Goal: Task Accomplishment & Management: Manage account settings

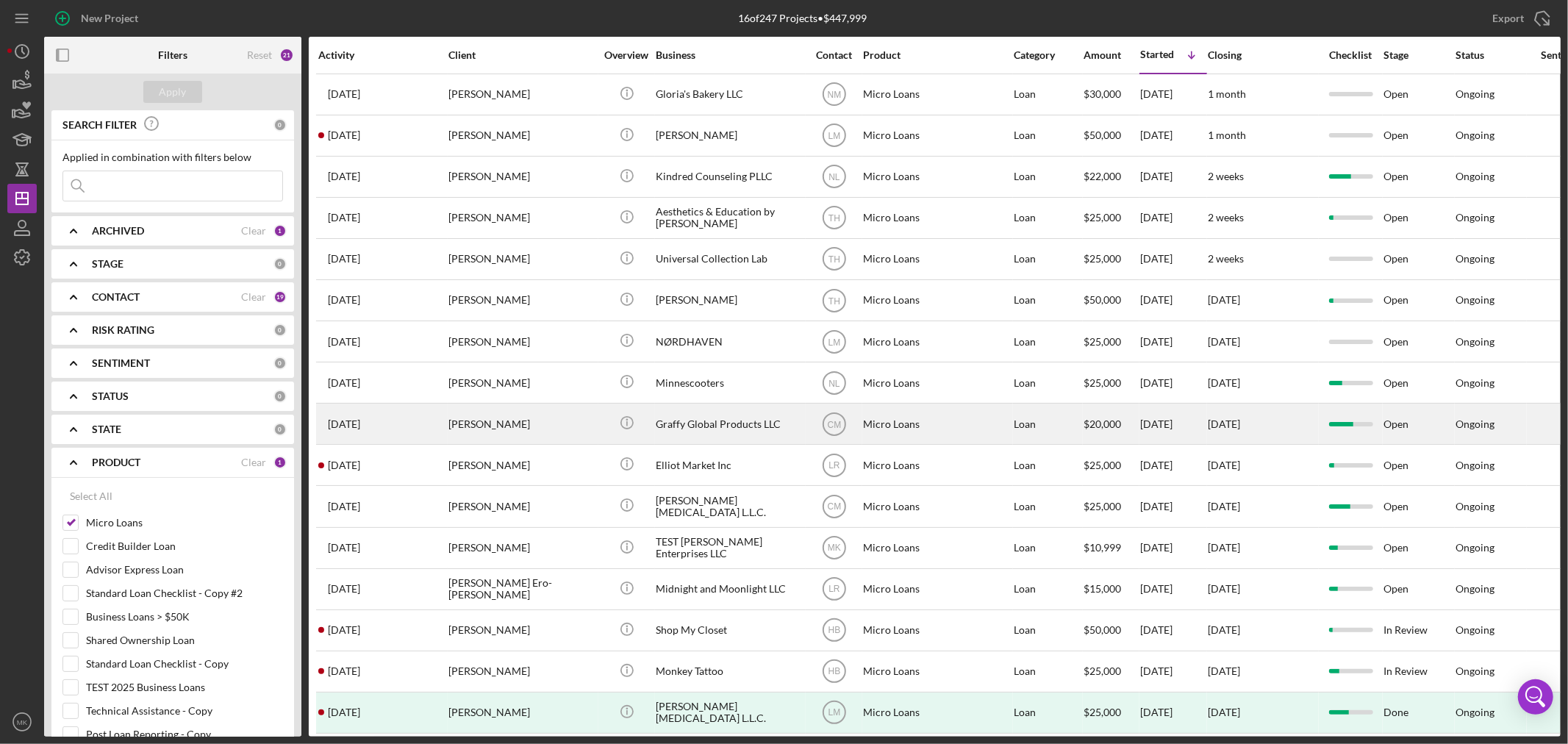
scroll to position [26, 0]
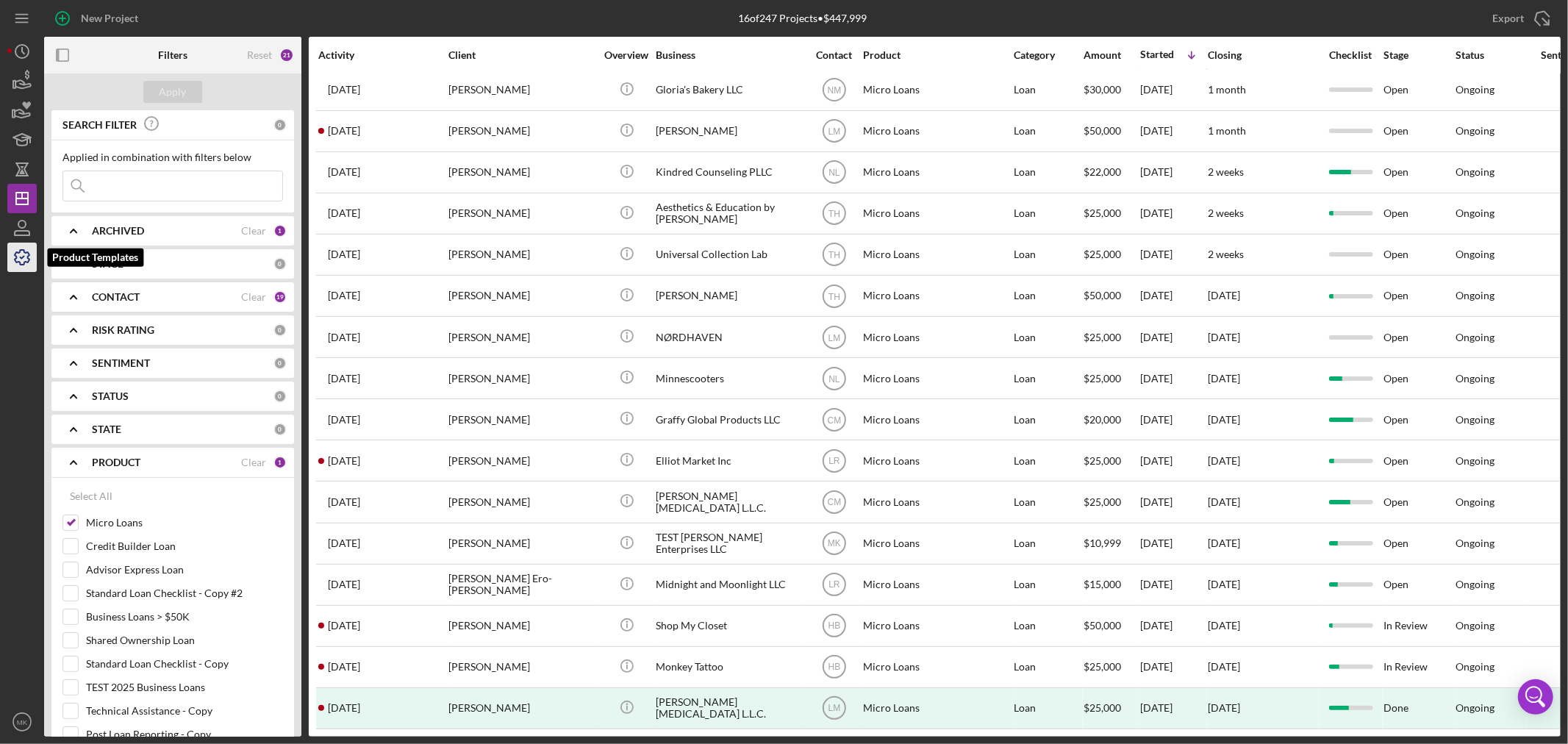
click at [23, 258] on polyline "button" at bounding box center [22, 257] width 4 height 2
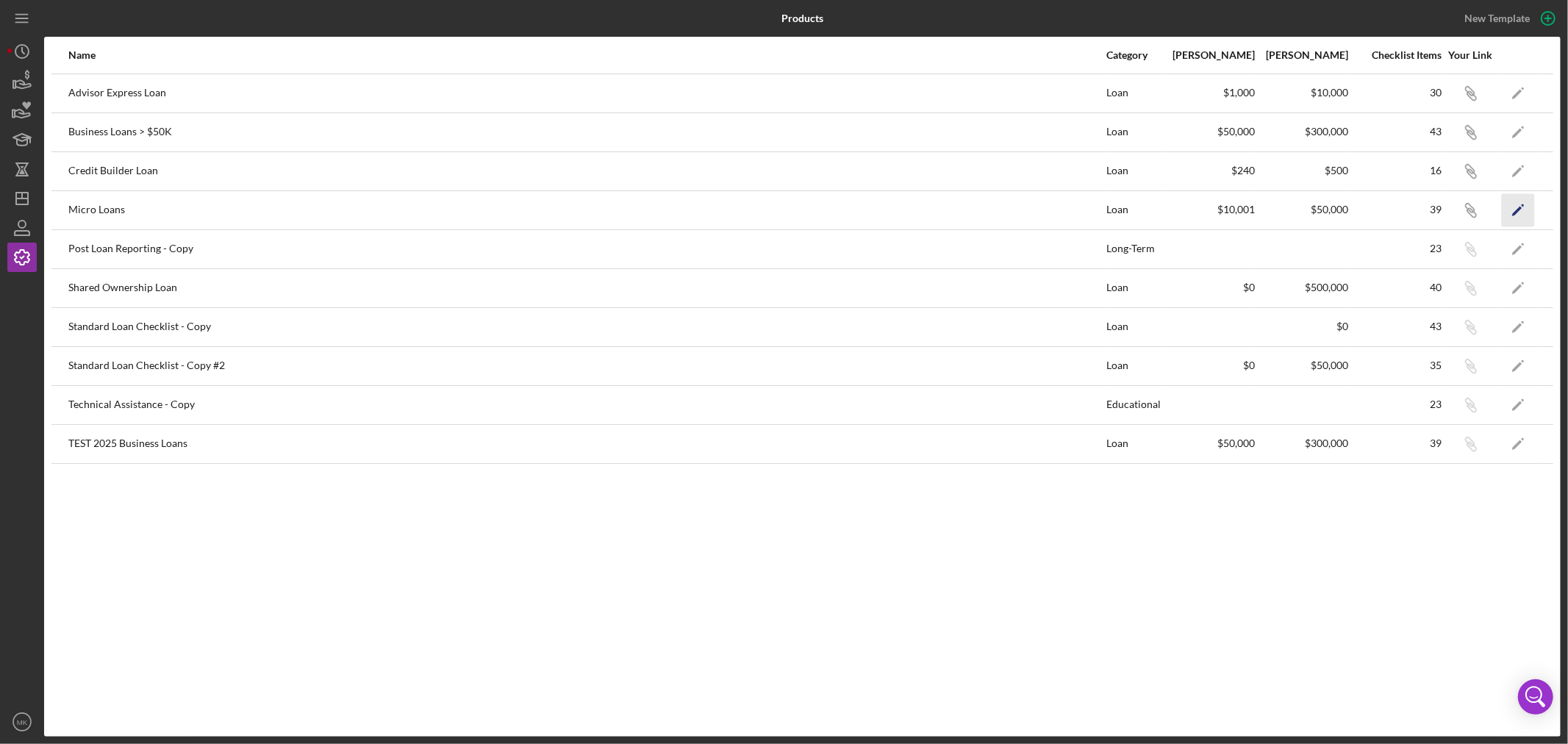
click at [1518, 210] on polygon "button" at bounding box center [1517, 210] width 10 height 10
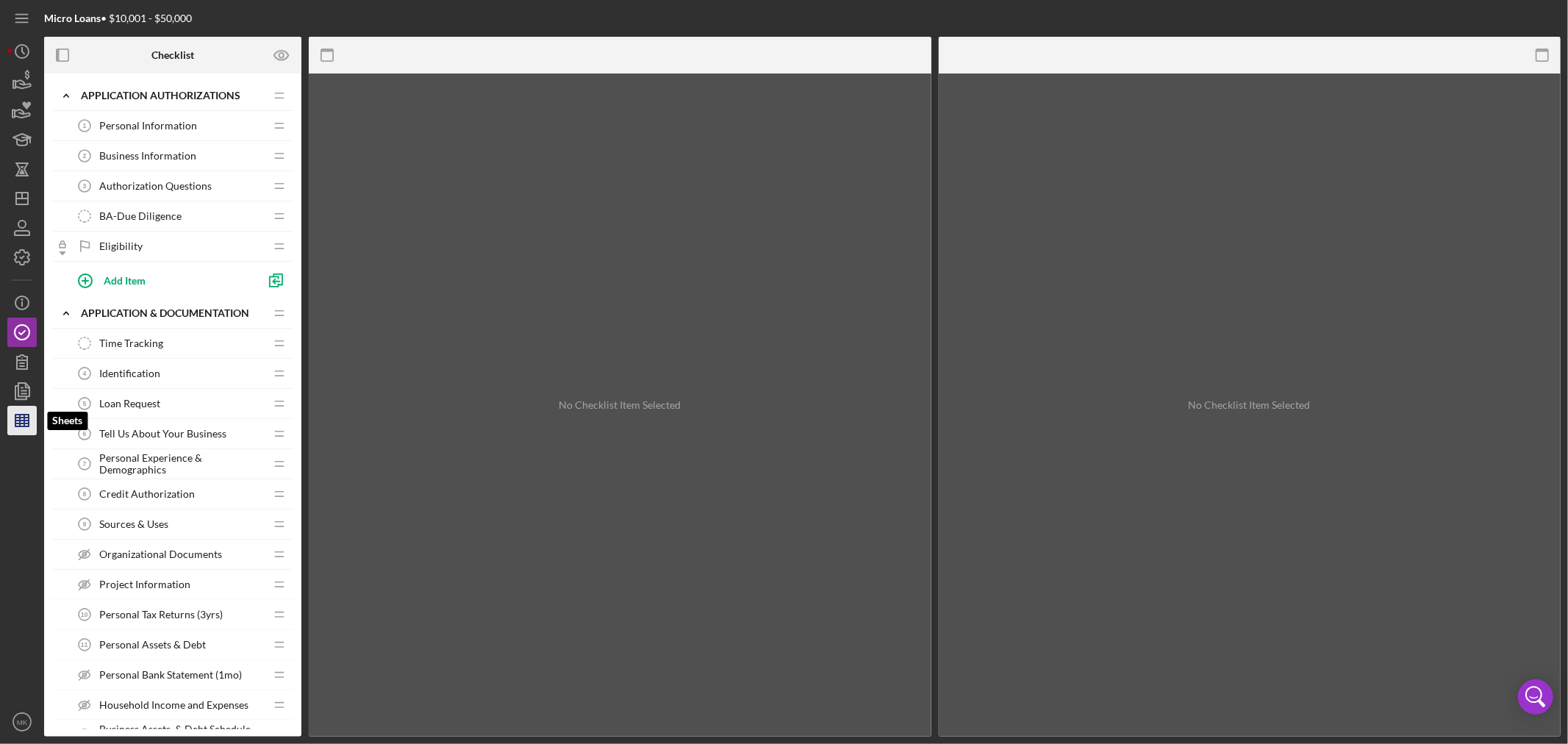
click at [21, 421] on line "button" at bounding box center [22, 421] width 14 height 0
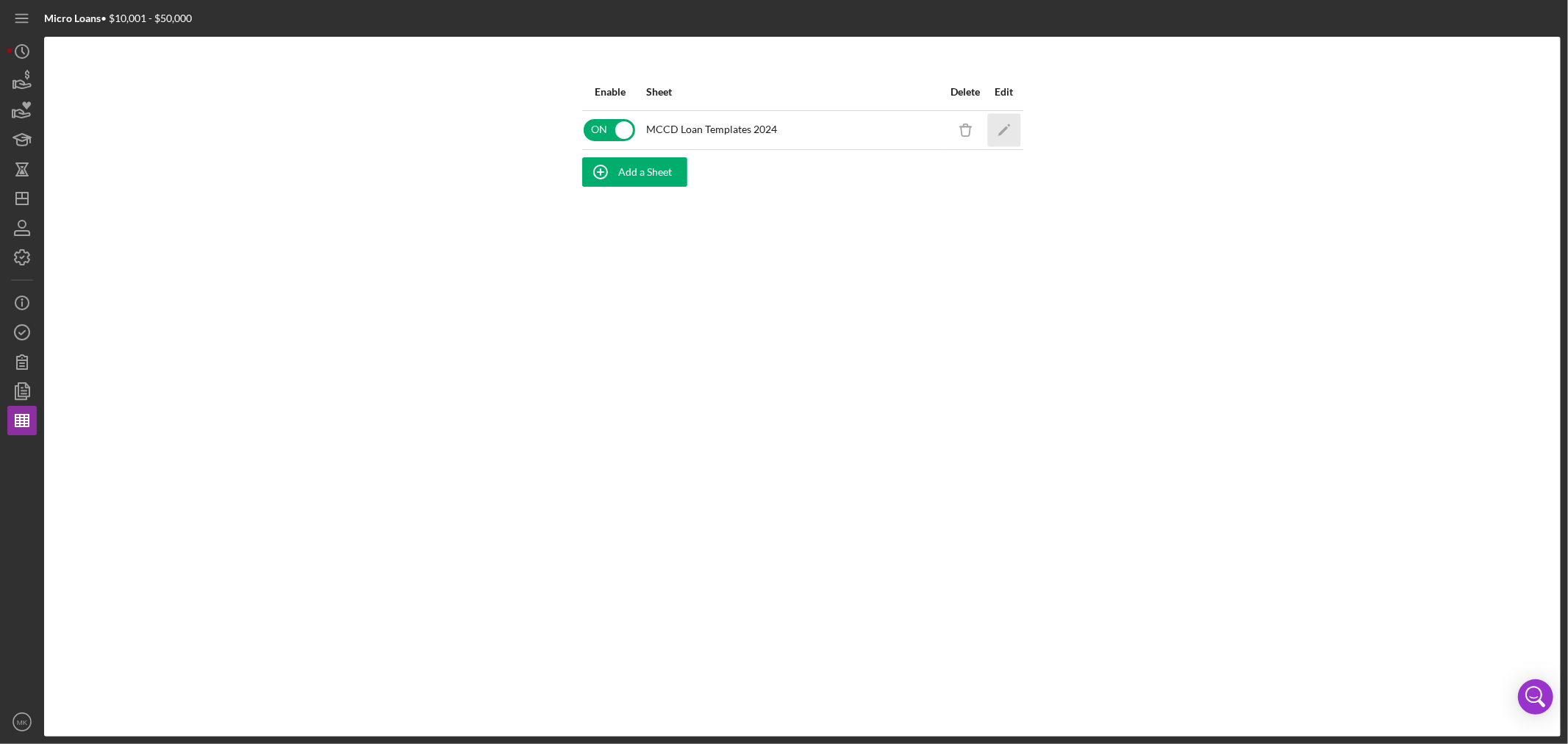
click at [1003, 126] on icon "Icon/Edit" at bounding box center [1004, 130] width 33 height 33
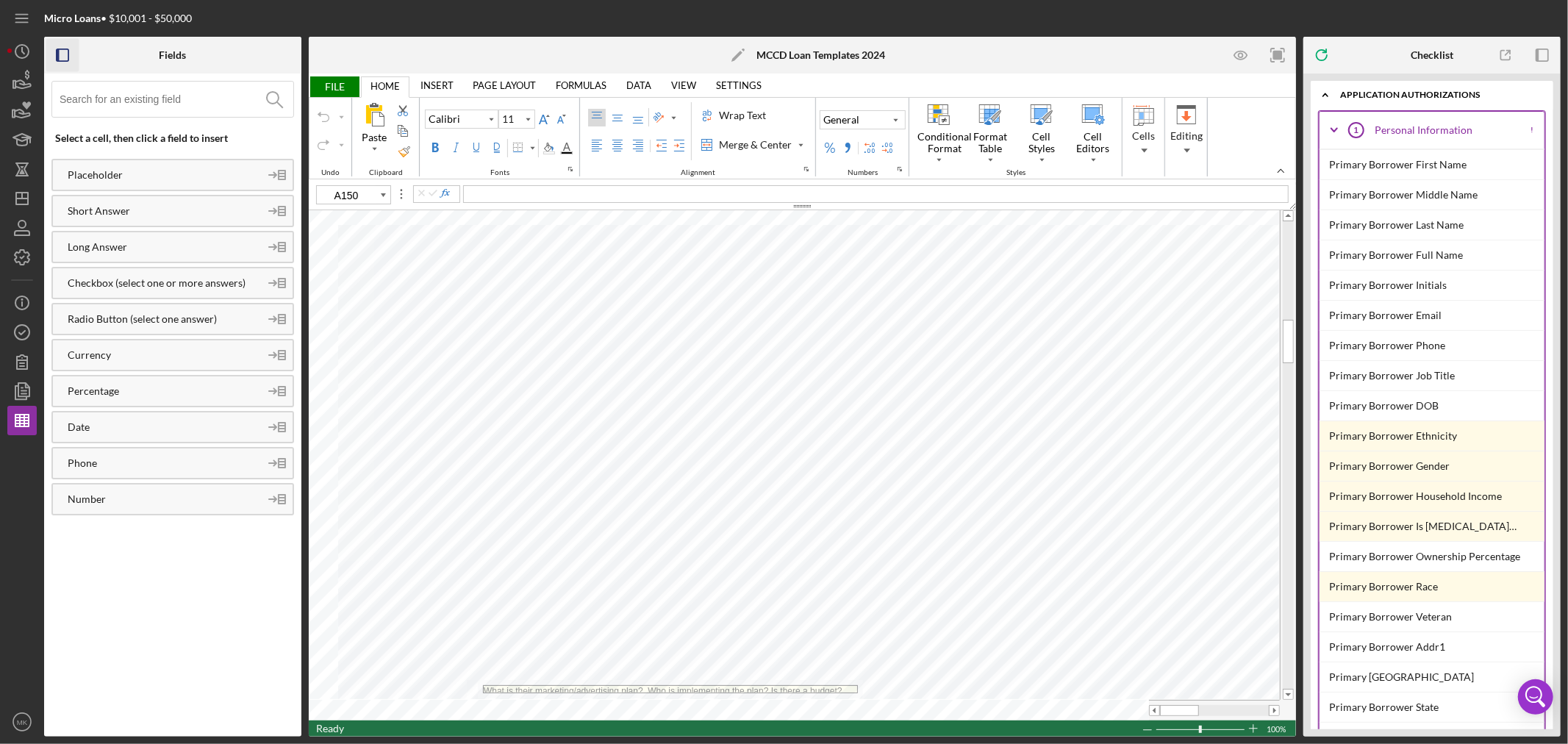
click at [59, 54] on rect "button" at bounding box center [58, 55] width 3 height 12
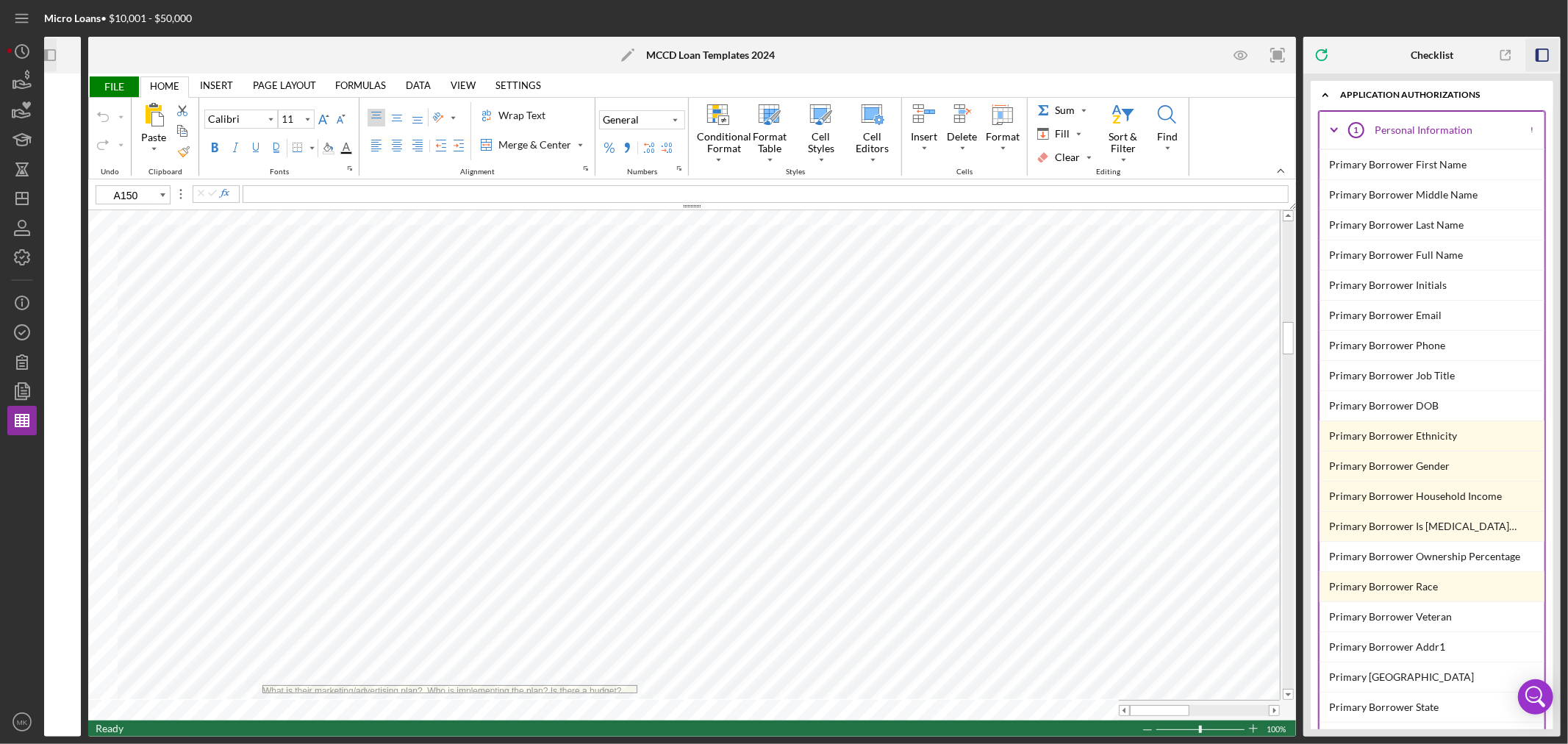
click at [1543, 49] on icon "button" at bounding box center [1543, 56] width 33 height 33
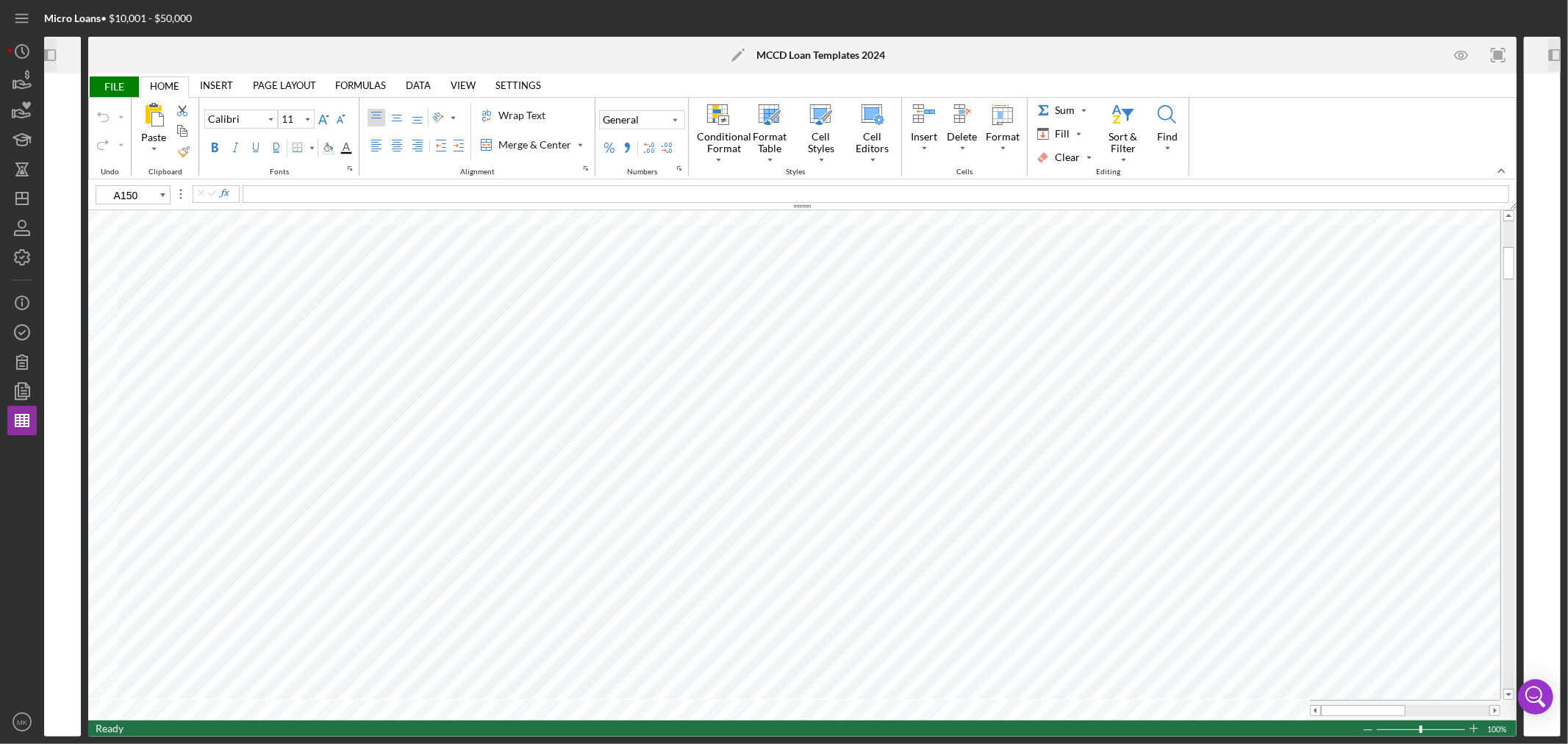
type input "A25"
click at [217, 144] on div "Bold" at bounding box center [214, 147] width 12 height 12
type input "A26"
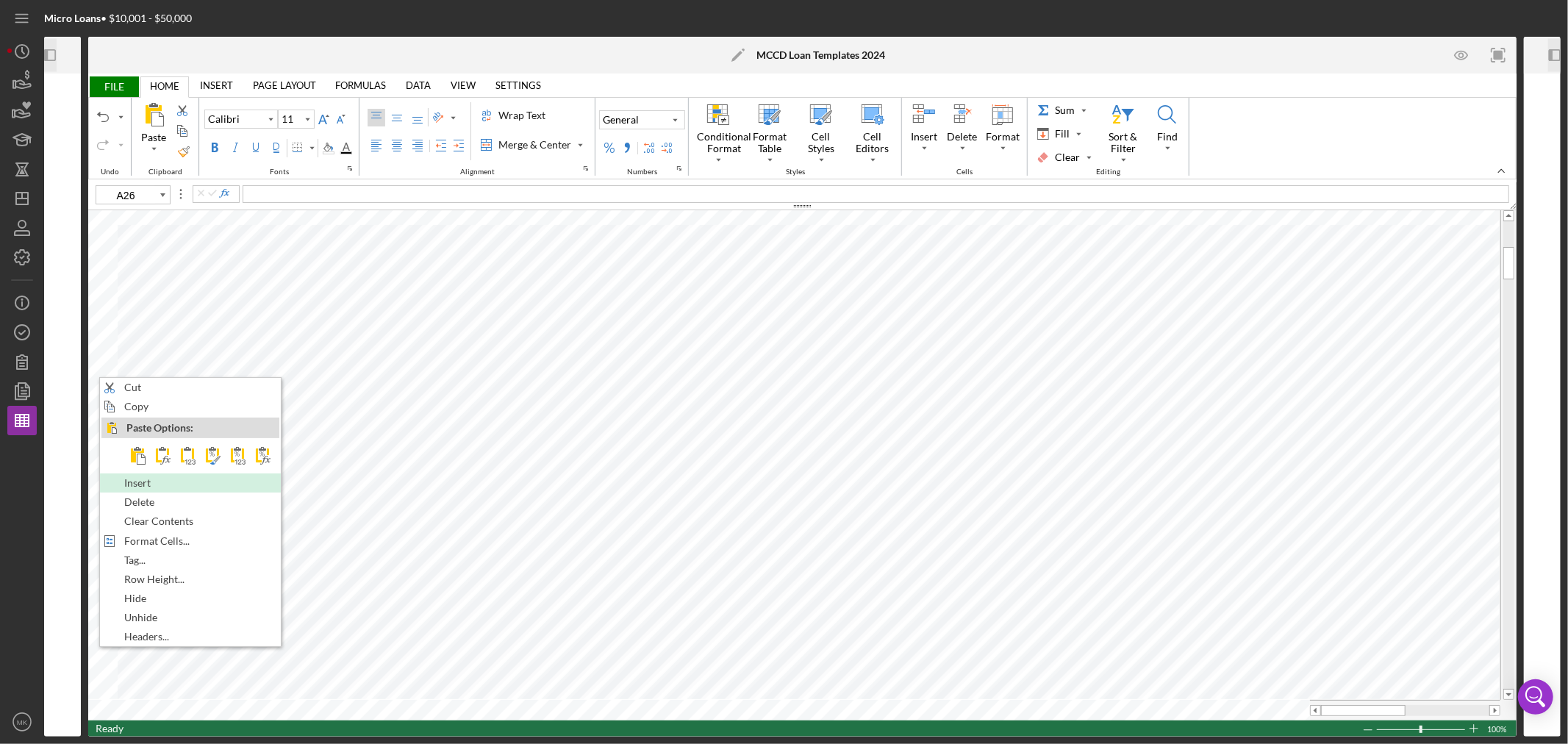
click at [197, 480] on div "Insert" at bounding box center [190, 483] width 178 height 16
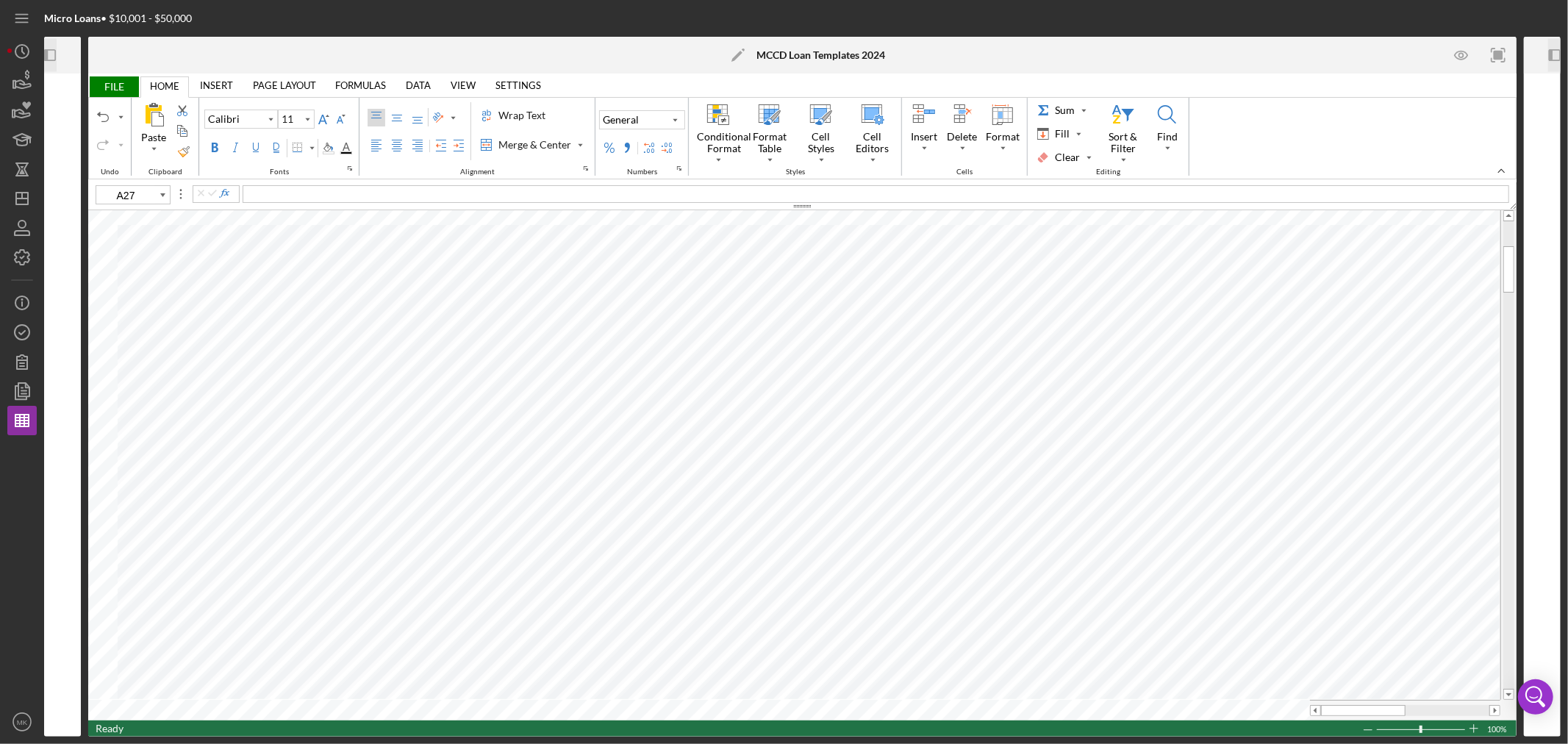
type input "D25"
click at [213, 149] on div "Bold" at bounding box center [214, 147] width 12 height 12
type input "A26"
click at [305, 194] on span "Qualifying REason" at bounding box center [287, 193] width 84 height 13
type input "D26"
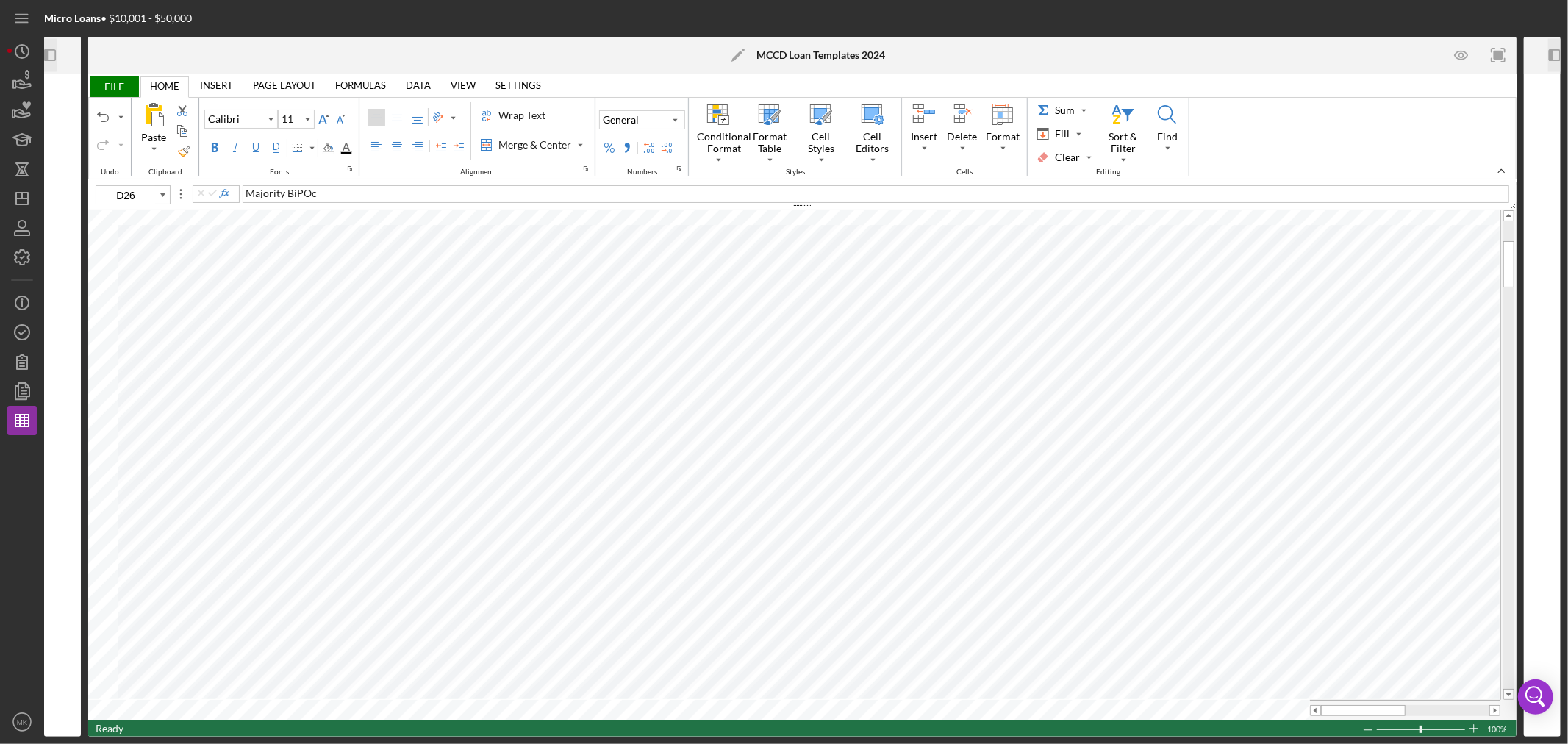
drag, startPoint x: 321, startPoint y: 192, endPoint x: 368, endPoint y: 204, distance: 48.5
click at [327, 194] on div "Majority BiPOc" at bounding box center [876, 194] width 1266 height 18
type input "D27"
type input "D25"
type input "14"
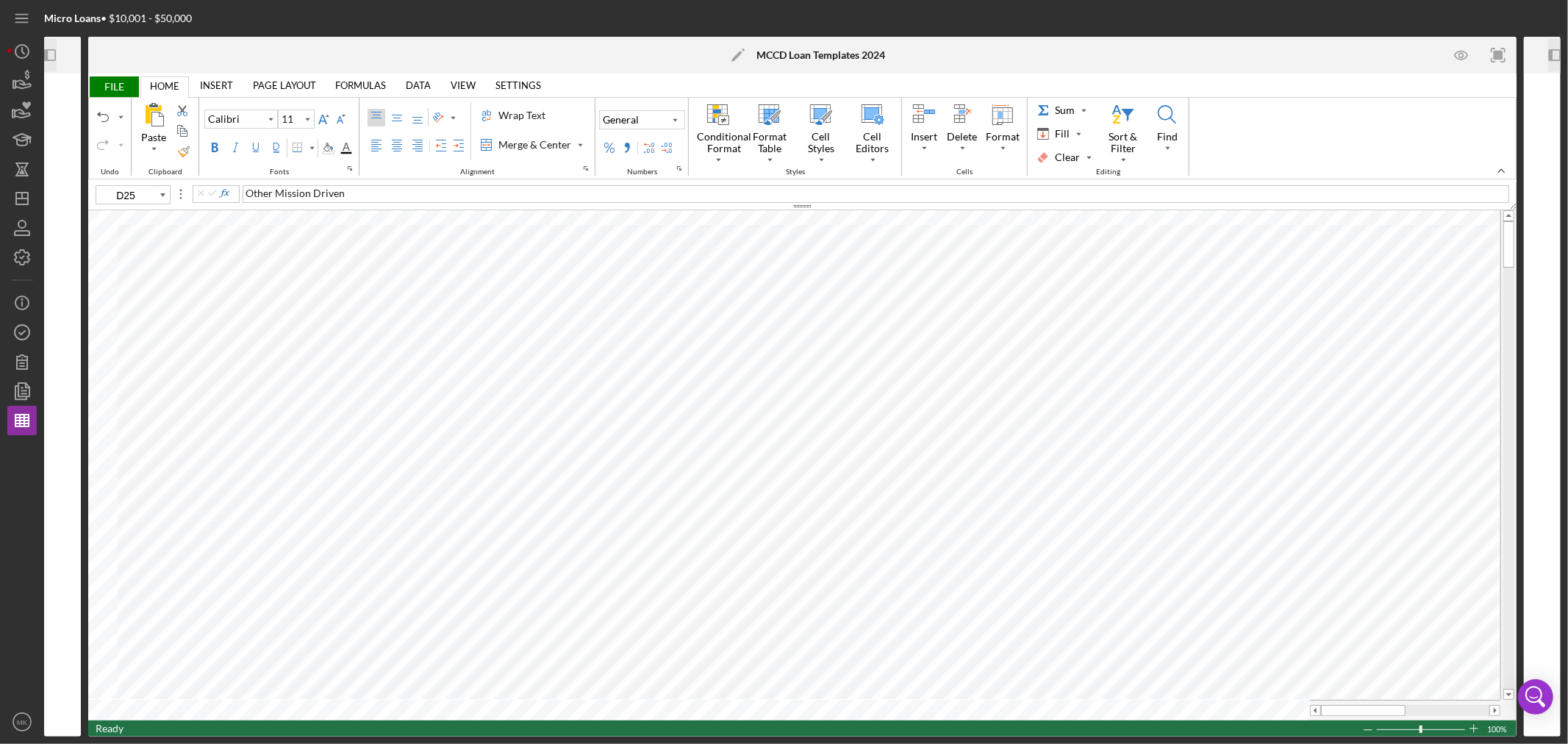
type input "B5"
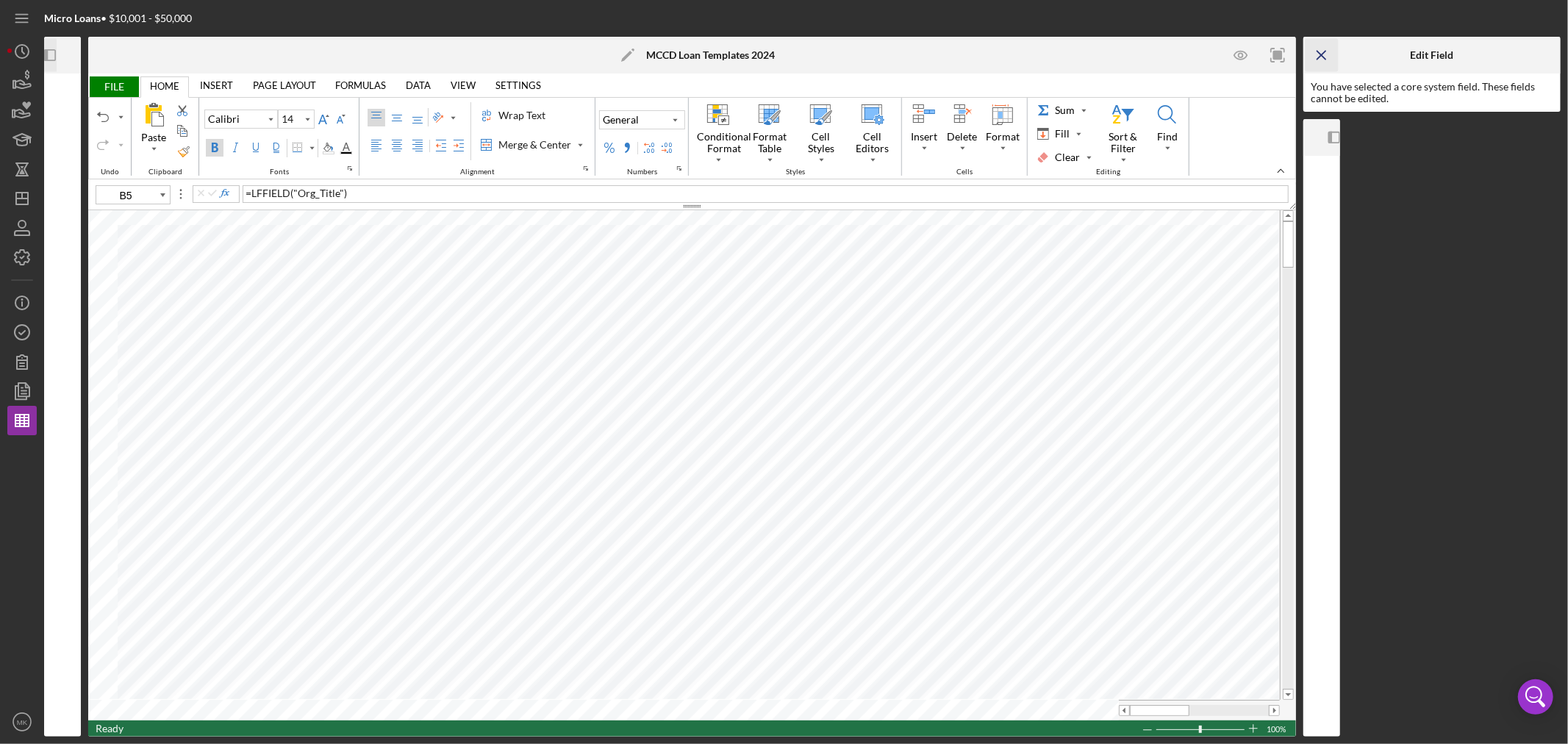
click at [1324, 53] on line "button" at bounding box center [1321, 55] width 8 height 8
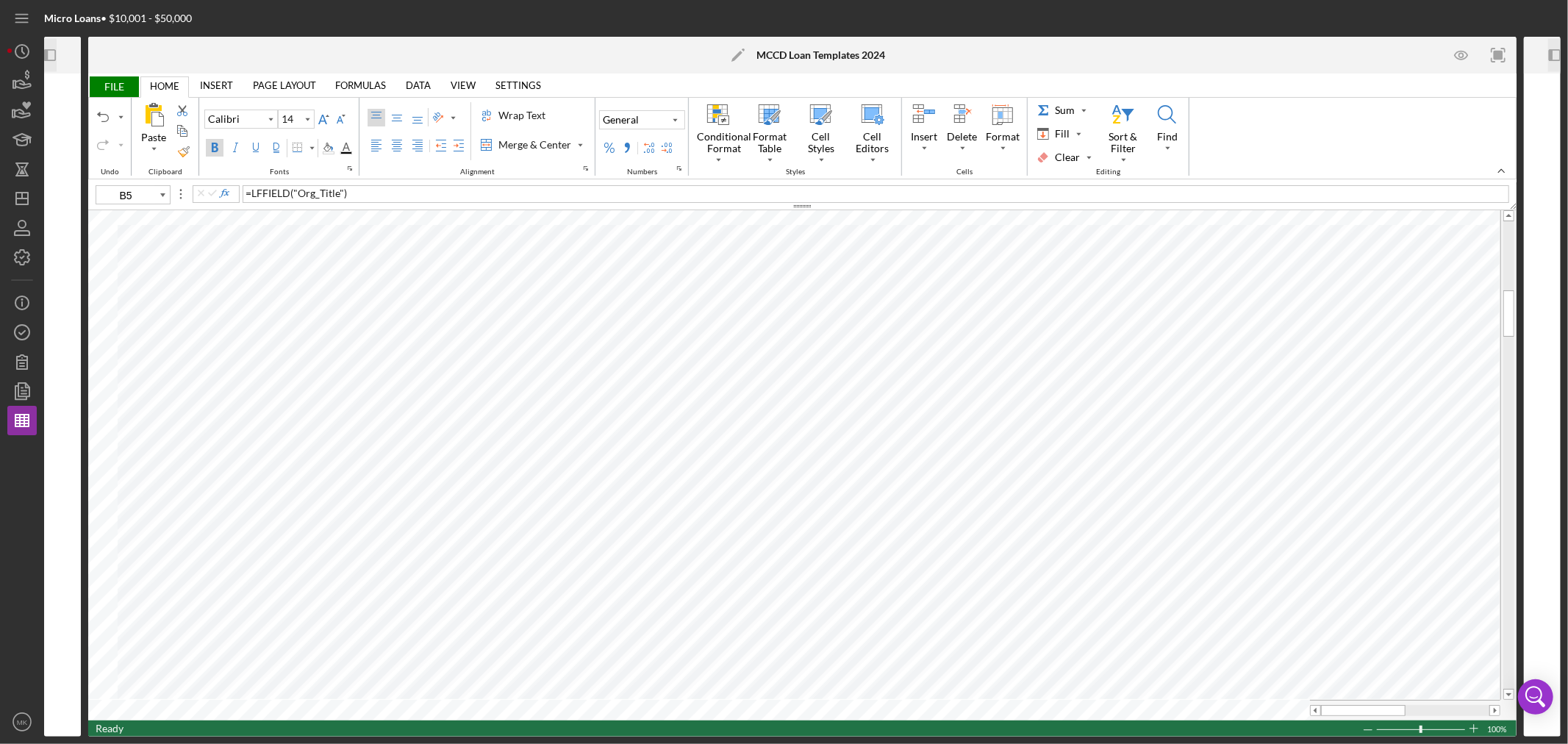
type input "11"
type input "A108"
click at [401, 193] on div "Is there another Guarantor" at bounding box center [876, 194] width 1266 height 18
drag, startPoint x: 414, startPoint y: 194, endPoint x: 237, endPoint y: 186, distance: 177.2
click at [237, 186] on div "A109 Legal Name of Company Guarantor" at bounding box center [806, 194] width 1421 height 18
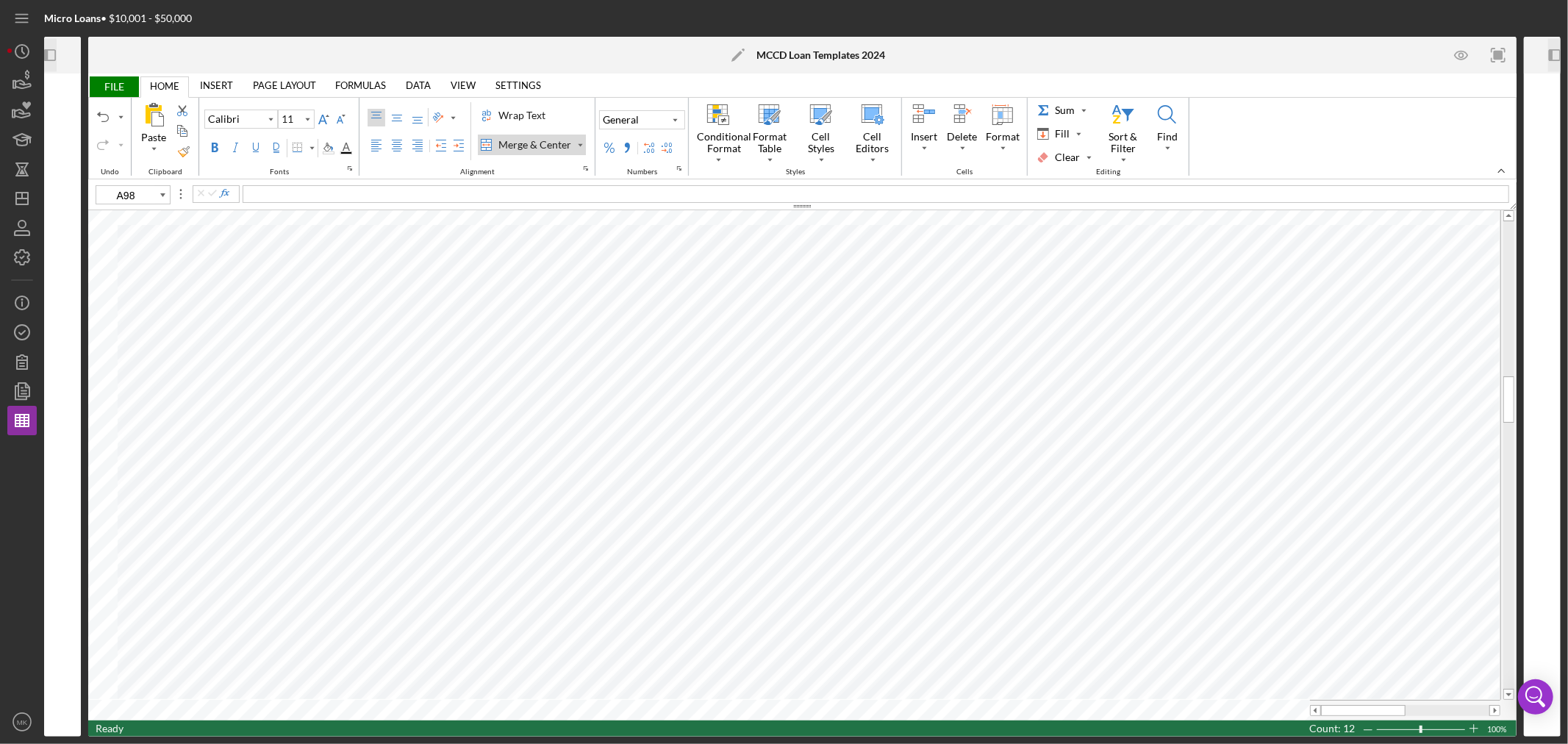
type input "B95"
type input "20"
click at [100, 743] on html "Micro Loans • $10,001 - $50,000 Icon/Panel Side Expand Select a cell, then clic…" at bounding box center [784, 372] width 1568 height 744
type input "A1"
type input "11"
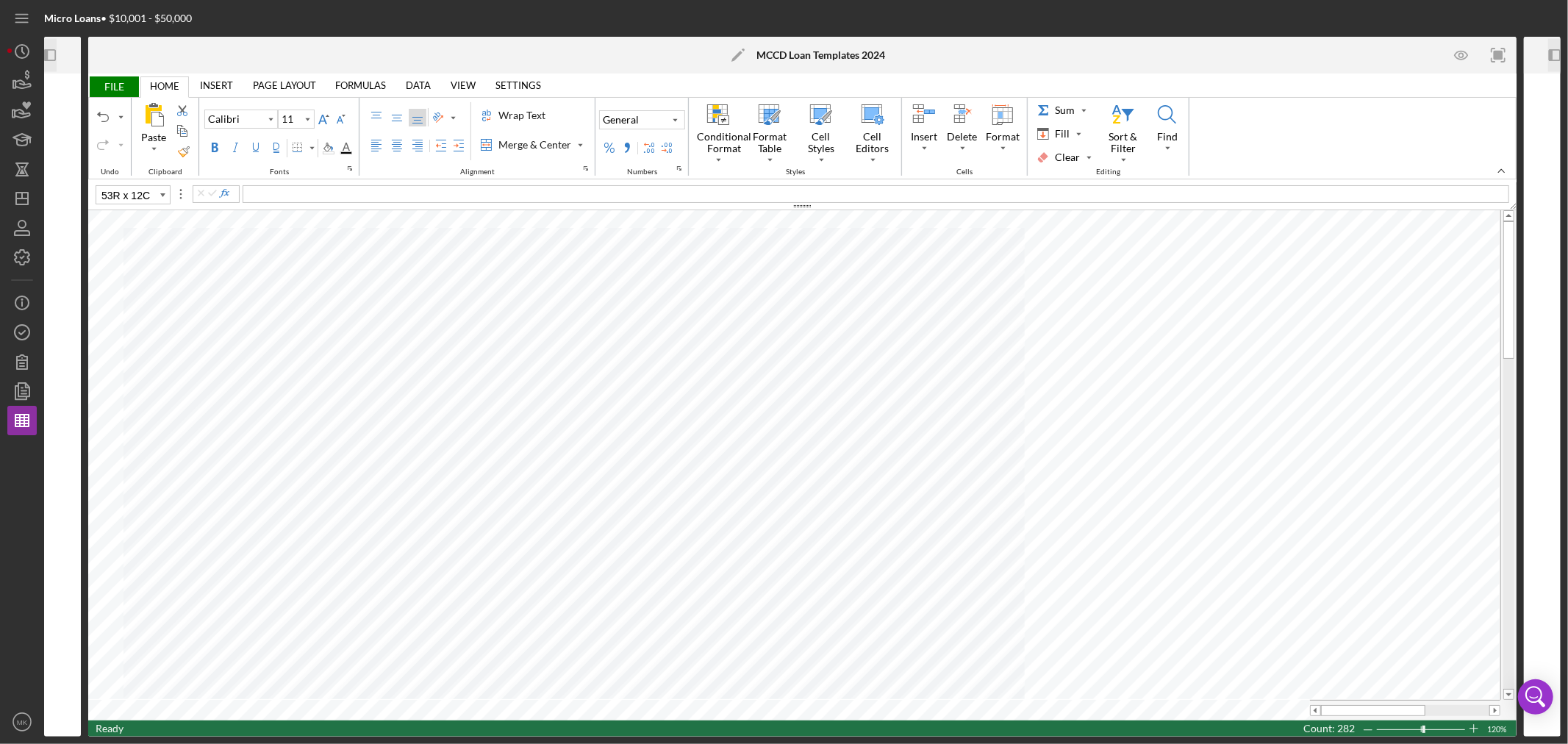
type input "Print_Area"
click at [280, 84] on link "PAGE LAYOUT" at bounding box center [284, 85] width 81 height 21
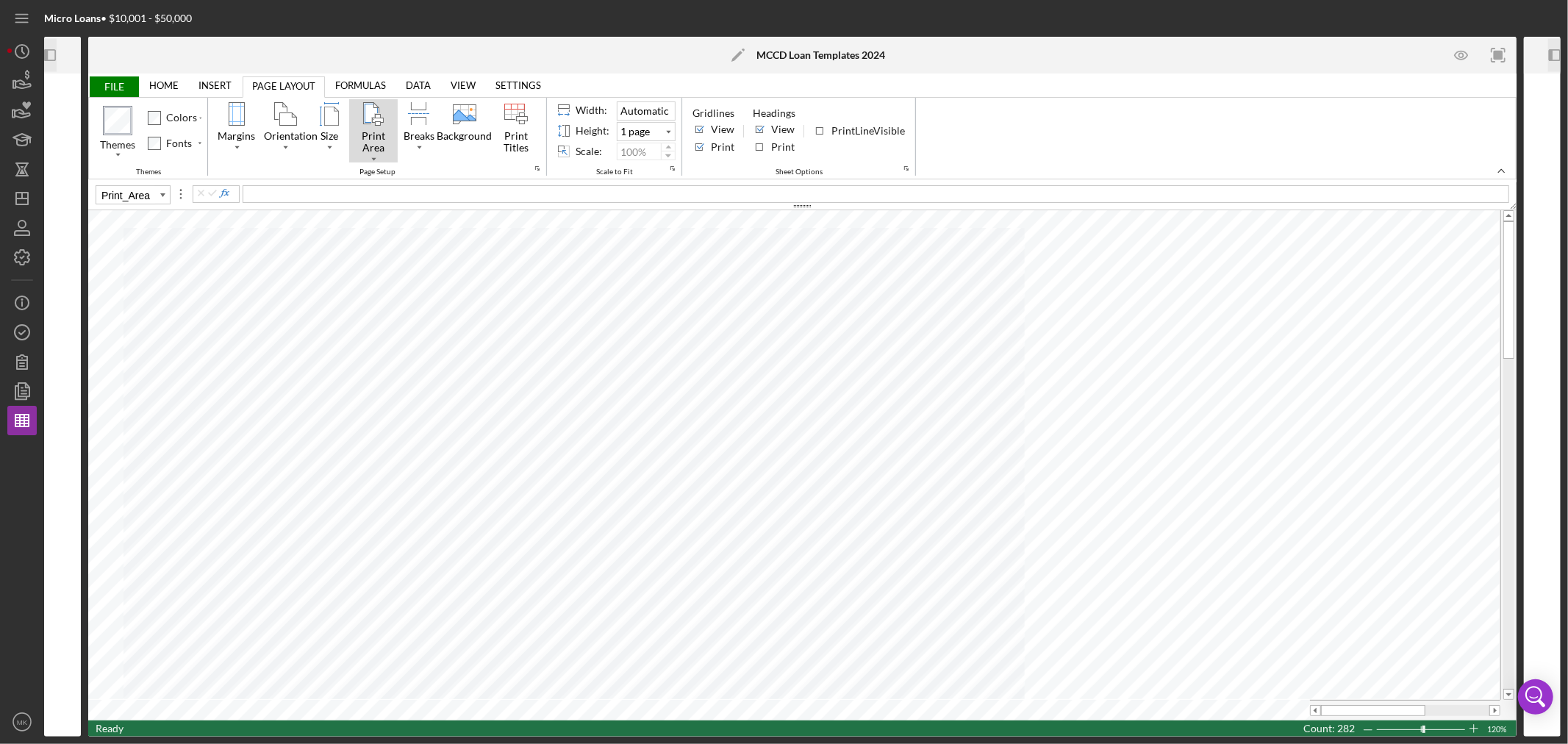
click at [375, 159] on div "Print Area" at bounding box center [373, 159] width 7 height 7
click at [415, 177] on div "Set Print Area" at bounding box center [410, 178] width 79 height 20
click at [540, 167] on button "Page Setup" at bounding box center [537, 168] width 12 height 12
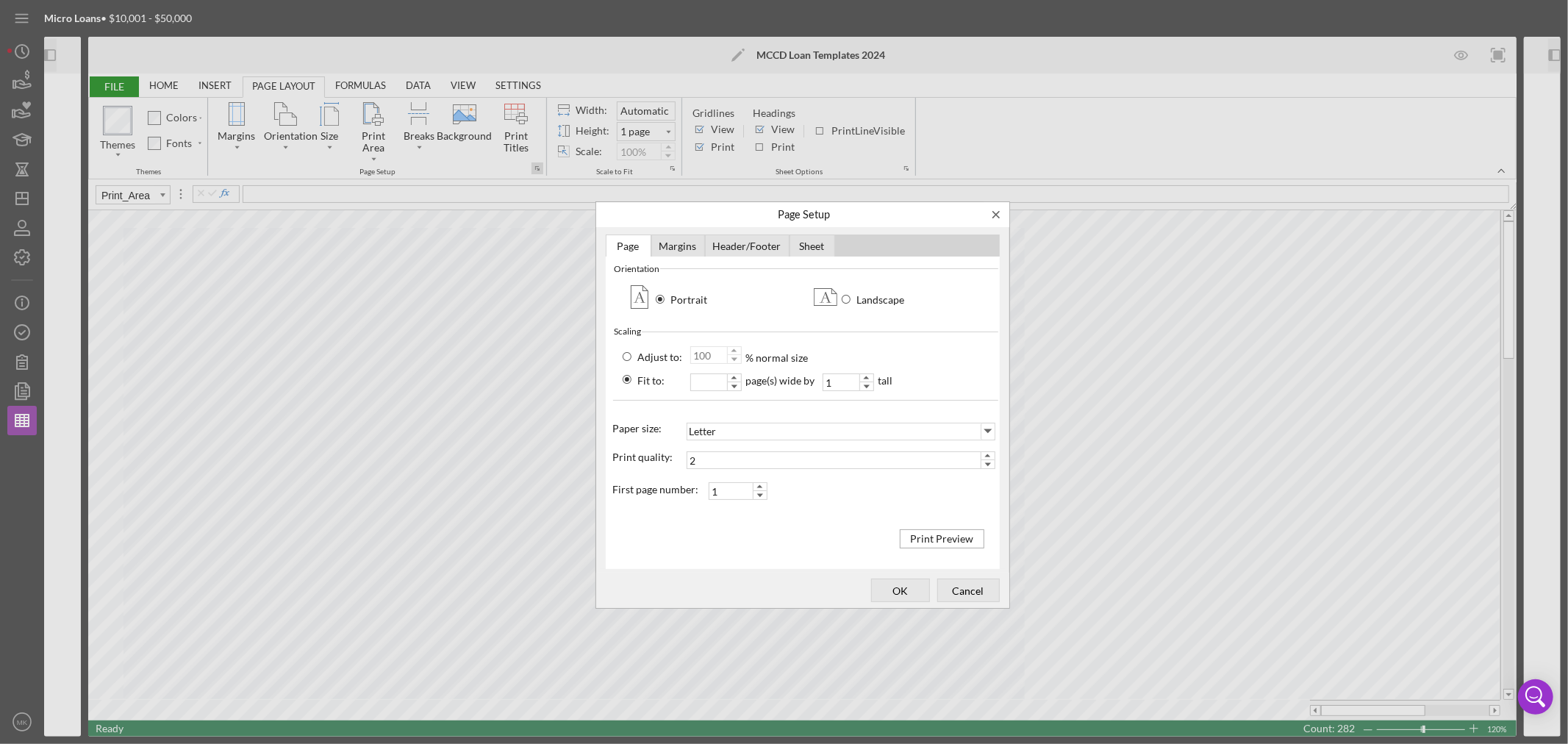
scroll to position [1, 0]
click at [945, 541] on div "Print Preview" at bounding box center [941, 538] width 71 height 16
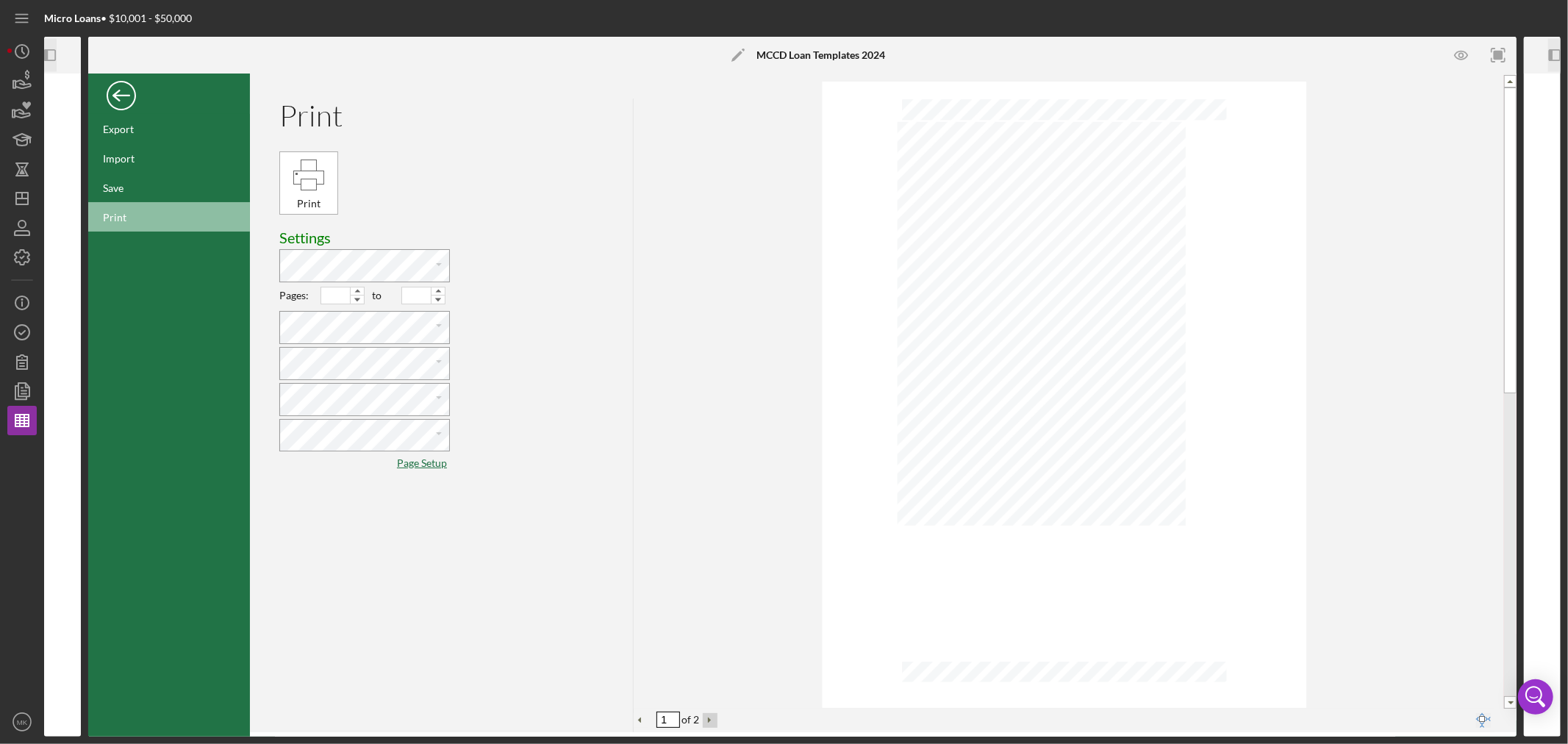
click at [702, 714] on button "Next Page" at bounding box center [710, 720] width 14 height 14
click at [640, 718] on button "Previous Page" at bounding box center [641, 720] width 14 height 14
type input "1"
click at [118, 92] on div "Back" at bounding box center [121, 92] width 29 height 29
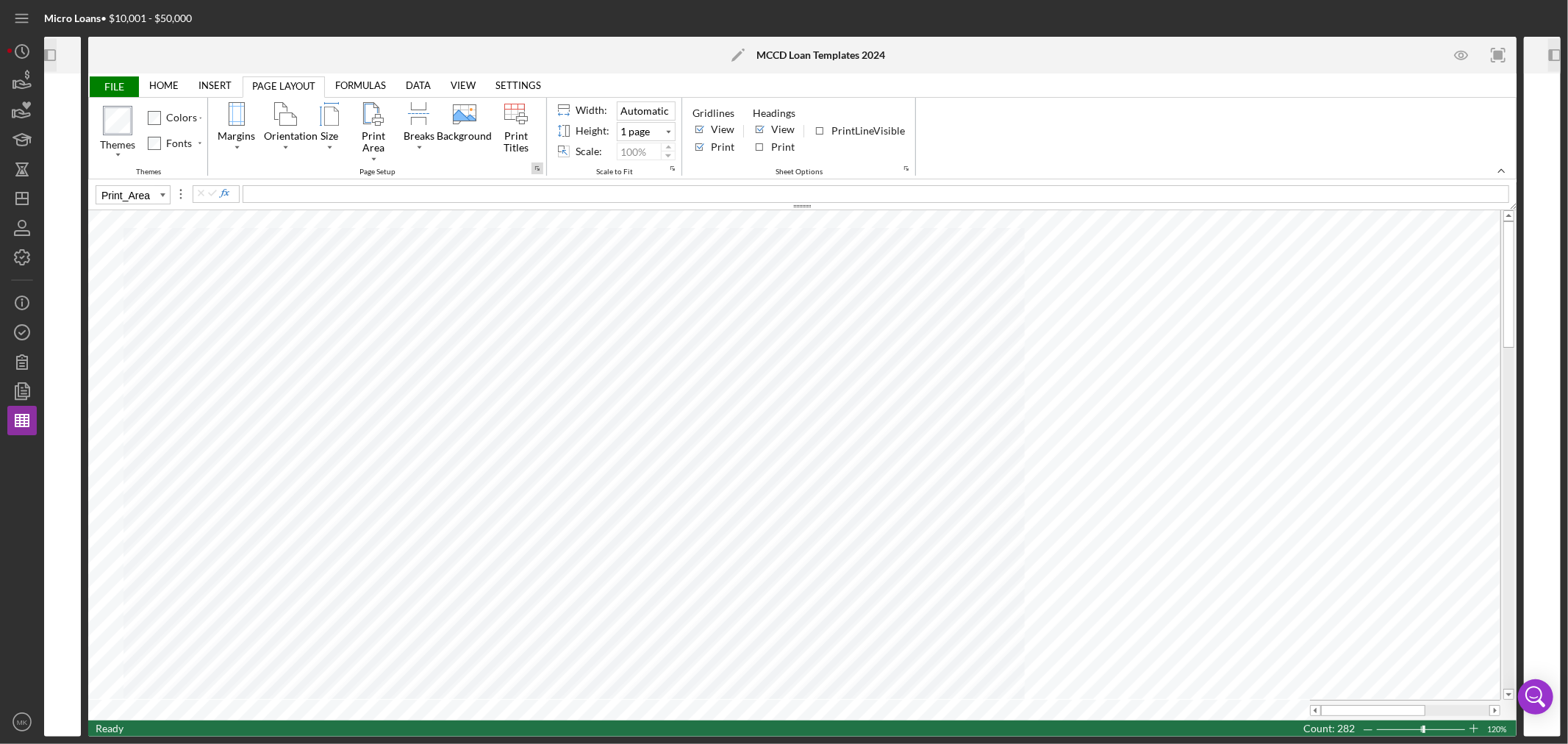
click at [540, 167] on button "Page Setup" at bounding box center [537, 168] width 12 height 12
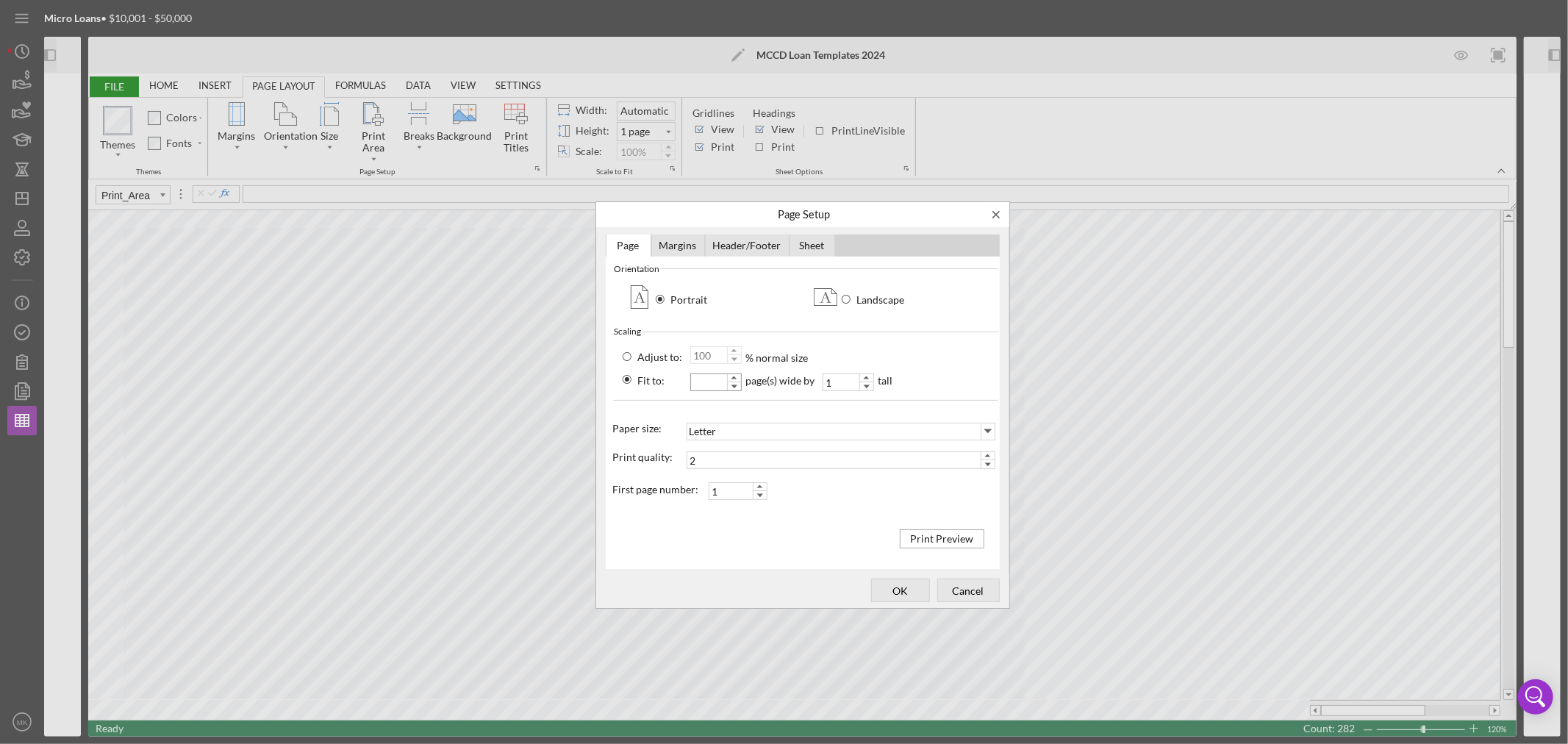
click at [710, 380] on input "page wide" at bounding box center [710, 382] width 37 height 16
type input "1"
click at [951, 367] on div "Adjust to: Fit to: 100 % normal size 1 page(s) wide by 1 tall" at bounding box center [803, 370] width 394 height 44
click at [945, 538] on div "Print Preview" at bounding box center [941, 538] width 71 height 16
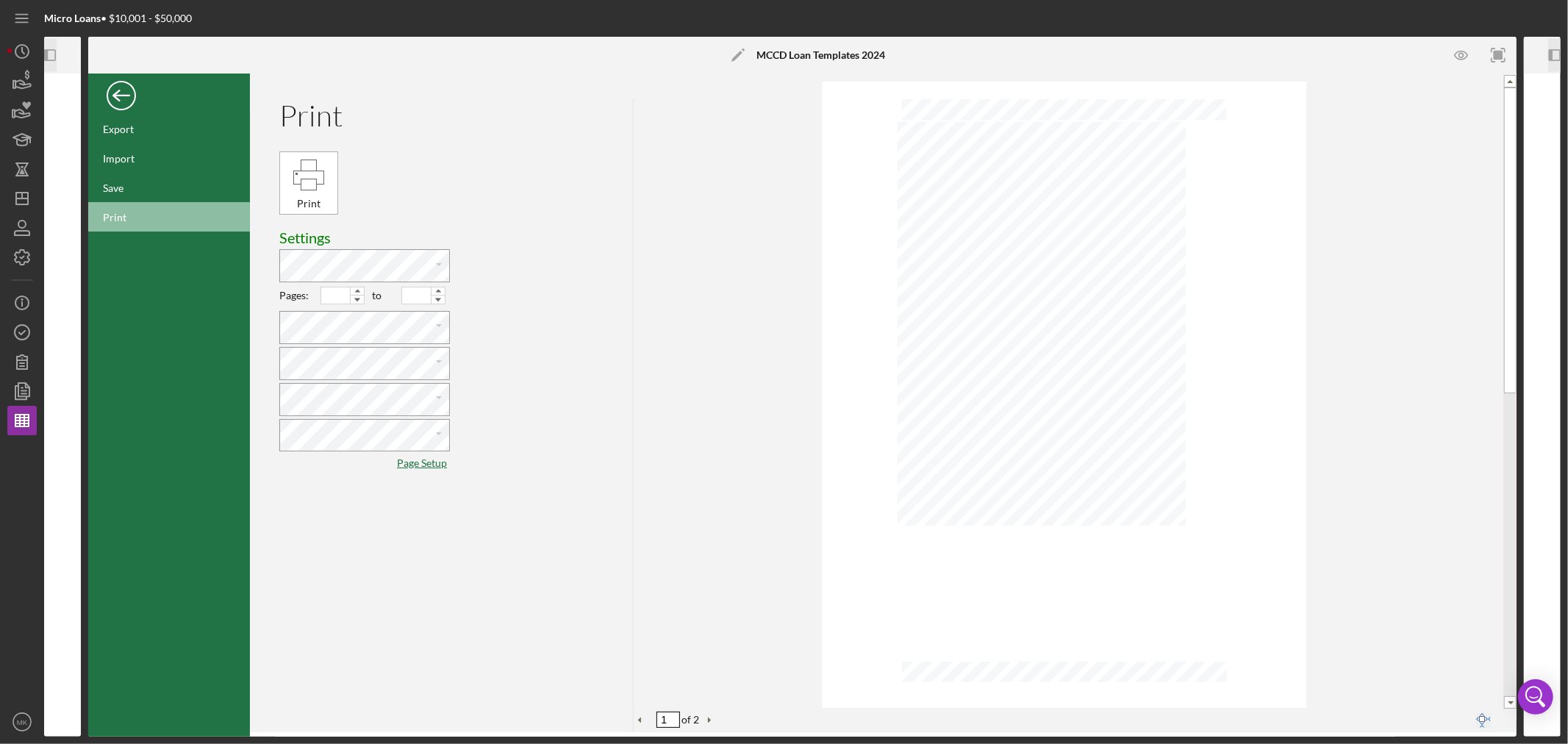
click at [123, 89] on div "Back" at bounding box center [121, 92] width 29 height 29
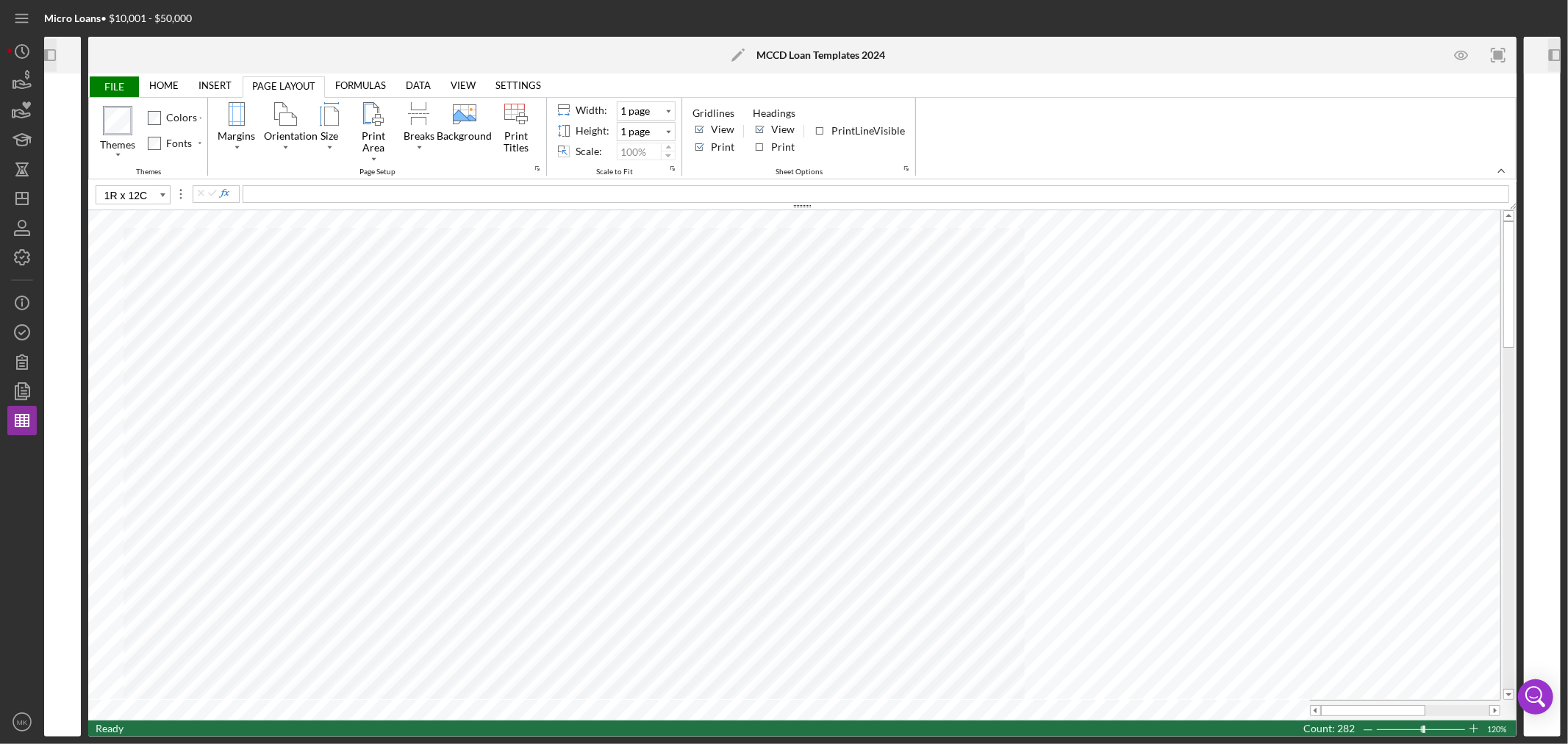
type input "A1"
click at [166, 84] on link "HOME" at bounding box center [163, 85] width 47 height 21
type input "20"
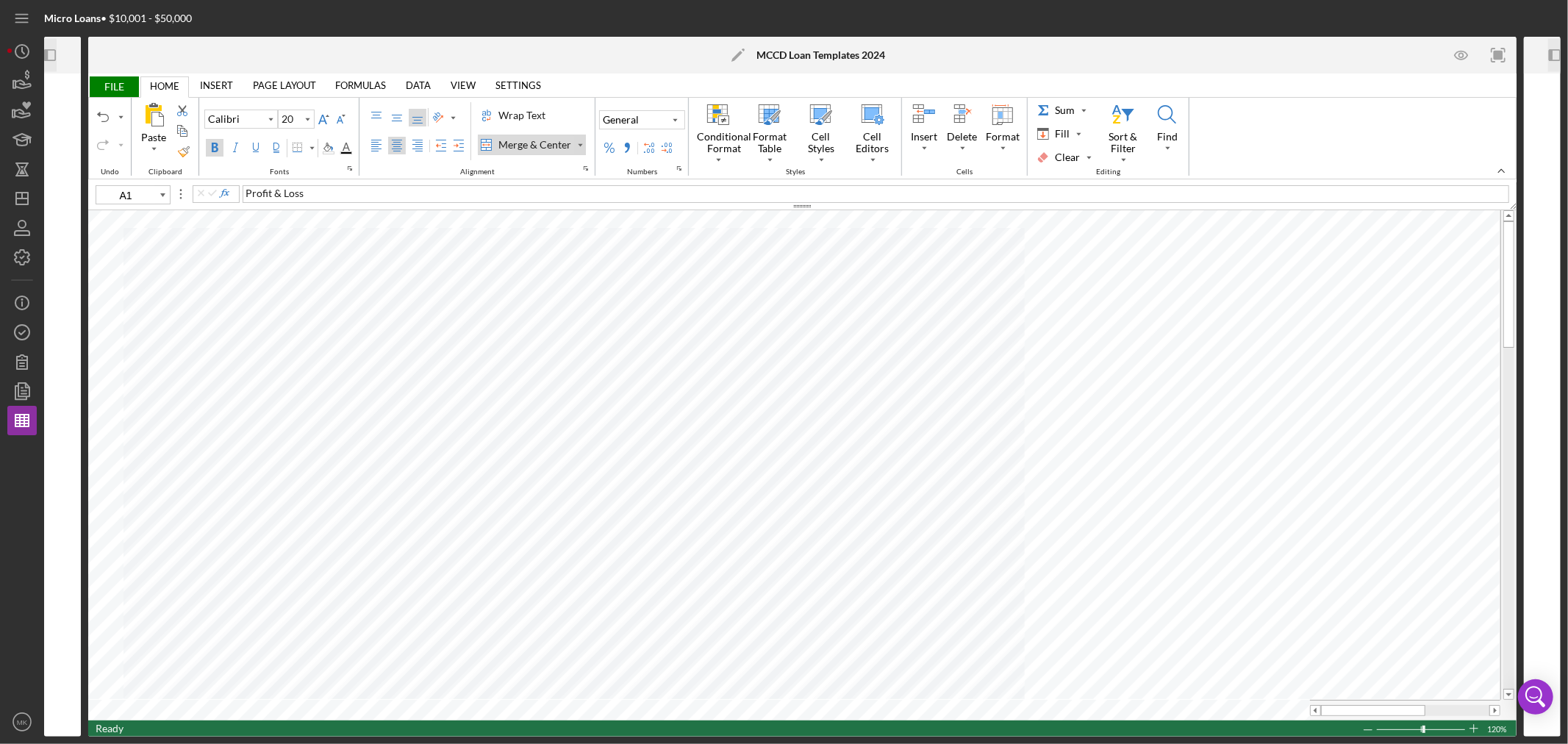
click at [551, 140] on div "Merge & Center" at bounding box center [534, 145] width 79 height 14
click at [530, 146] on div "Merge & Center" at bounding box center [534, 145] width 79 height 14
click at [287, 84] on link "PAGE LAYOUT" at bounding box center [284, 85] width 81 height 21
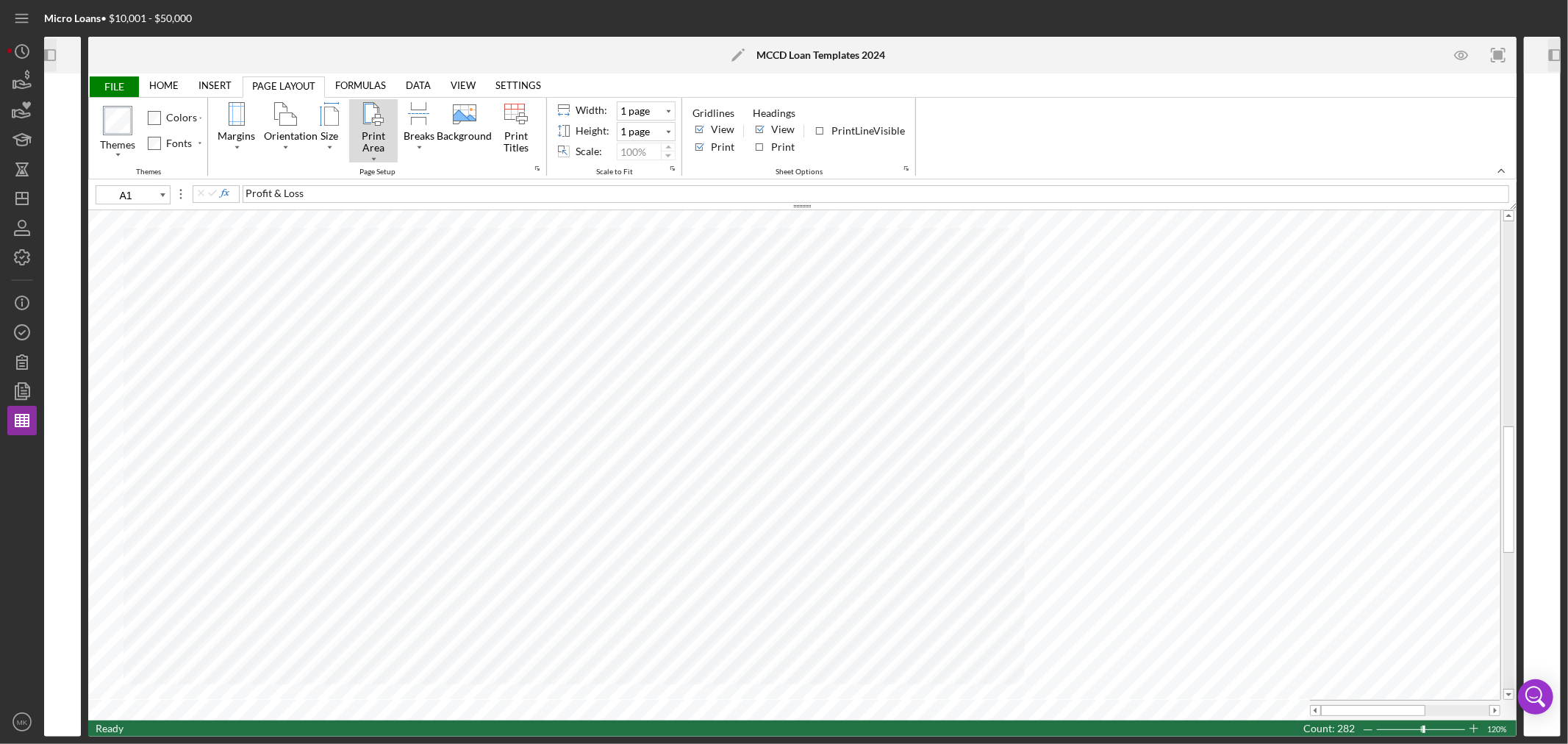
click at [370, 151] on div "Print Area" at bounding box center [373, 142] width 49 height 26
click at [405, 175] on div "Set Print Area" at bounding box center [410, 178] width 79 height 20
click at [538, 166] on div "Page Setup" at bounding box center [537, 168] width 6 height 6
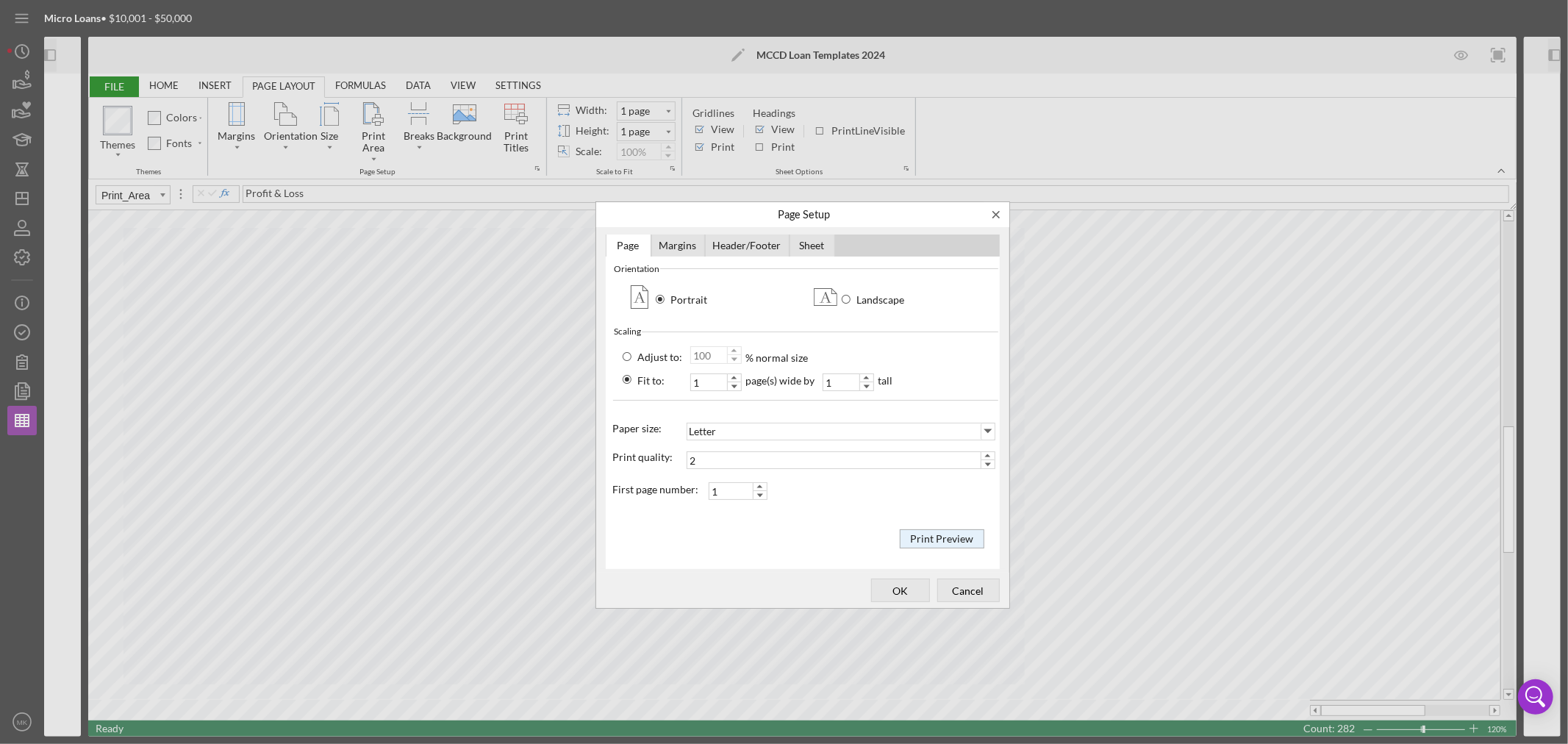
click at [941, 532] on div "Print Preview" at bounding box center [941, 538] width 71 height 16
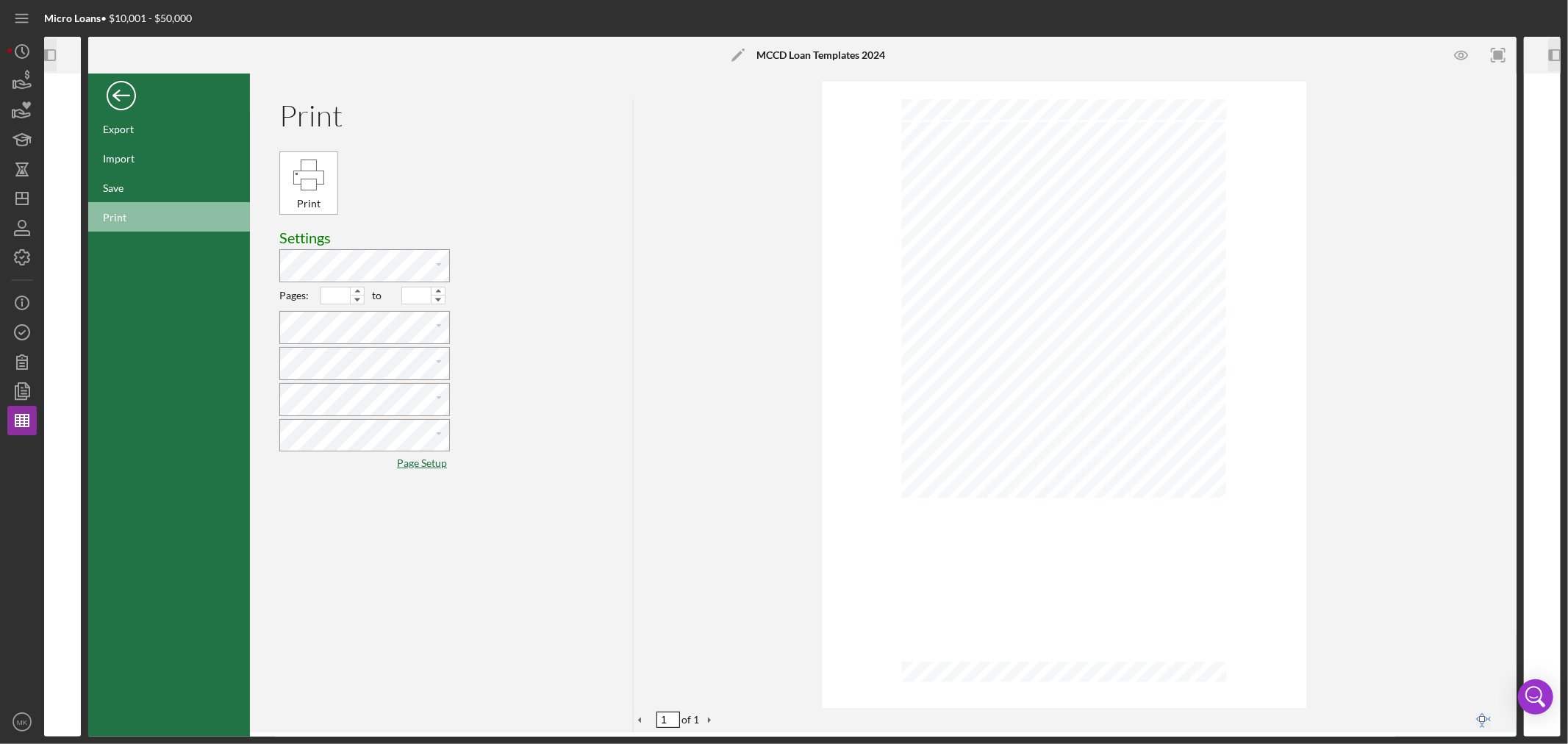
click at [120, 91] on div "Back" at bounding box center [121, 92] width 29 height 29
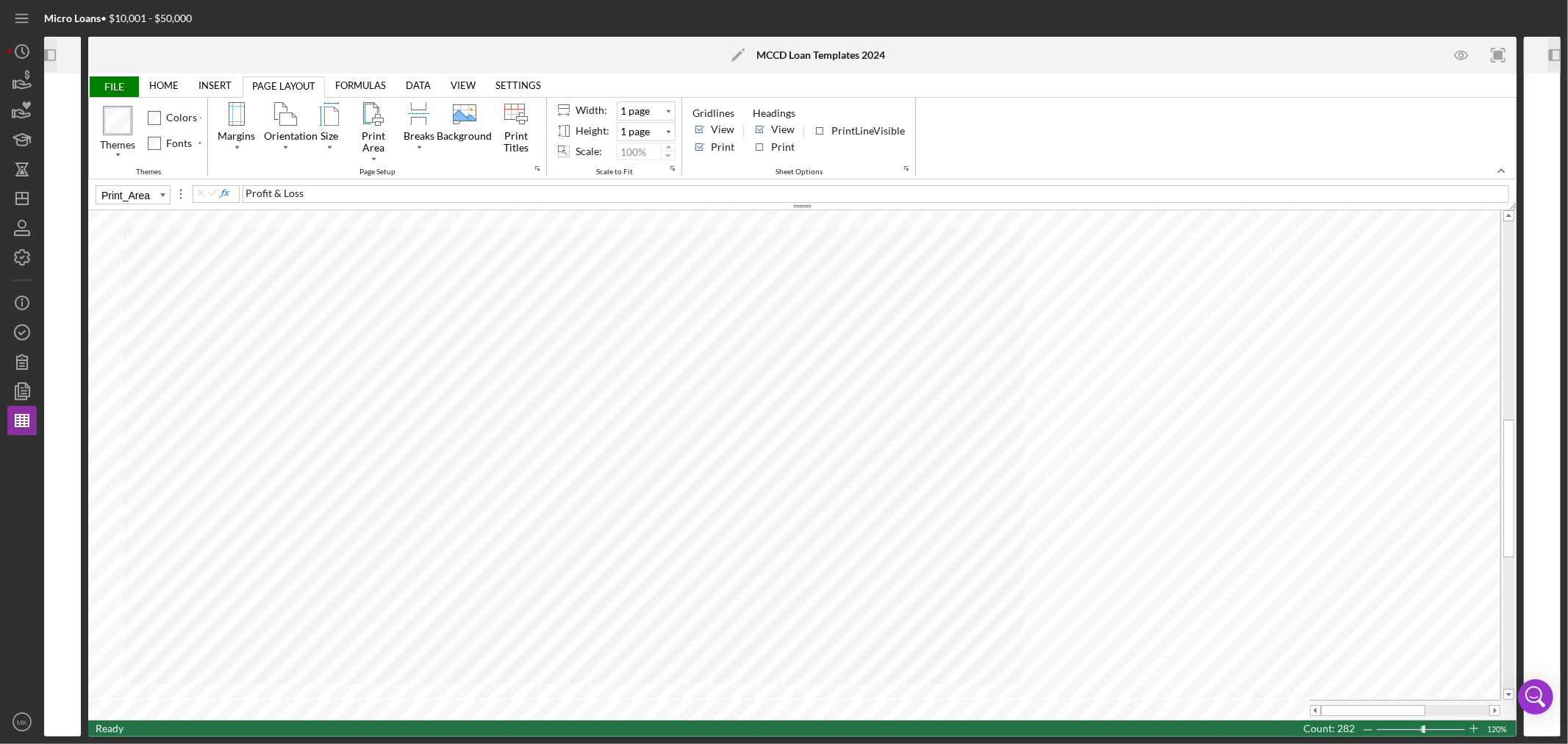
type input "I56"
type input "B1"
type input "Q5"
type input "B11"
type input "F13"
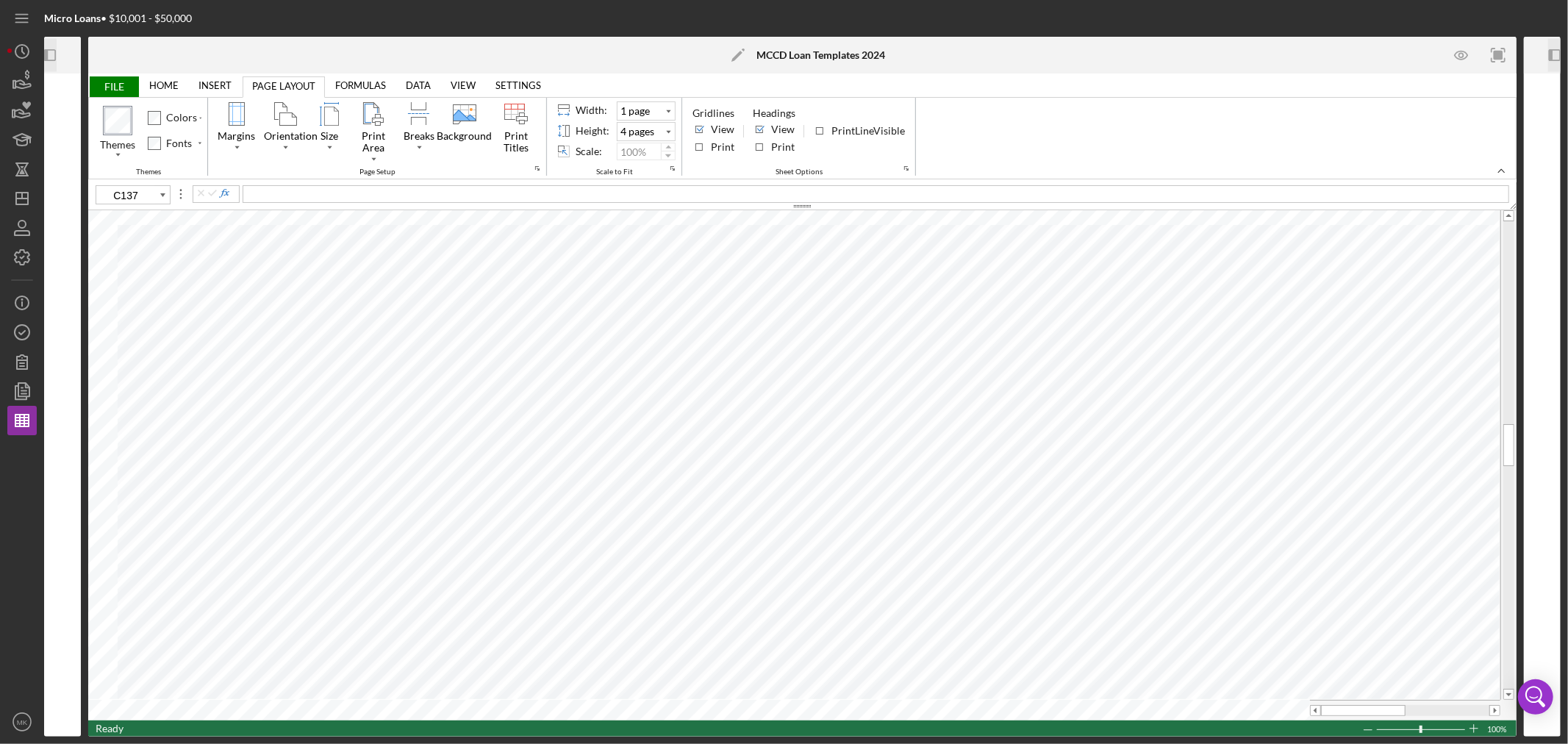
type input "B137"
type input "A151"
click at [24, 197] on icon "Icon/Dashboard" at bounding box center [22, 198] width 37 height 37
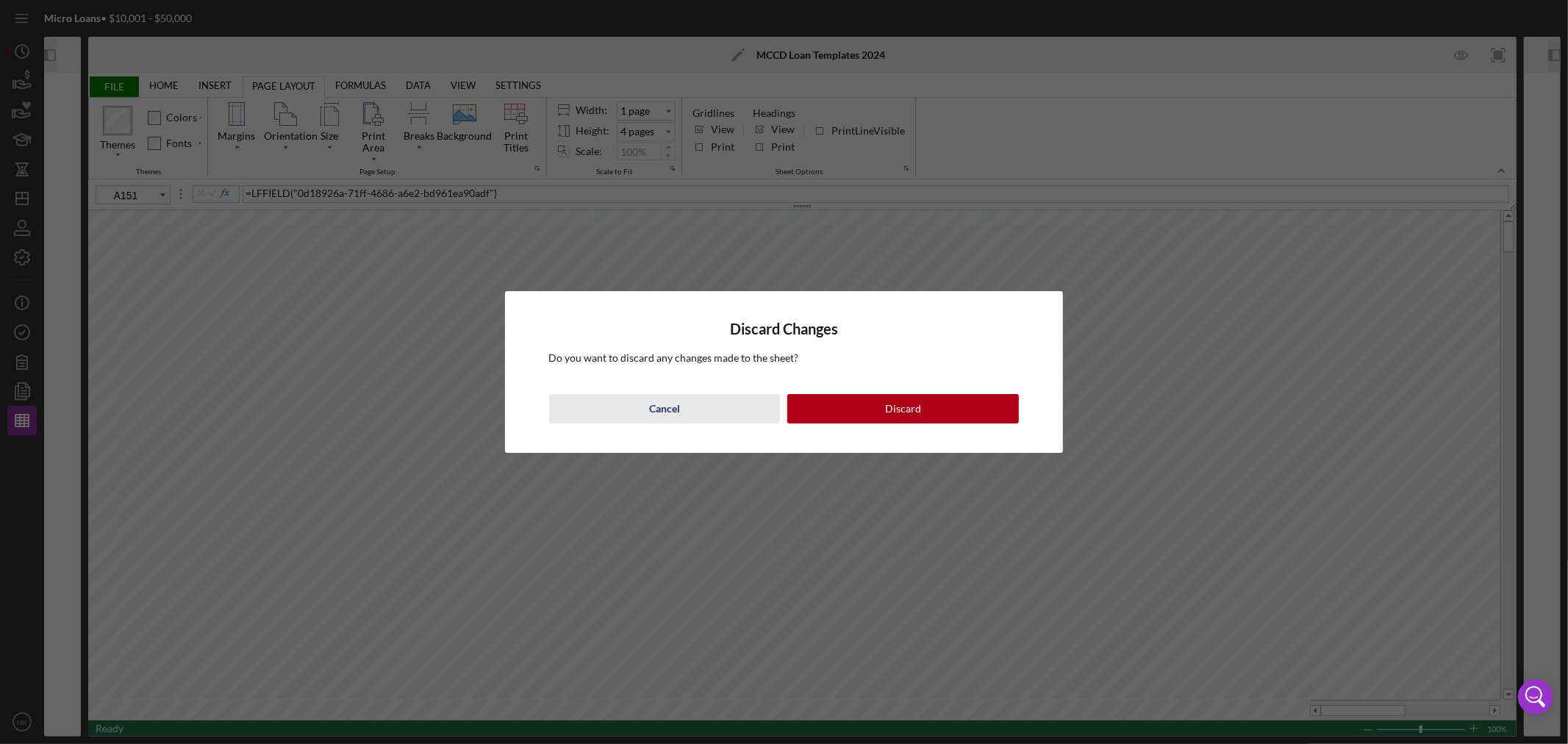
click at [674, 405] on div "Cancel" at bounding box center [664, 409] width 31 height 29
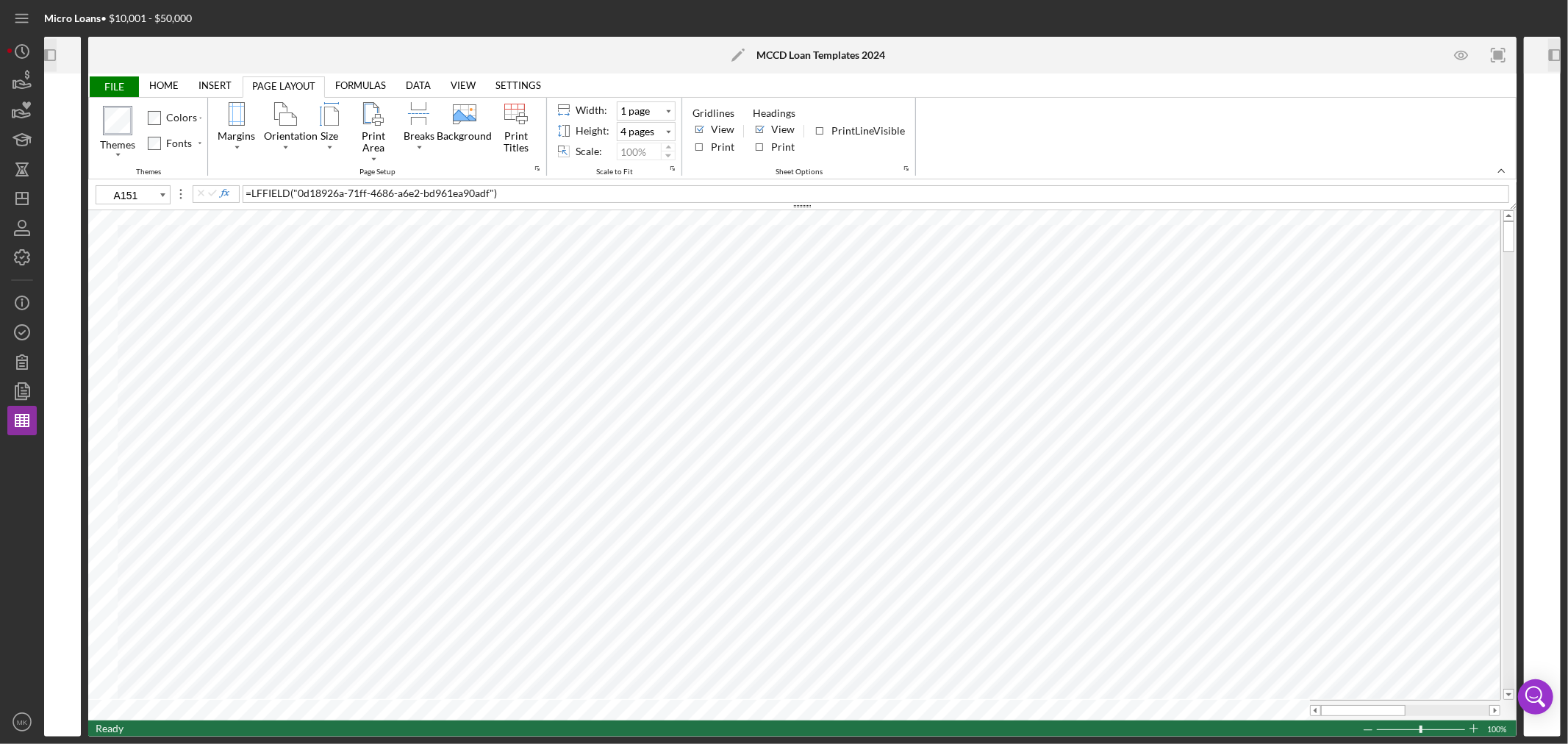
click at [119, 84] on span "FILE" at bounding box center [114, 87] width 51 height 21
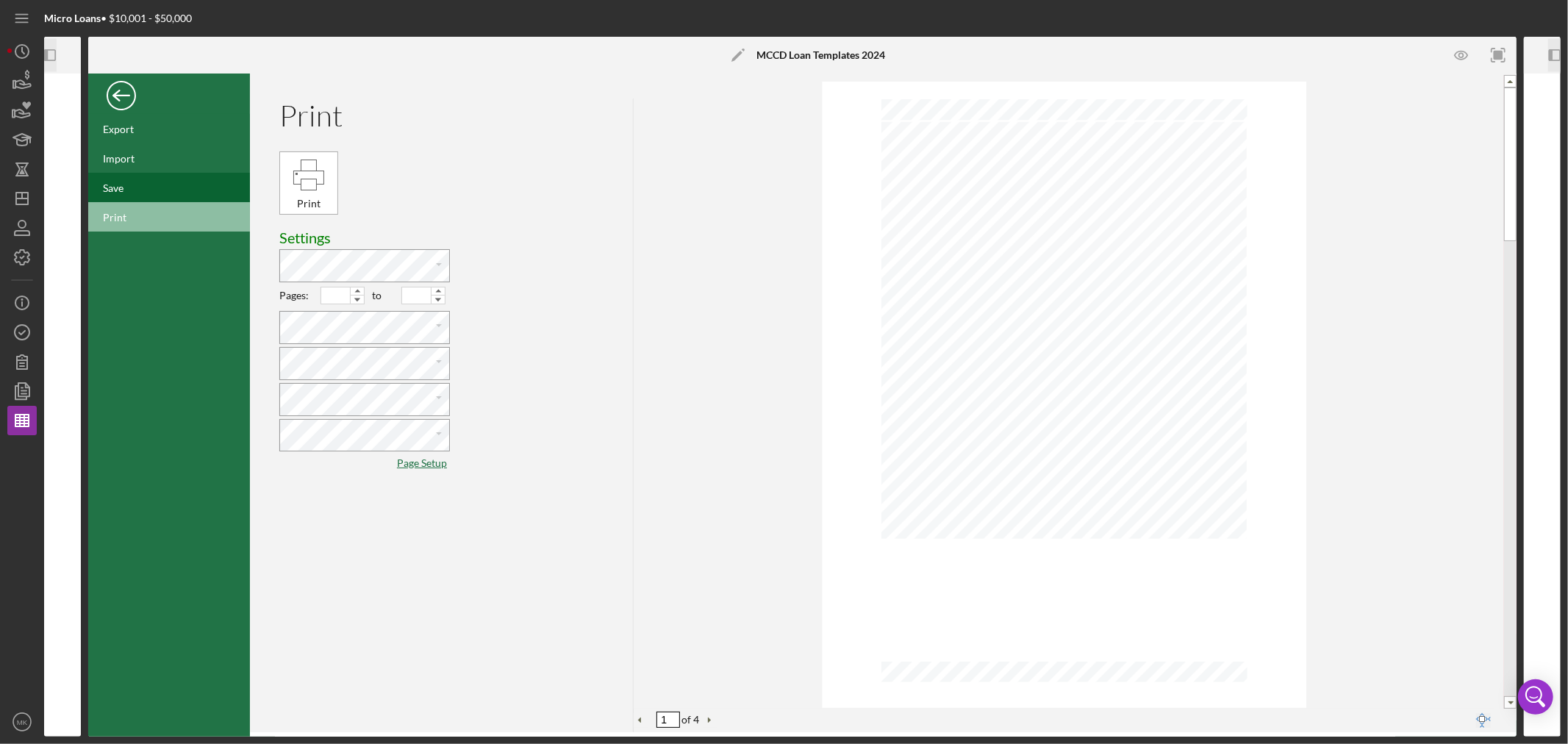
click at [132, 191] on div "Save" at bounding box center [169, 187] width 162 height 29
click at [128, 190] on div "Save" at bounding box center [169, 187] width 162 height 29
click at [123, 184] on div "Save" at bounding box center [169, 187] width 162 height 29
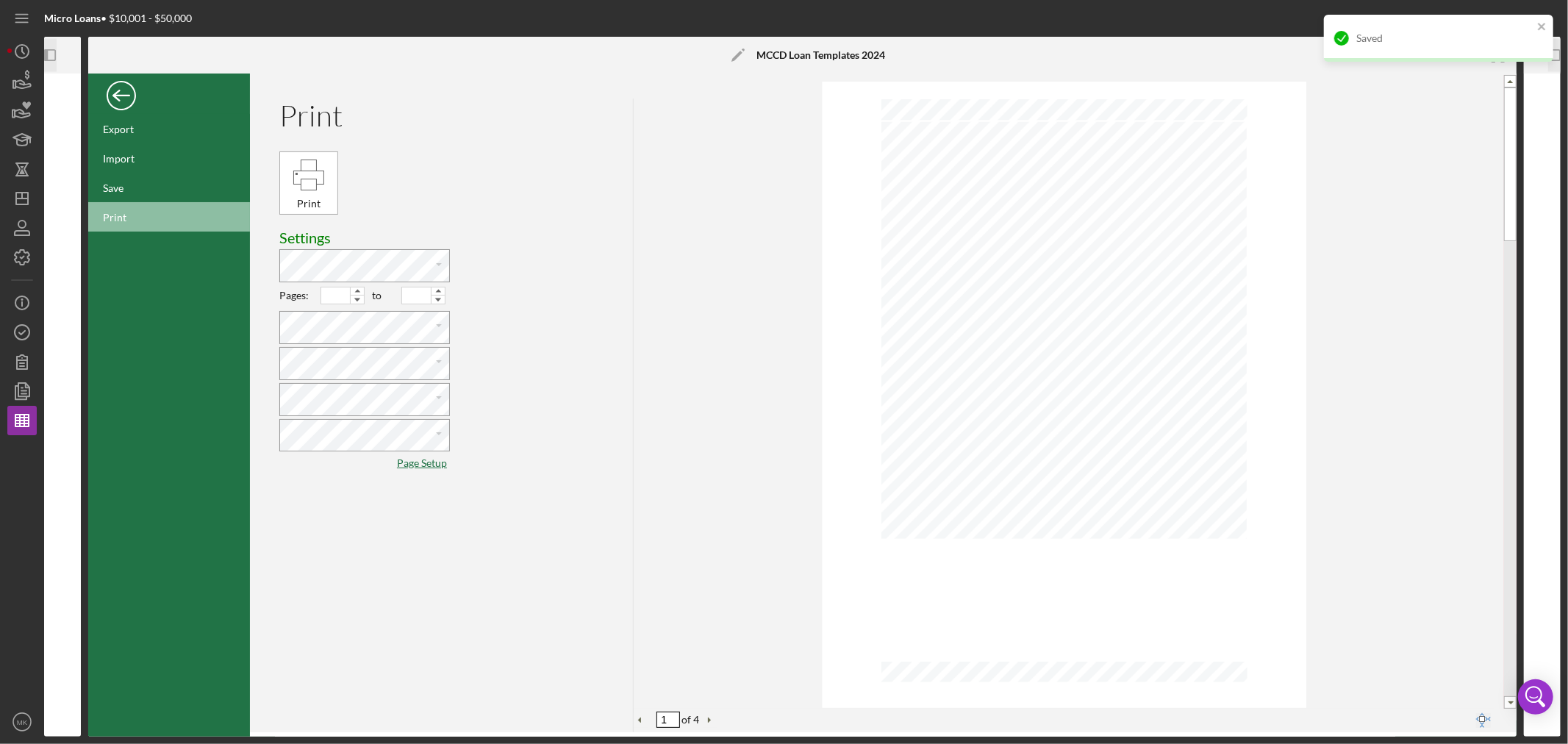
click at [120, 93] on div "Back" at bounding box center [121, 92] width 29 height 29
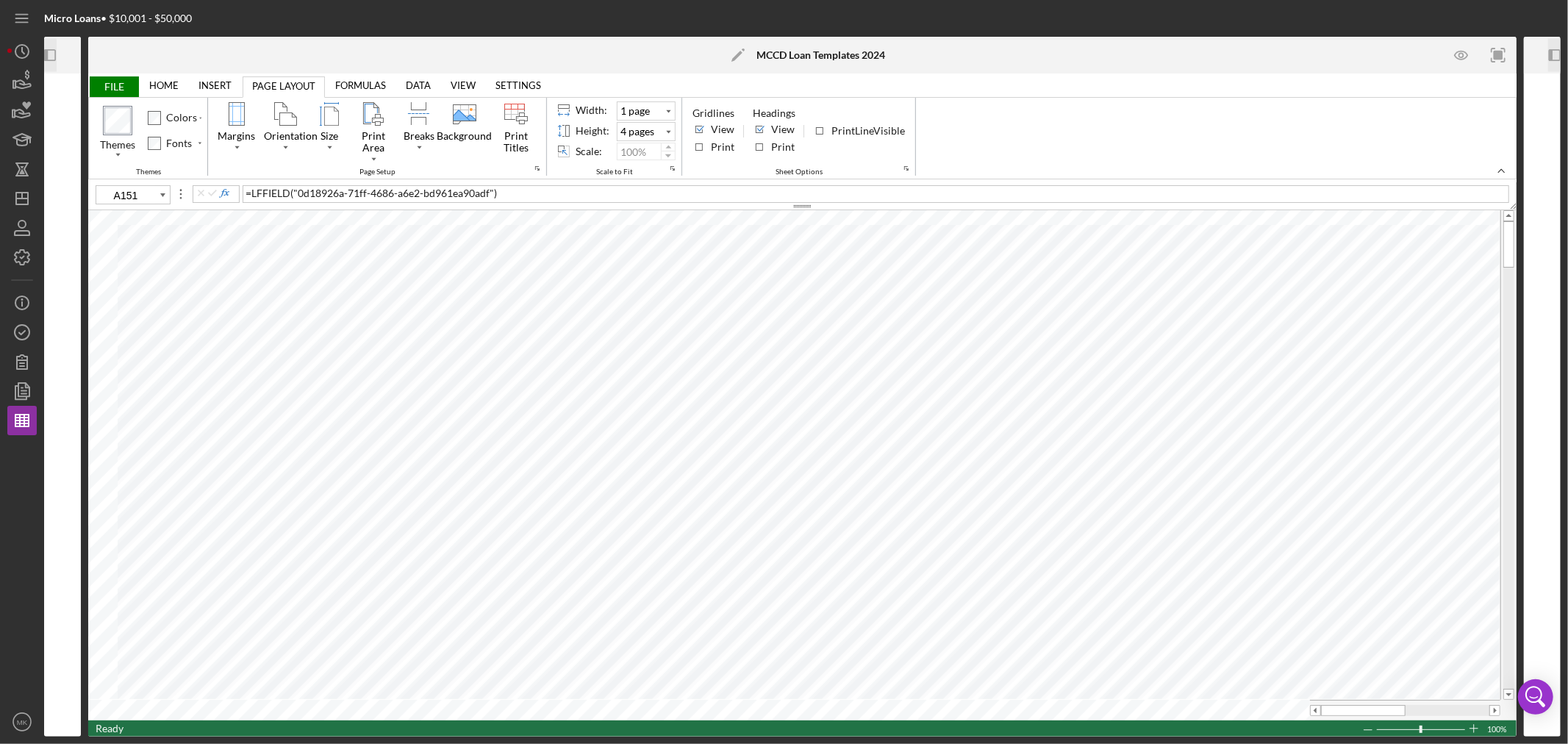
click at [53, 53] on icon "Icon/Panel Side Expand" at bounding box center [50, 56] width 33 height 33
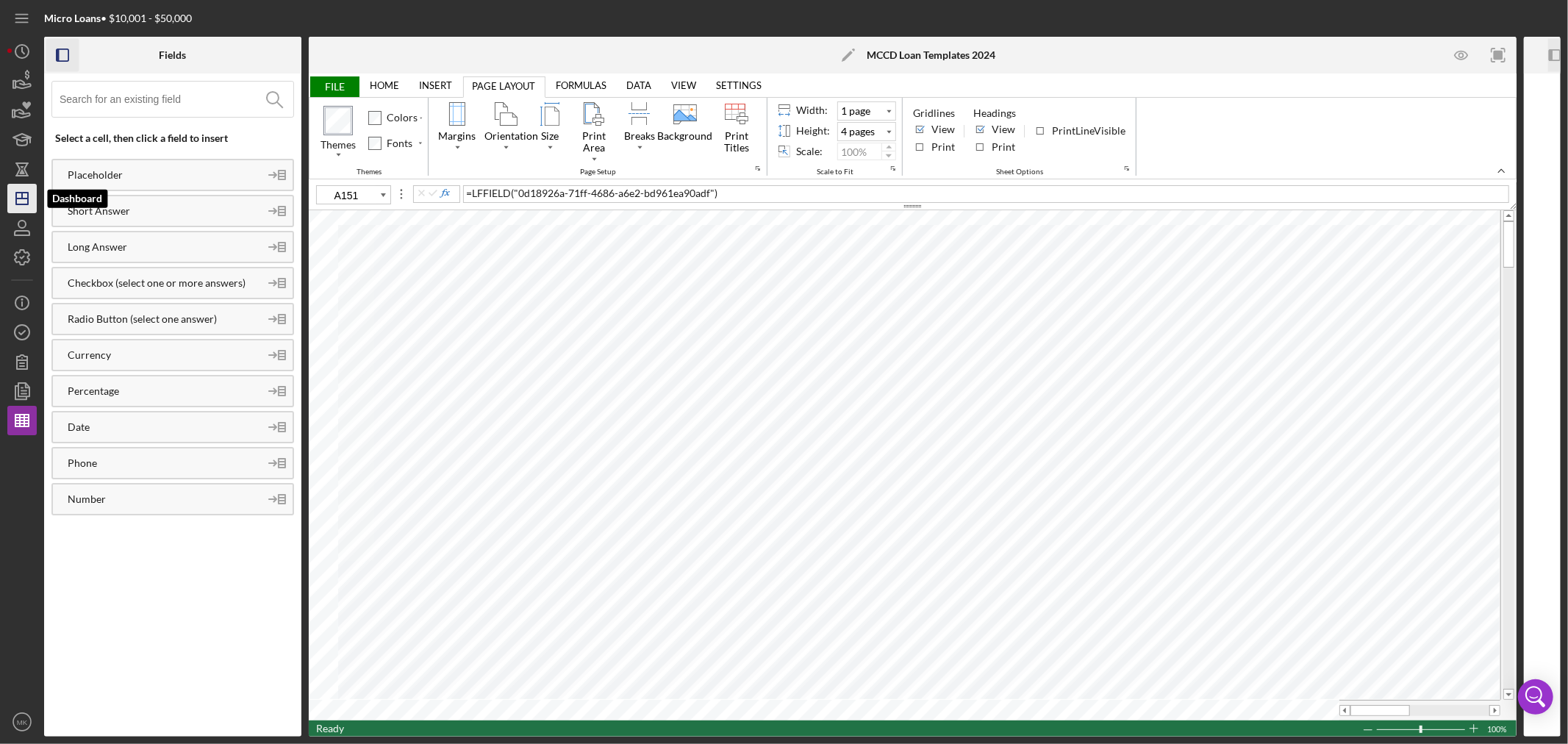
click at [24, 198] on line "button" at bounding box center [22, 198] width 12 height 0
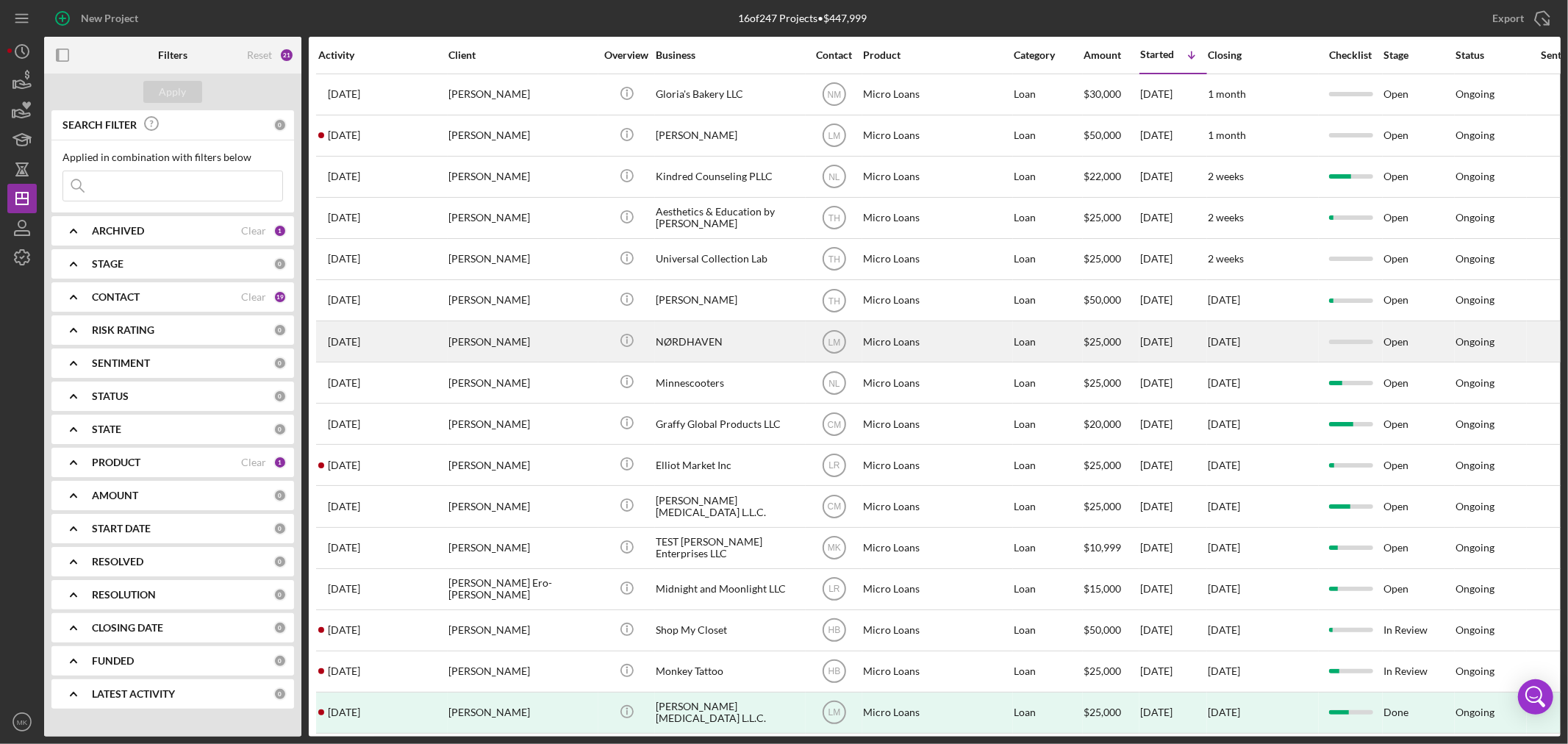
click at [702, 343] on div "NØRDHAVEN" at bounding box center [729, 341] width 147 height 39
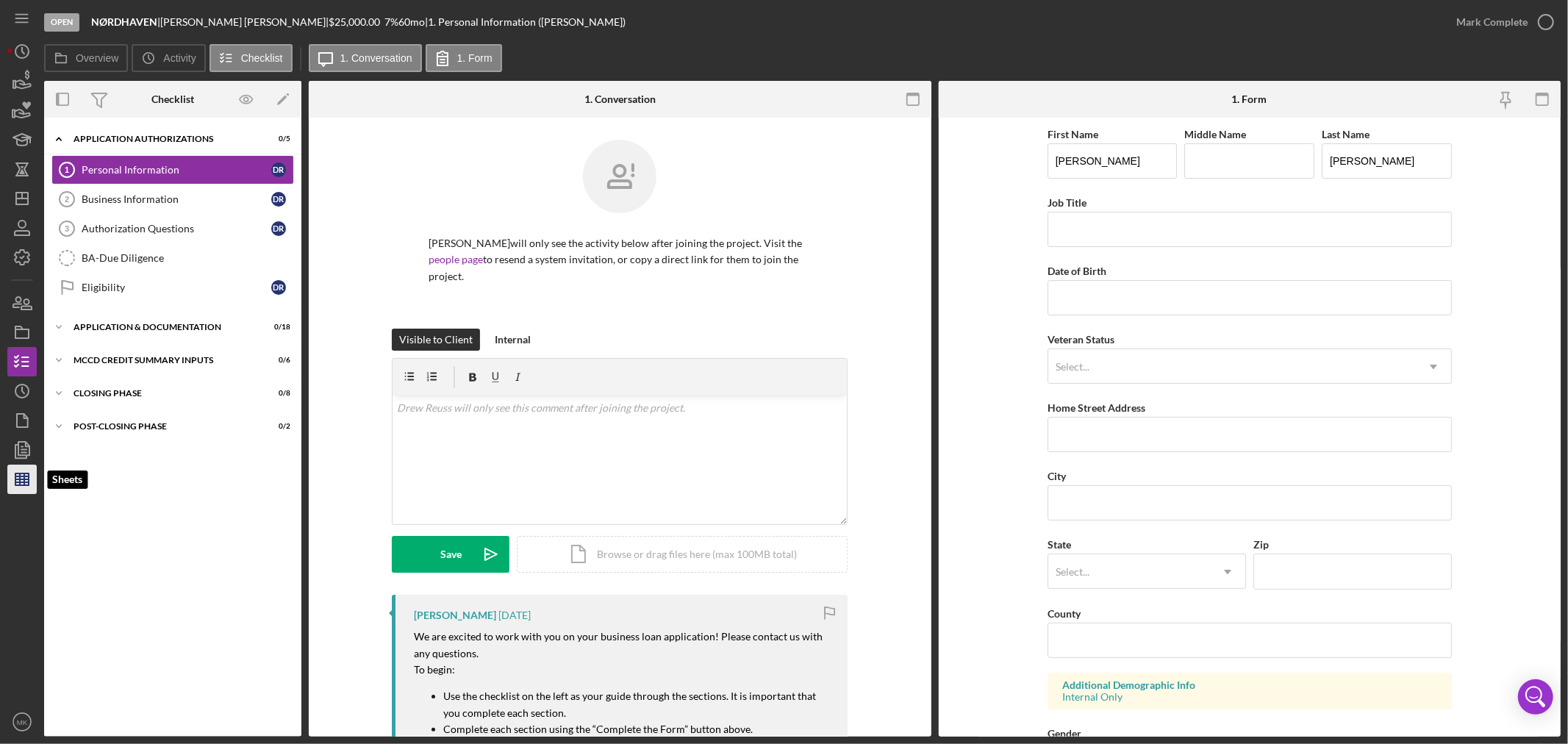
click at [28, 473] on polygon "button" at bounding box center [22, 479] width 14 height 12
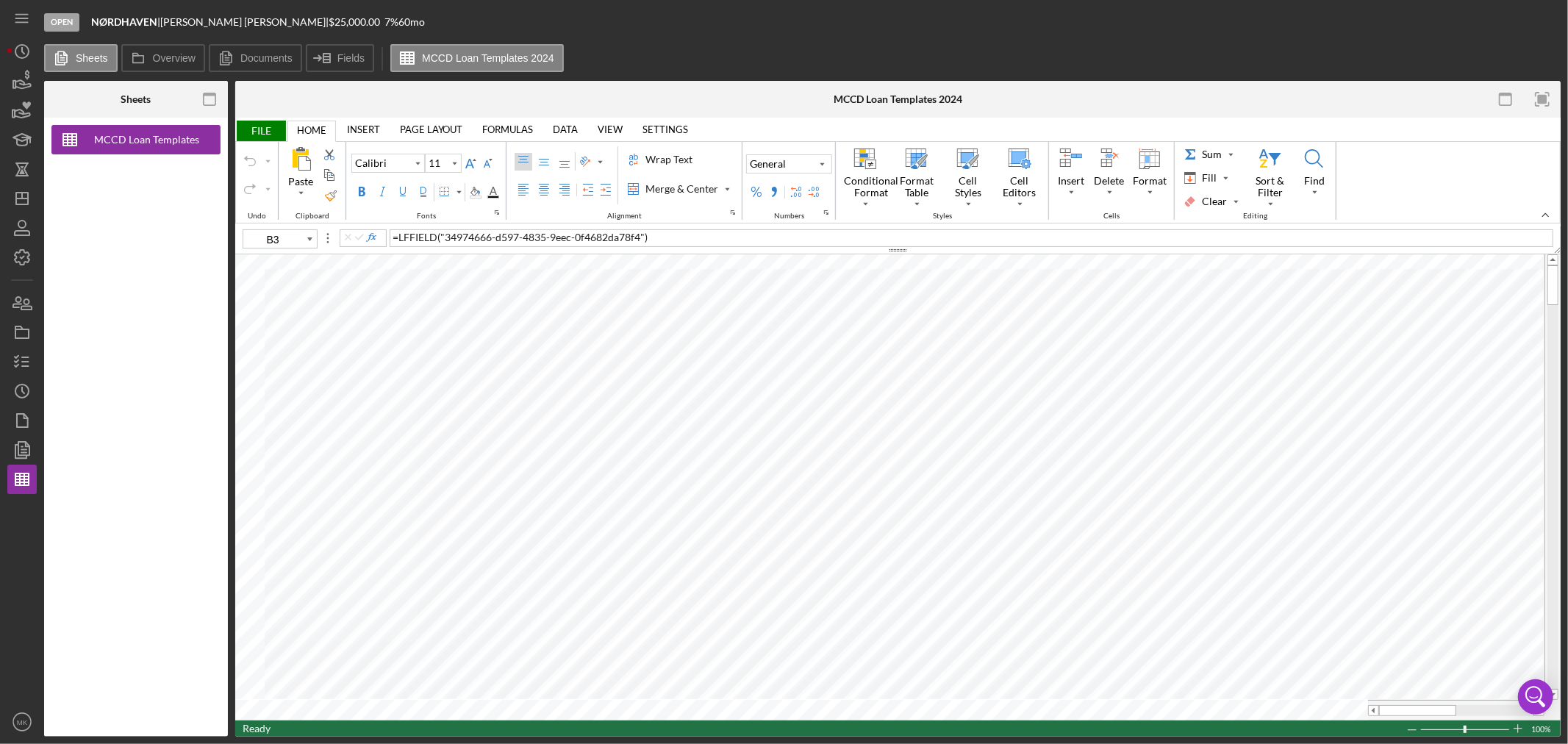
click at [263, 127] on span "FILE" at bounding box center [260, 131] width 51 height 21
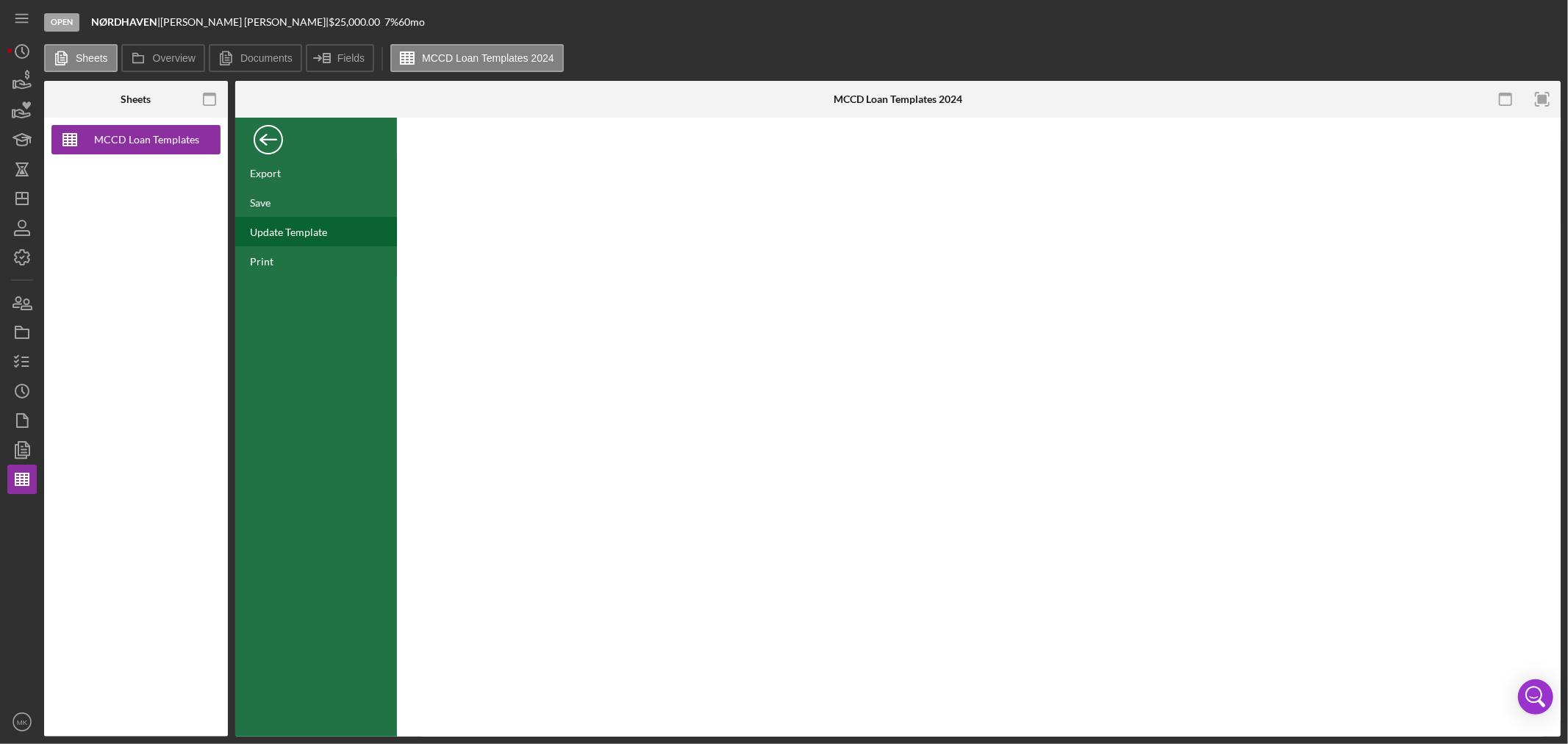
click at [307, 229] on div "Update Template" at bounding box center [288, 232] width 77 height 13
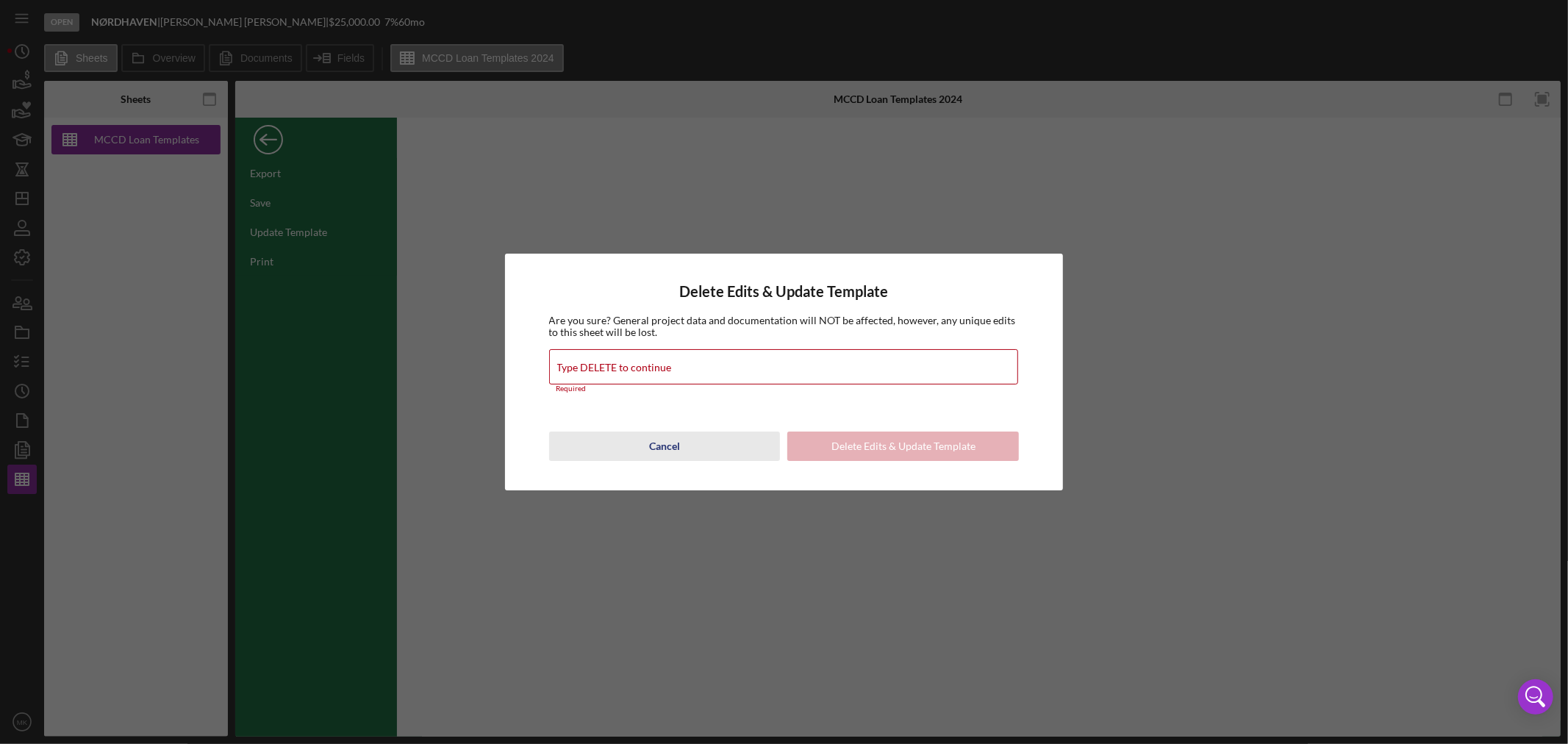
click at [665, 434] on div "Cancel" at bounding box center [664, 446] width 31 height 29
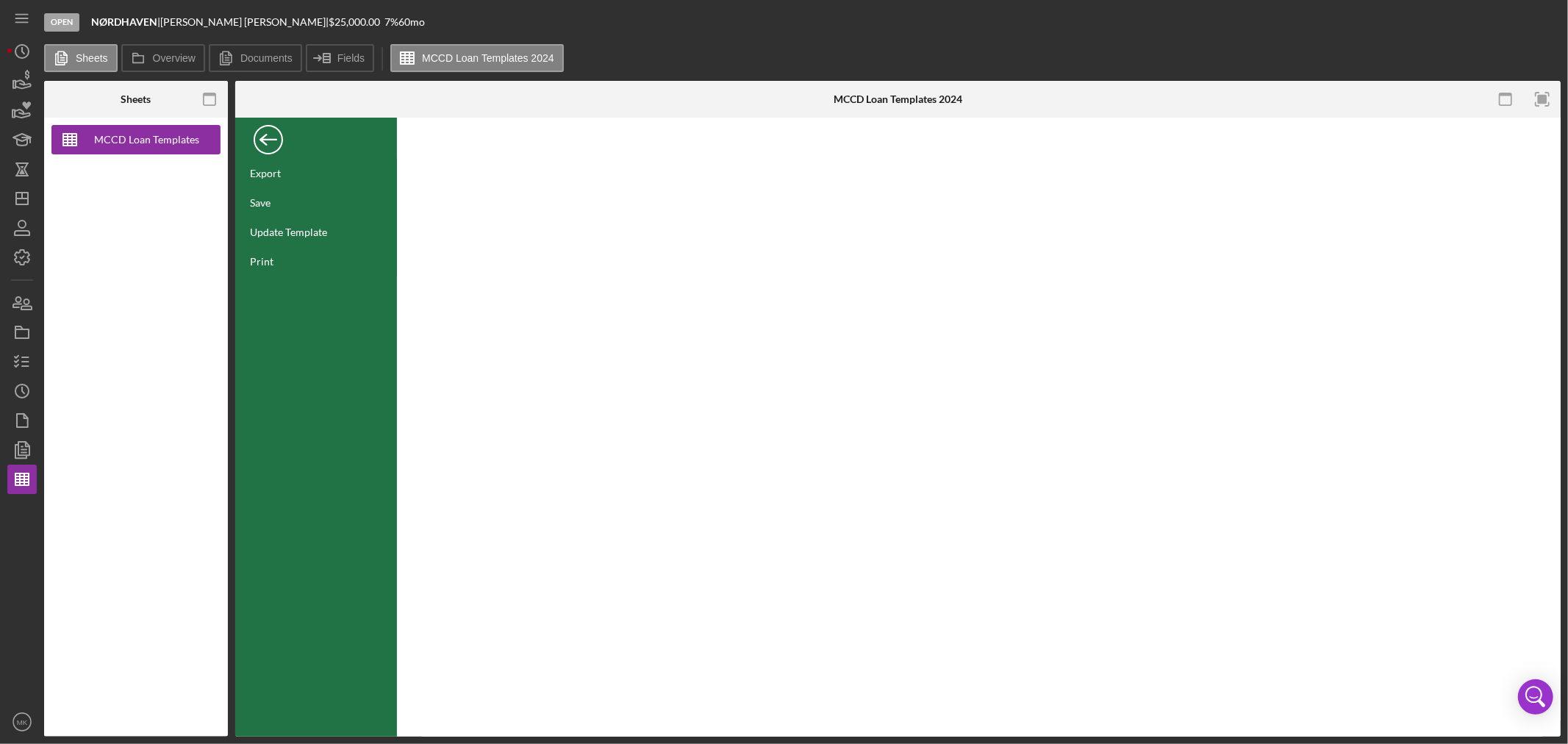
click at [270, 134] on div "Back" at bounding box center [268, 135] width 29 height 29
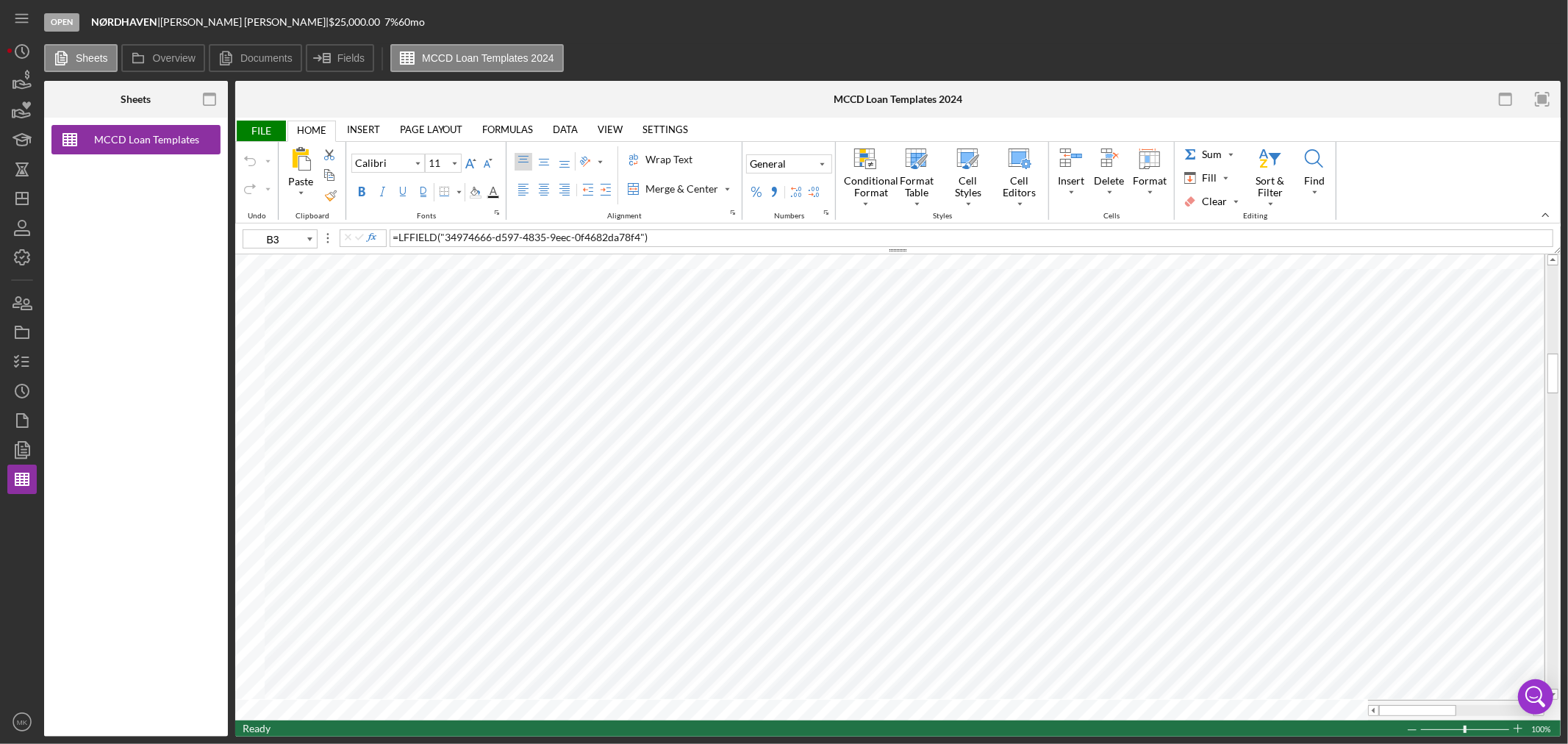
click at [259, 129] on span "FILE" at bounding box center [260, 131] width 51 height 21
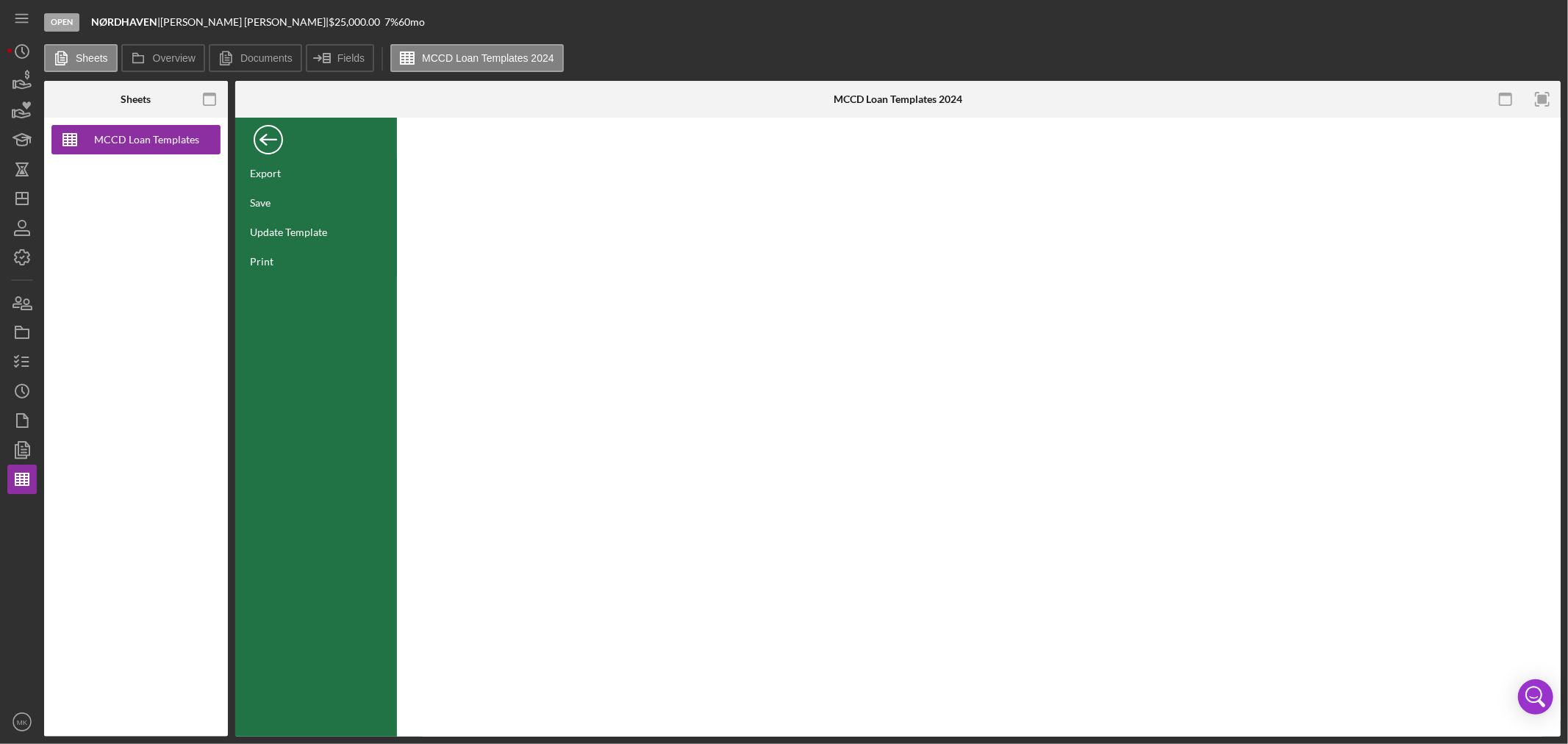
click at [267, 135] on div "Back" at bounding box center [268, 135] width 29 height 29
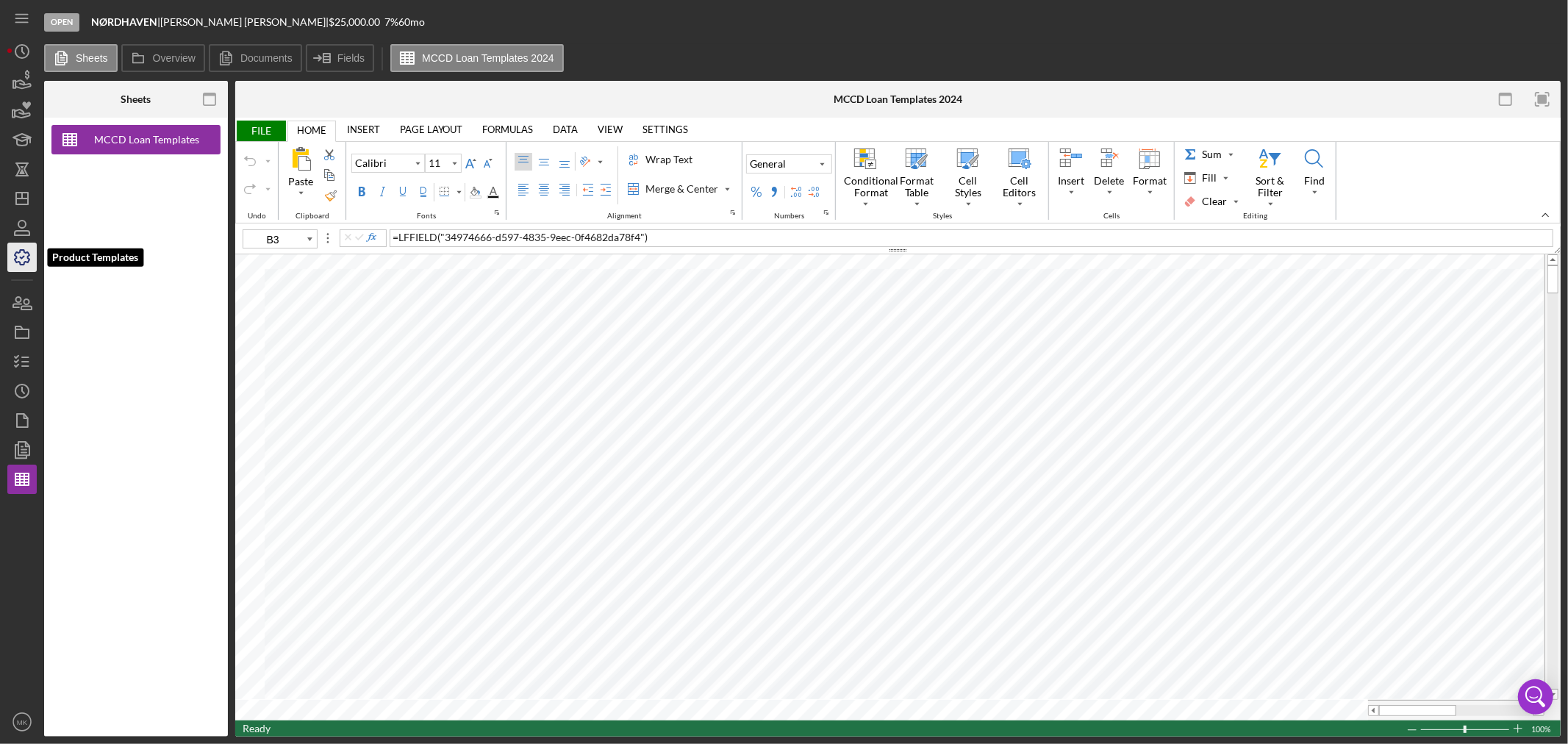
click at [23, 260] on icon "button" at bounding box center [22, 257] width 37 height 37
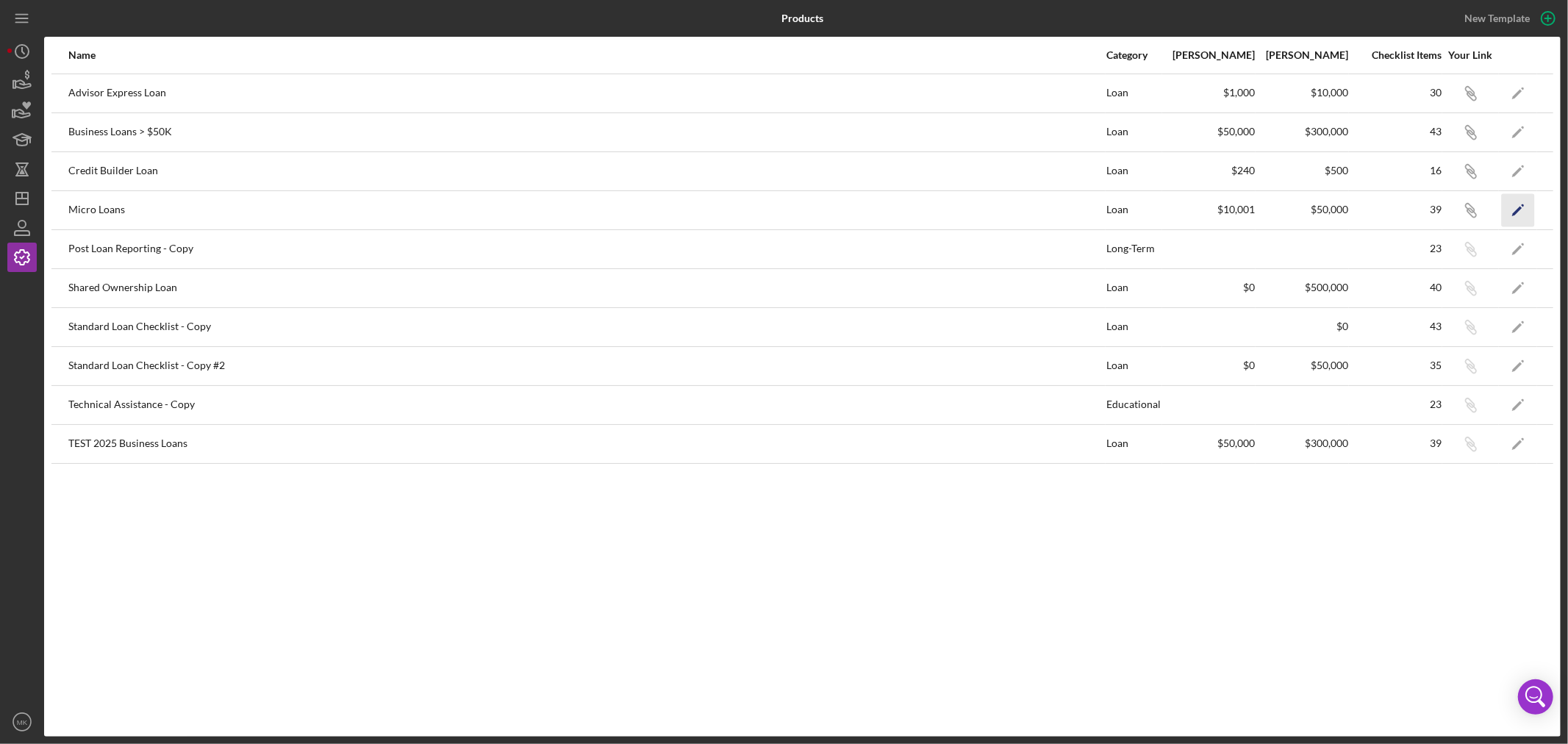
click at [1518, 207] on icon "Icon/Edit" at bounding box center [1519, 210] width 33 height 33
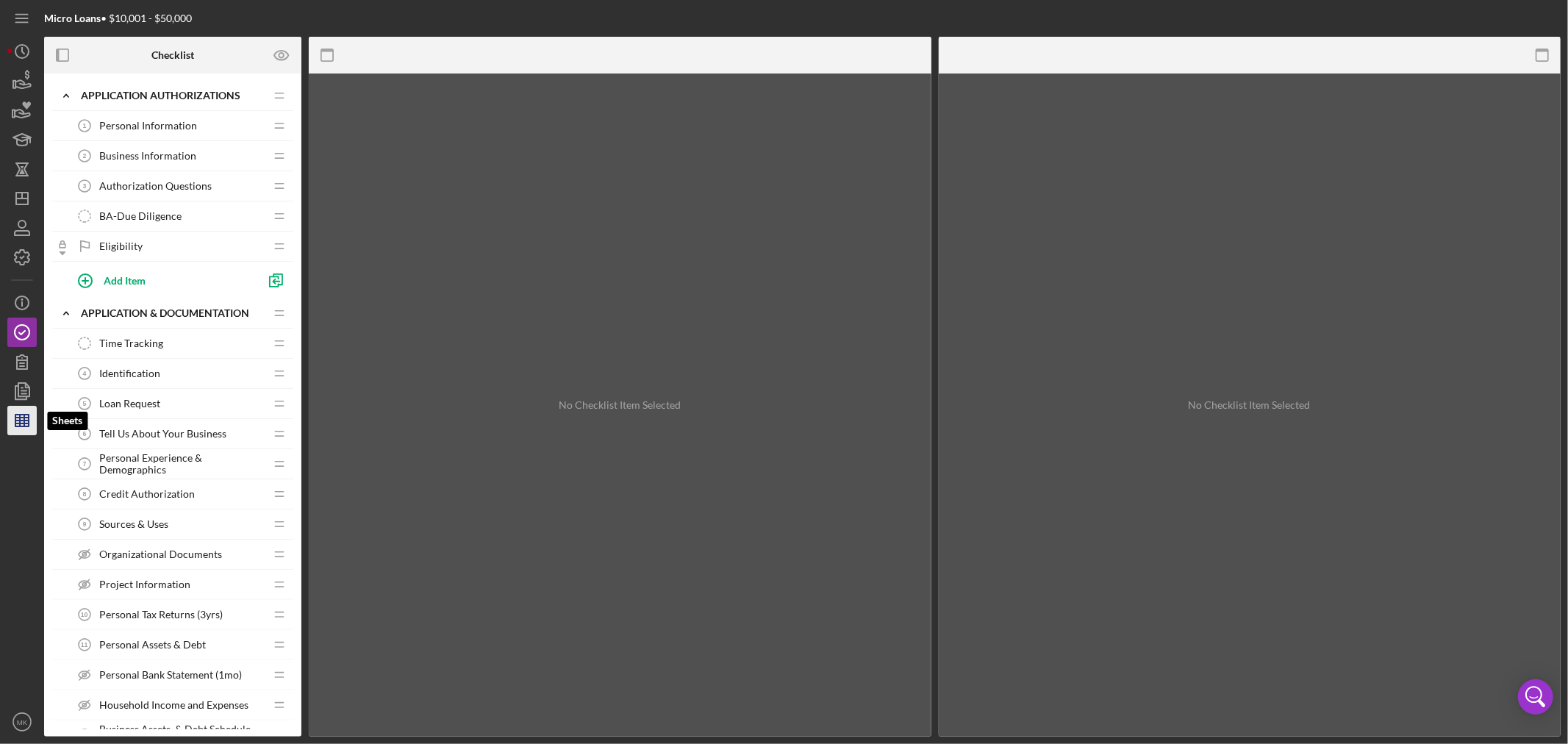
click at [27, 419] on icon "button" at bounding box center [22, 421] width 37 height 37
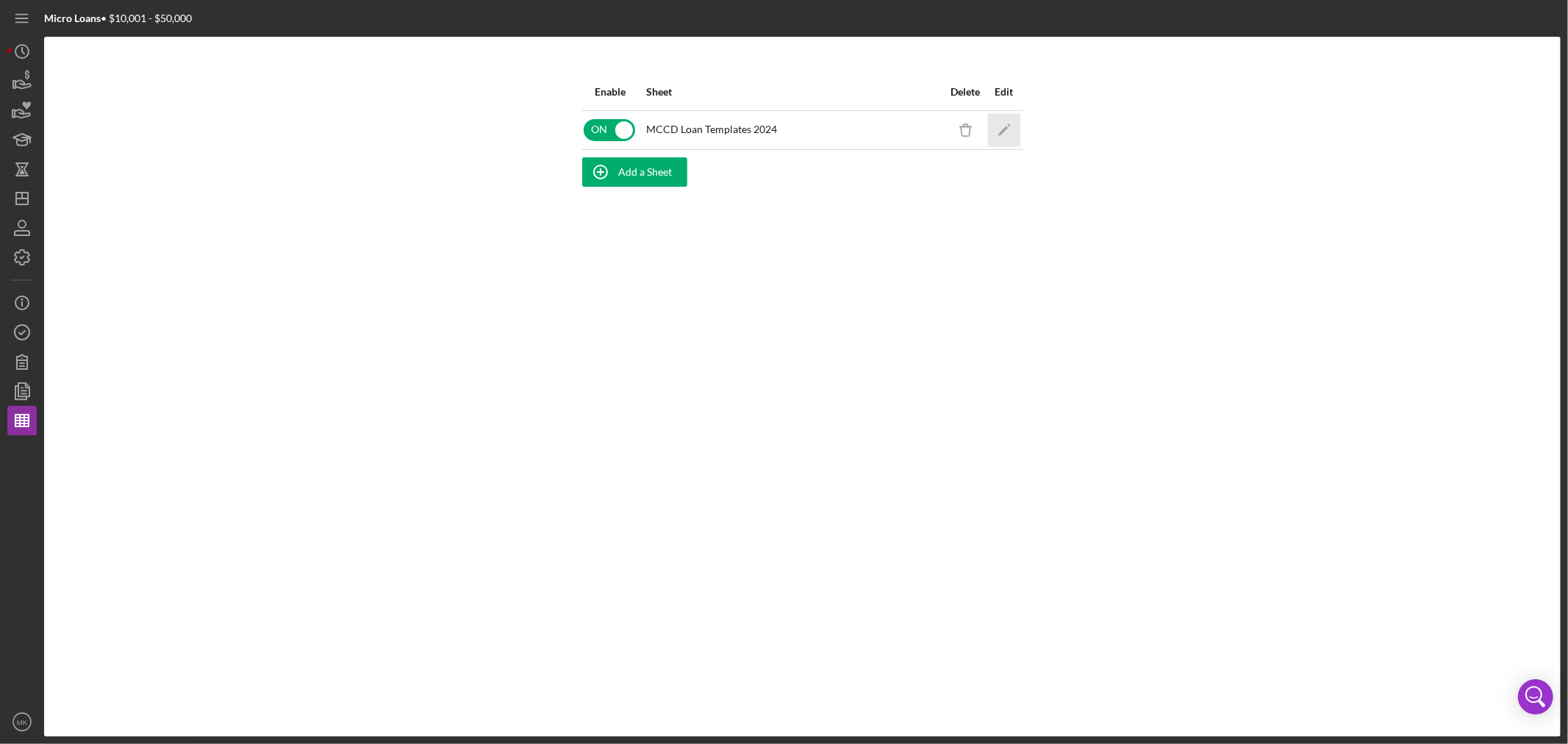
click at [1008, 123] on icon "Icon/Edit" at bounding box center [1004, 130] width 33 height 33
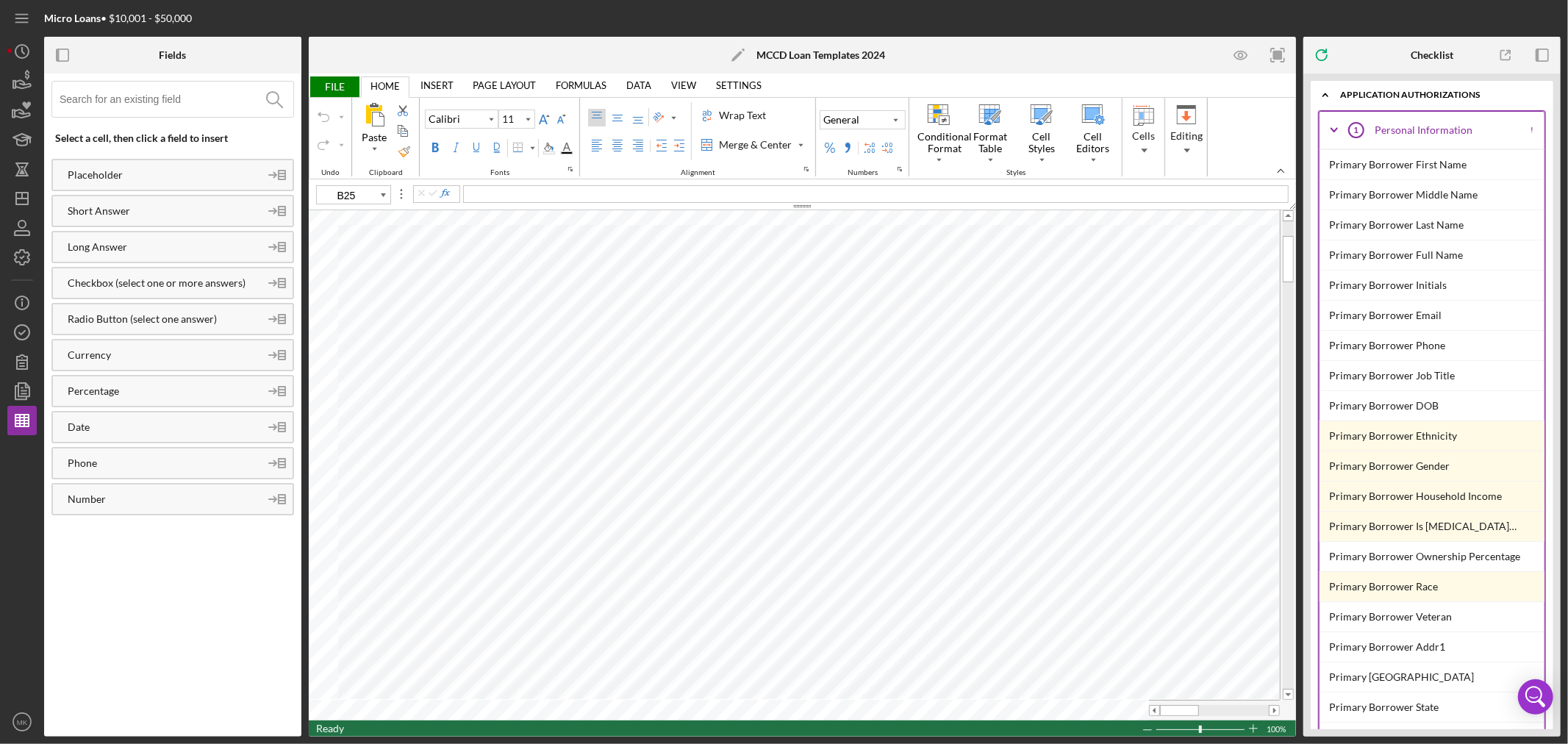
click at [1333, 125] on icon "Icon/Expander" at bounding box center [1334, 130] width 37 height 37
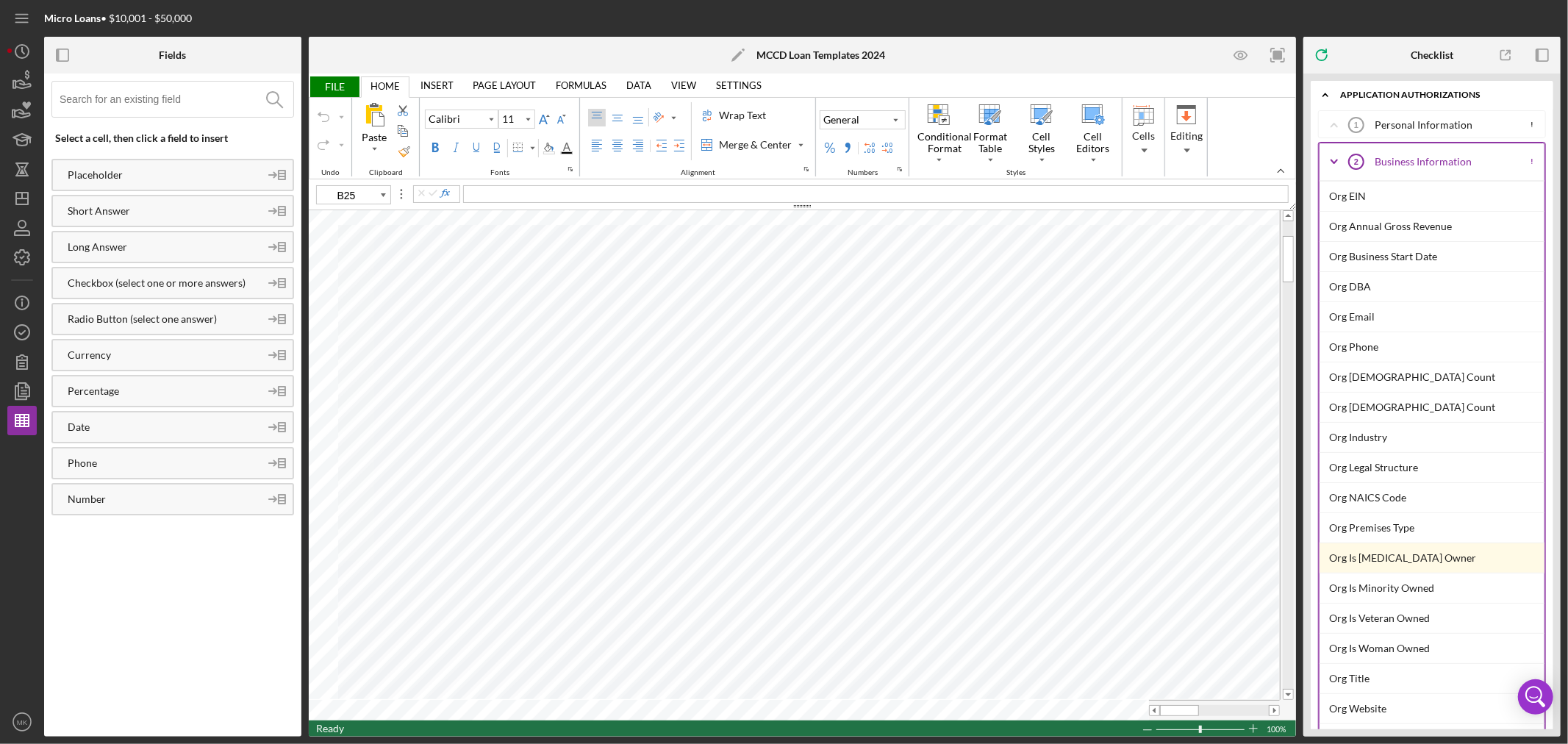
click at [1334, 163] on polyline at bounding box center [1334, 162] width 6 height 3
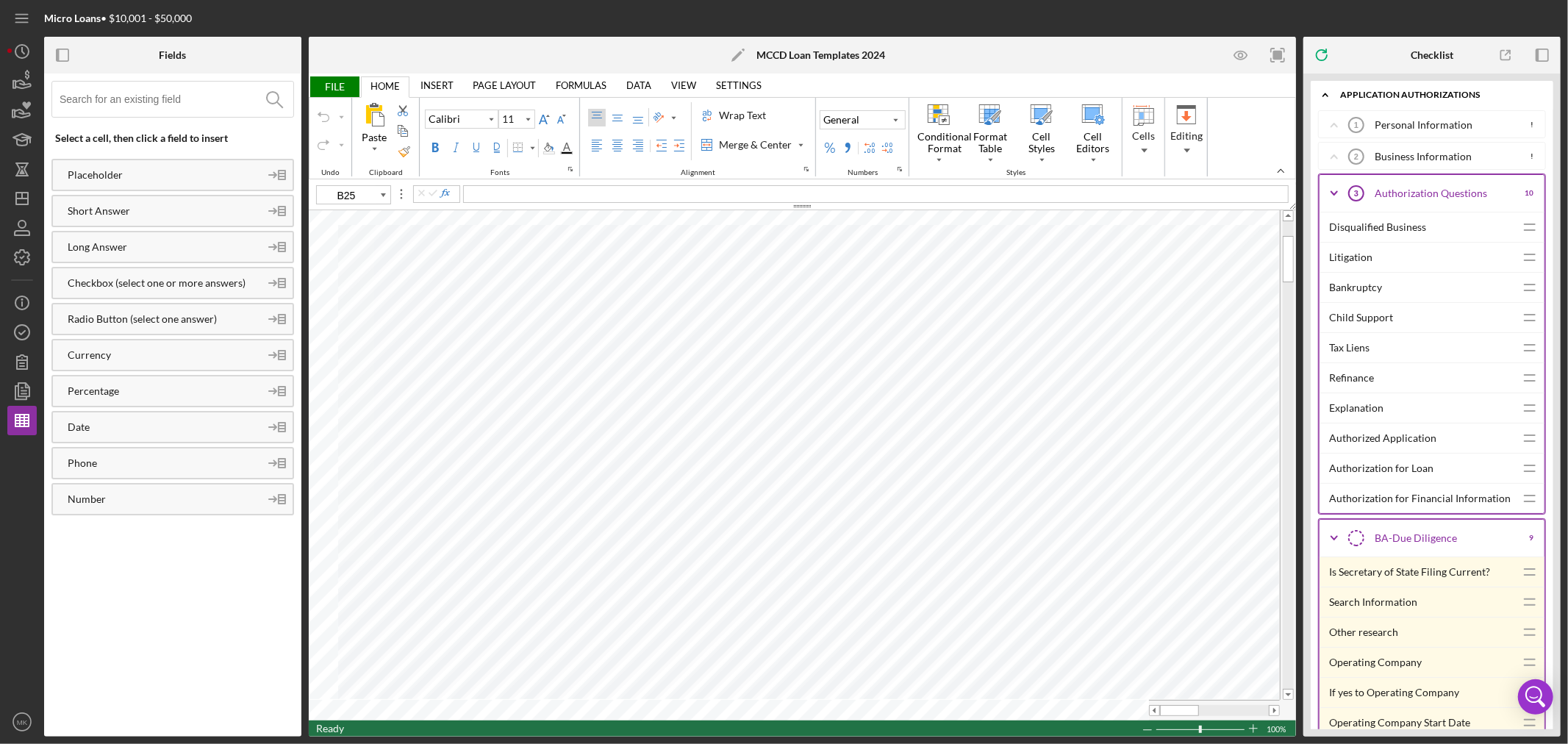
click at [1331, 189] on icon "Icon/Expander" at bounding box center [1334, 194] width 37 height 37
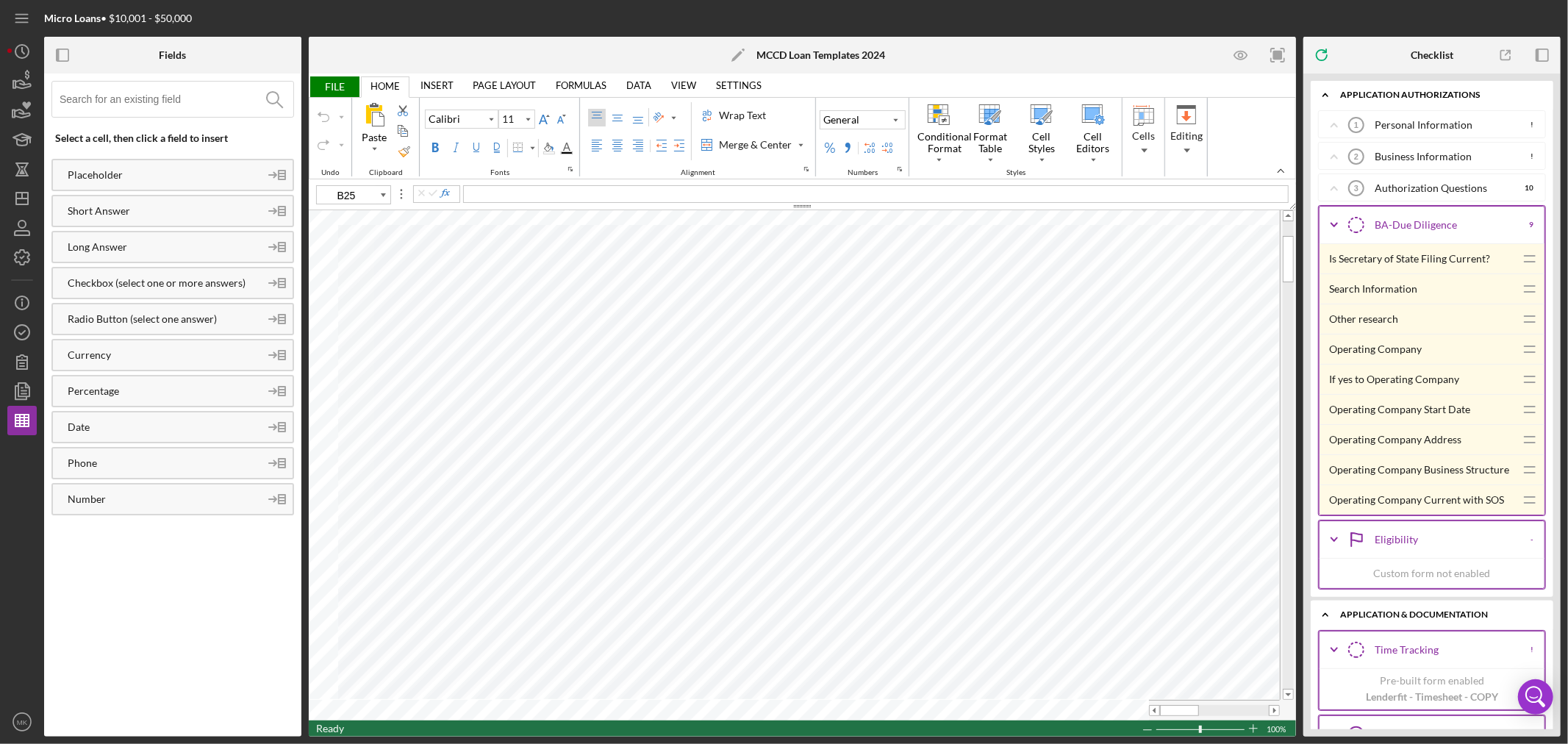
click at [1333, 225] on icon "Icon/Expander" at bounding box center [1334, 225] width 37 height 37
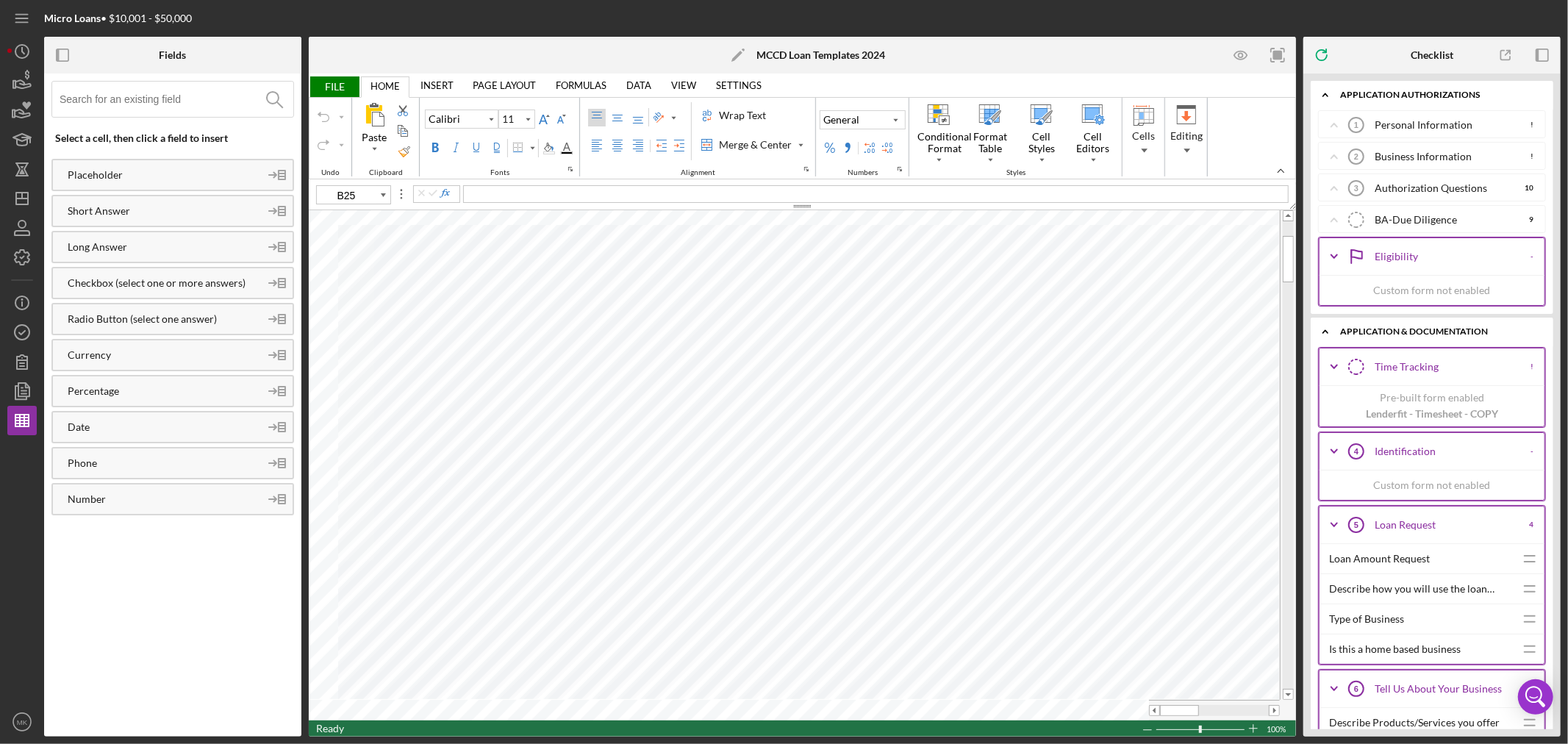
click at [1323, 329] on icon "Icon/Expander" at bounding box center [1325, 331] width 29 height 29
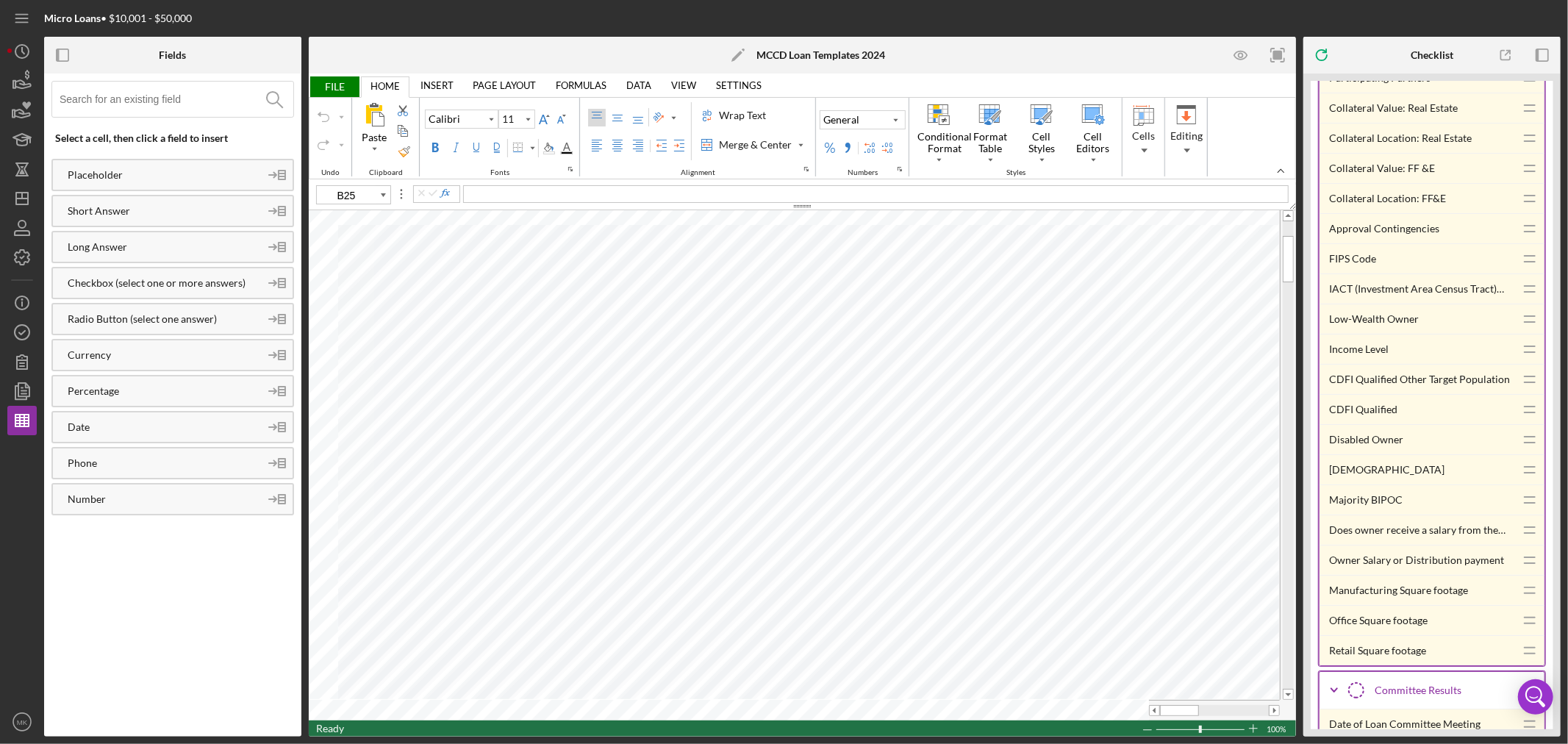
scroll to position [1062, 0]
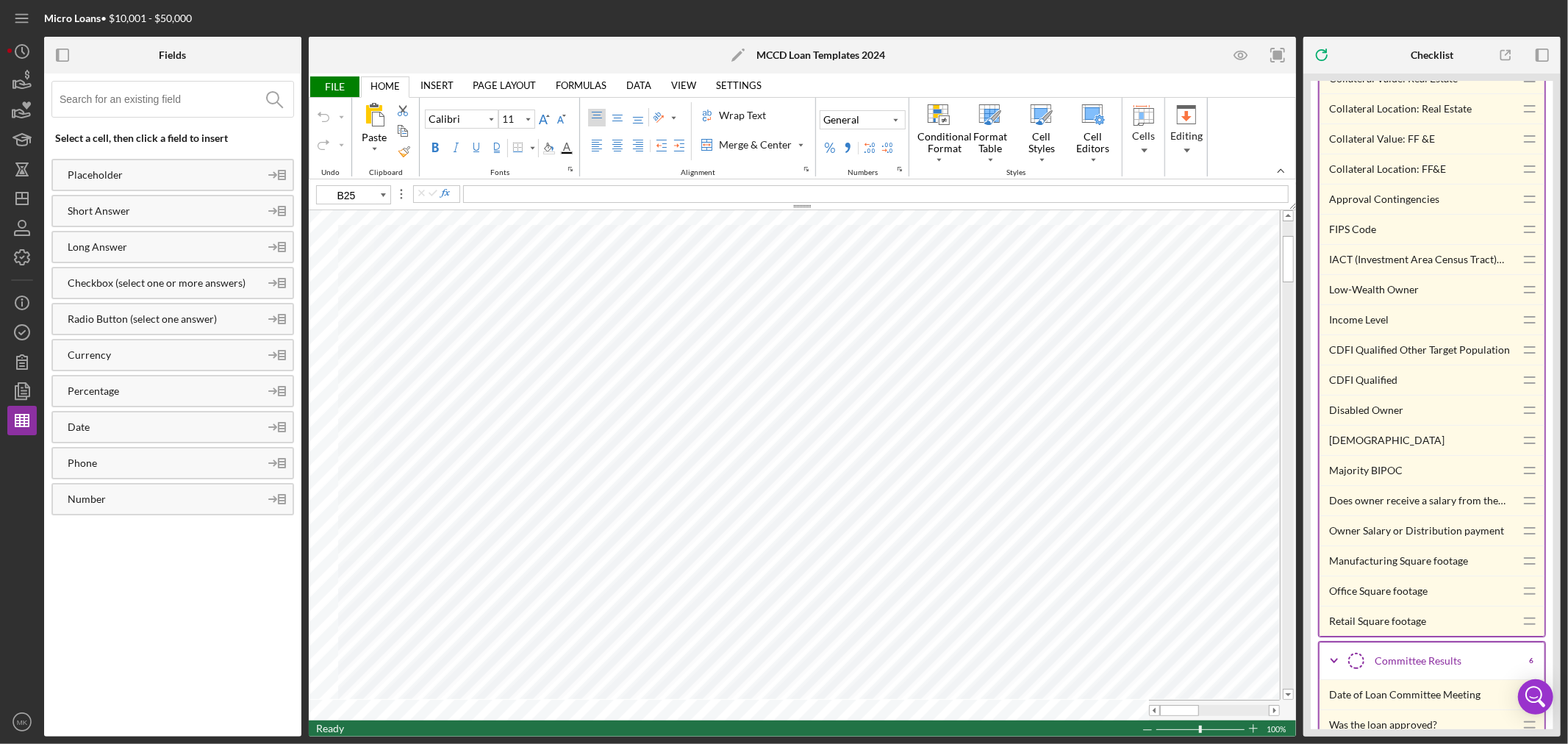
click at [1370, 382] on div "CDFI Qualified" at bounding box center [1422, 380] width 186 height 29
type input "A26"
type input "A27"
type input "A28"
click at [1384, 292] on div "Low-Wealth Owner" at bounding box center [1422, 289] width 186 height 29
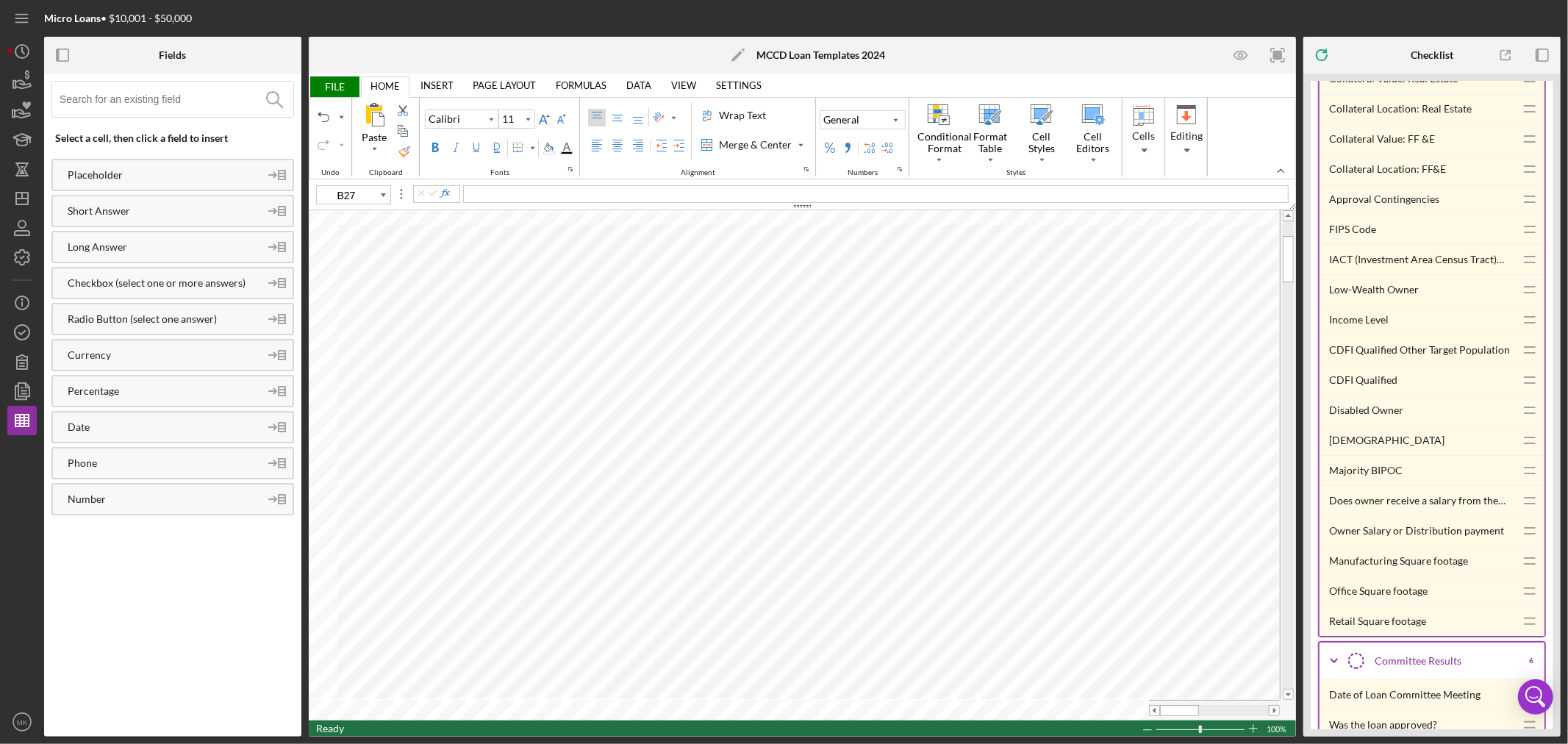
click at [1429, 353] on div "CDFI Qualified Other Target Population" at bounding box center [1422, 350] width 186 height 29
click at [1465, 259] on div "IACT (Investment Area Census Tract) Eligible" at bounding box center [1422, 259] width 186 height 29
click at [1385, 472] on div "Majority BIPOC" at bounding box center [1422, 470] width 186 height 29
click at [1392, 409] on div "Disabled Owner" at bounding box center [1422, 410] width 186 height 29
type input "D27"
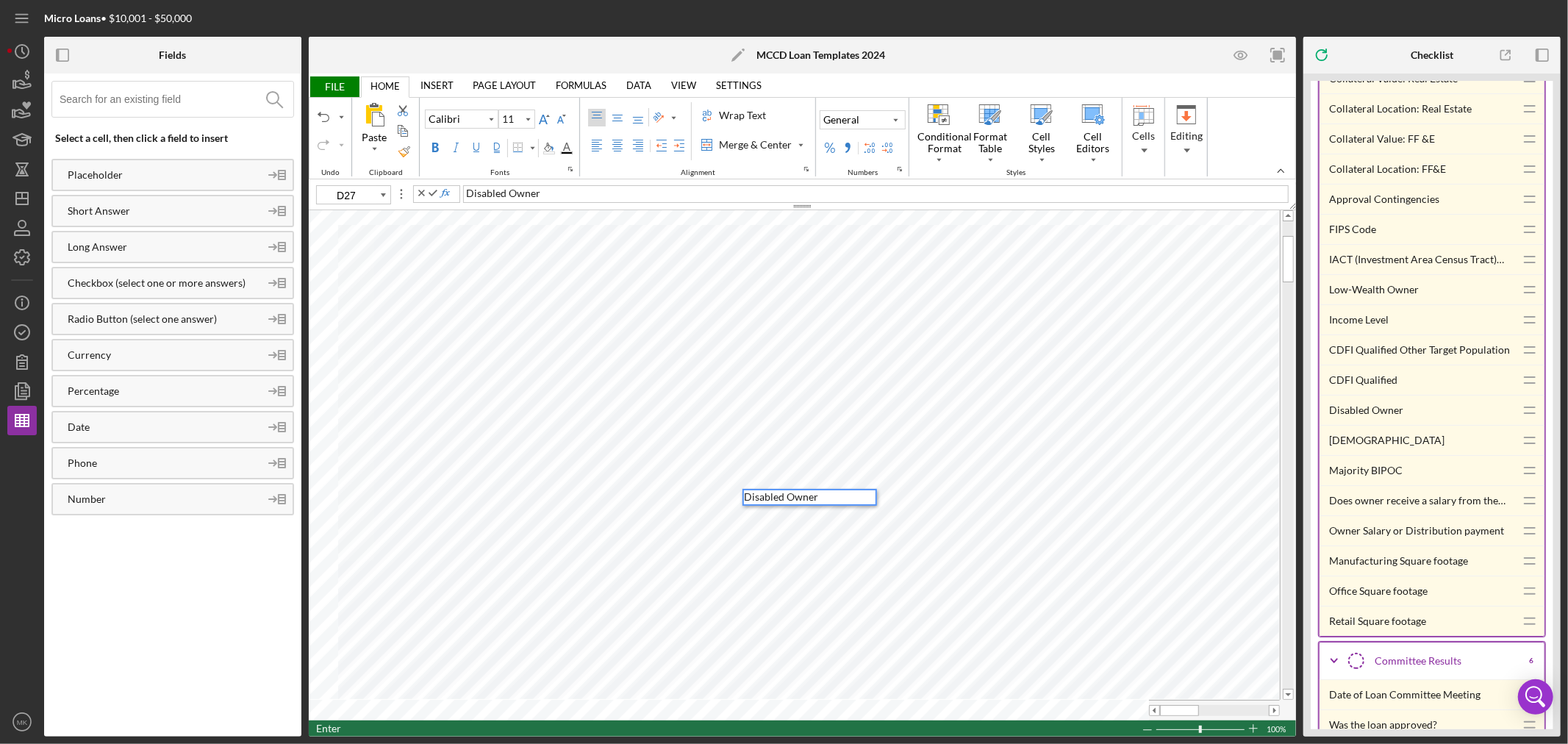
type input "D28"
type input "E28"
click at [194, 101] on input at bounding box center [177, 99] width 234 height 35
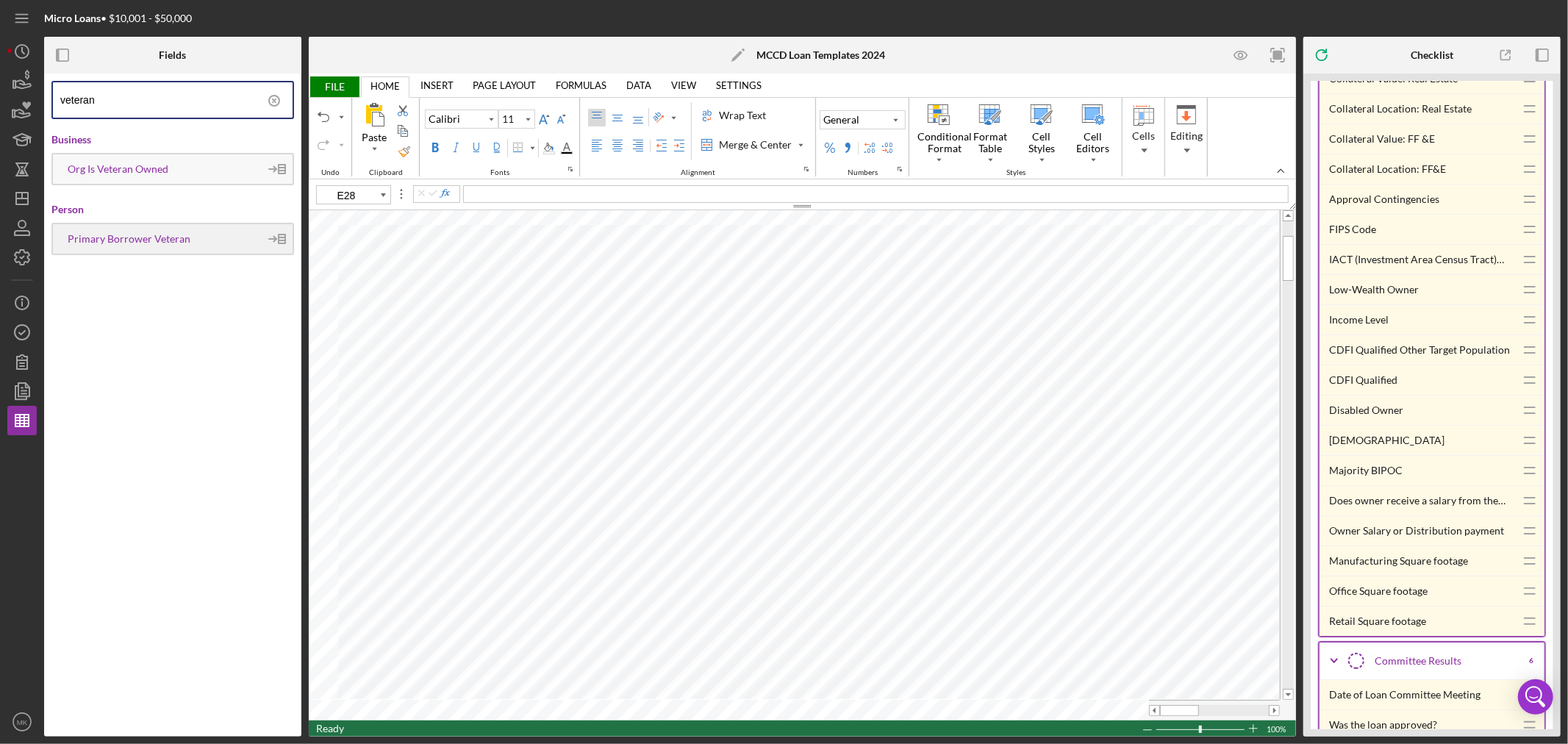
type input "veteran"
click at [170, 233] on div "Primary Borrower Veteran" at bounding box center [155, 239] width 206 height 12
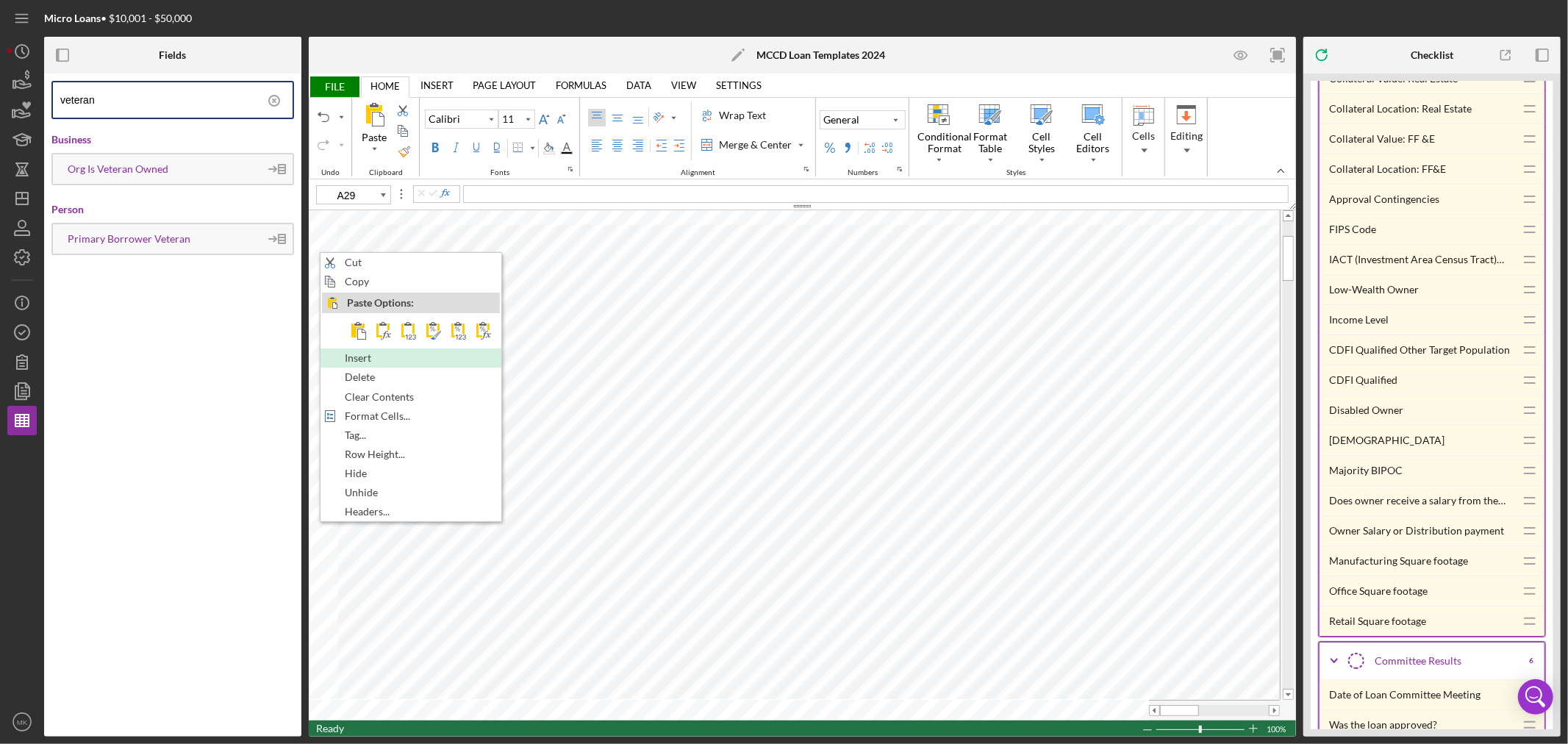
click at [424, 358] on div "Insert" at bounding box center [410, 358] width 178 height 16
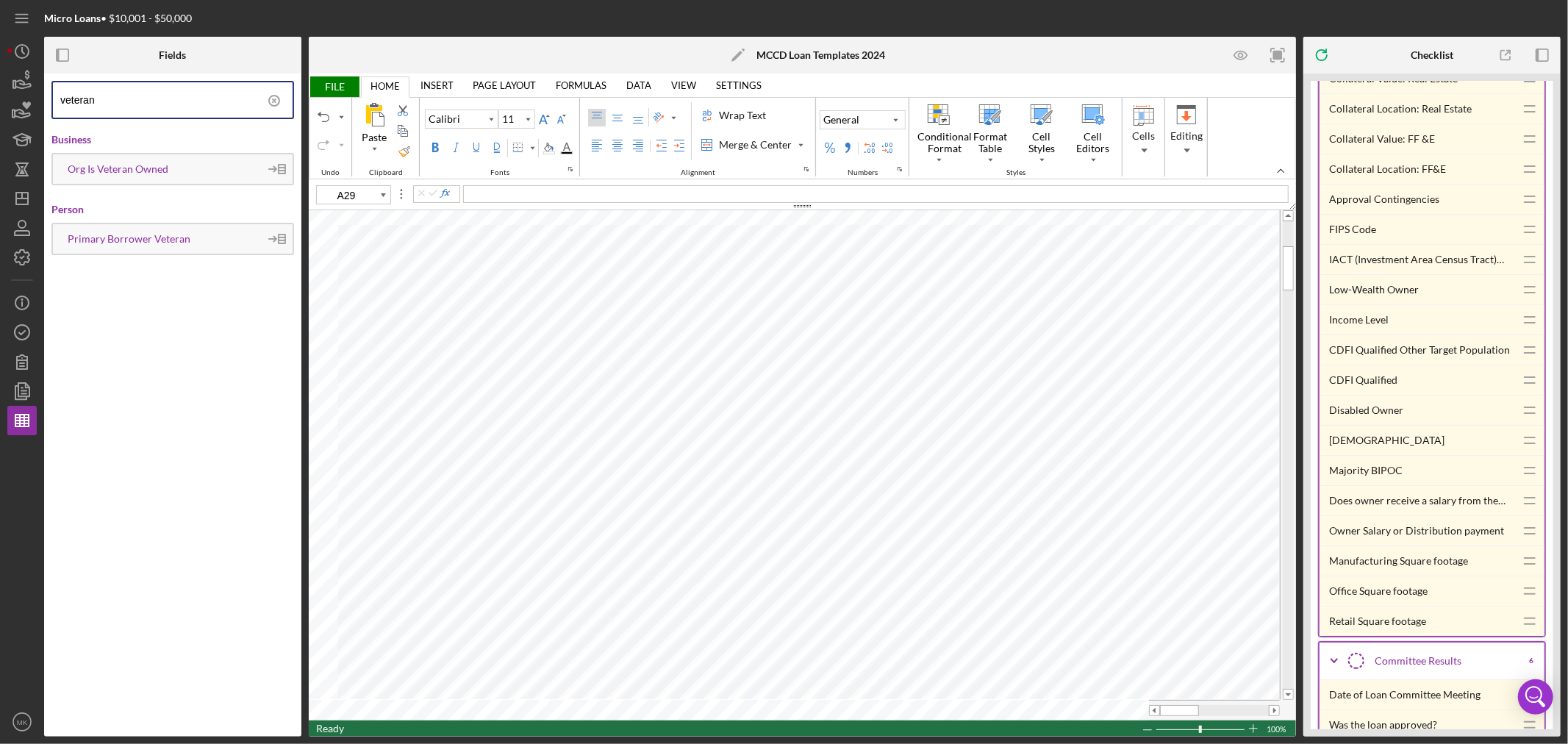
type input "D29"
click at [1355, 444] on div "[DEMOGRAPHIC_DATA]" at bounding box center [1422, 440] width 186 height 29
type input "A51"
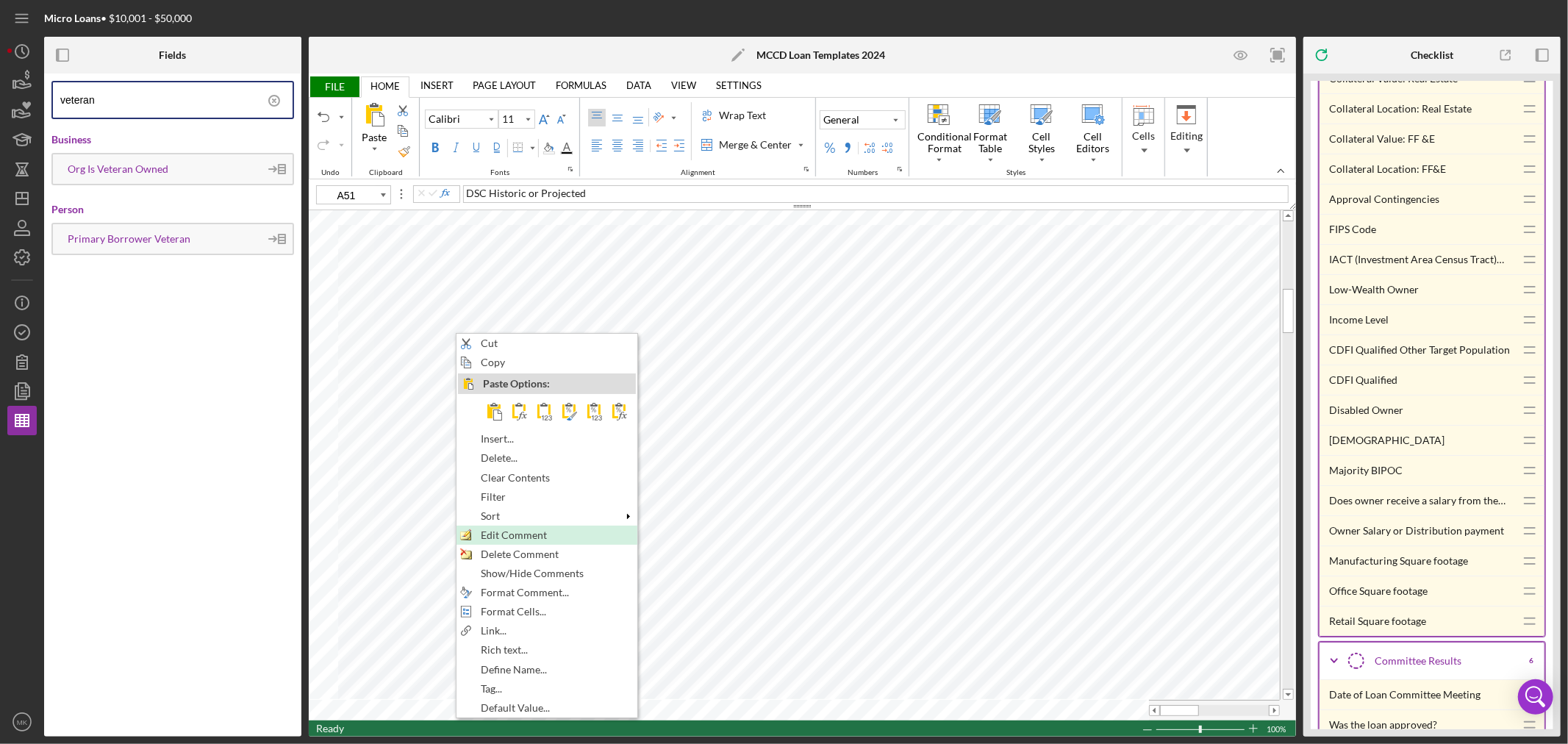
click at [592, 535] on div "Edit Comment" at bounding box center [546, 535] width 178 height 16
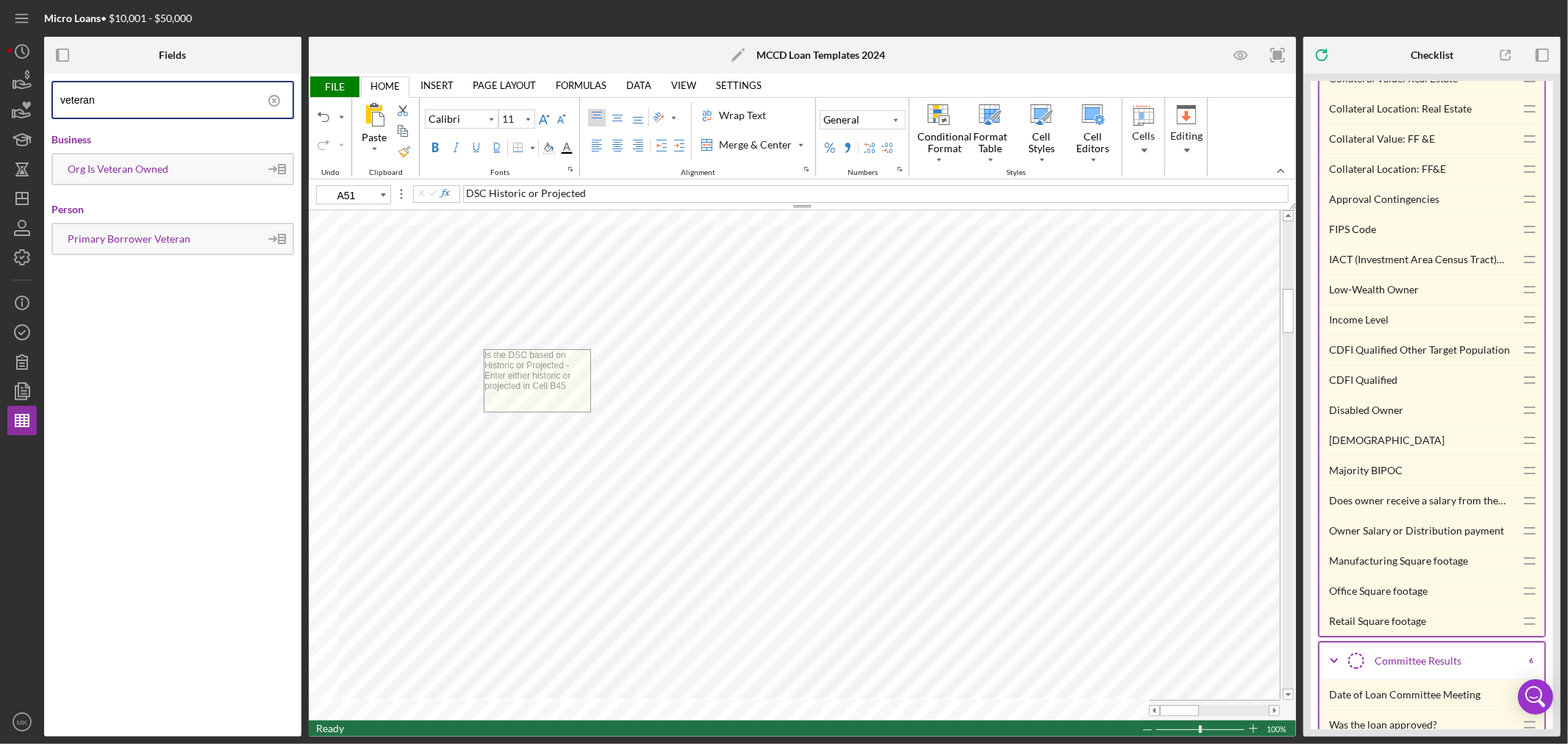
click at [533, 386] on textarea "Is the DSC based on Historic or Projected -Enter either historic or projected i…" at bounding box center [537, 381] width 106 height 62
type textarea "Is the DSC based on Historic or Projected -Enter either historic or projected i…"
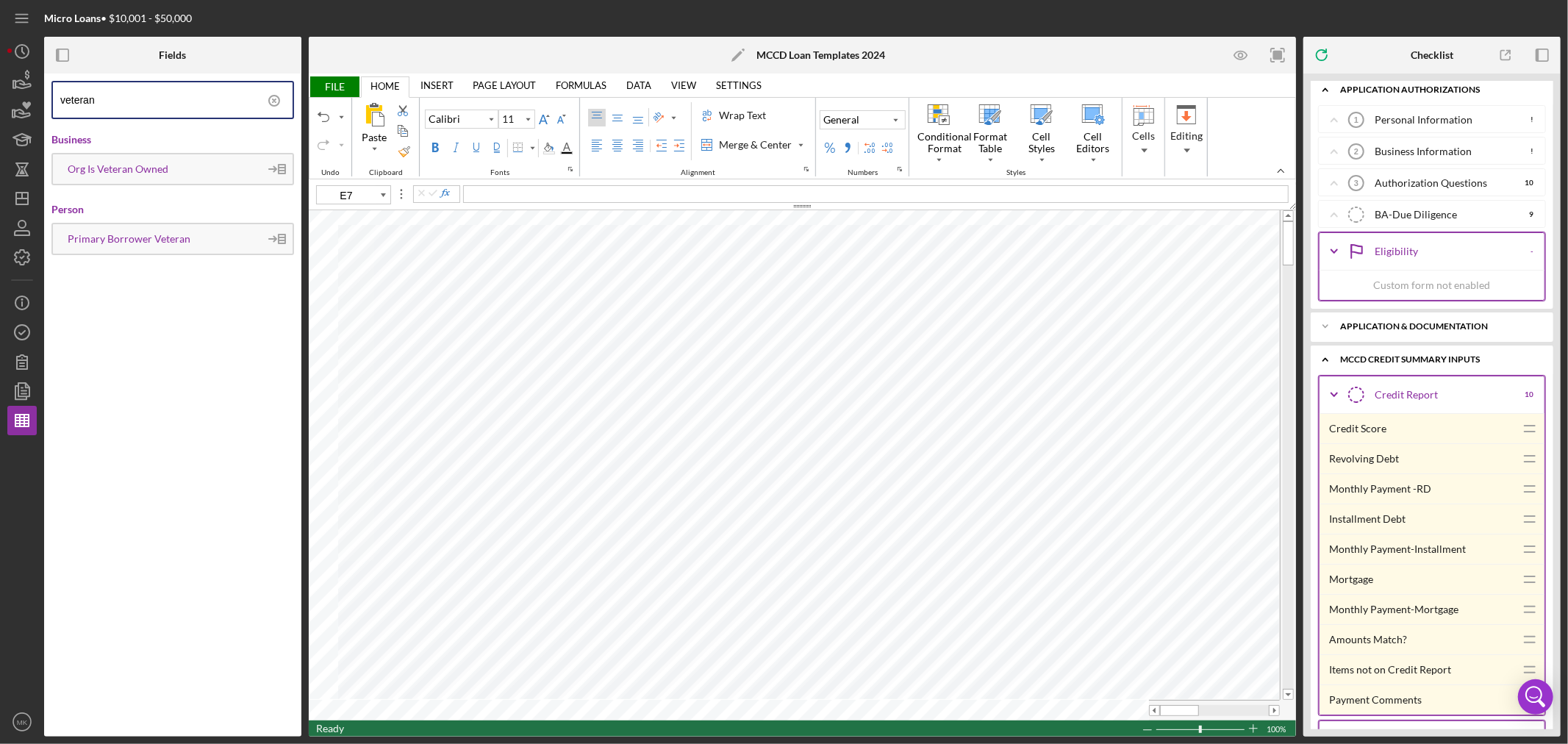
scroll to position [0, 0]
click at [1449, 216] on div "BA-Due Diligence" at bounding box center [1446, 220] width 143 height 12
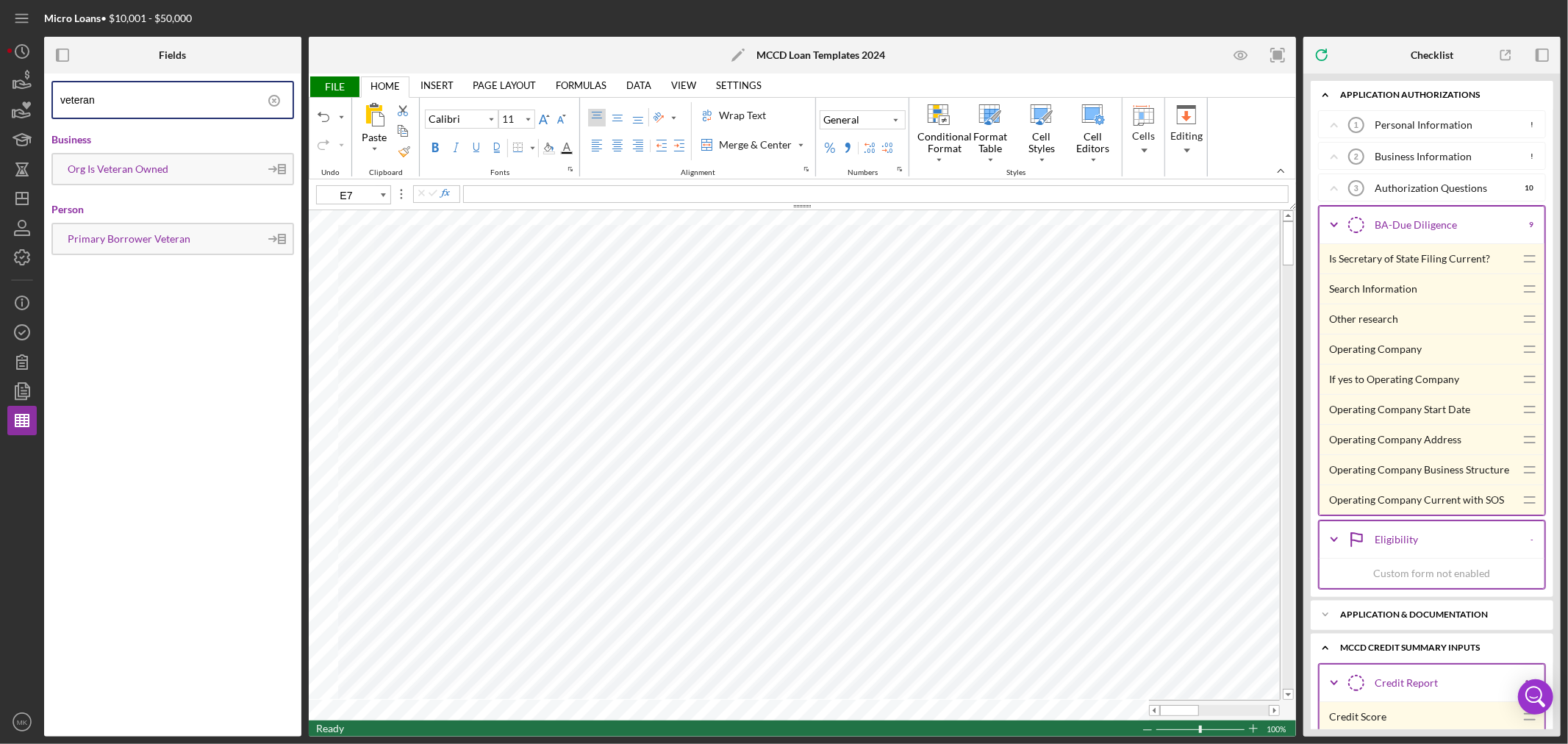
click at [1401, 260] on div "Is Secretary of State Filing Current?" at bounding box center [1422, 258] width 186 height 29
type input "J12"
click at [334, 84] on span "FILE" at bounding box center [334, 87] width 51 height 21
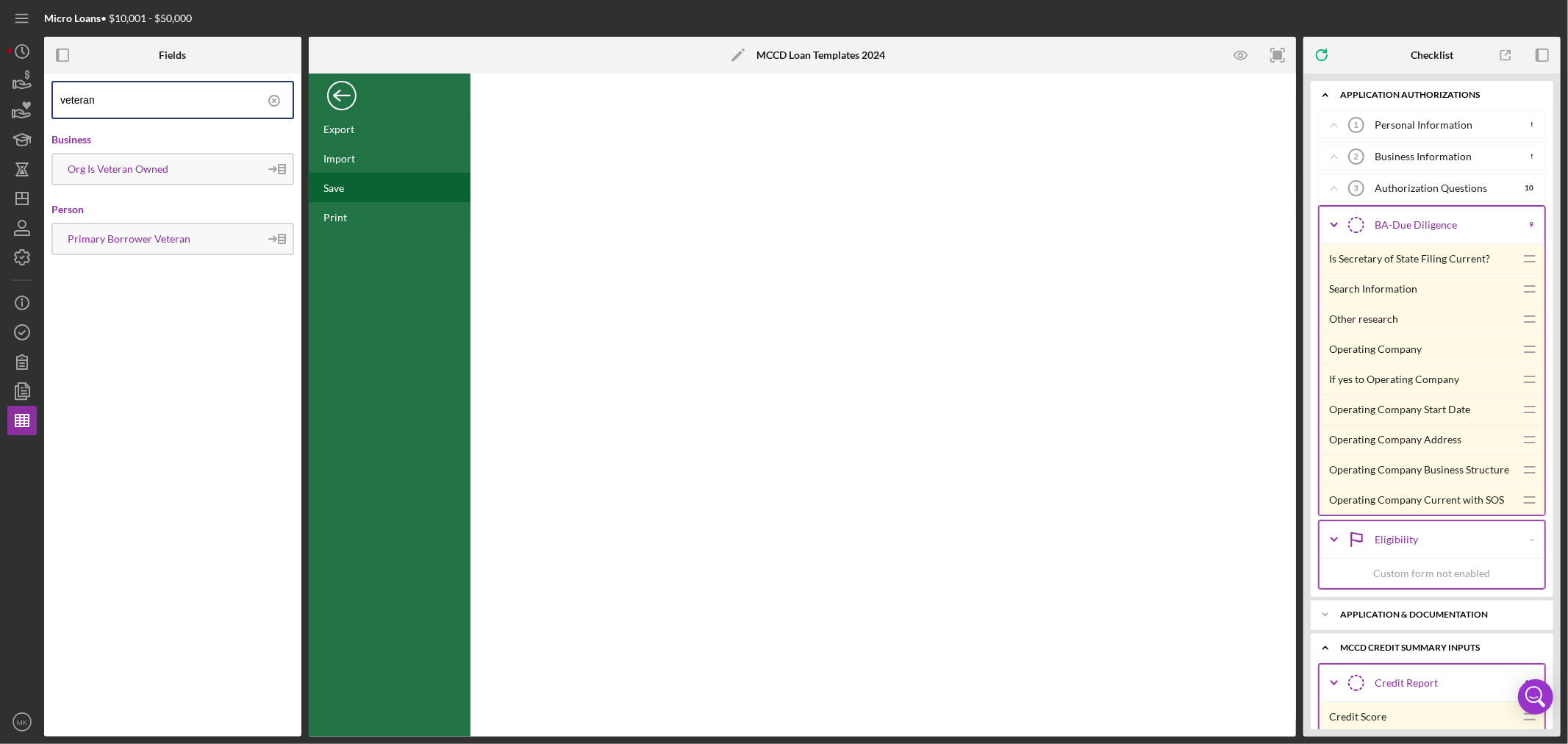
click at [332, 188] on div "Save" at bounding box center [334, 188] width 21 height 13
click at [343, 96] on div "Back" at bounding box center [342, 92] width 29 height 29
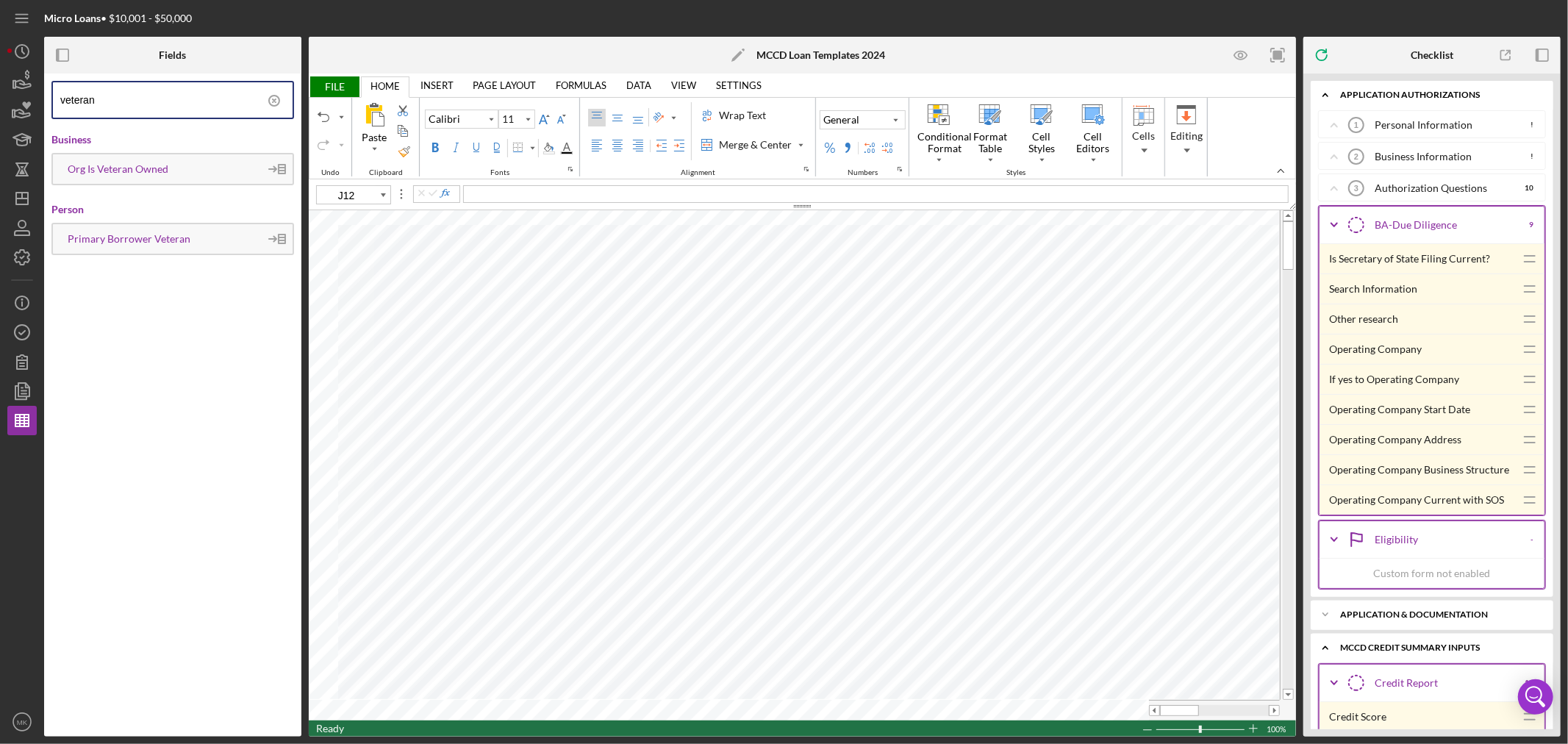
click at [275, 98] on icon at bounding box center [274, 100] width 37 height 37
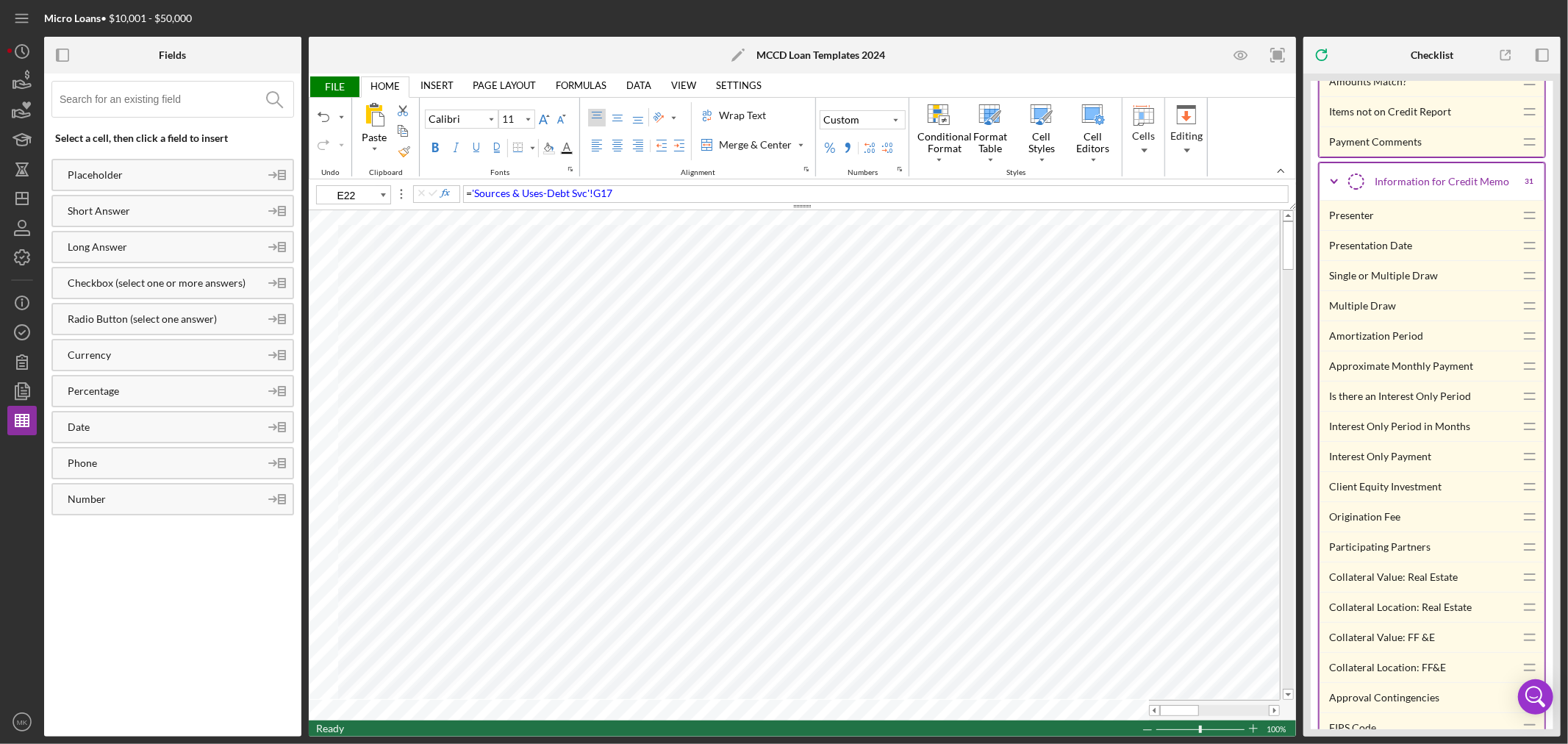
scroll to position [816, 0]
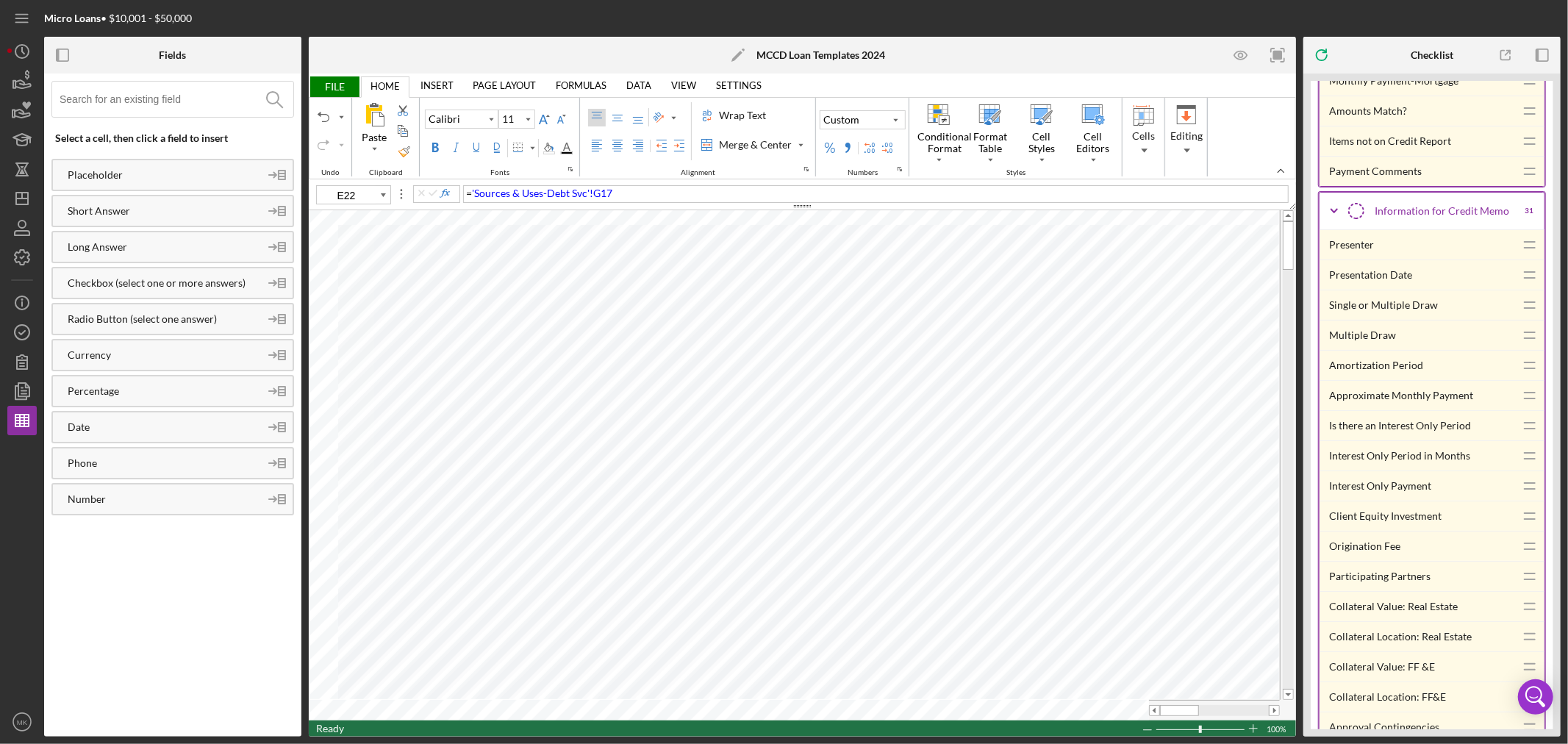
click at [1399, 399] on div "Approximate Monthly Payment" at bounding box center [1422, 395] width 186 height 29
type input "J22"
click at [332, 83] on span "FILE" at bounding box center [334, 87] width 51 height 21
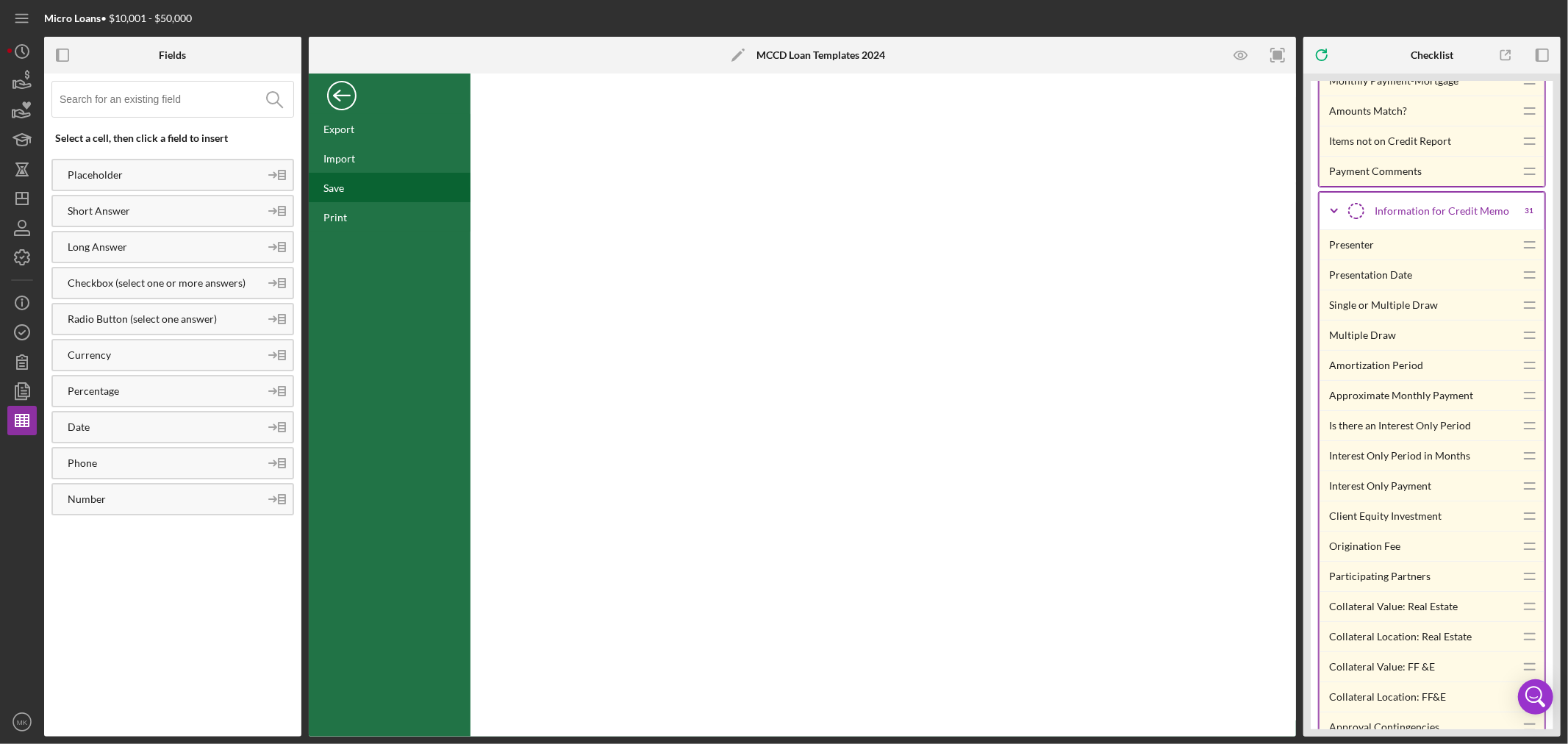
click at [339, 189] on div "Save" at bounding box center [334, 188] width 21 height 13
click at [344, 93] on div "Back" at bounding box center [342, 92] width 29 height 29
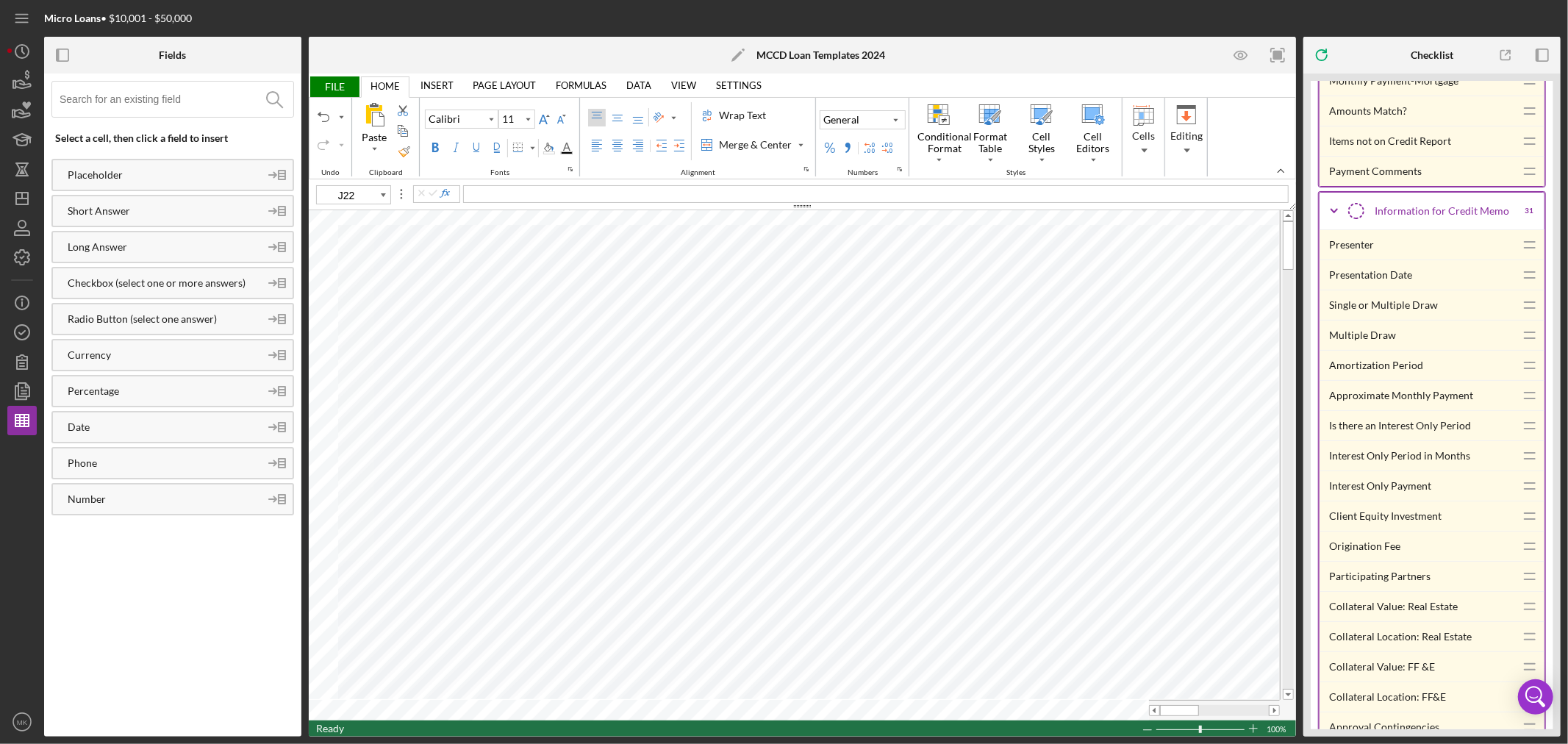
click at [330, 86] on span "FILE" at bounding box center [334, 87] width 51 height 21
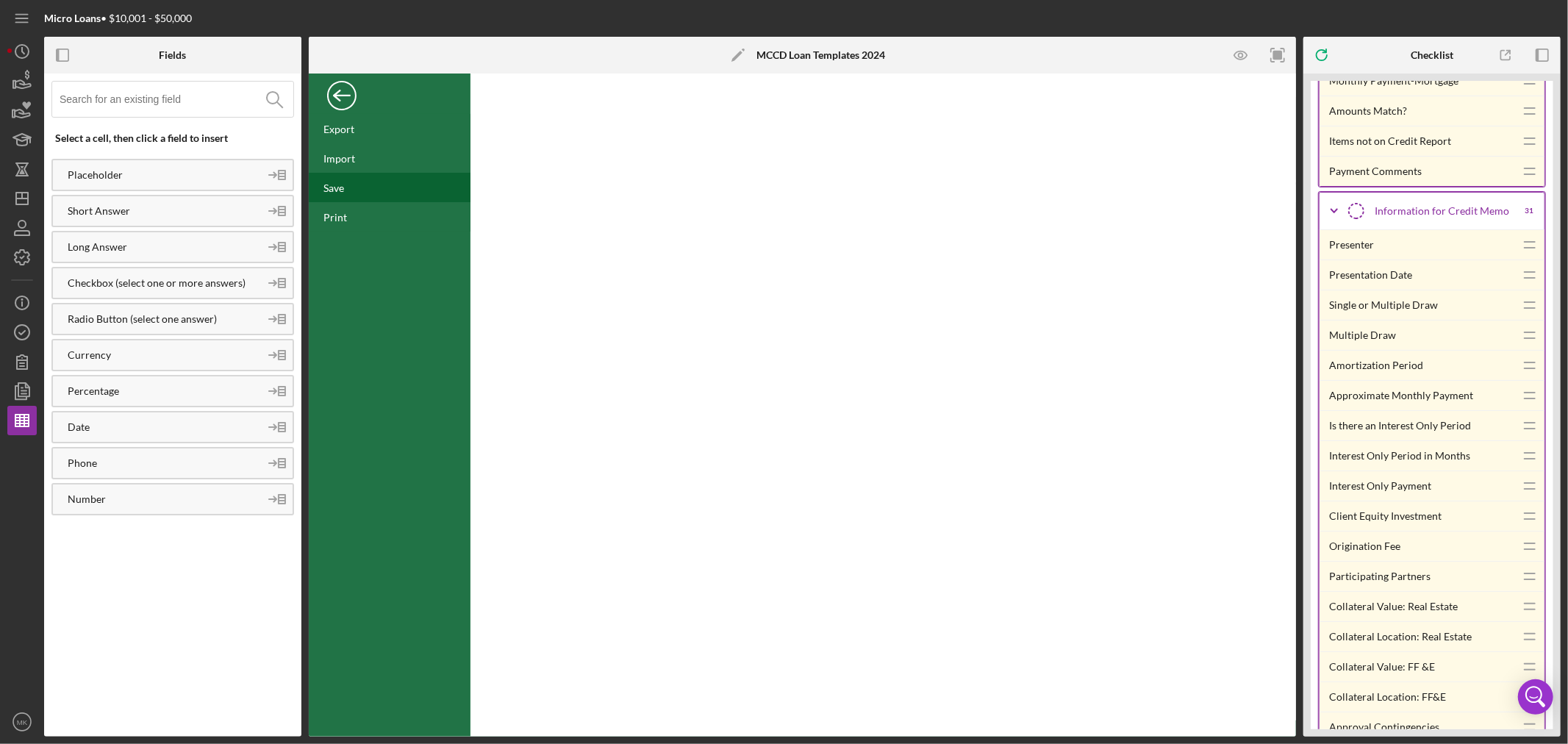
click at [339, 190] on div "Save" at bounding box center [334, 188] width 21 height 13
click at [350, 128] on div "Export" at bounding box center [338, 129] width 31 height 13
click at [20, 200] on icon "Icon/Dashboard" at bounding box center [22, 198] width 37 height 37
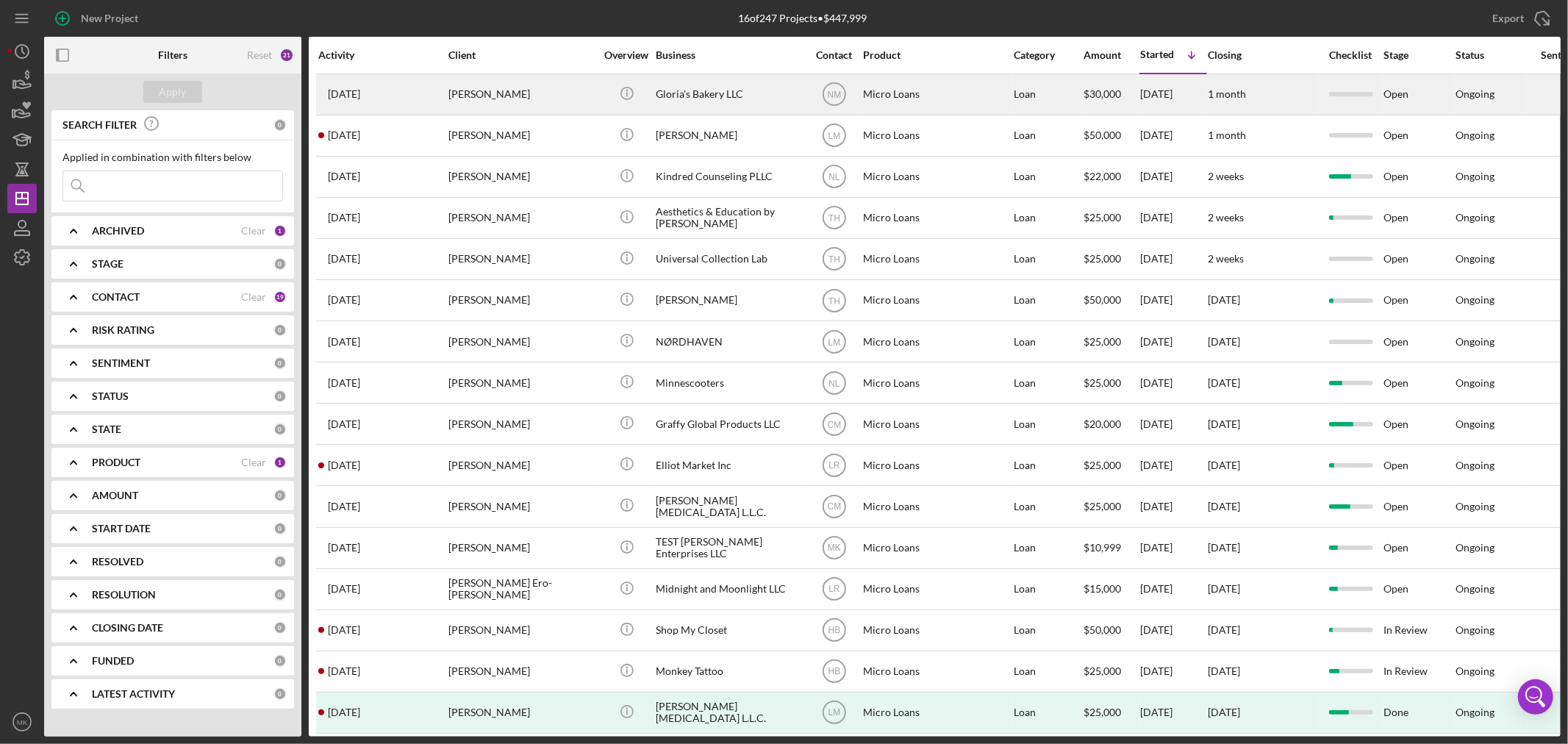
click at [526, 93] on div "[PERSON_NAME]" at bounding box center [522, 94] width 147 height 39
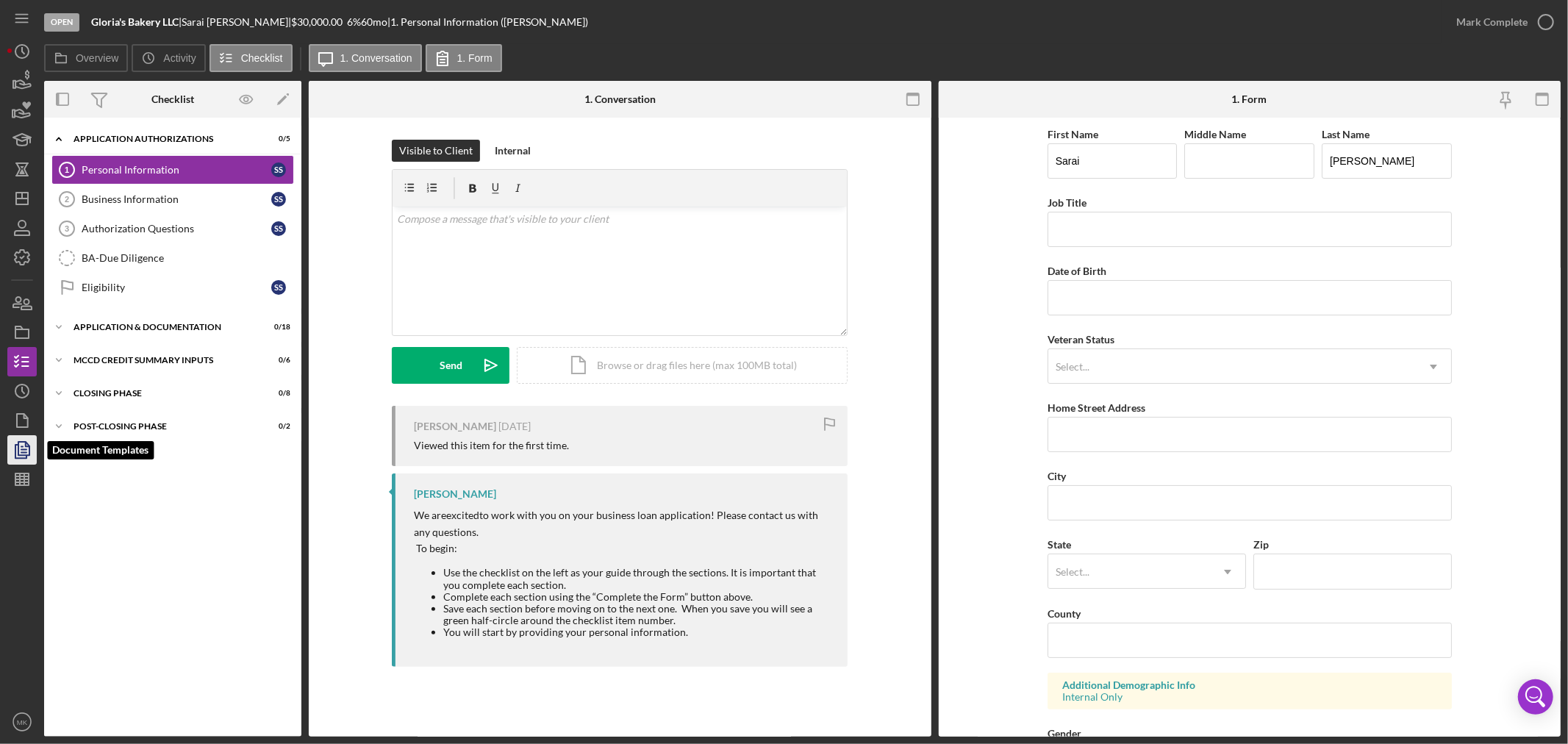
click at [26, 446] on polyline "button" at bounding box center [27, 444] width 4 height 4
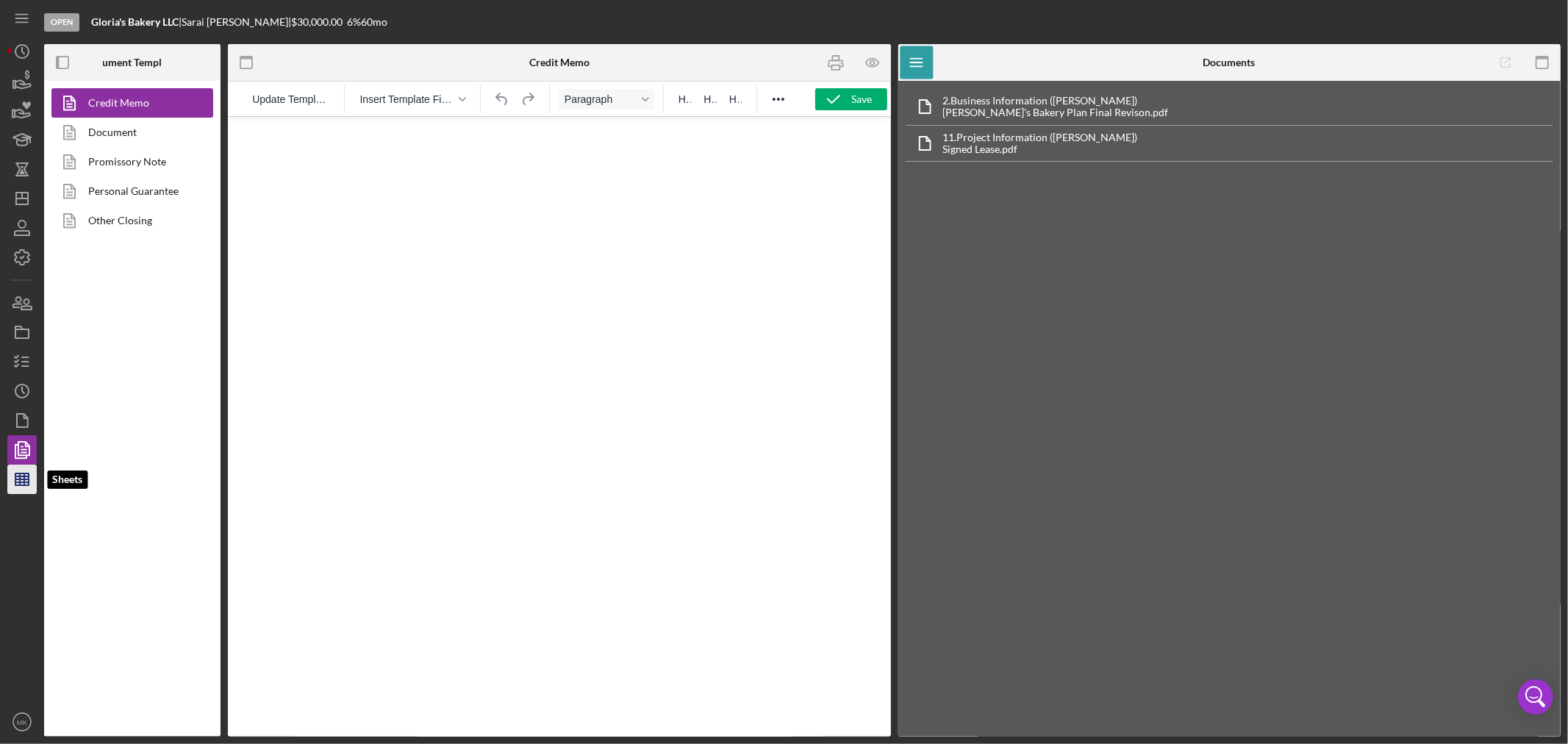
click at [23, 481] on icon "button" at bounding box center [22, 480] width 37 height 37
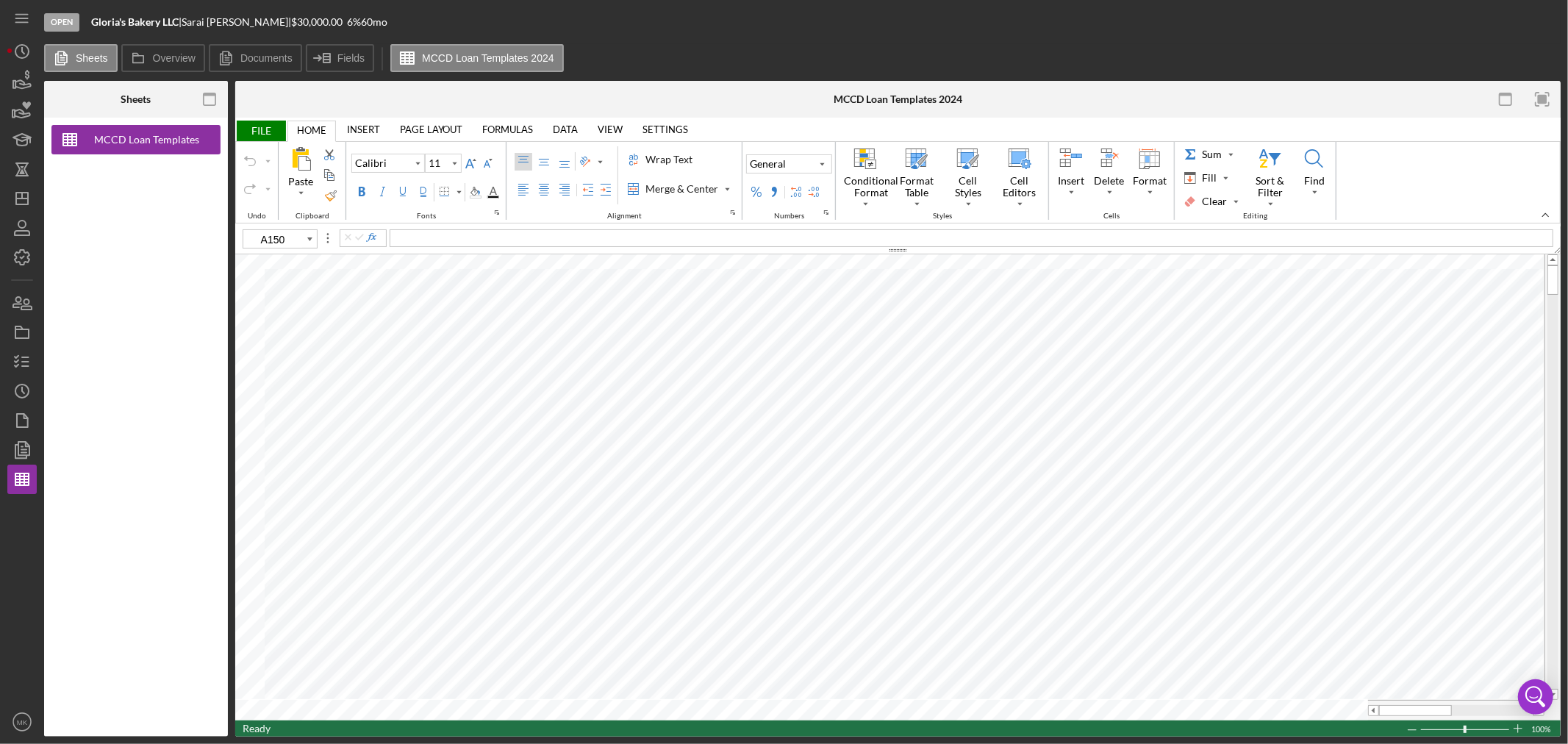
click at [258, 129] on span "FILE" at bounding box center [260, 131] width 51 height 21
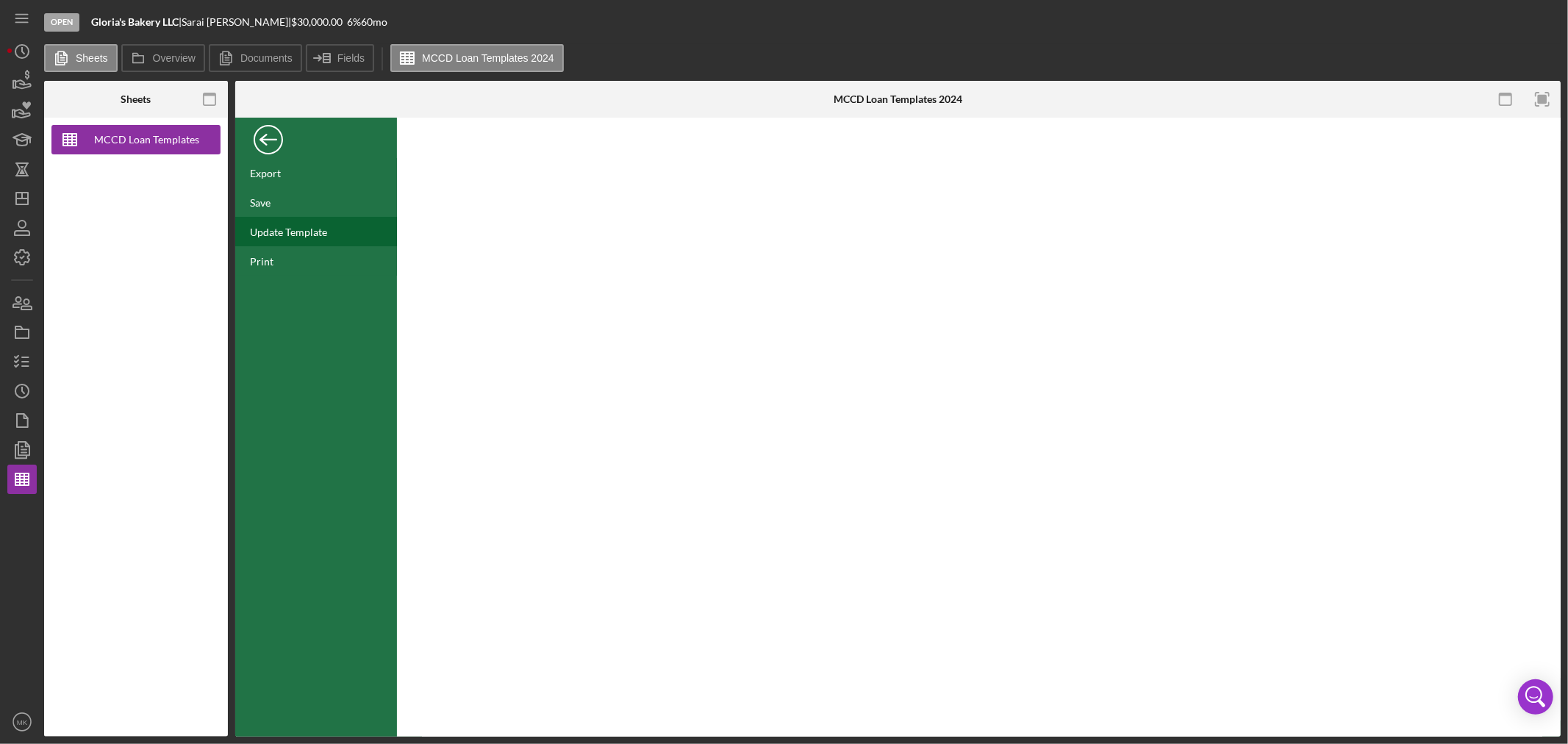
click at [319, 232] on div "Update Template" at bounding box center [288, 232] width 77 height 13
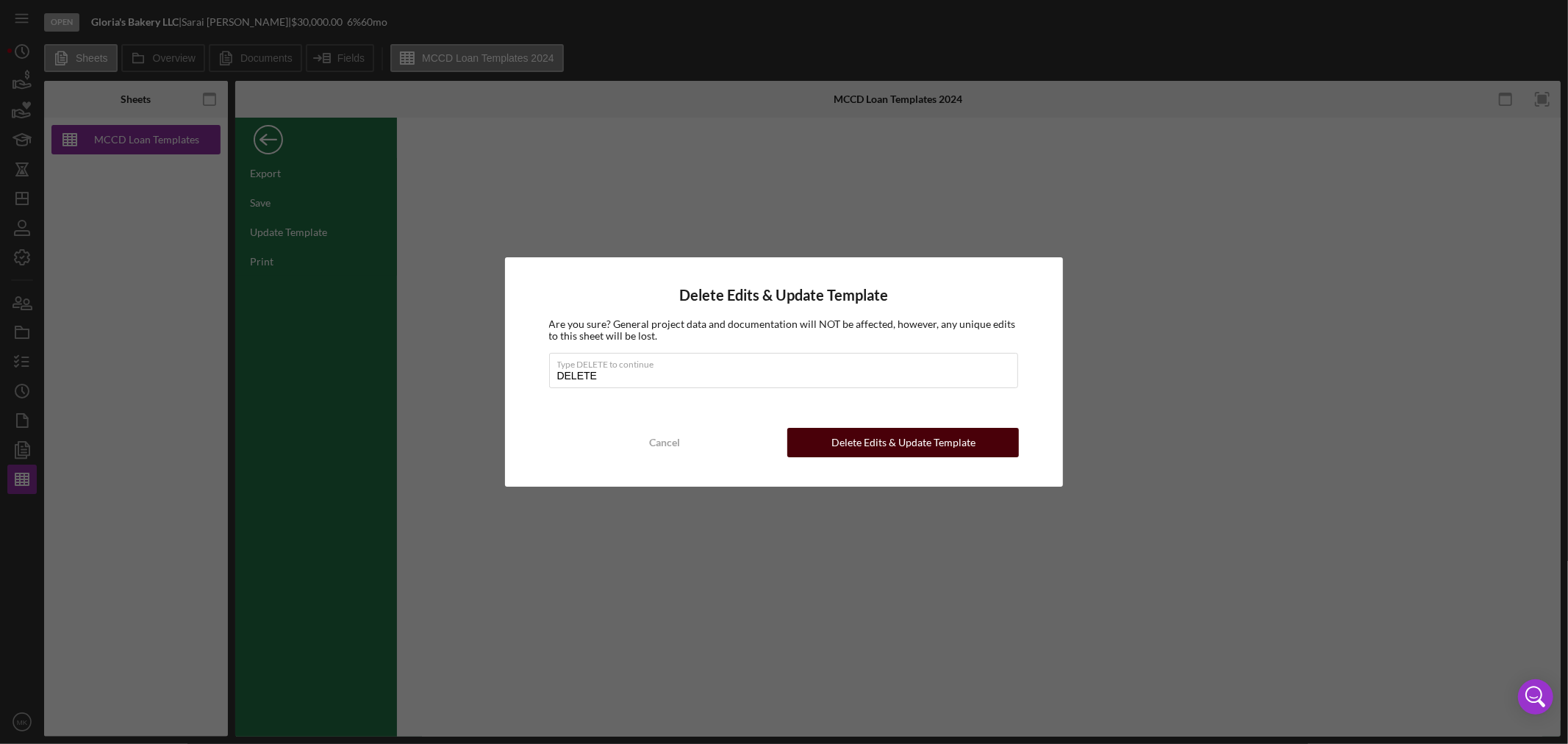
type input "DELETE"
click at [915, 443] on div "Delete Edits & Update Template" at bounding box center [903, 442] width 144 height 29
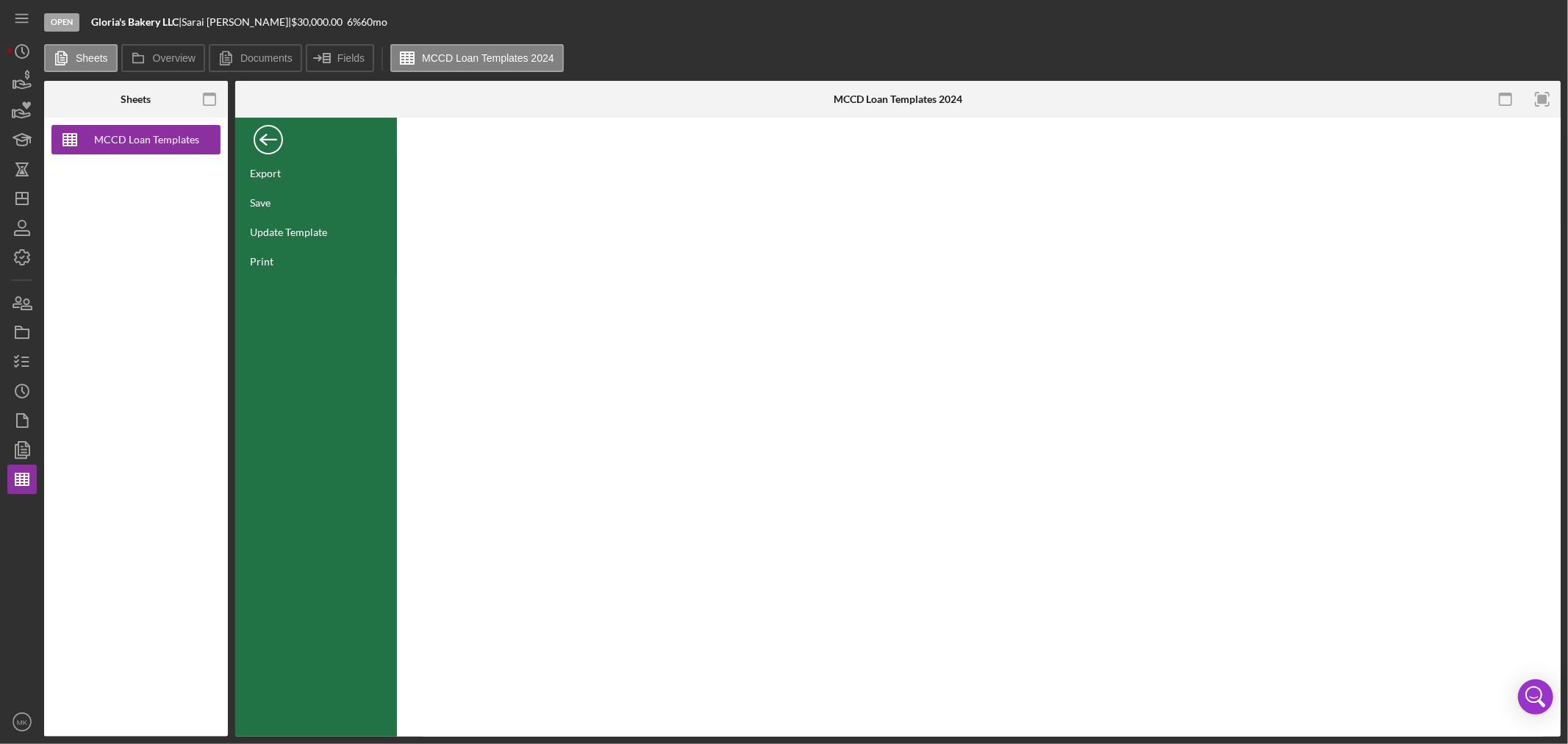
click at [268, 141] on div "Back" at bounding box center [268, 135] width 29 height 29
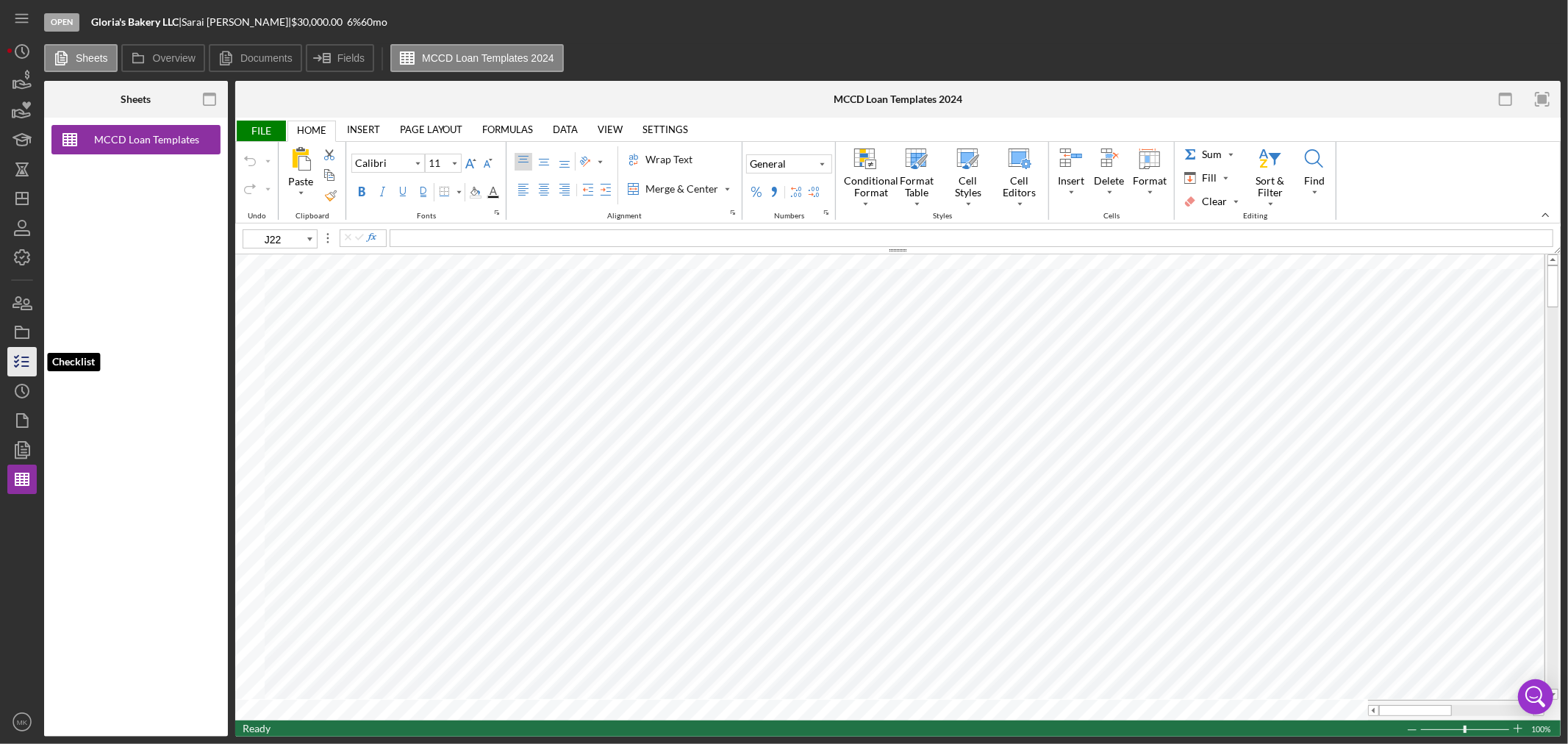
click at [27, 364] on icon "button" at bounding box center [22, 362] width 37 height 37
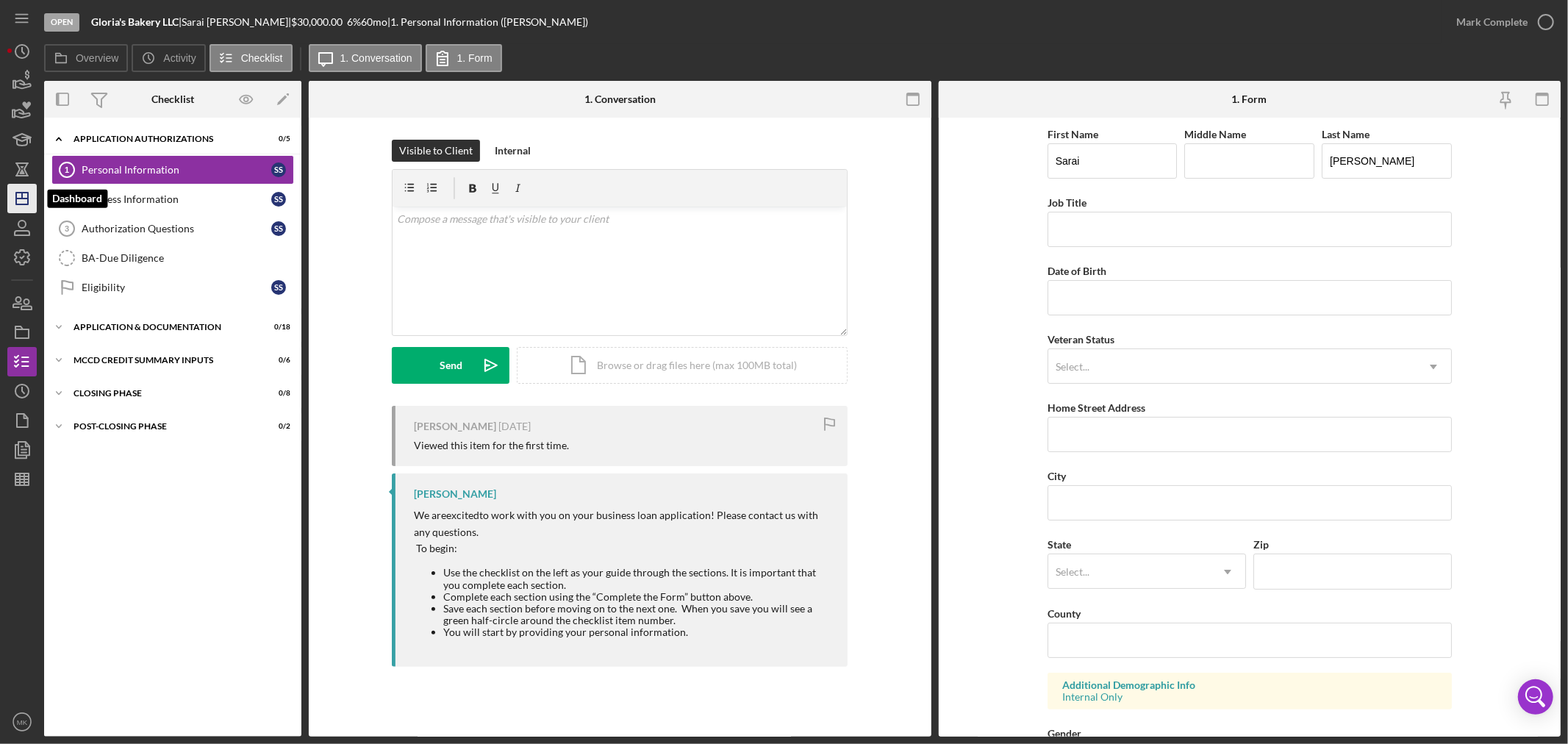
click at [25, 197] on icon "Icon/Dashboard" at bounding box center [22, 198] width 37 height 37
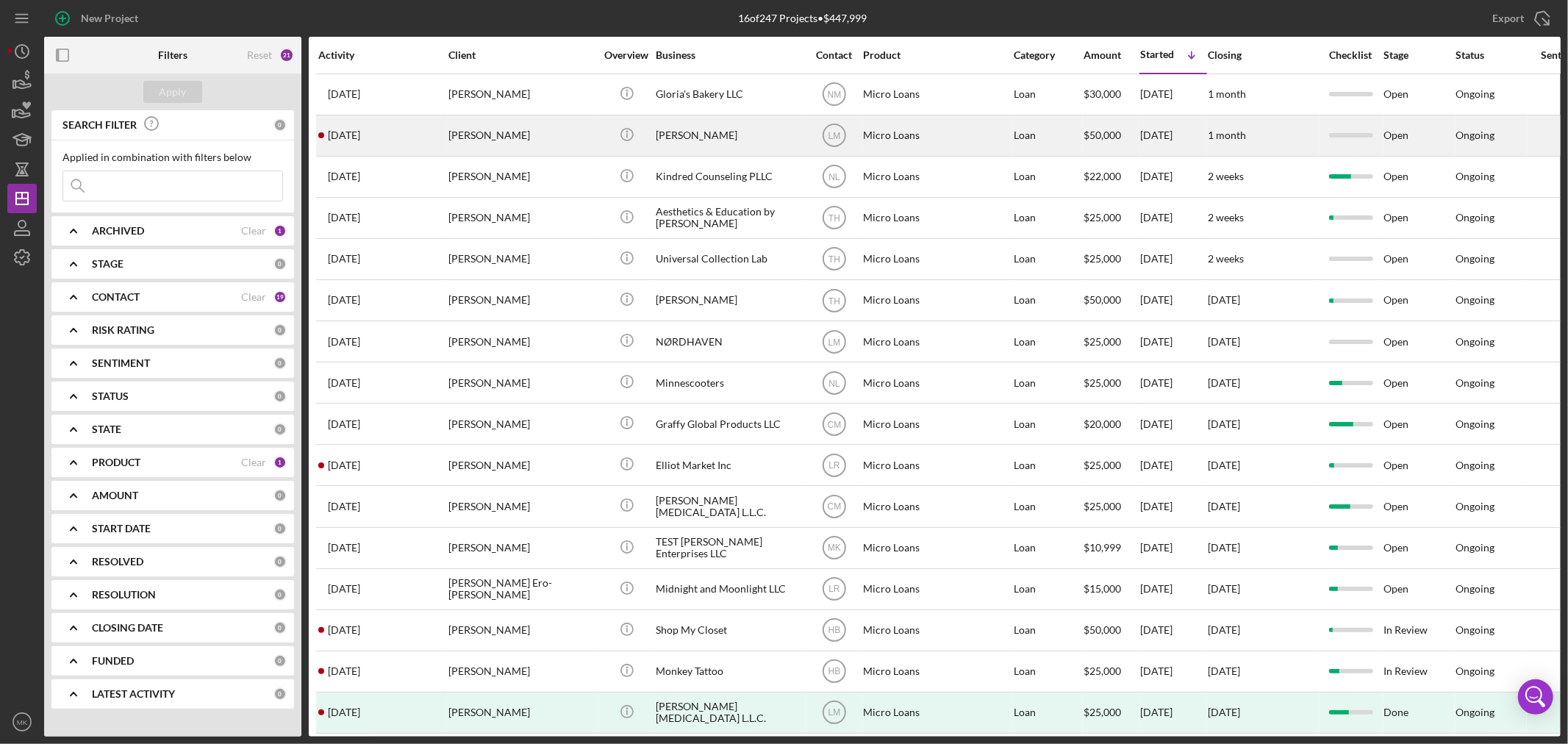
click at [472, 135] on div "[PERSON_NAME]" at bounding box center [522, 135] width 147 height 39
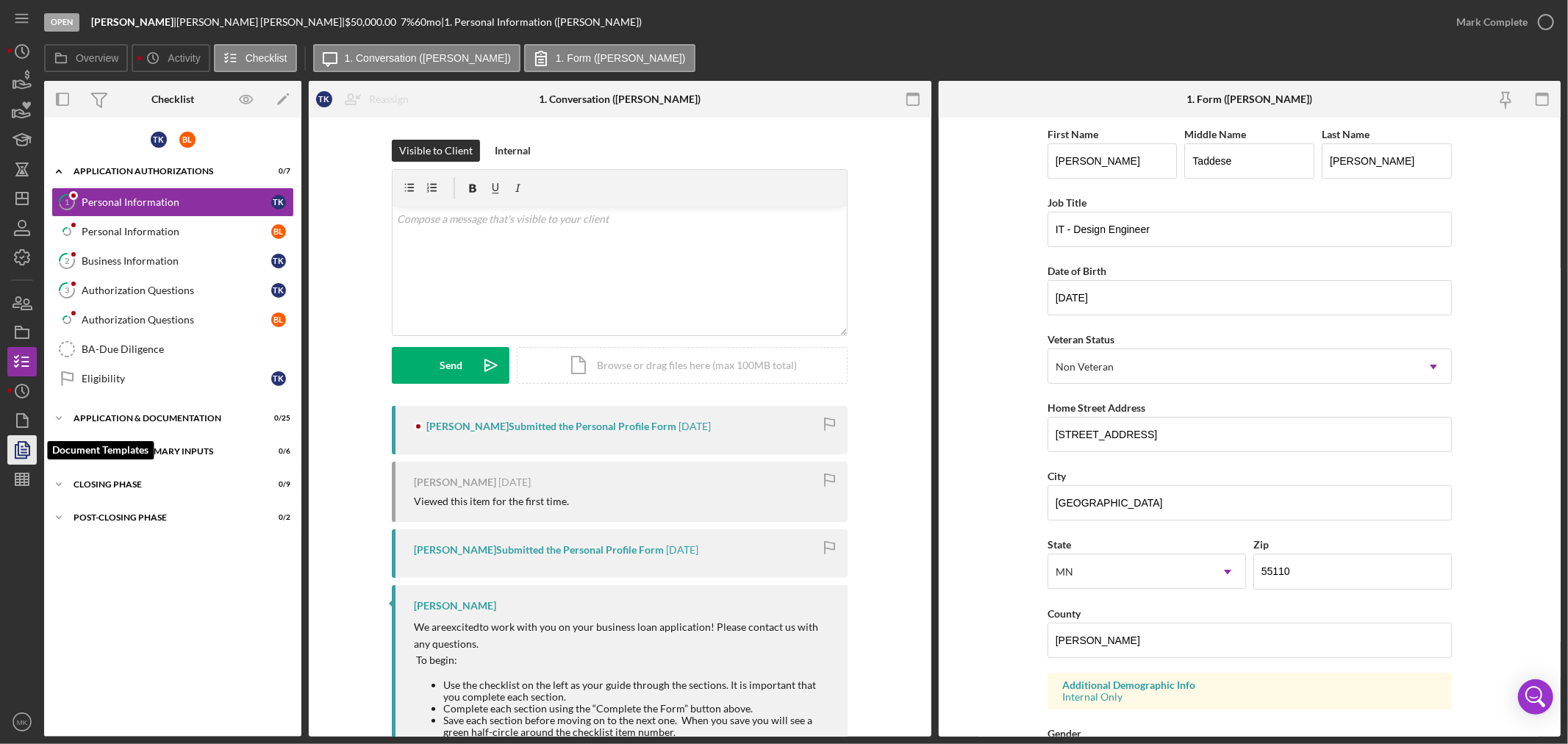
click at [24, 446] on icon "button" at bounding box center [22, 450] width 37 height 37
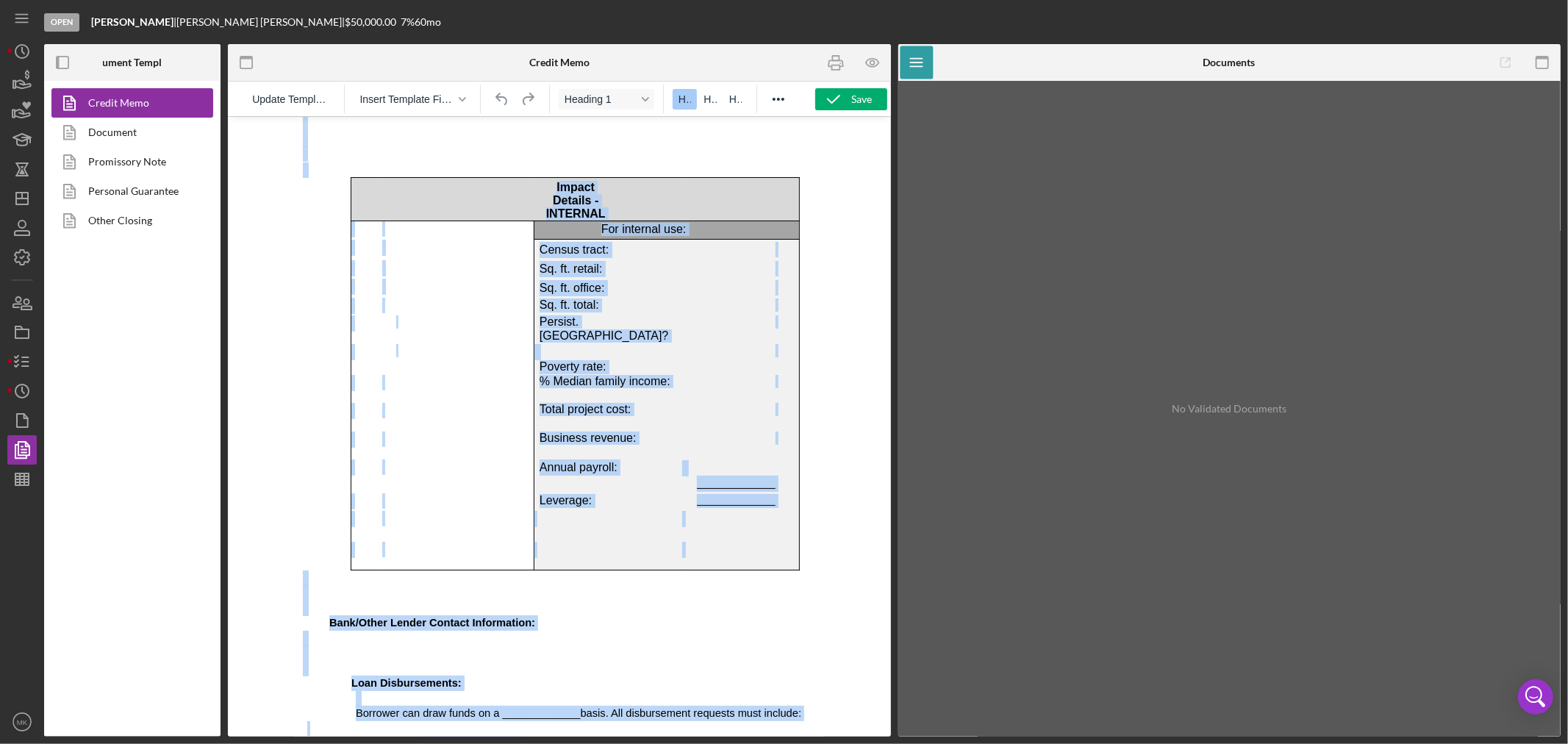
scroll to position [7259, 14]
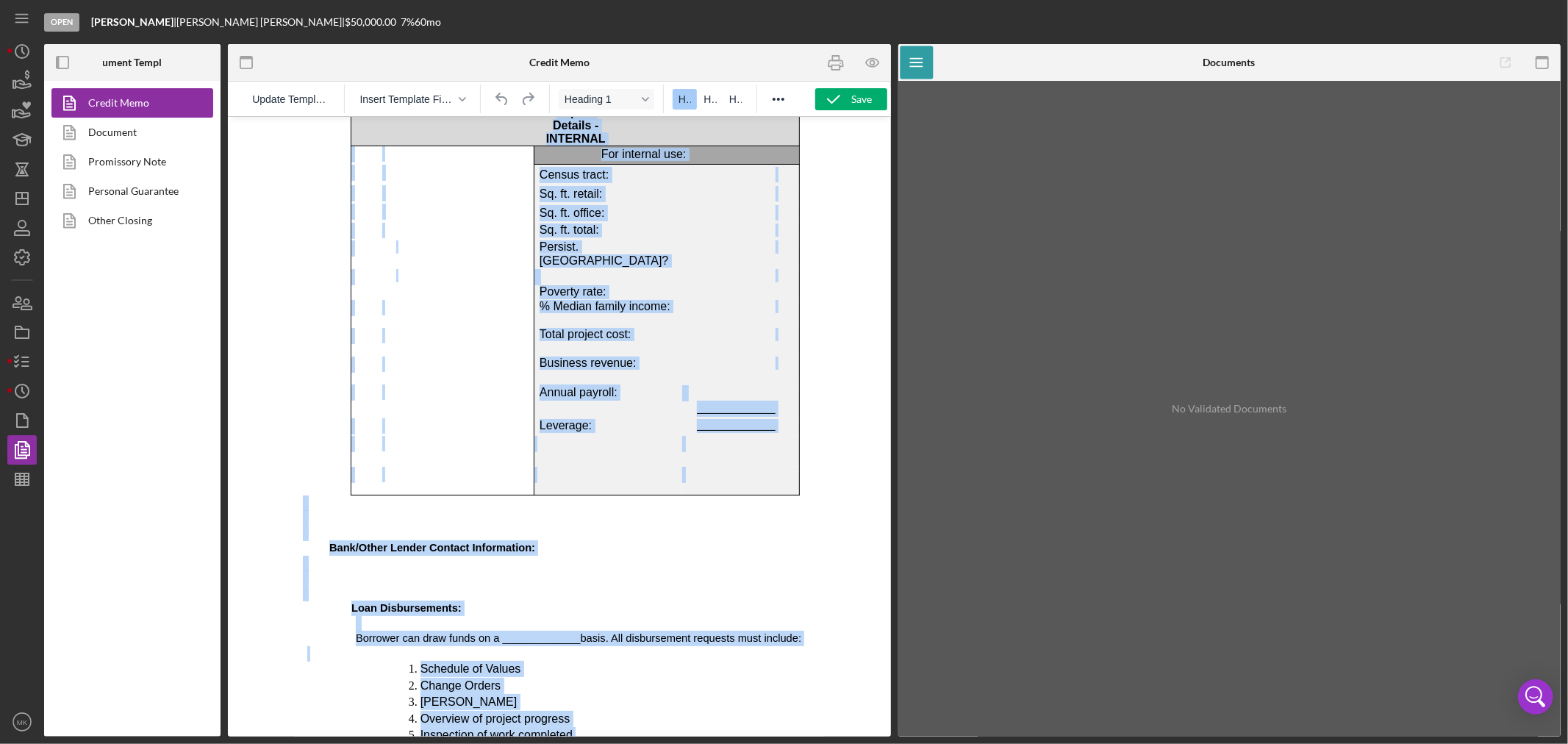
drag, startPoint x: 311, startPoint y: 144, endPoint x: 796, endPoint y: 758, distance: 782.4
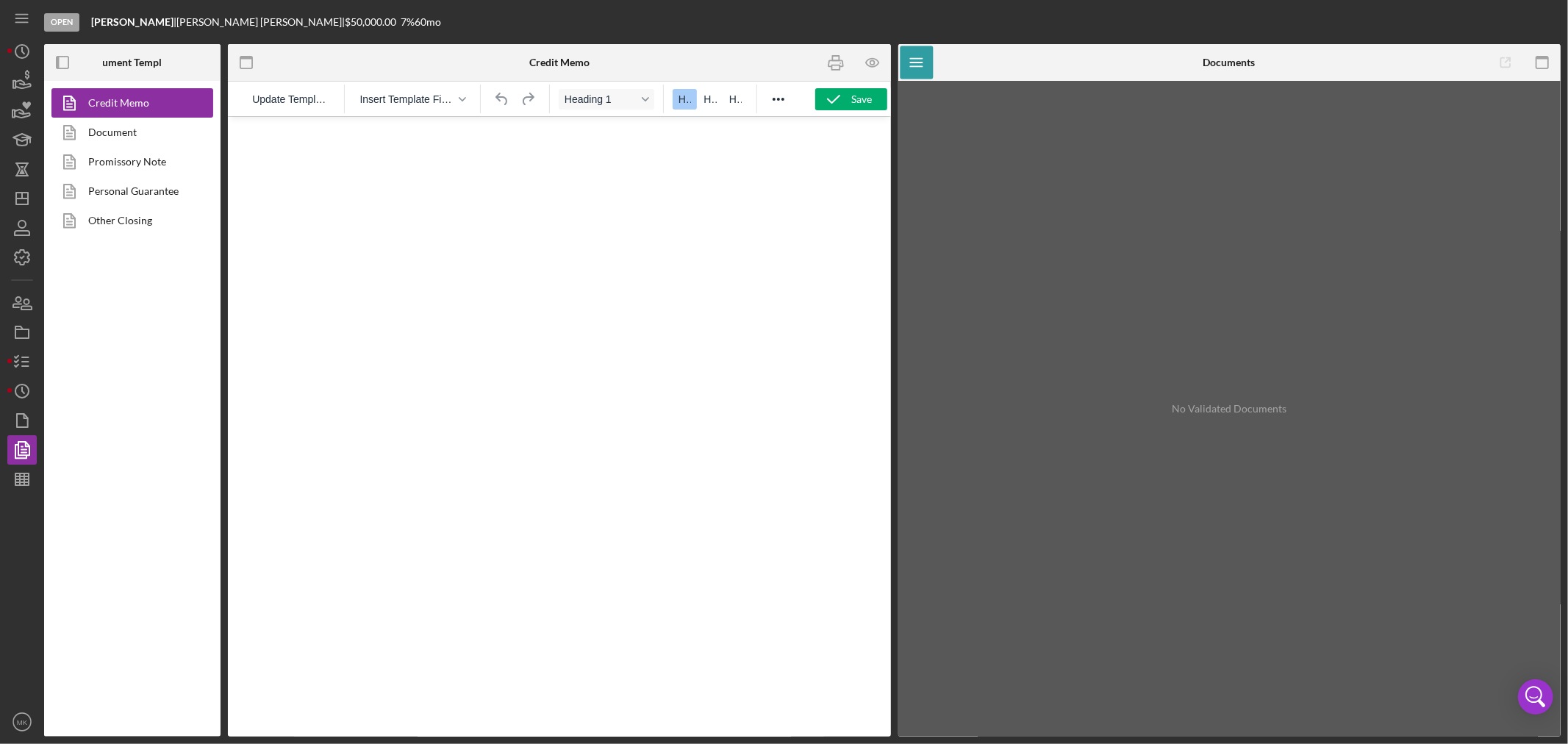
scroll to position [0, 0]
click at [854, 100] on div "Save" at bounding box center [862, 100] width 21 height 22
click at [24, 482] on line "button" at bounding box center [24, 479] width 0 height 12
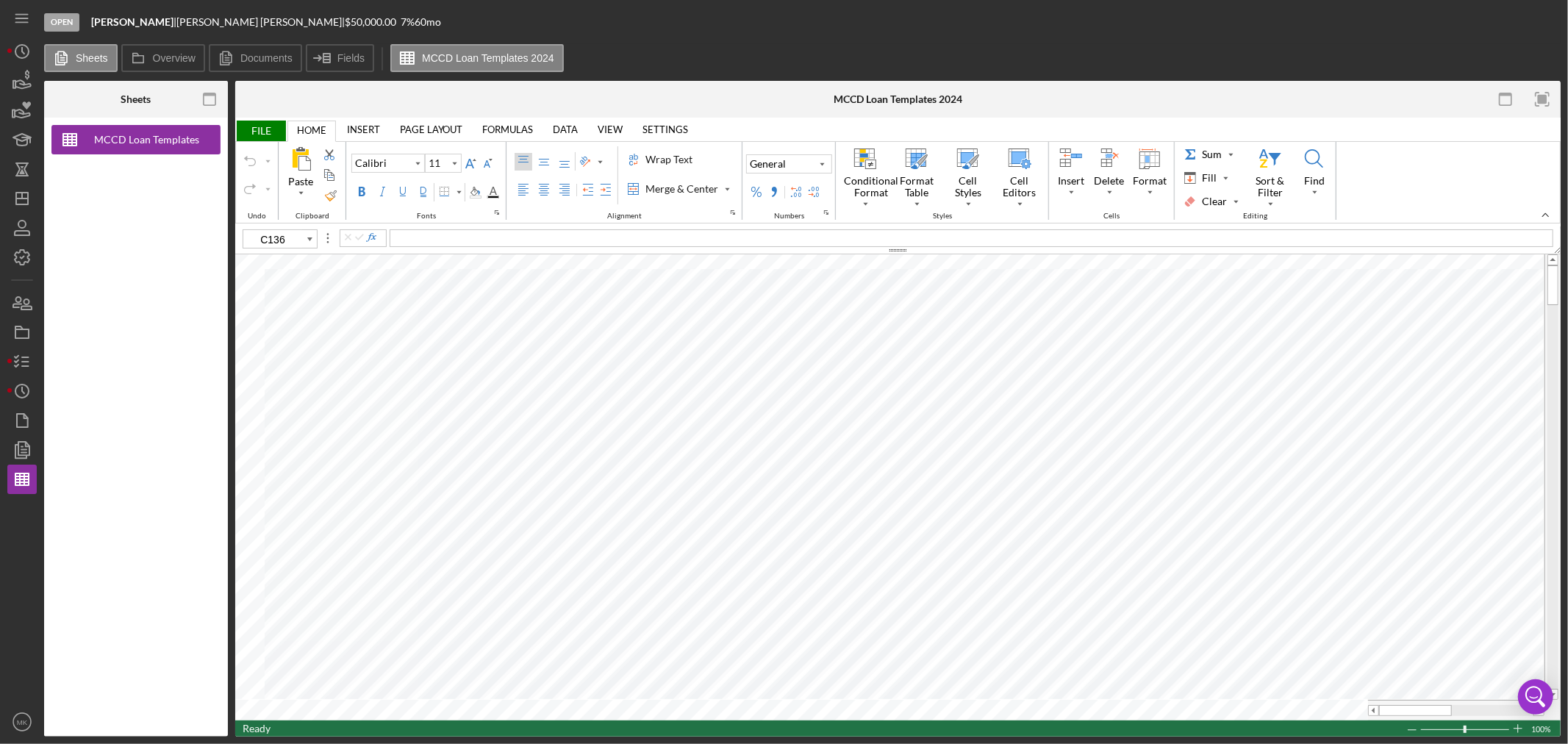
click at [260, 125] on span "FILE" at bounding box center [260, 131] width 51 height 21
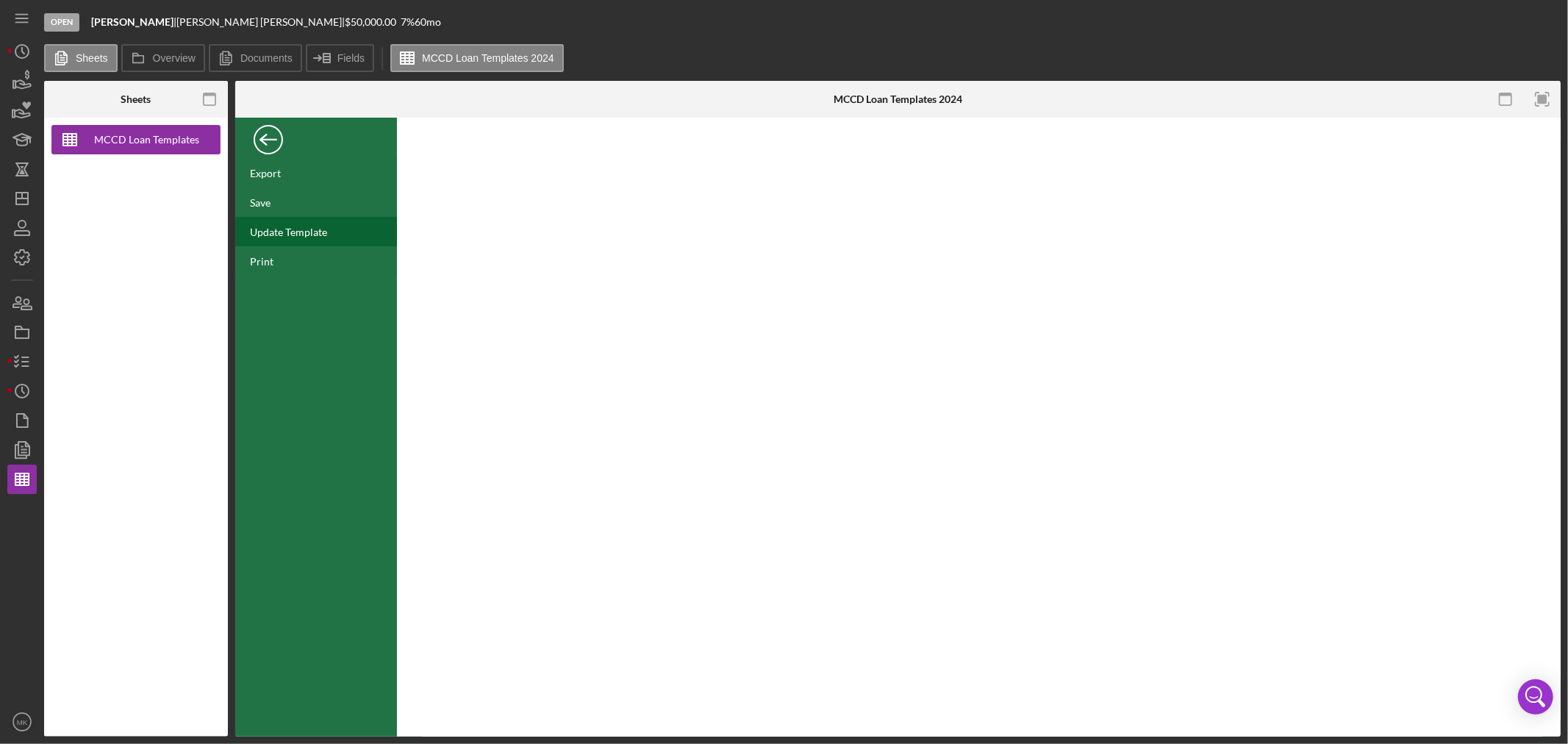
click at [314, 230] on div "Update Template" at bounding box center [288, 232] width 77 height 13
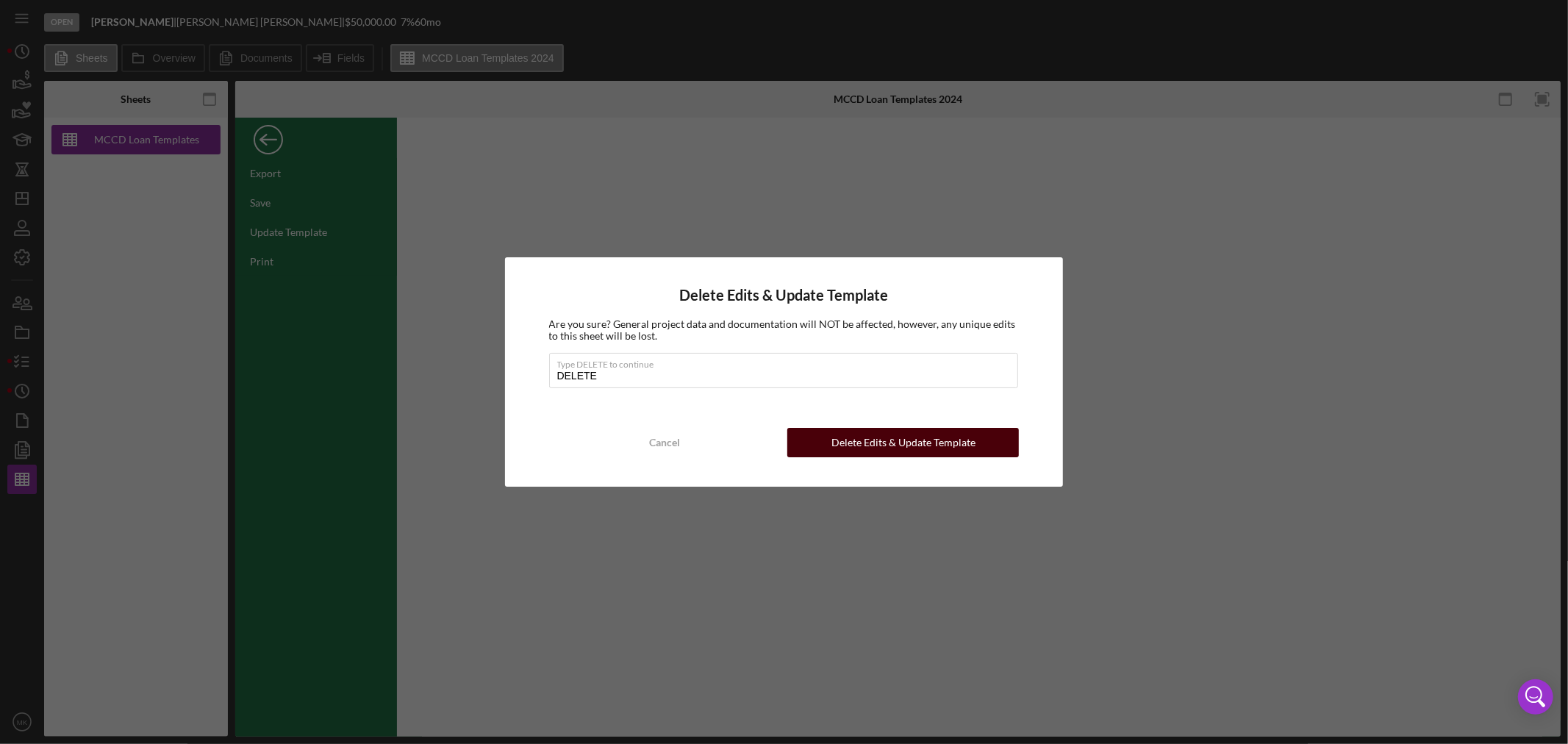
type input "DELETE"
click at [911, 437] on div "Delete Edits & Update Template" at bounding box center [903, 442] width 144 height 29
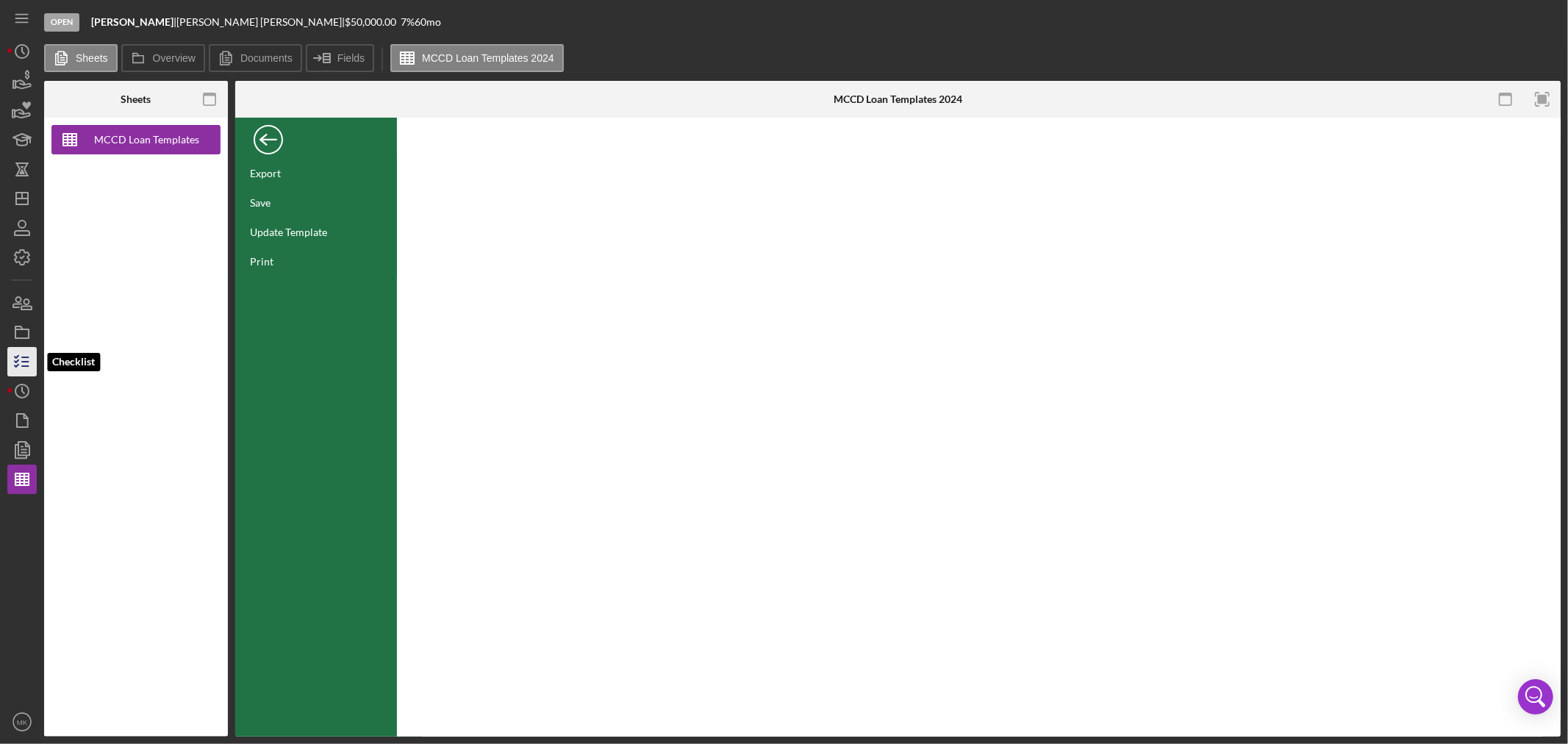
click at [23, 365] on icon "button" at bounding box center [22, 362] width 37 height 37
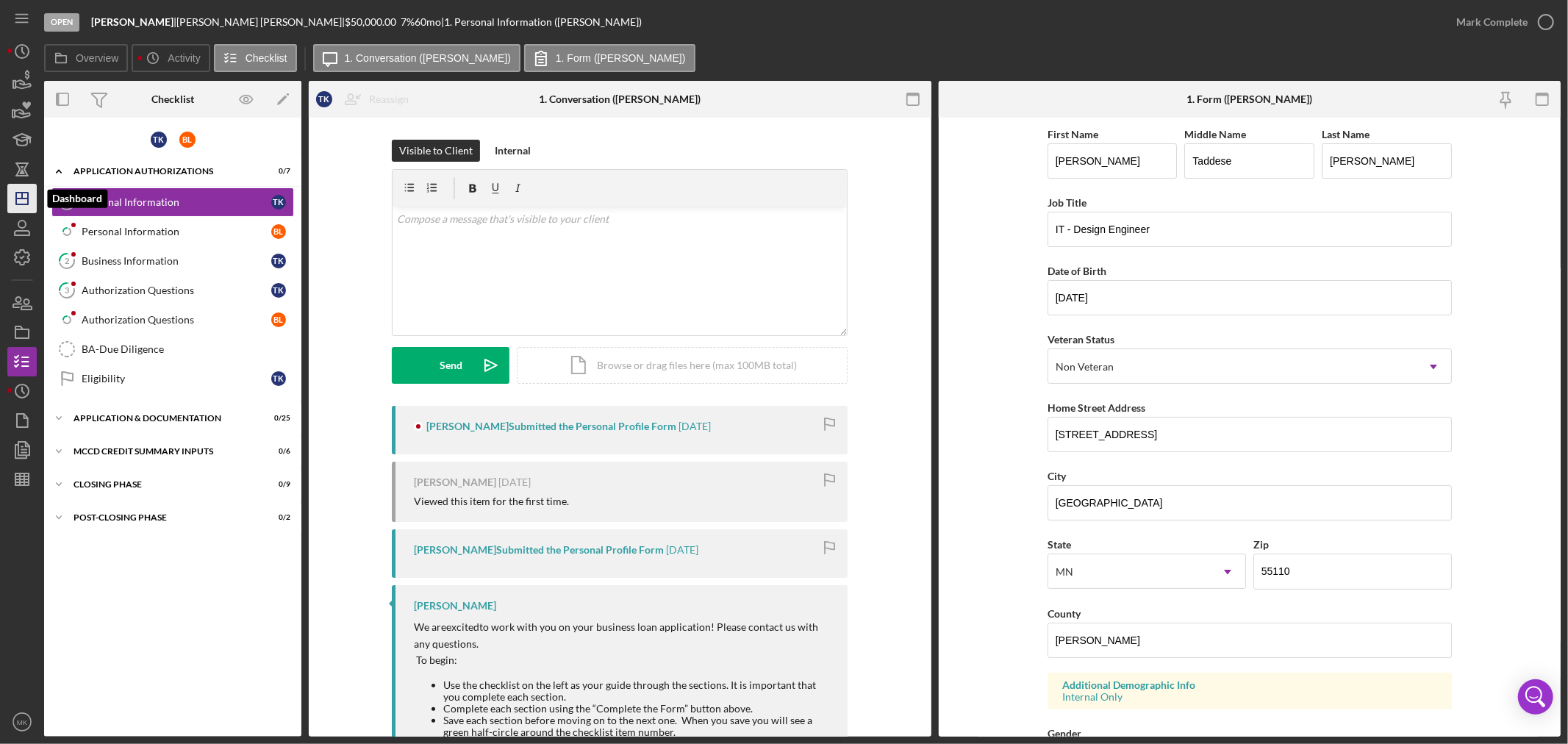
click at [24, 198] on line "button" at bounding box center [22, 198] width 12 height 0
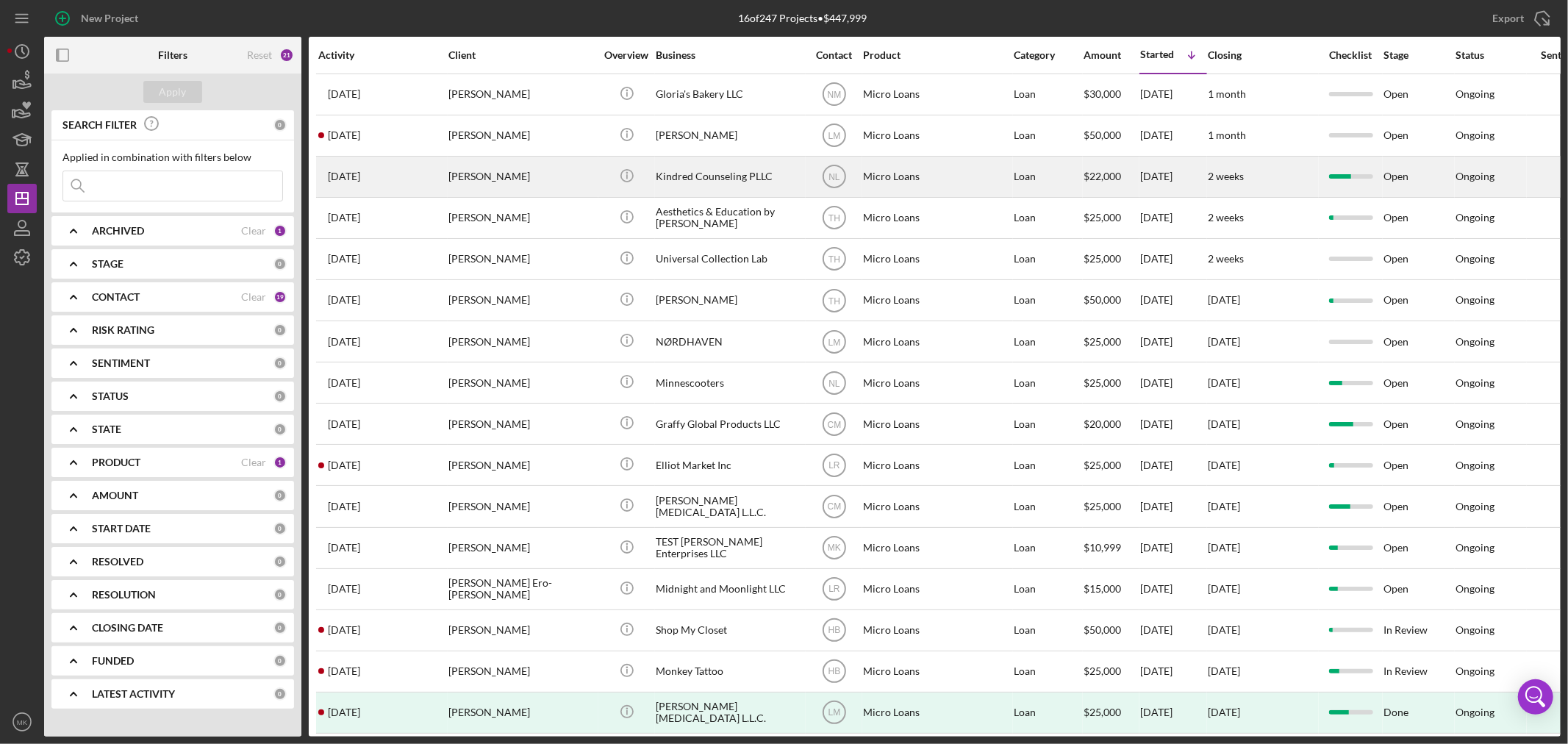
click at [481, 178] on div "[PERSON_NAME]" at bounding box center [522, 177] width 147 height 39
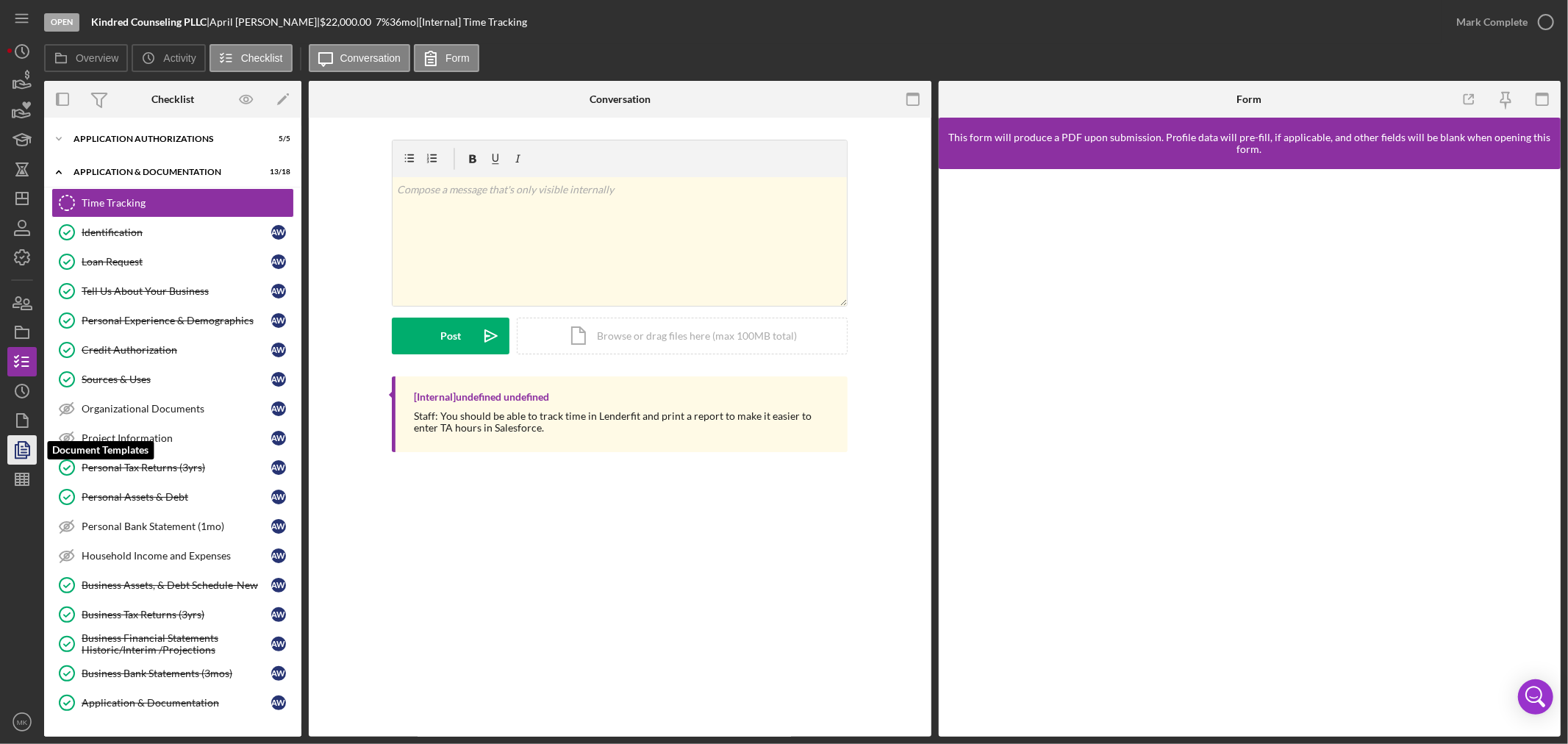
click at [25, 454] on polygon "button" at bounding box center [24, 448] width 11 height 14
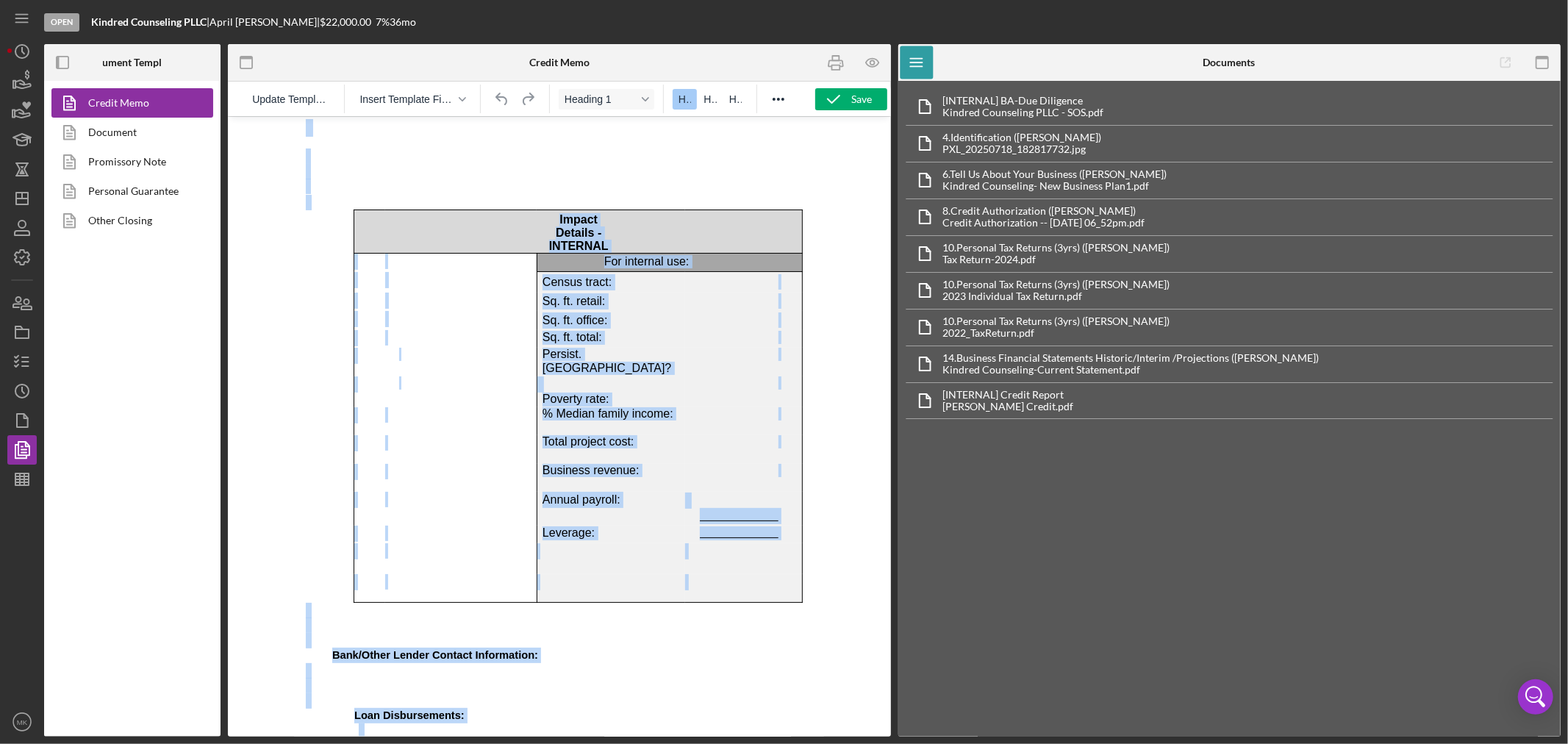
scroll to position [7259, 0]
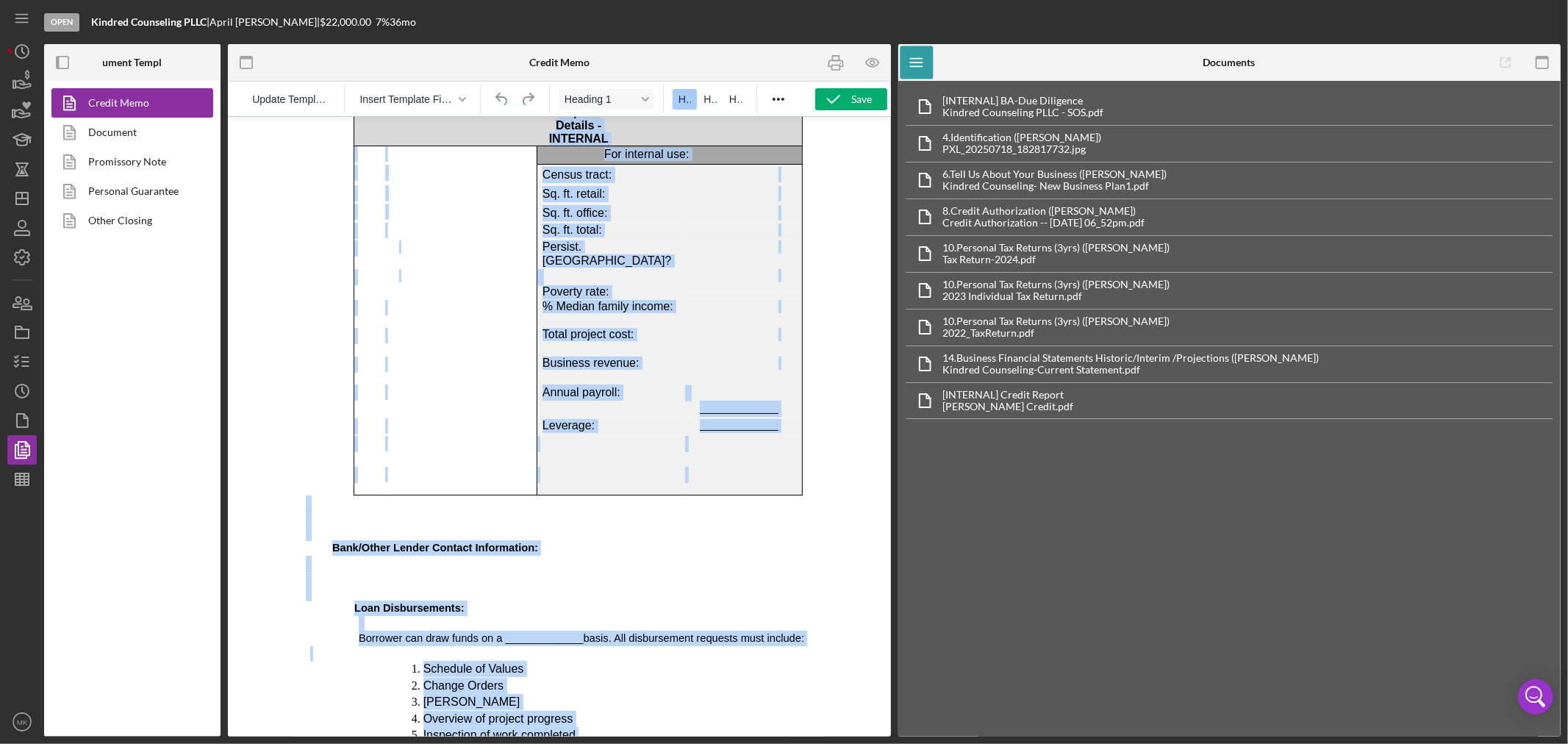
drag, startPoint x: 307, startPoint y: 143, endPoint x: 749, endPoint y: 752, distance: 752.5
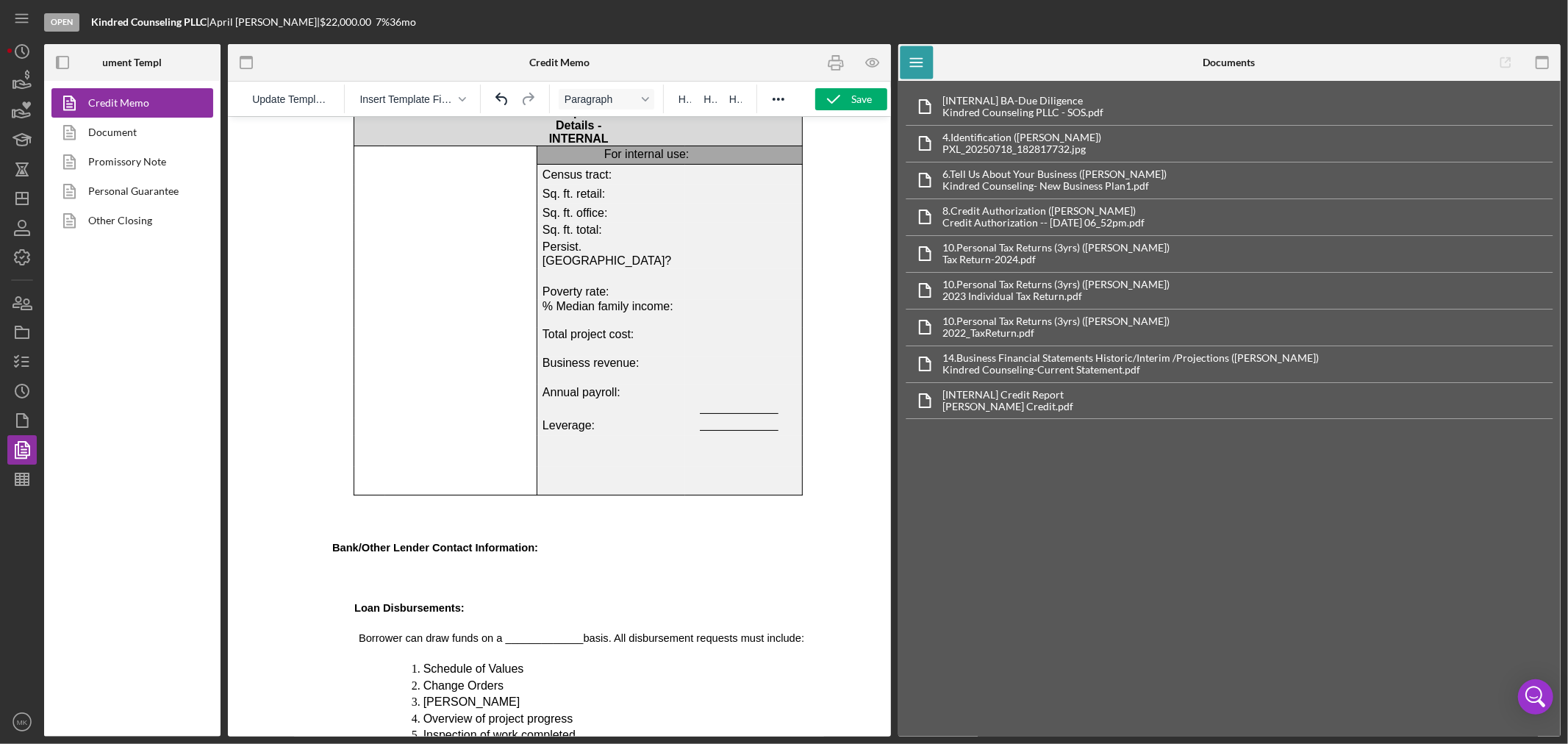
scroll to position [0, 0]
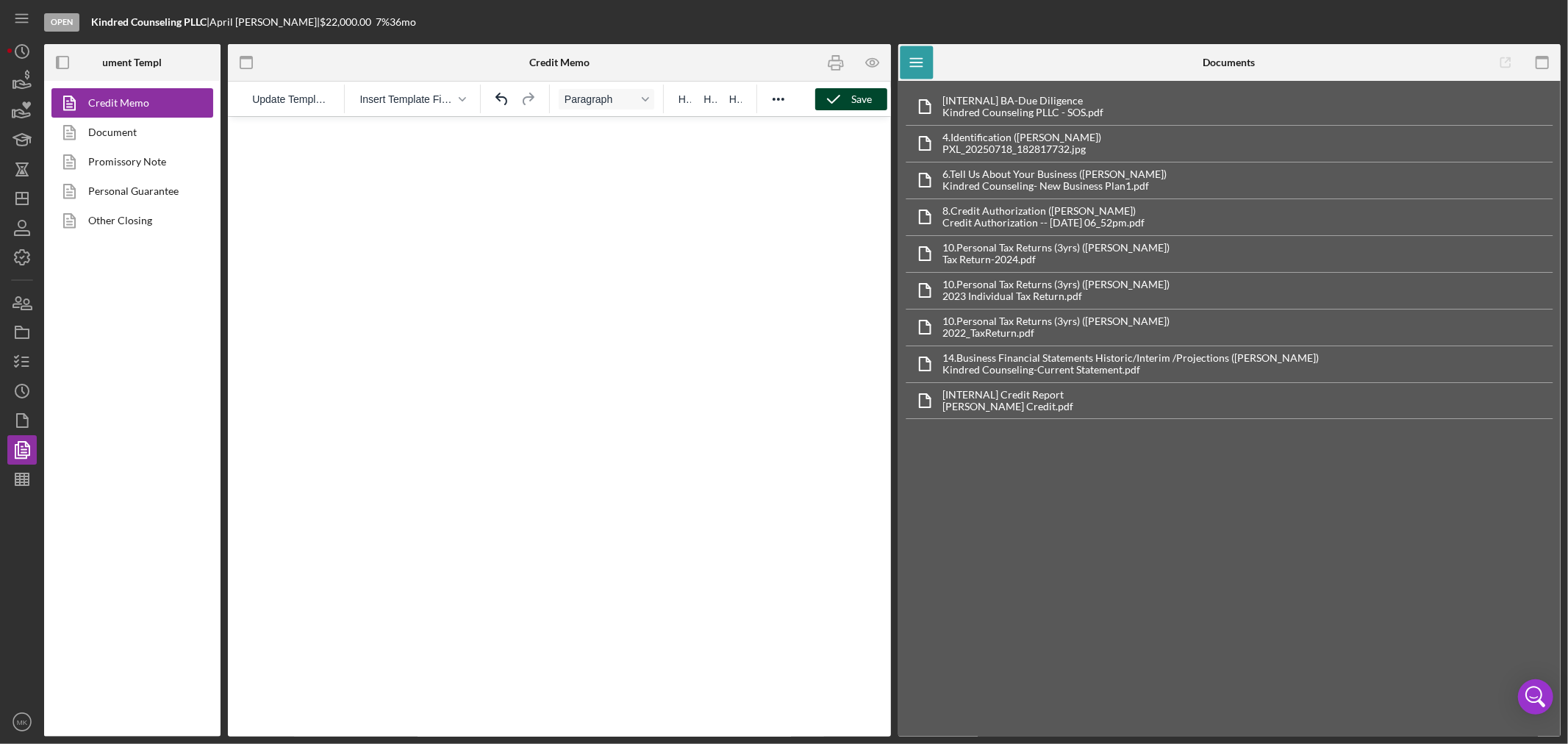
click at [852, 100] on div "Save" at bounding box center [862, 100] width 21 height 22
click at [291, 96] on span "Update Template" at bounding box center [291, 99] width 77 height 12
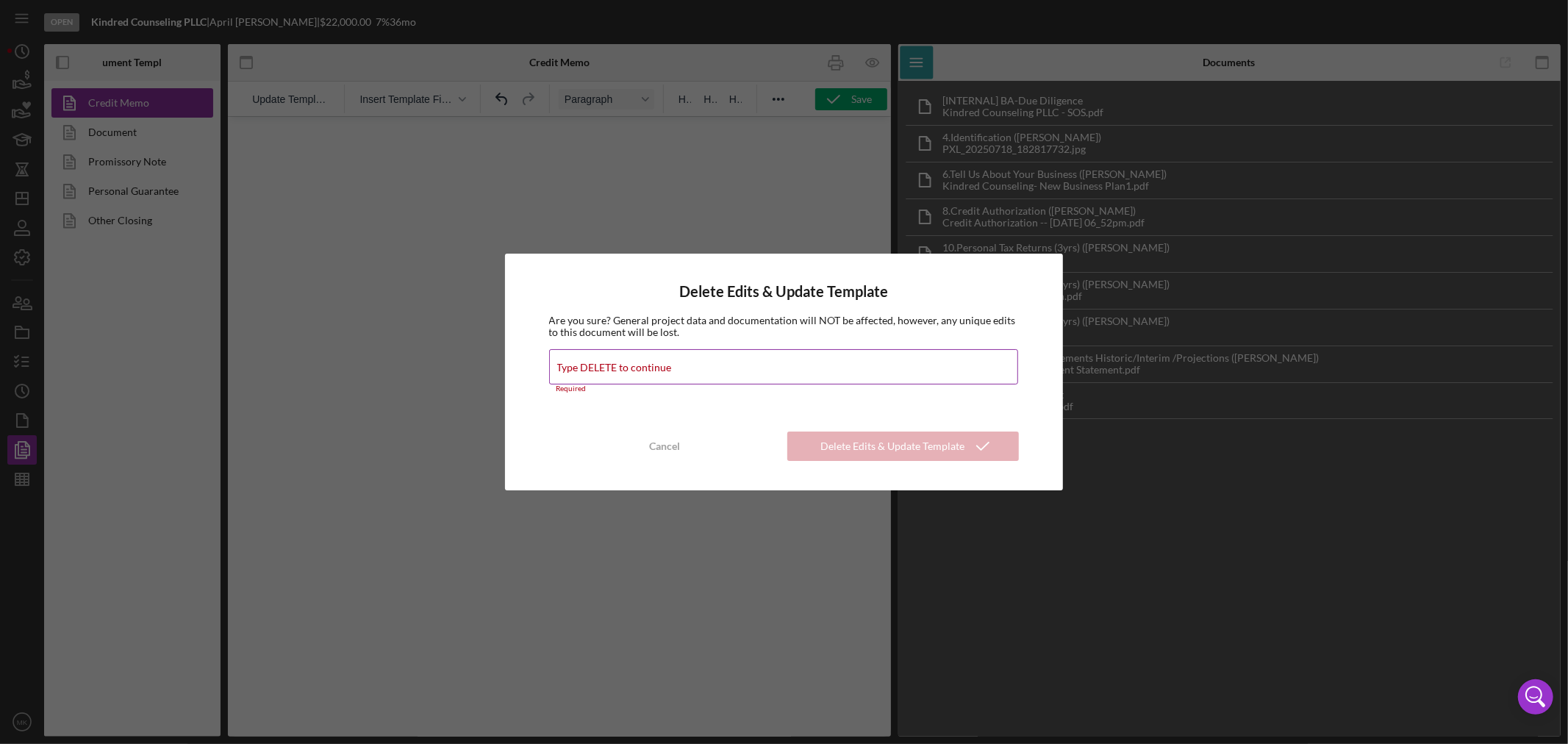
click at [701, 367] on div "Type DELETE to continue Required" at bounding box center [784, 370] width 471 height 44
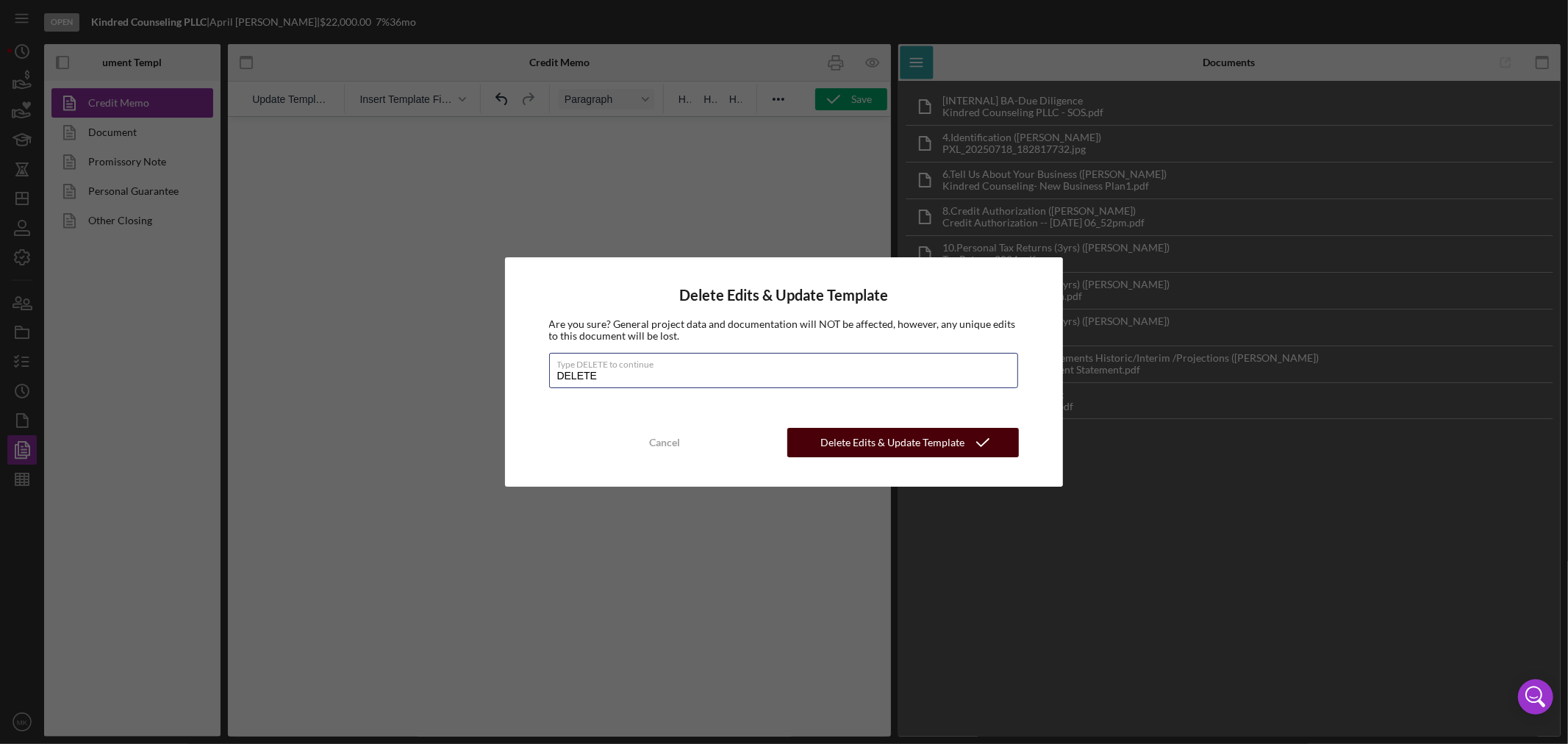
type input "DELETE"
click at [905, 444] on div "Delete Edits & Update Template" at bounding box center [892, 442] width 144 height 29
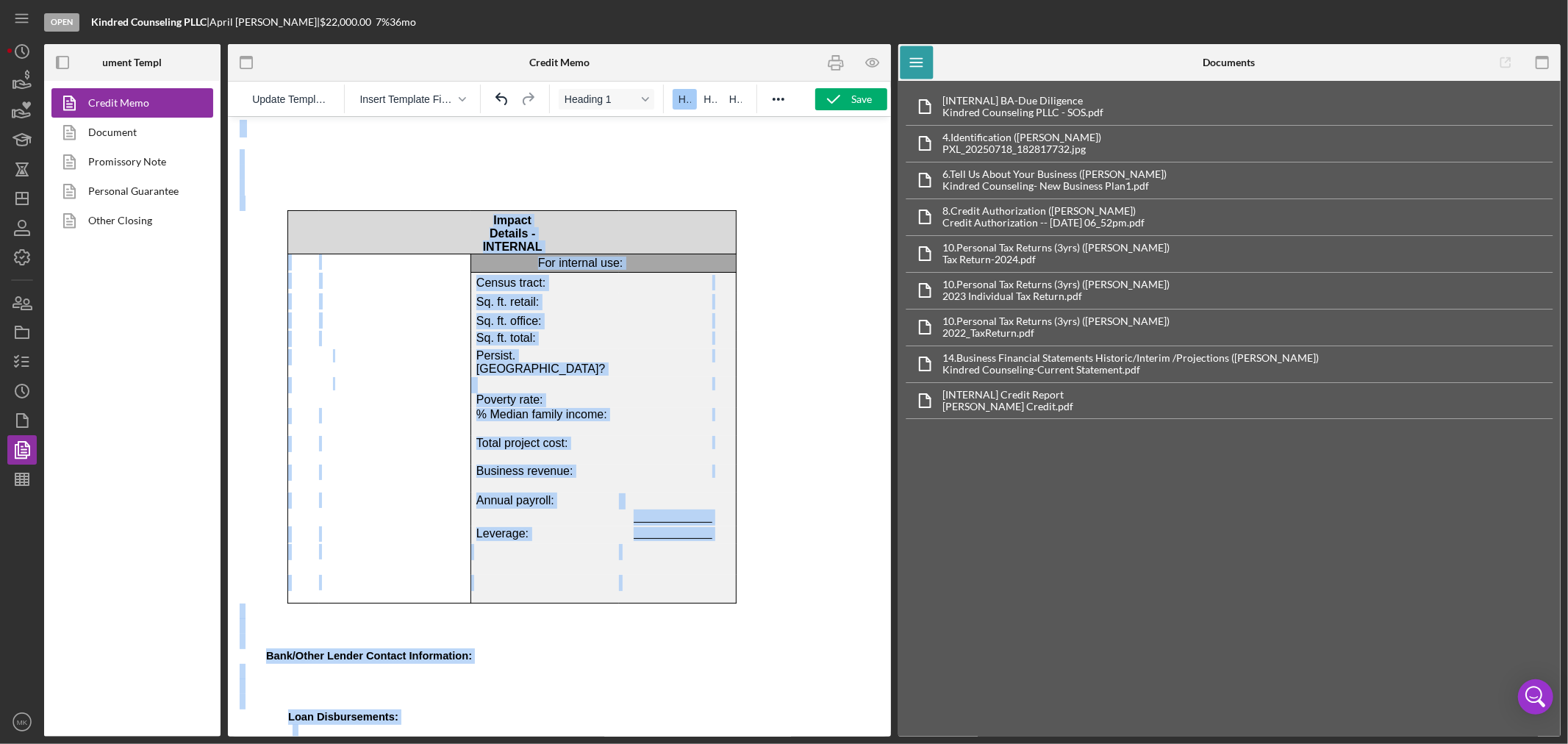
scroll to position [6960, 0]
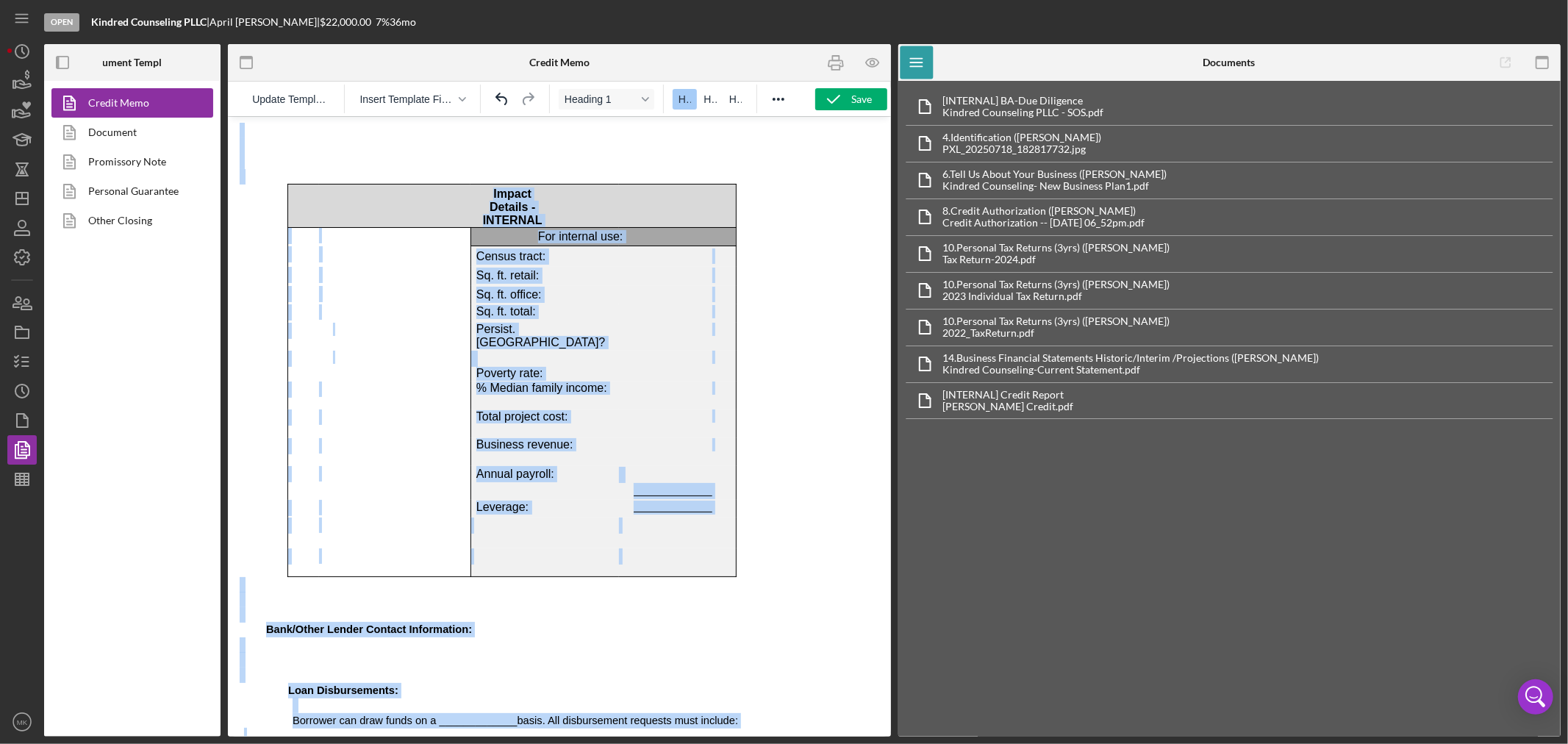
drag, startPoint x: 243, startPoint y: 146, endPoint x: 791, endPoint y: 733, distance: 803.0
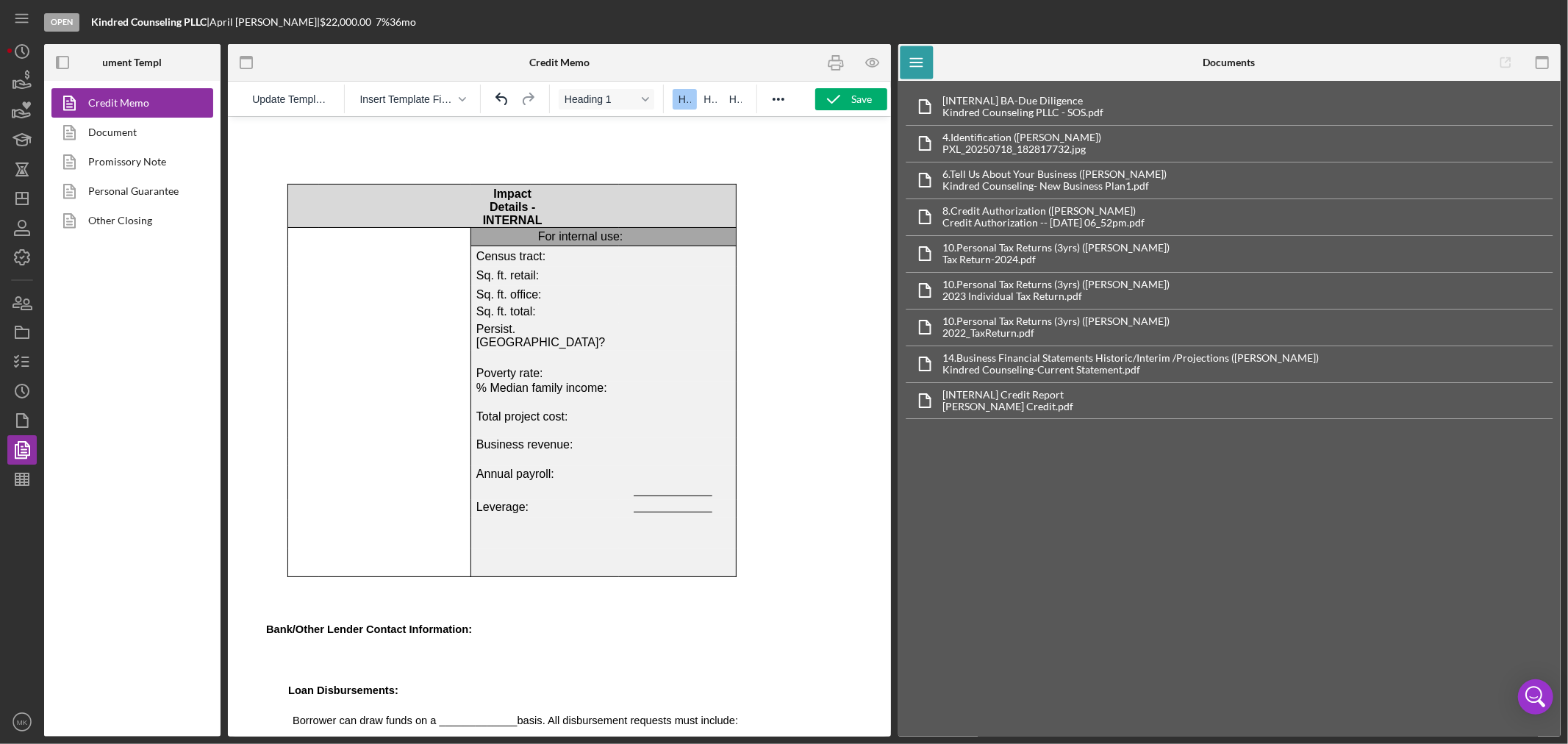
scroll to position [6672, 0]
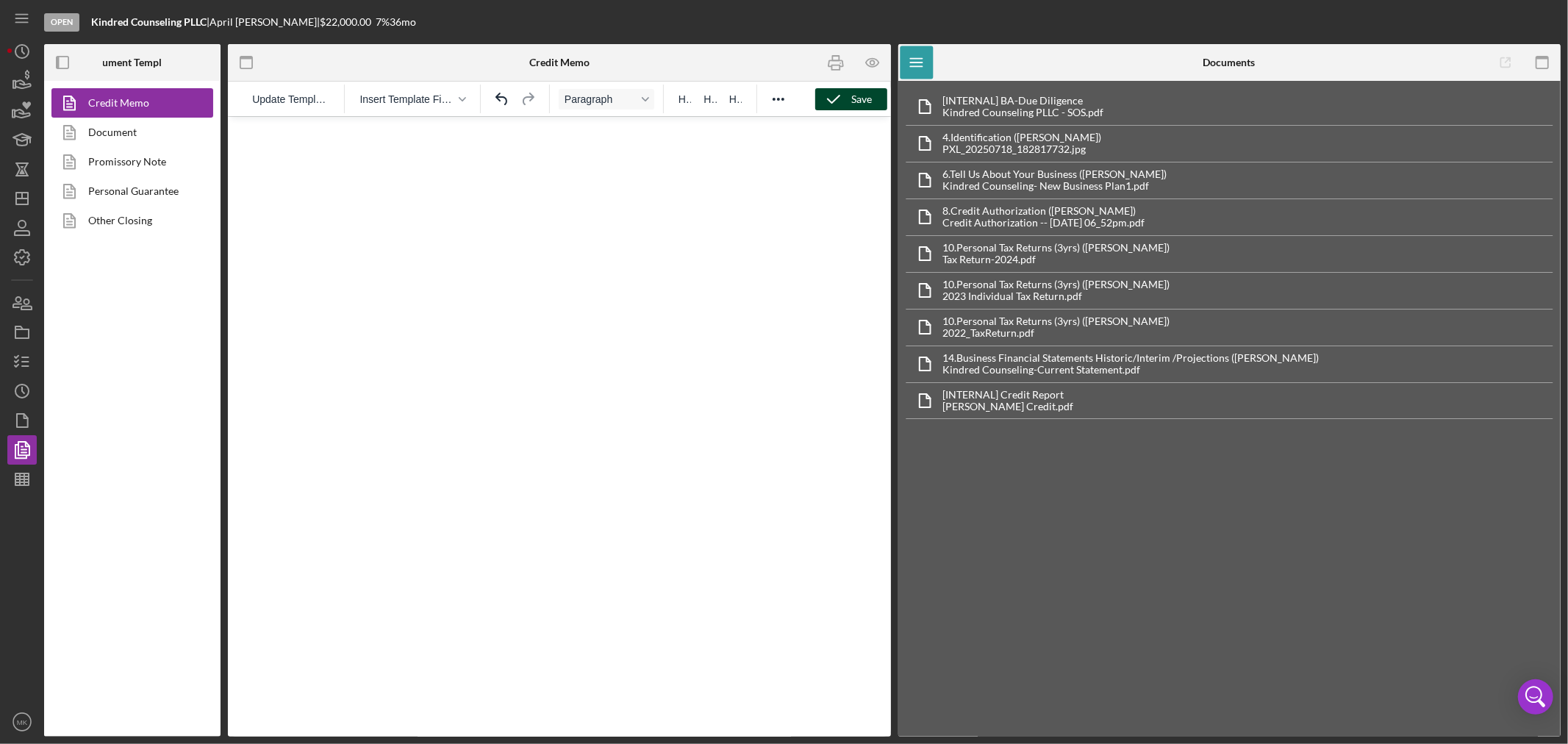
click at [854, 100] on div "Save" at bounding box center [862, 100] width 21 height 22
click at [22, 480] on line "button" at bounding box center [22, 480] width 14 height 0
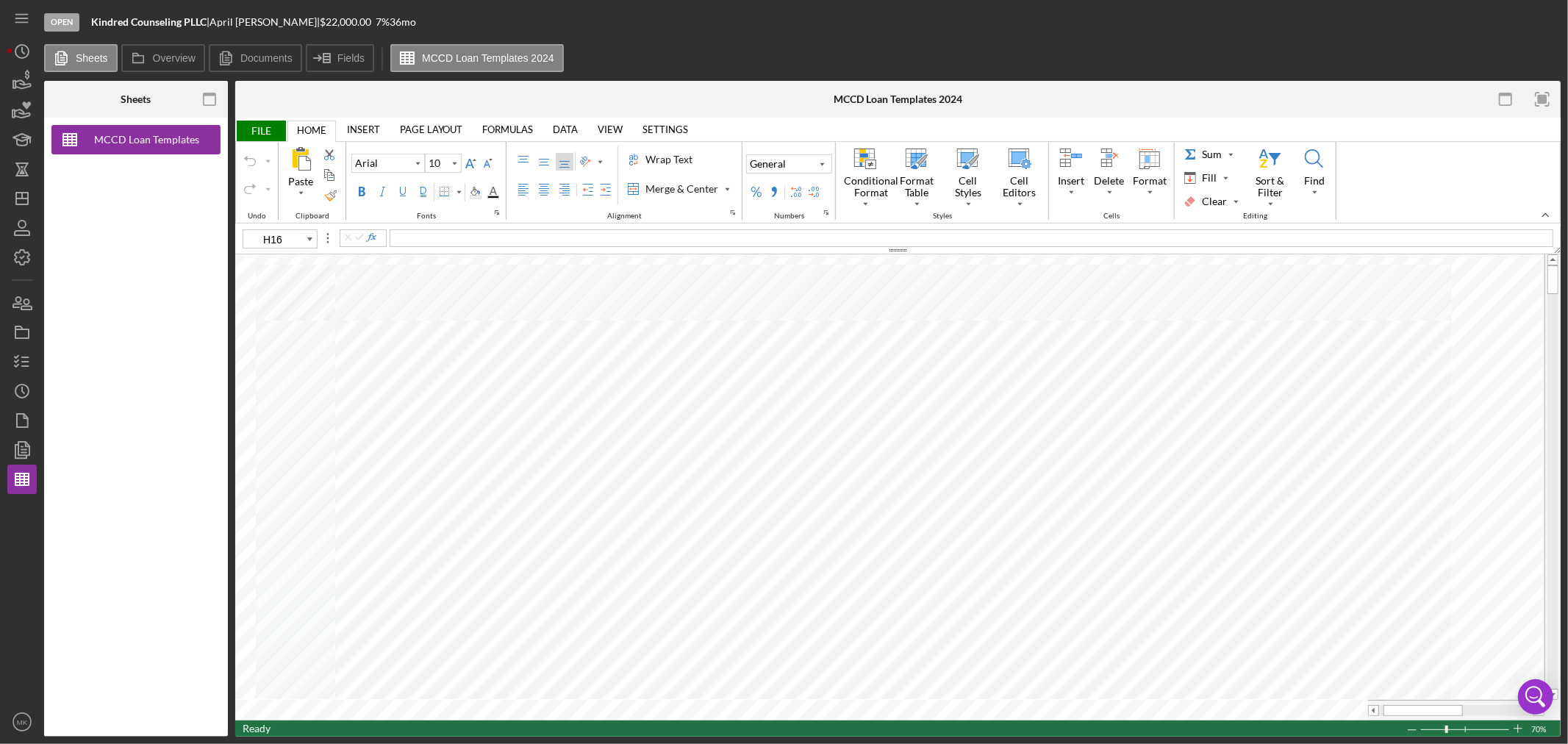
type input "11"
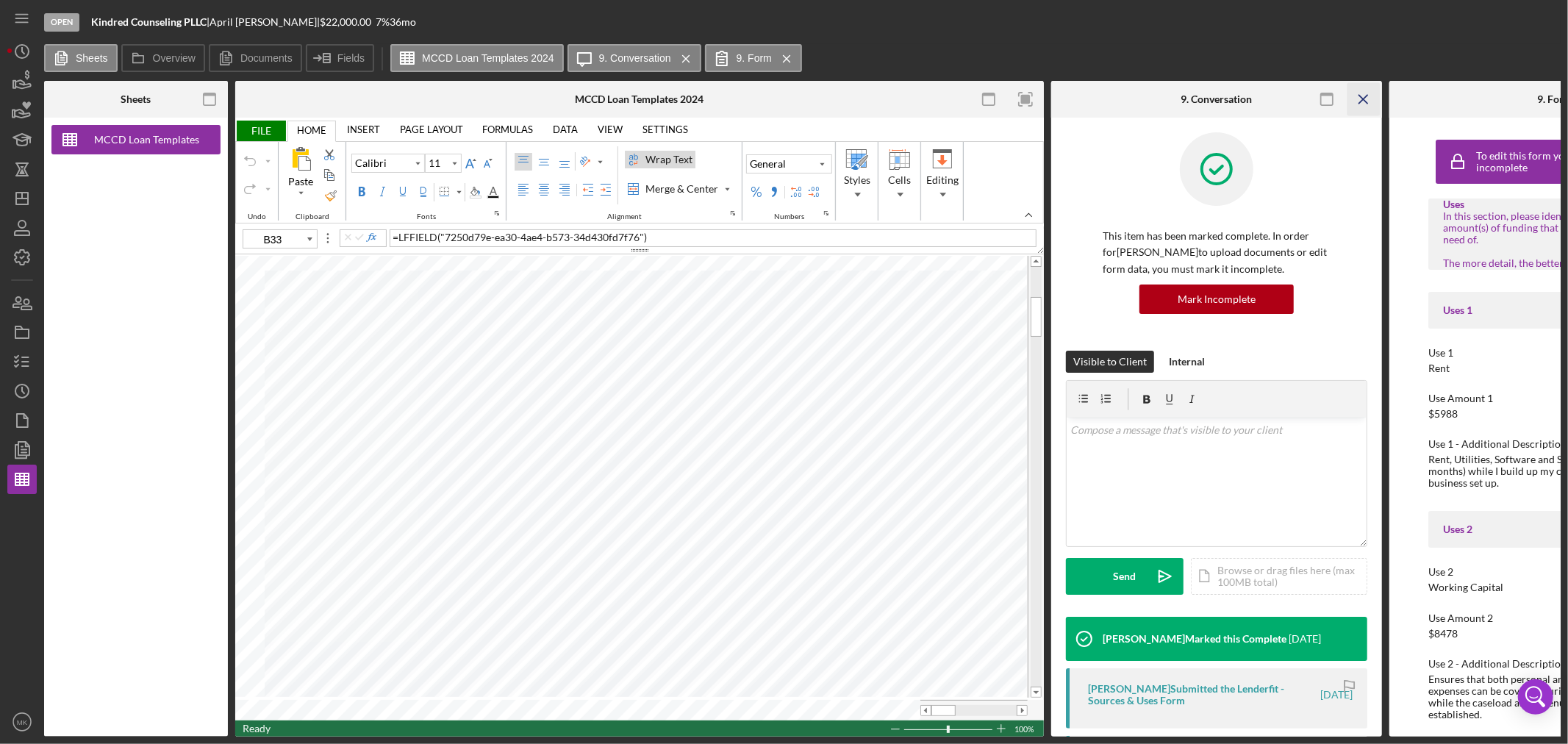
click at [1367, 99] on icon "Icon/Menu Close" at bounding box center [1364, 100] width 33 height 33
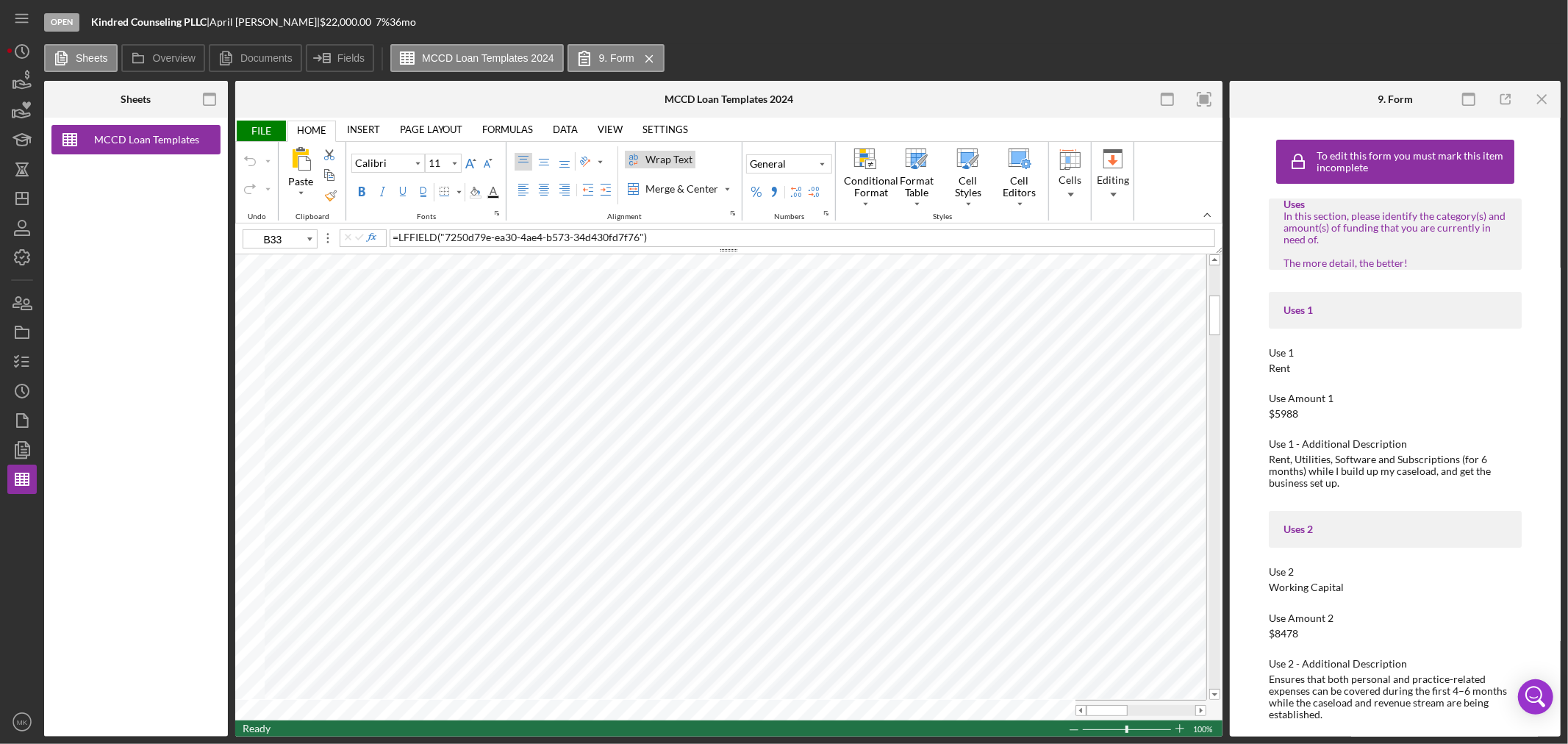
type input "H26"
click at [21, 196] on icon "Icon/Dashboard" at bounding box center [22, 198] width 37 height 37
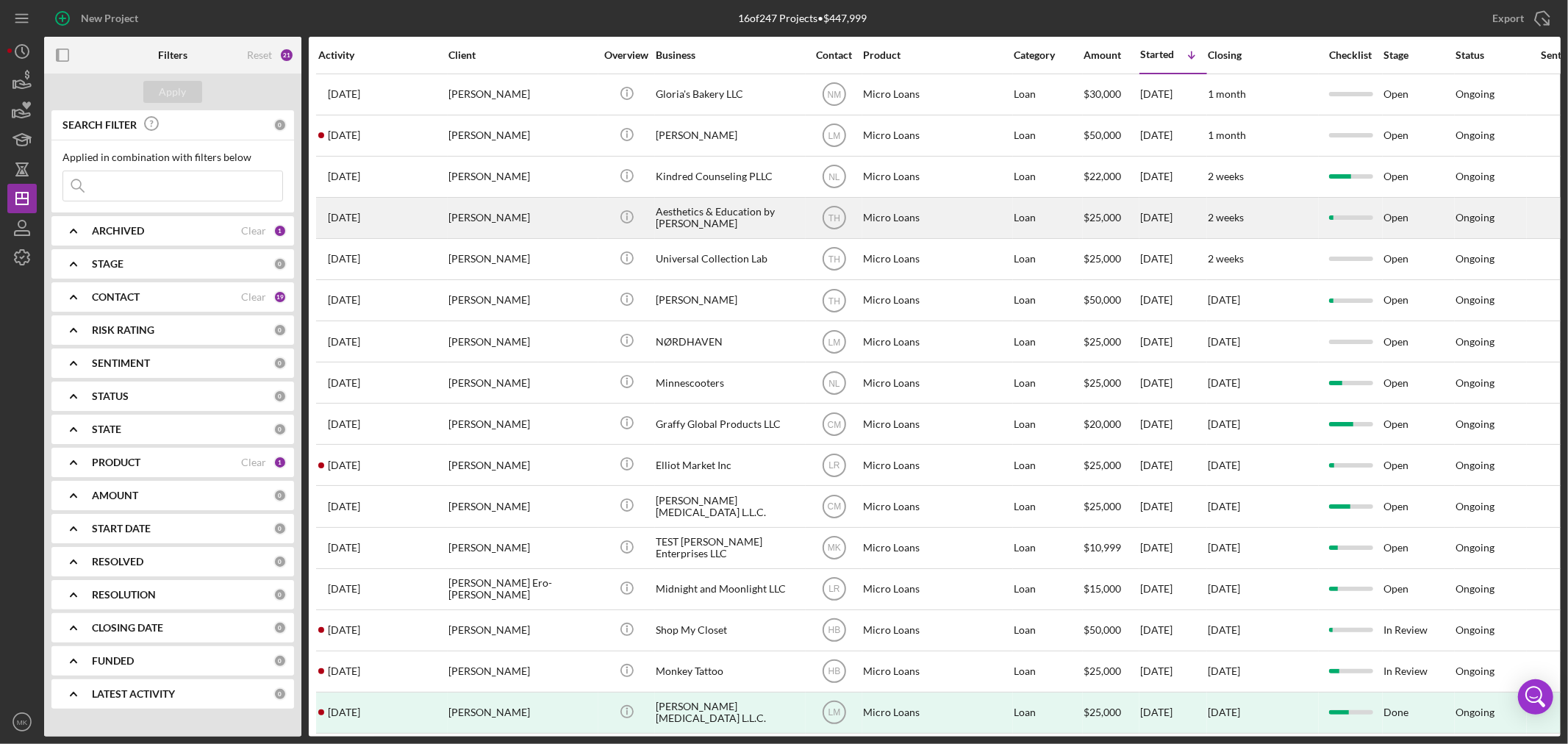
click at [761, 216] on div "Aesthetics & Education by [PERSON_NAME]" at bounding box center [729, 217] width 147 height 39
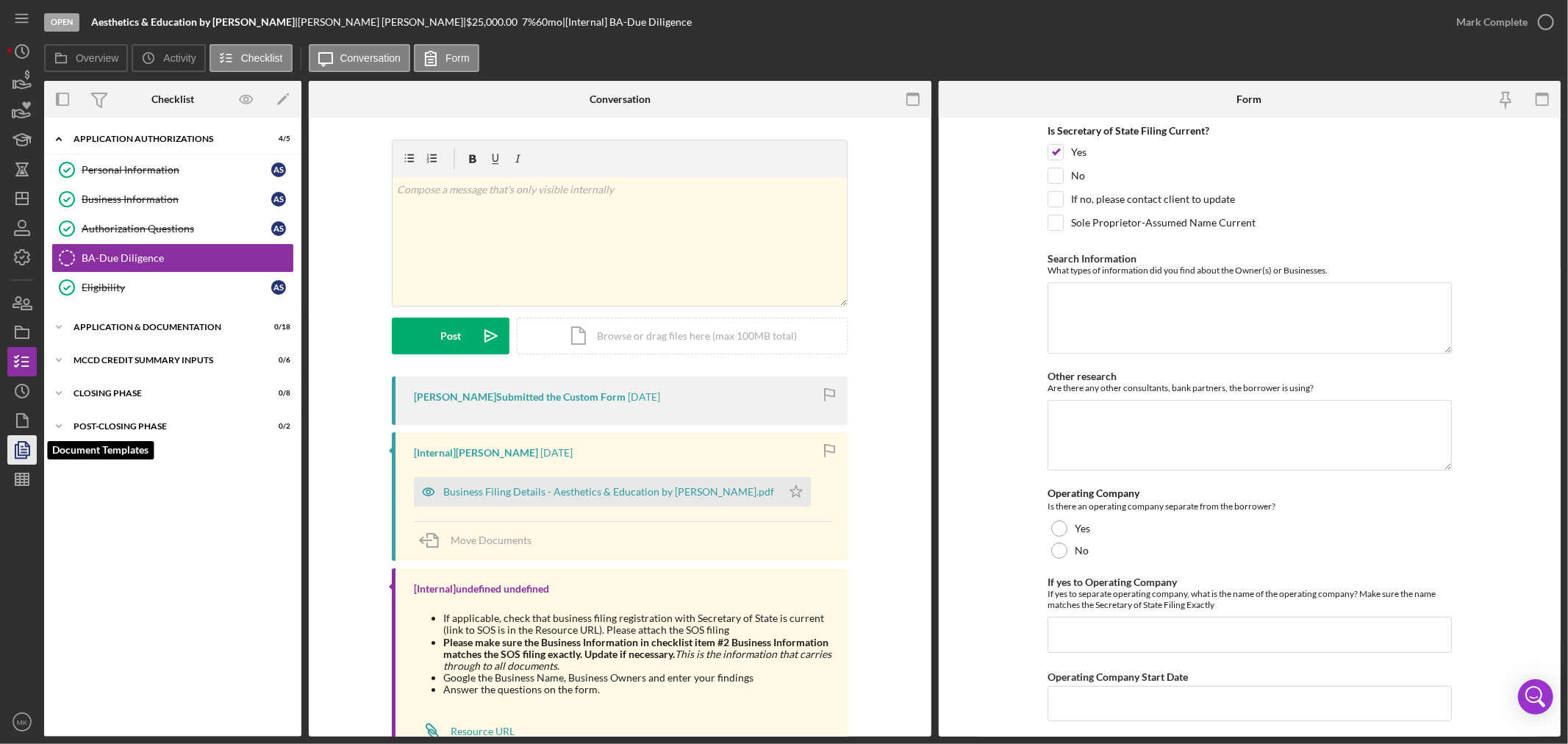
click at [28, 448] on icon "button" at bounding box center [22, 450] width 37 height 37
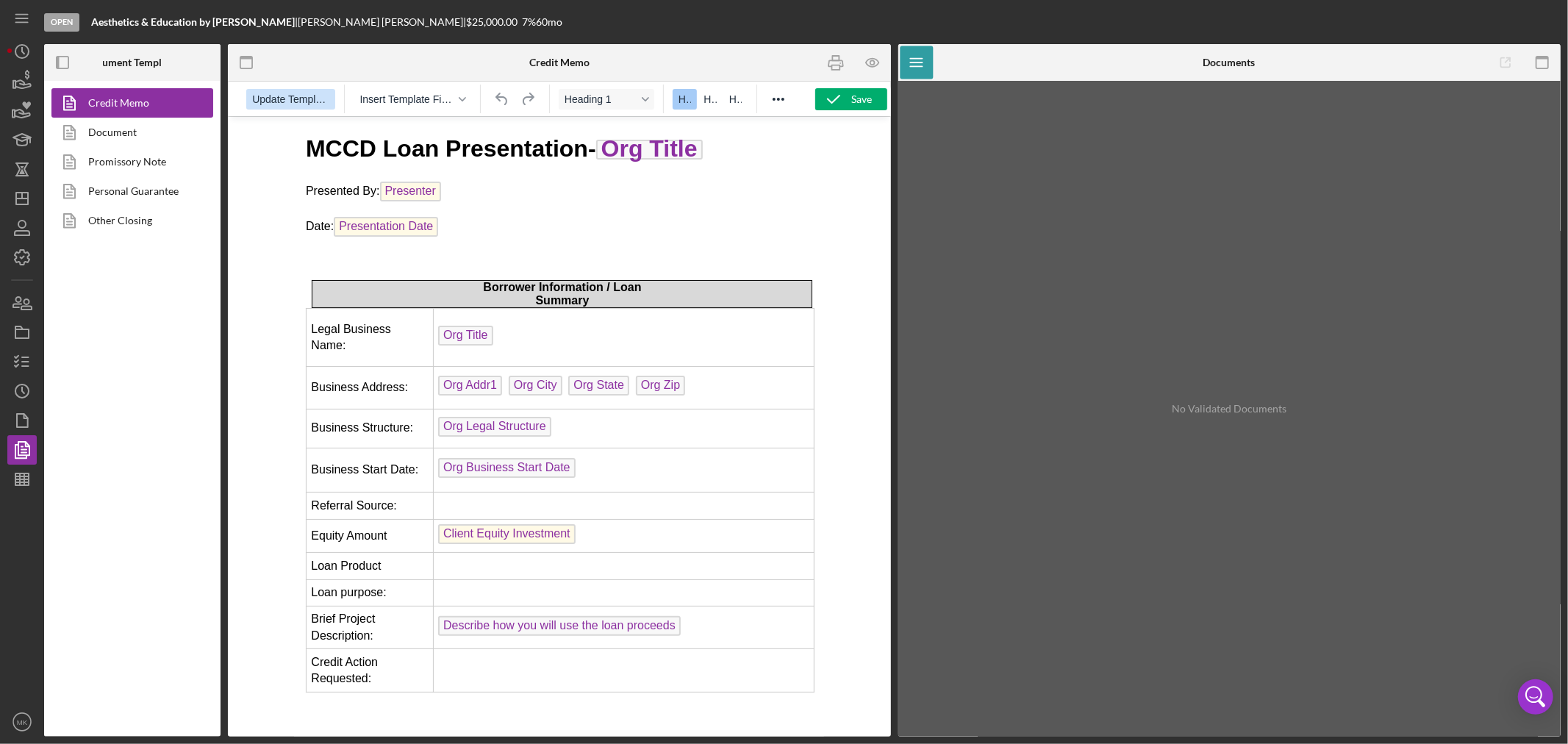
click at [295, 96] on span "Update Template" at bounding box center [291, 99] width 77 height 12
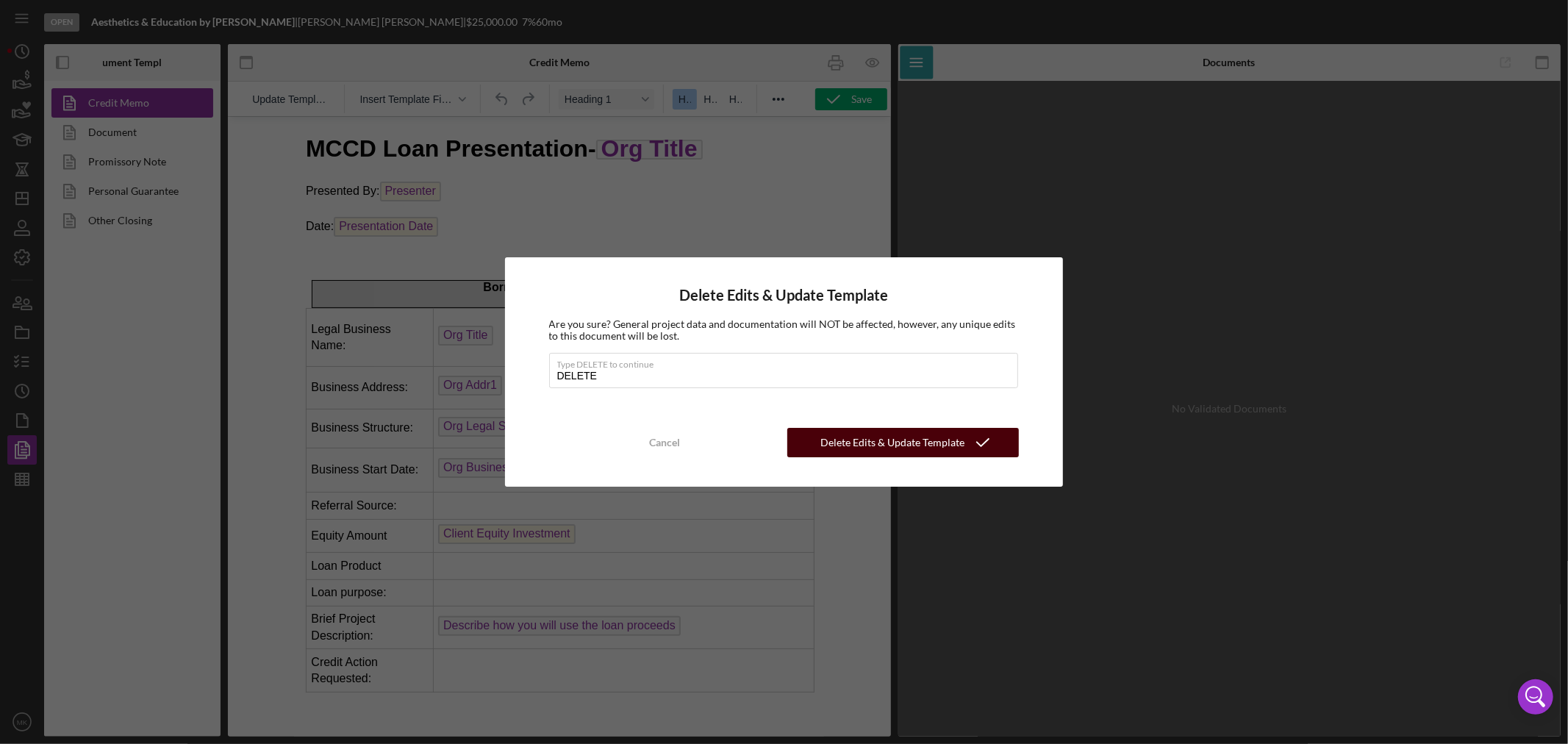
type input "DELETE"
click at [912, 437] on div "Delete Edits & Update Template" at bounding box center [892, 442] width 144 height 29
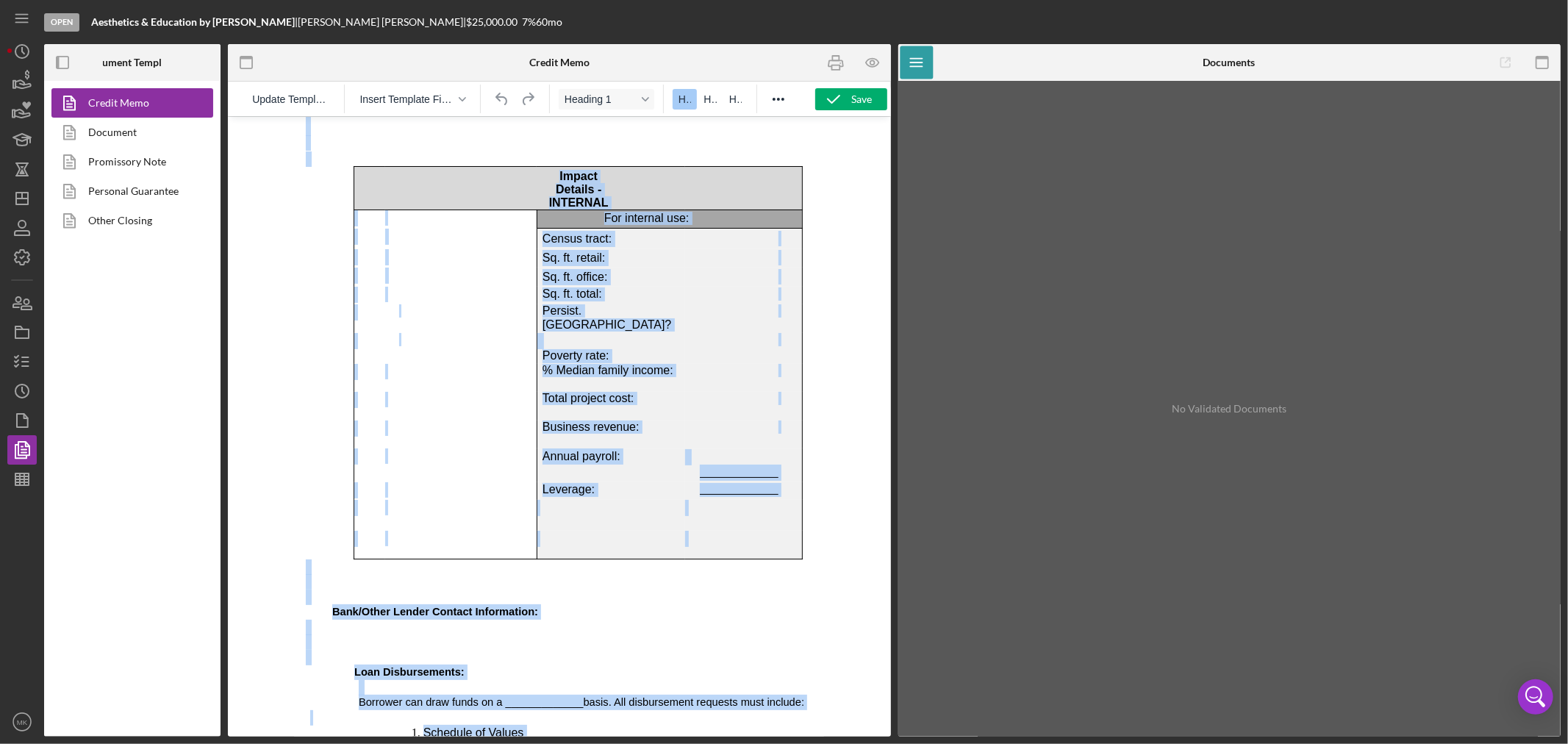
scroll to position [7259, 0]
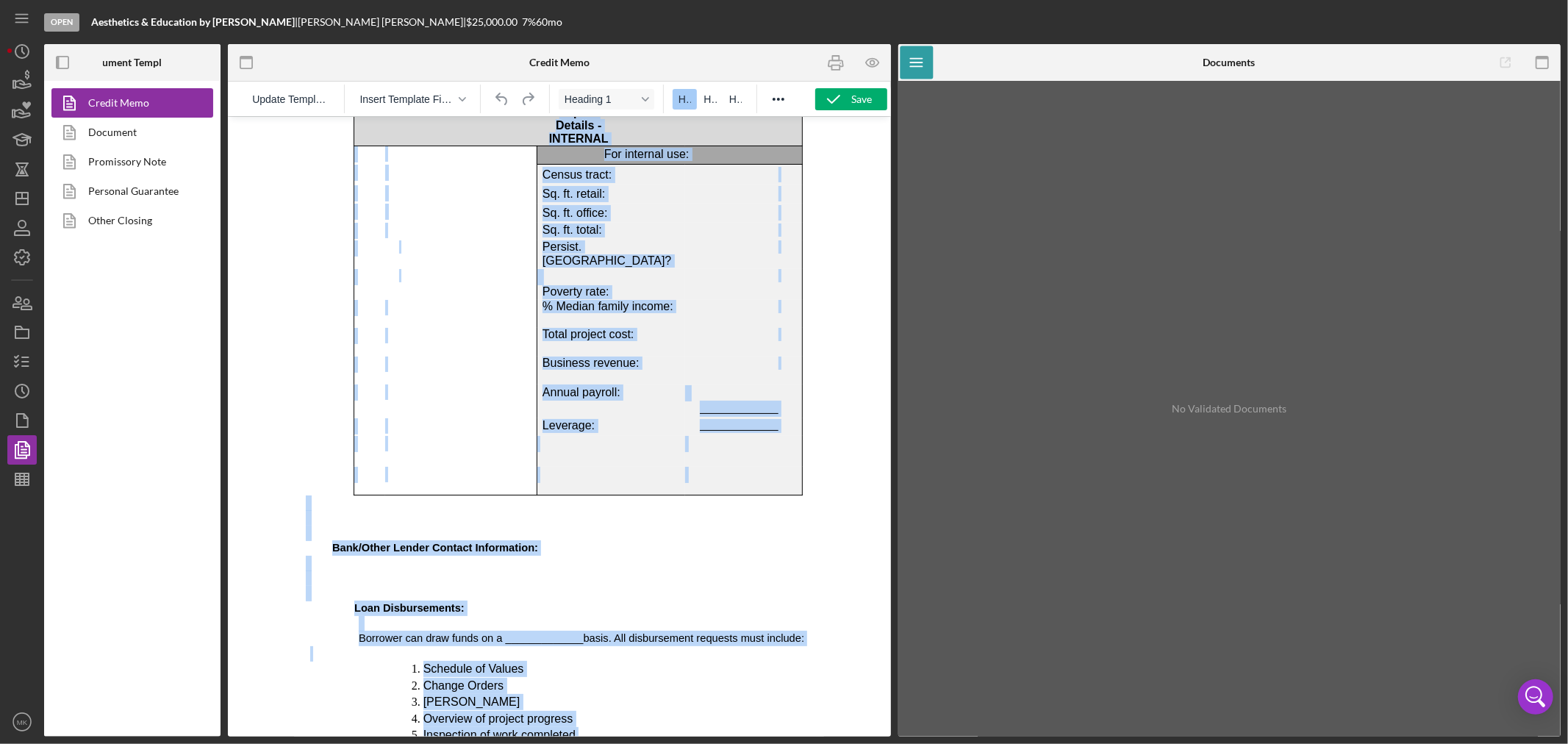
drag, startPoint x: 306, startPoint y: 142, endPoint x: 781, endPoint y: 721, distance: 748.9
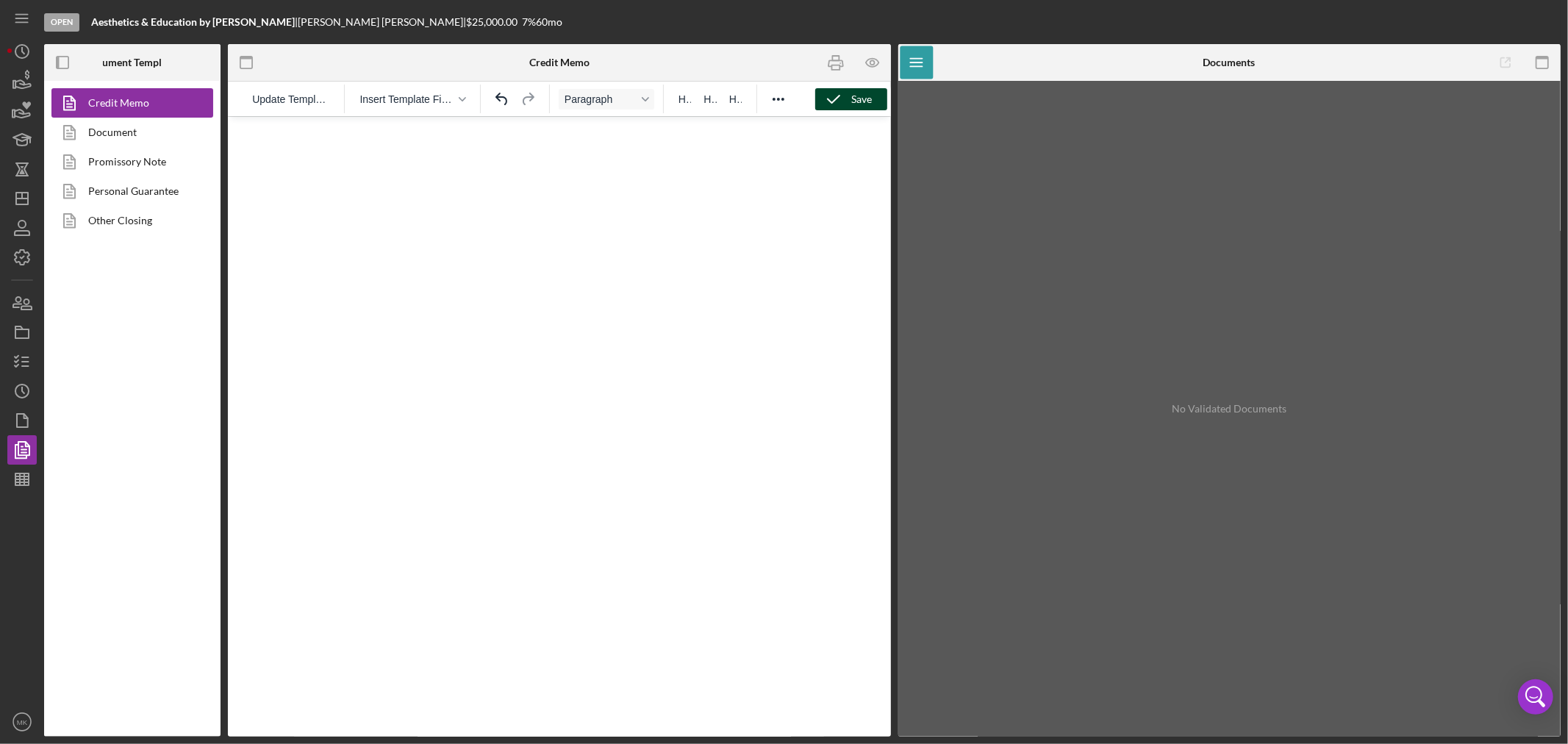
click at [863, 101] on div "Save" at bounding box center [862, 100] width 21 height 22
click at [25, 196] on icon "Icon/Dashboard" at bounding box center [22, 198] width 37 height 37
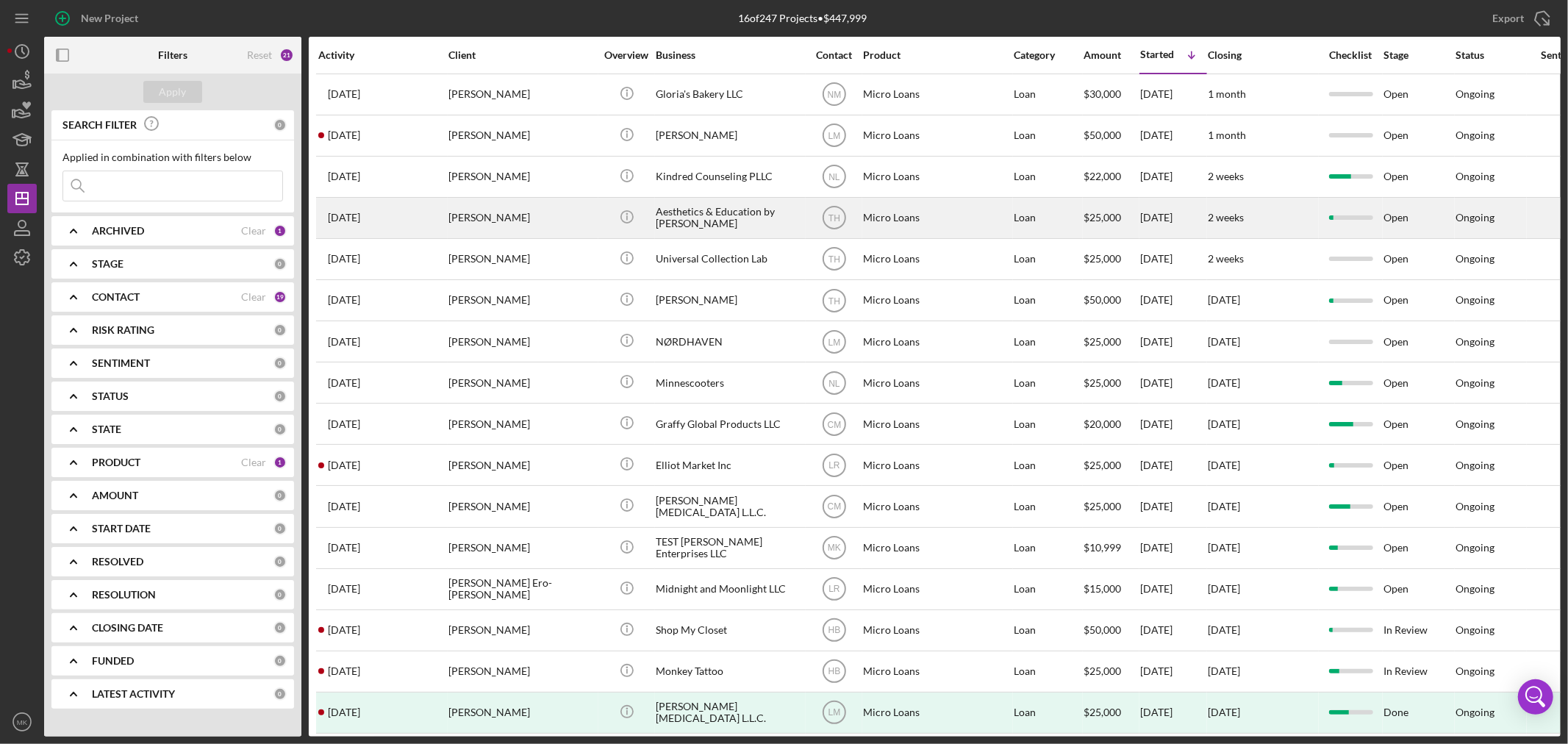
click at [729, 212] on div "Aesthetics & Education by [PERSON_NAME]" at bounding box center [729, 217] width 147 height 39
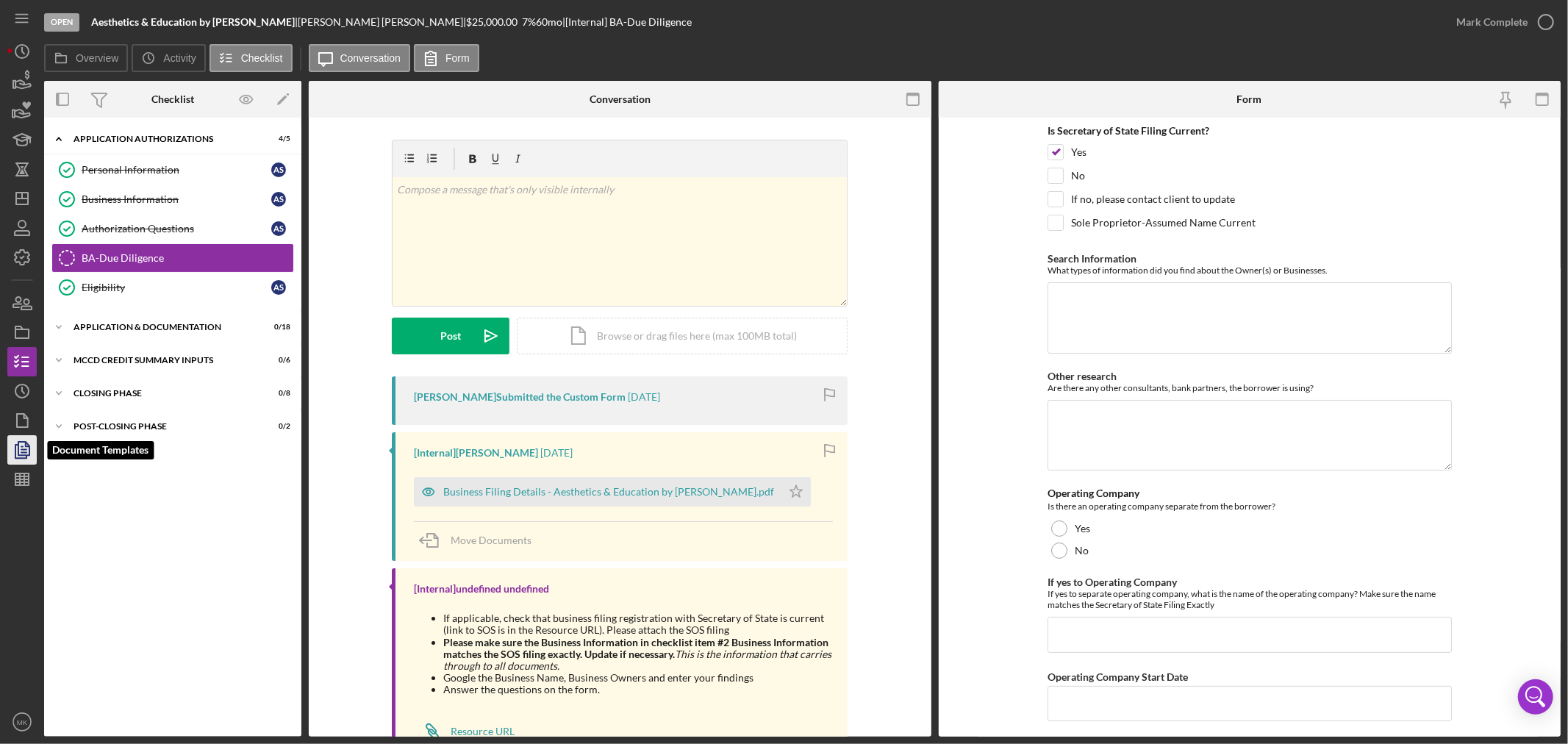
click at [25, 452] on icon "button" at bounding box center [22, 450] width 37 height 37
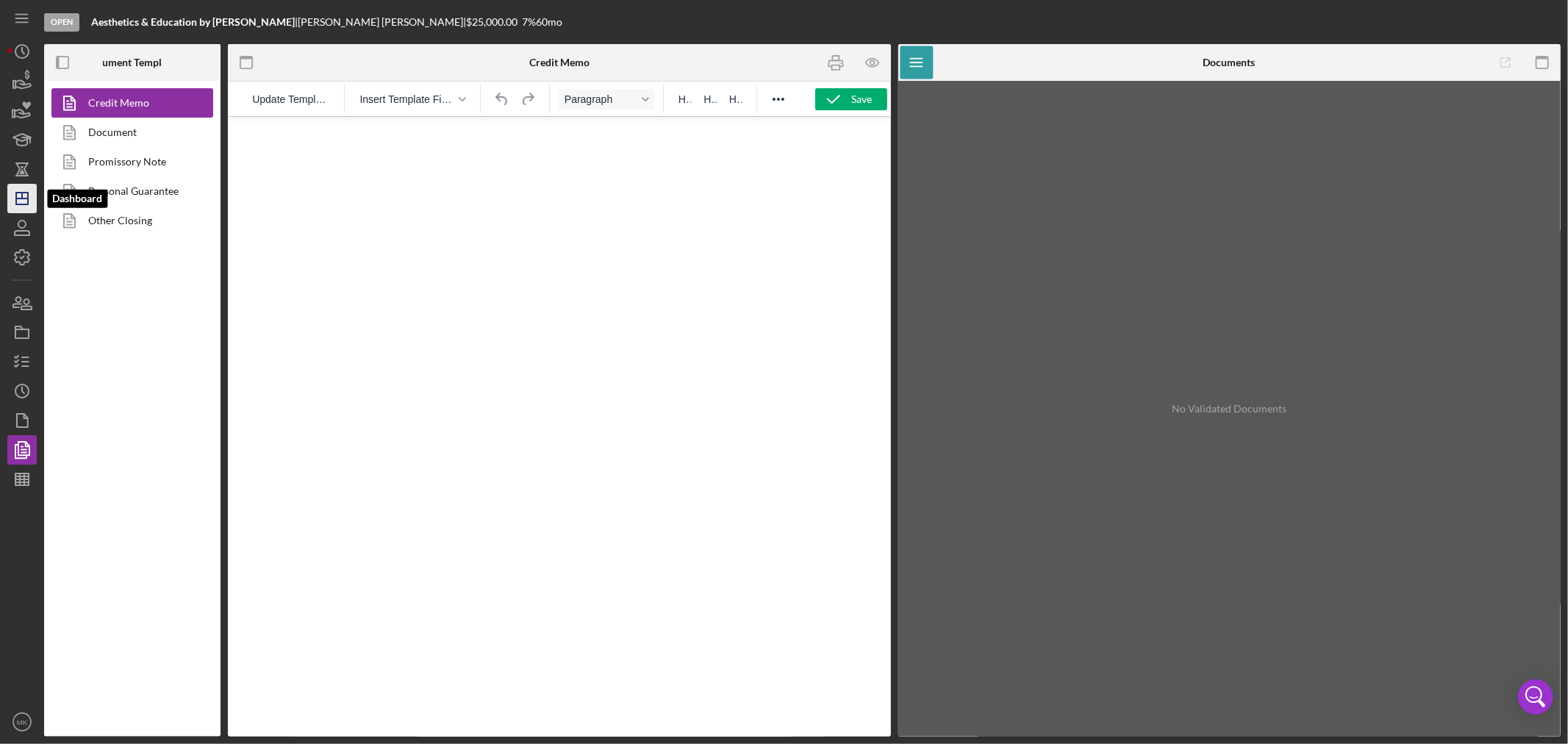
click at [23, 196] on icon "Icon/Dashboard" at bounding box center [22, 198] width 37 height 37
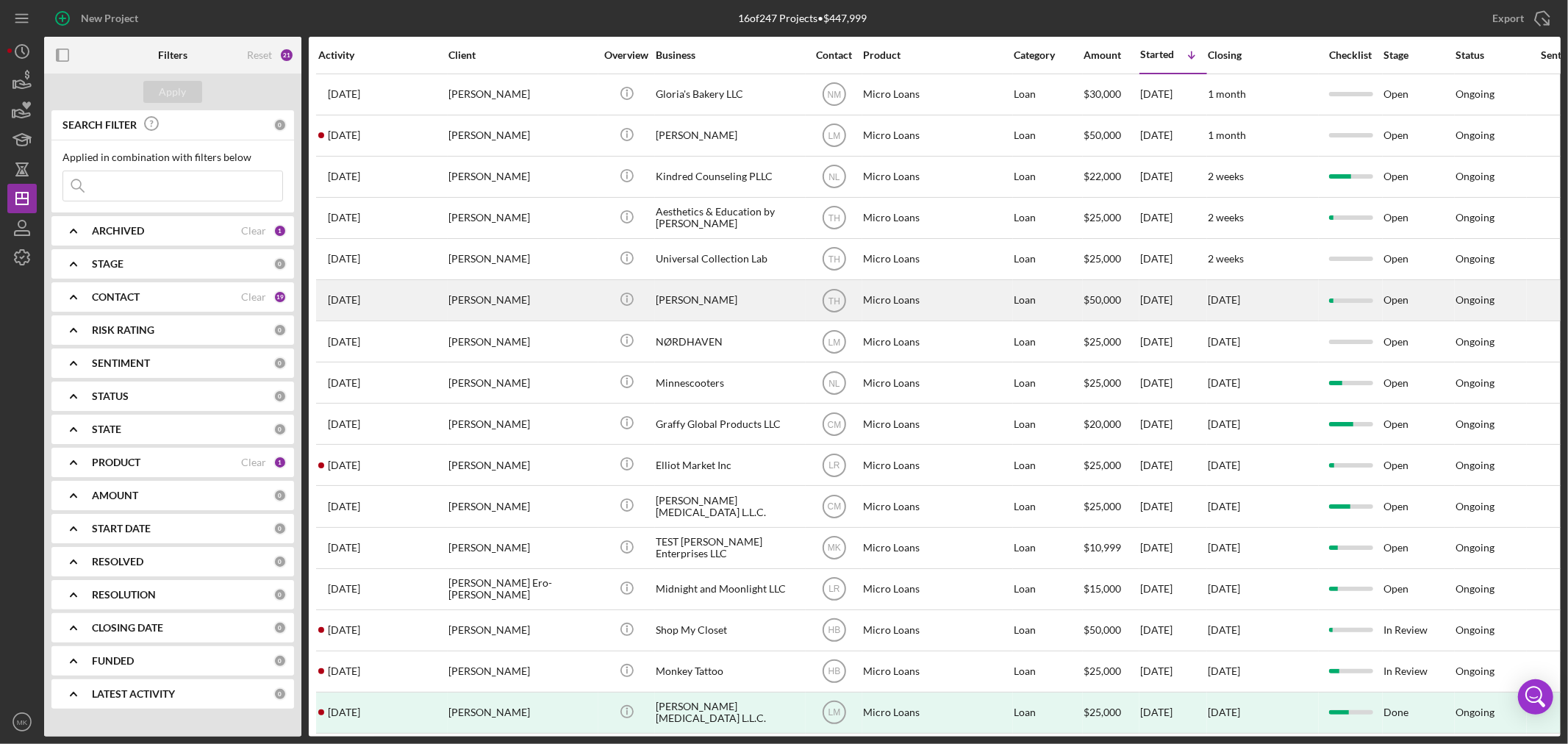
click at [681, 301] on div "[PERSON_NAME]" at bounding box center [729, 300] width 147 height 39
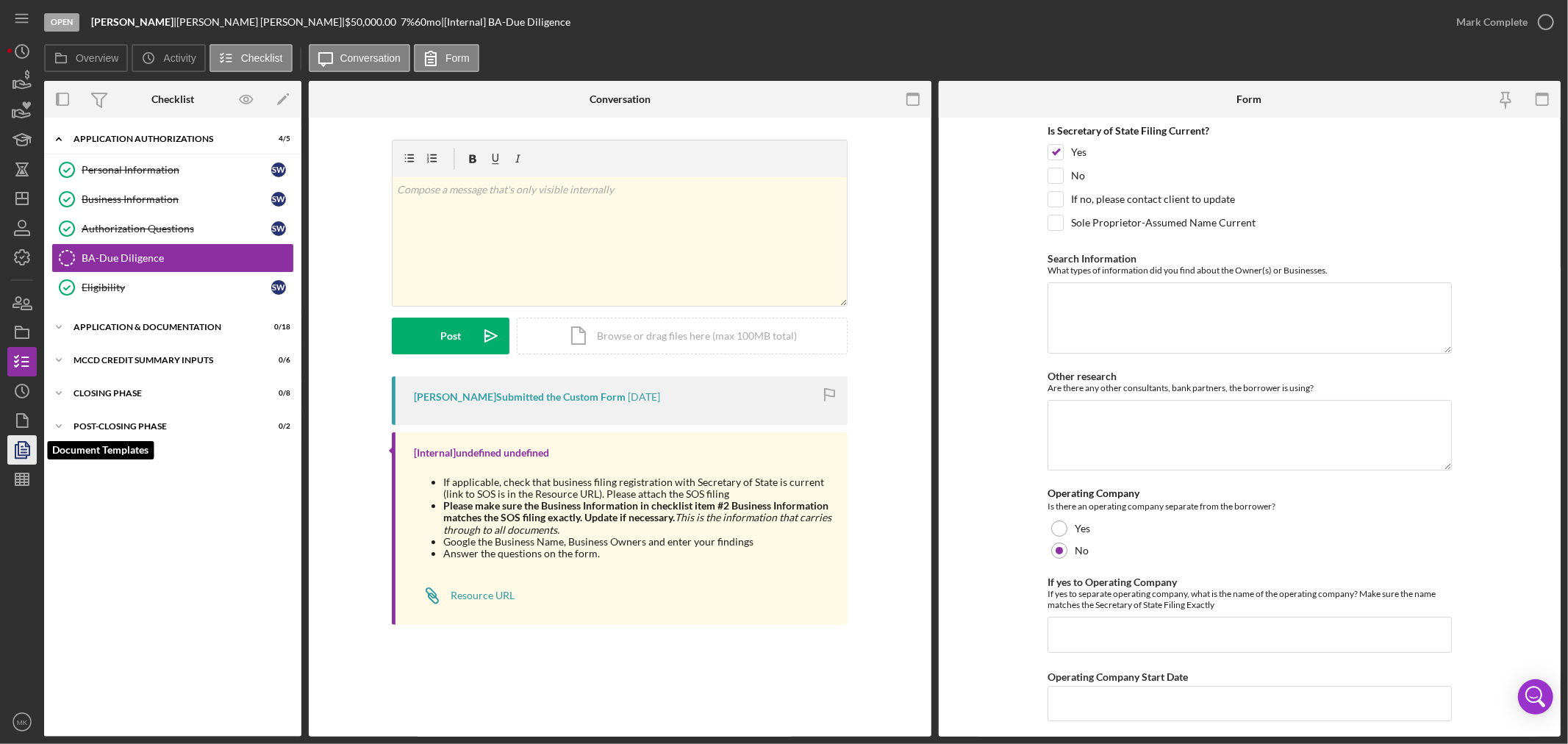
click at [24, 451] on icon "button" at bounding box center [22, 450] width 37 height 37
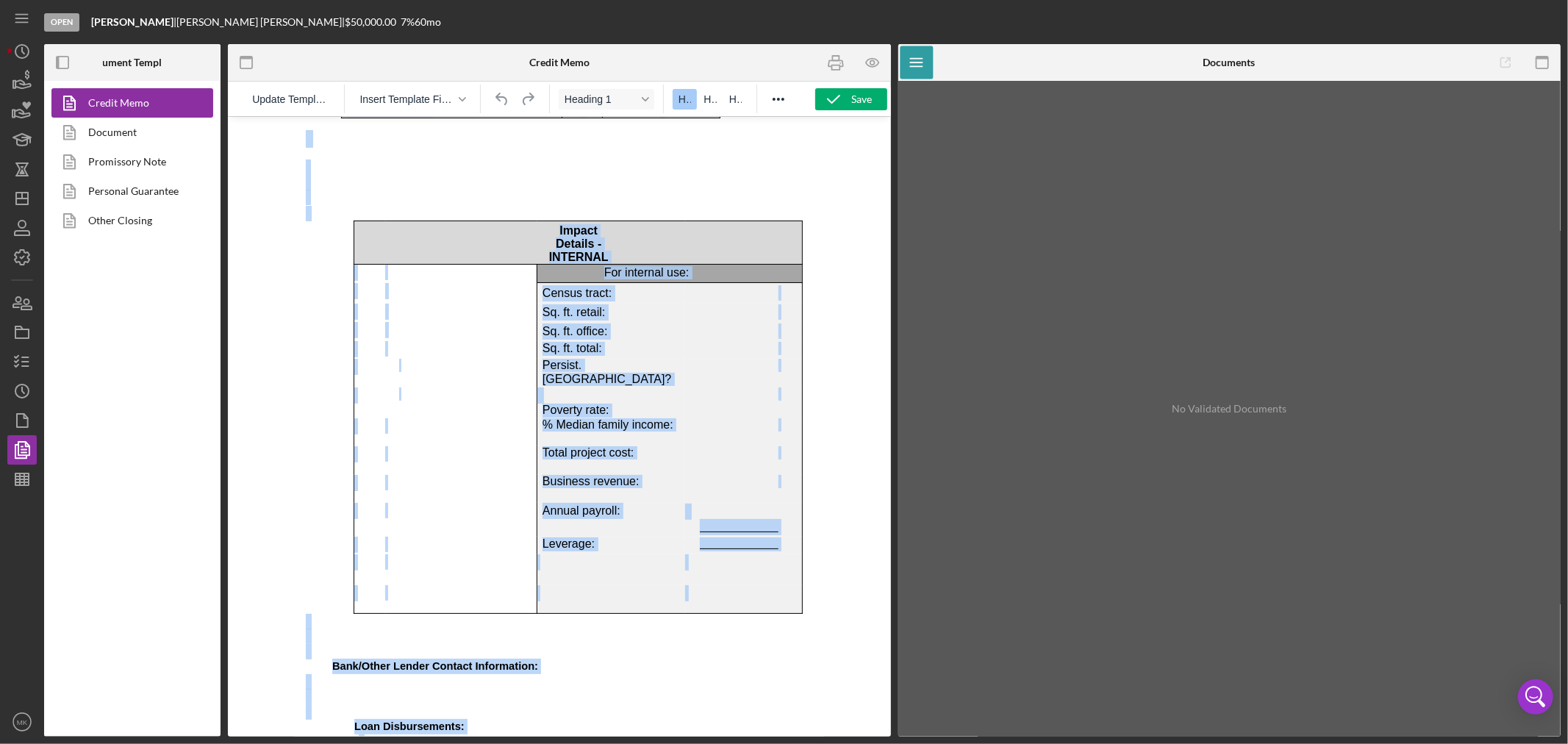
scroll to position [7259, 0]
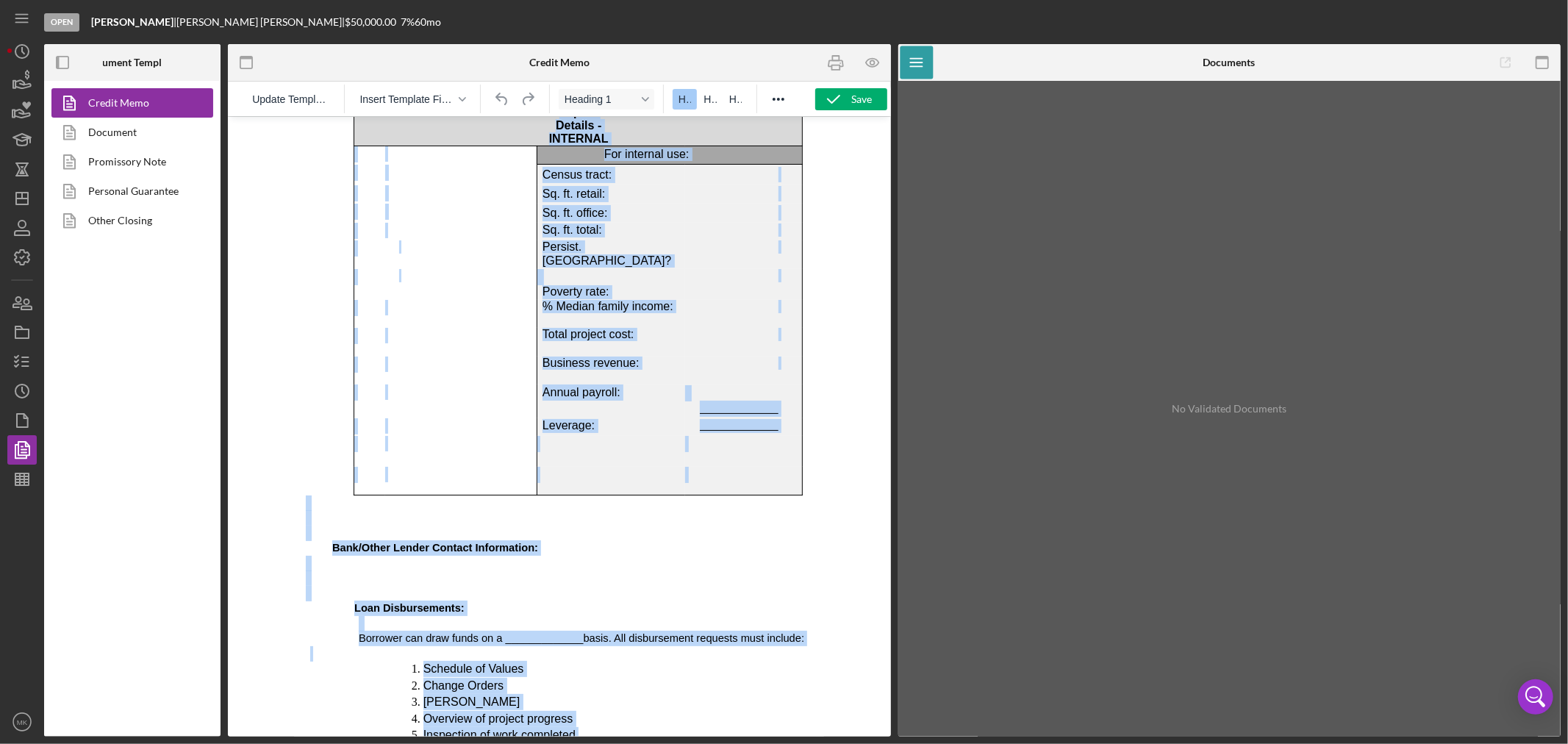
drag, startPoint x: 307, startPoint y: 148, endPoint x: 757, endPoint y: 730, distance: 735.7
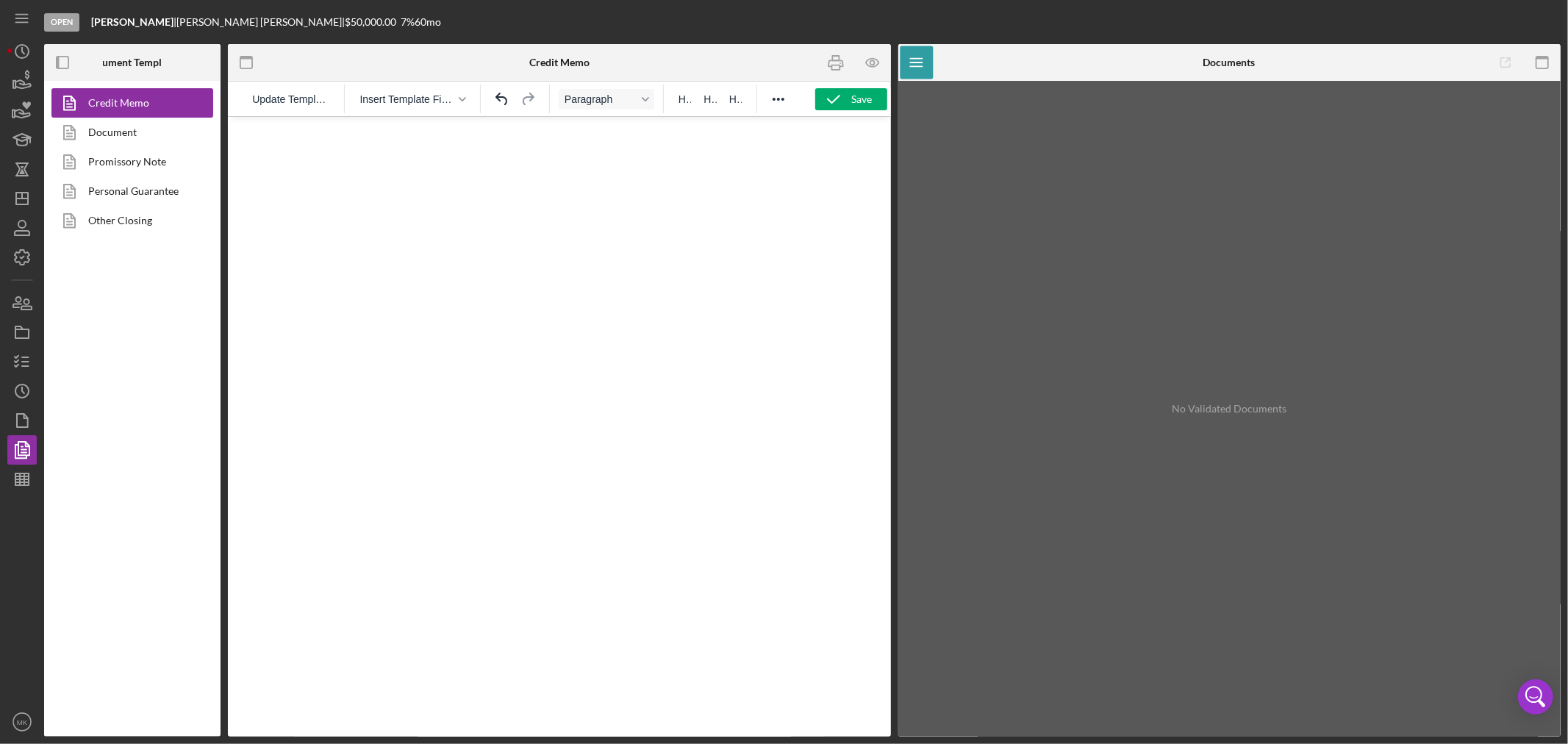
scroll to position [6959, 0]
click at [856, 100] on div "Save" at bounding box center [862, 100] width 21 height 22
click at [862, 96] on div "Save" at bounding box center [862, 100] width 21 height 22
click at [25, 480] on icon "button" at bounding box center [22, 480] width 37 height 37
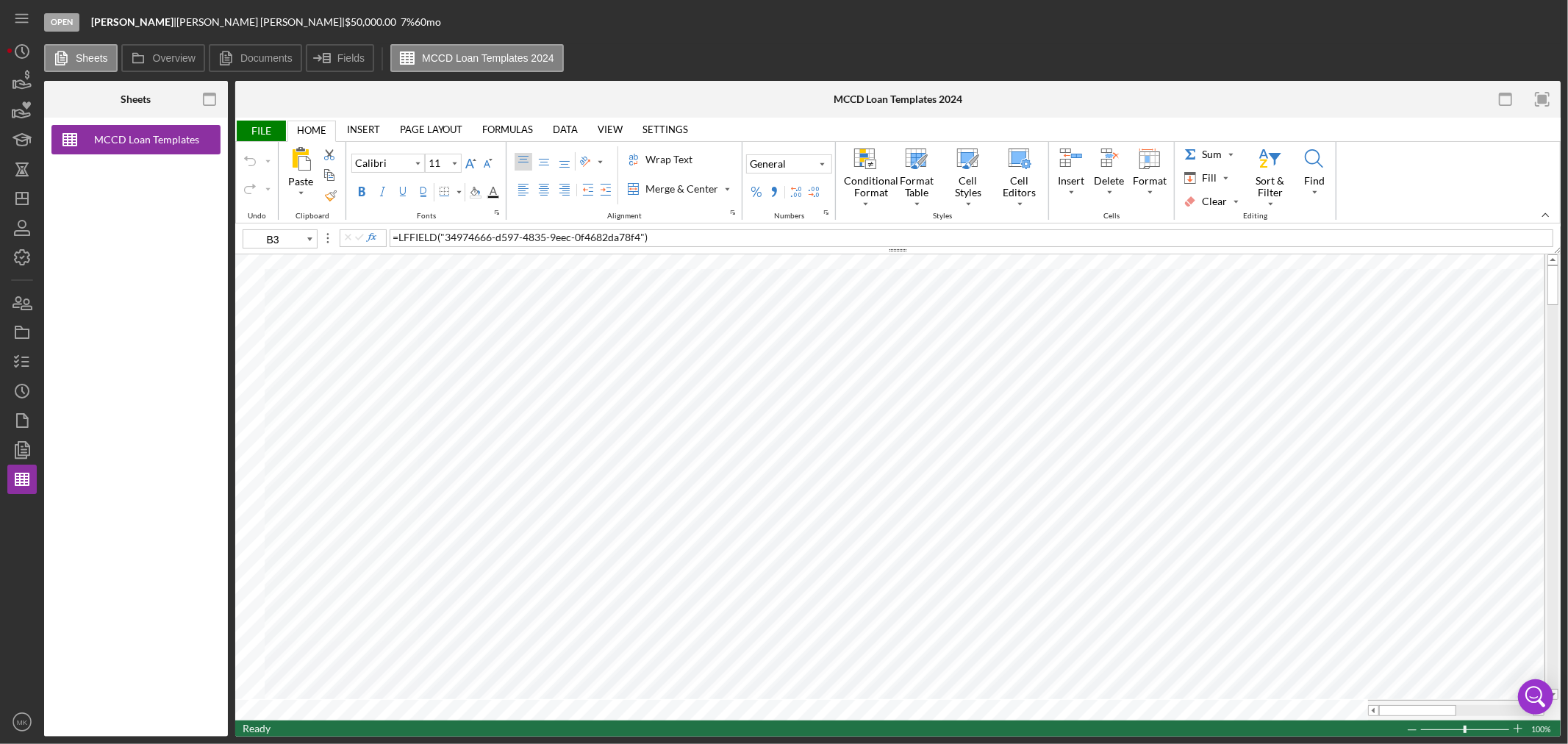
click at [263, 130] on span "FILE" at bounding box center [260, 131] width 51 height 21
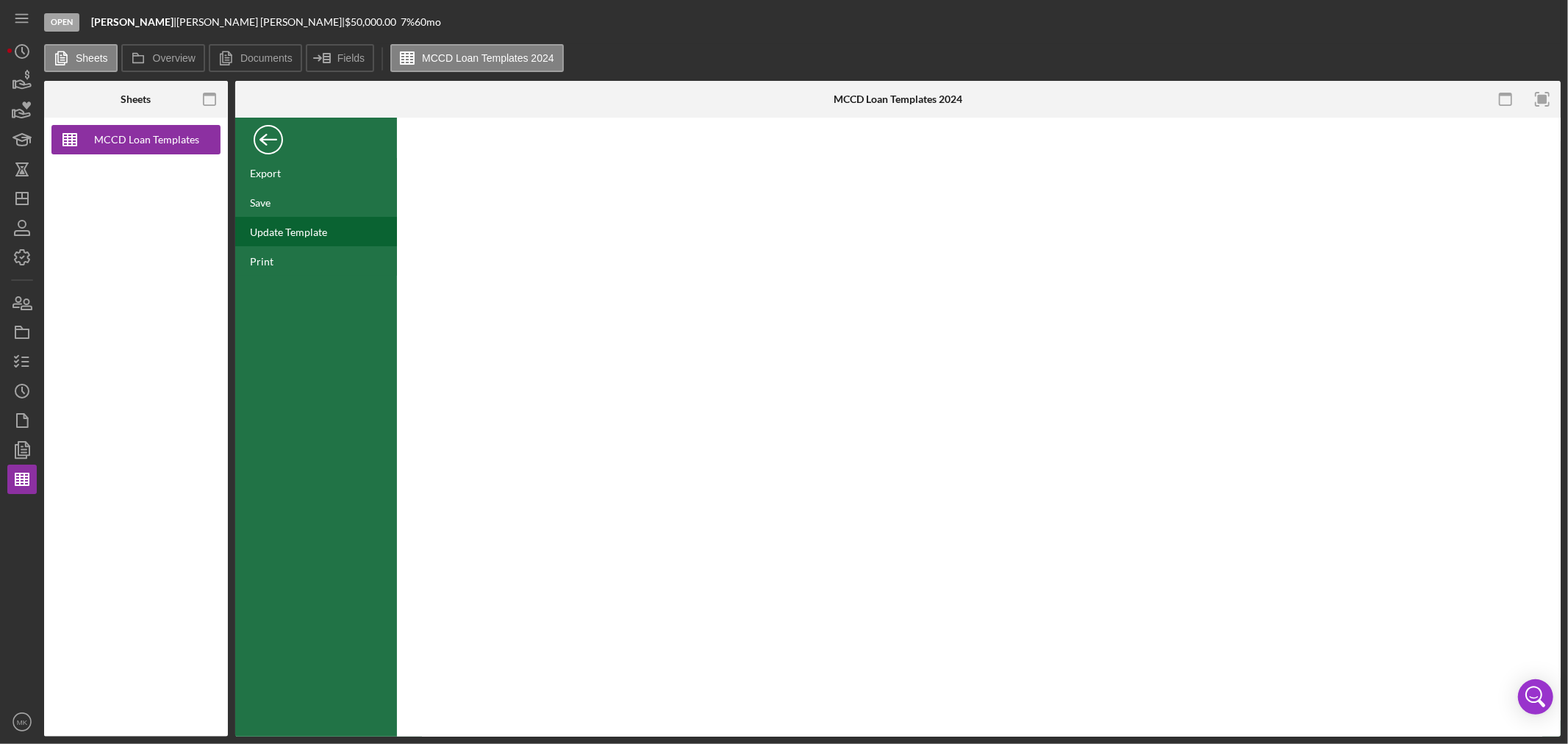
click at [311, 232] on div "Update Template" at bounding box center [288, 232] width 77 height 13
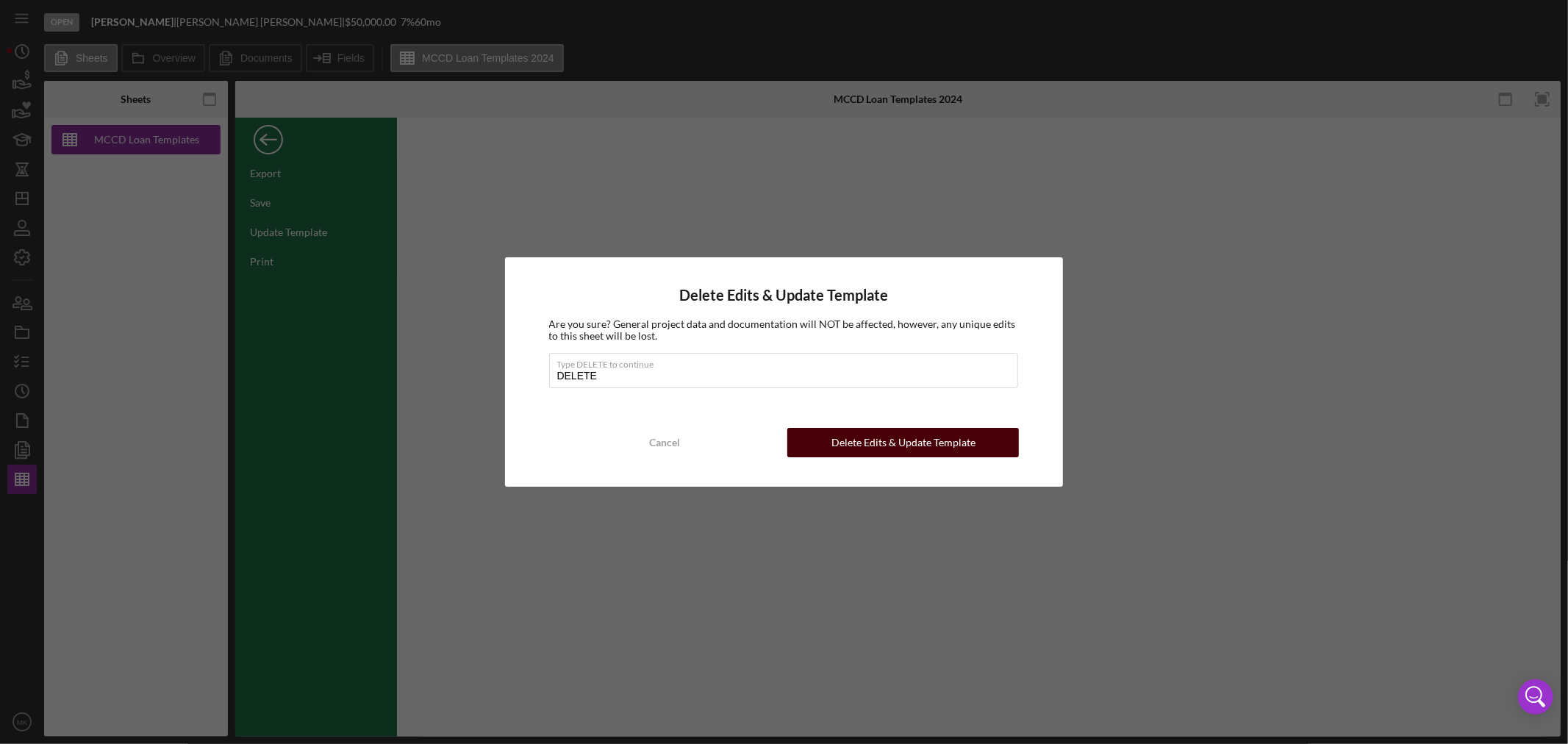
type input "DELETE"
click at [878, 446] on div "Delete Edits & Update Template" at bounding box center [903, 442] width 144 height 29
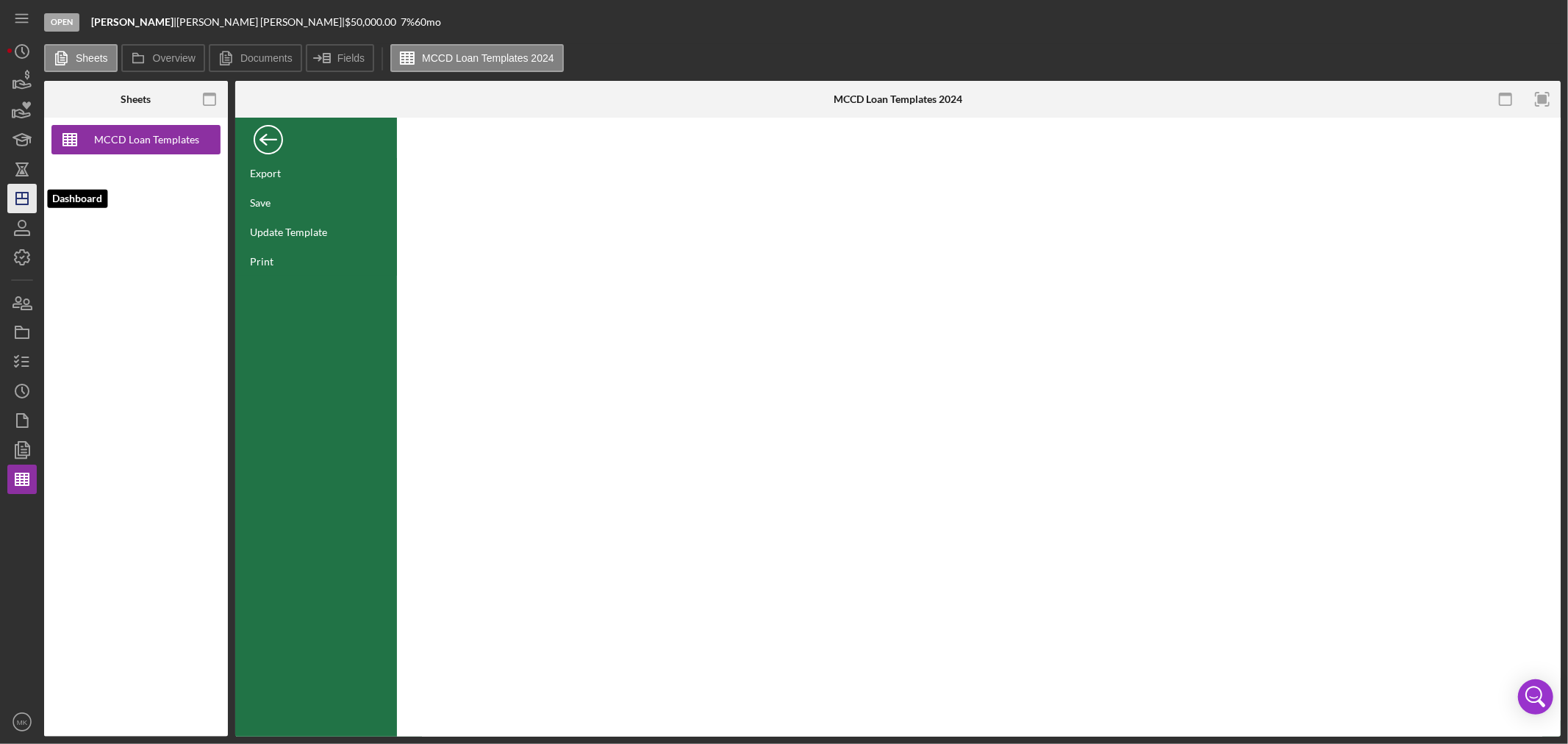
click at [22, 199] on icon "Icon/Dashboard" at bounding box center [22, 198] width 37 height 37
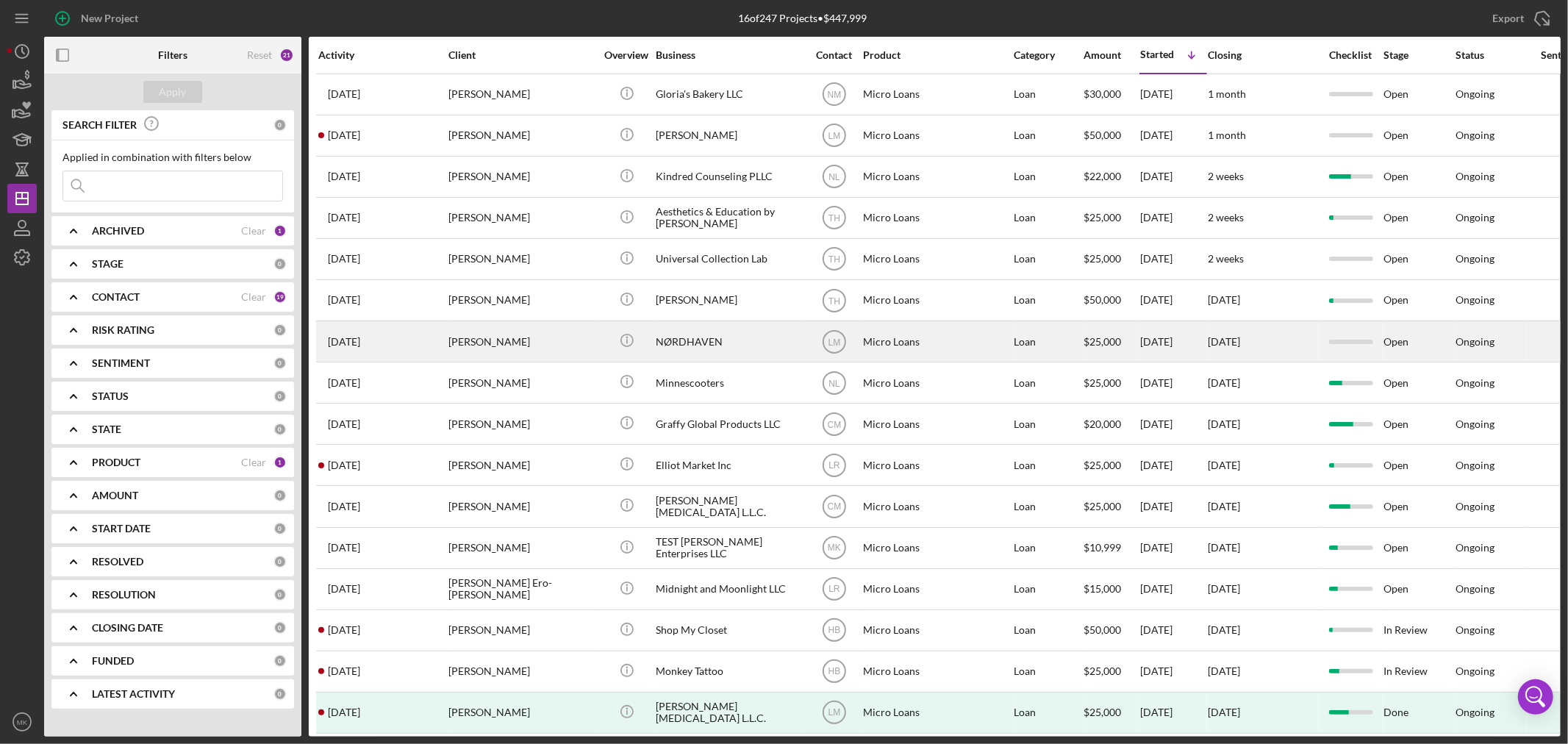
click at [709, 343] on div "NØRDHAVEN" at bounding box center [729, 341] width 147 height 39
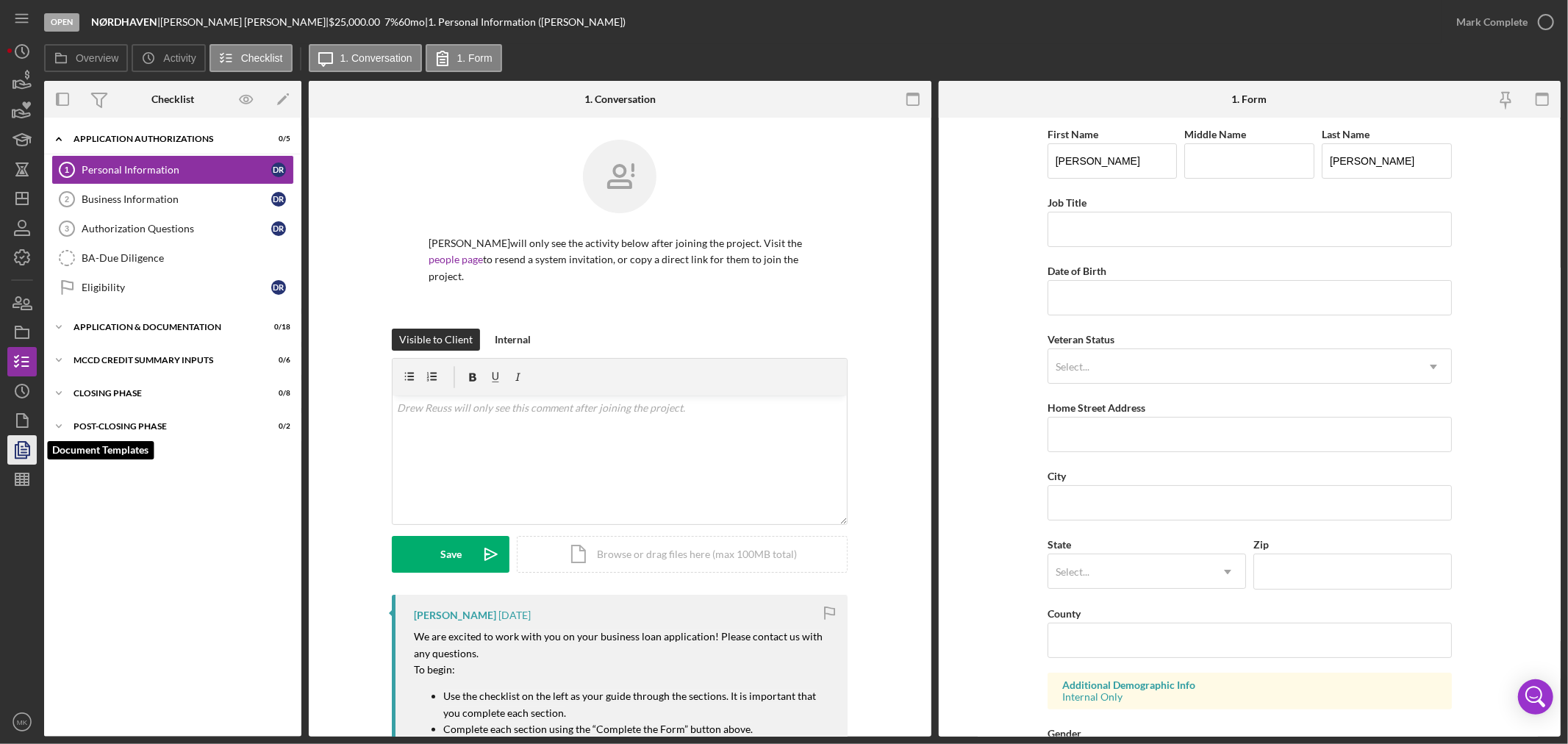
click at [21, 454] on polygon "button" at bounding box center [24, 448] width 11 height 14
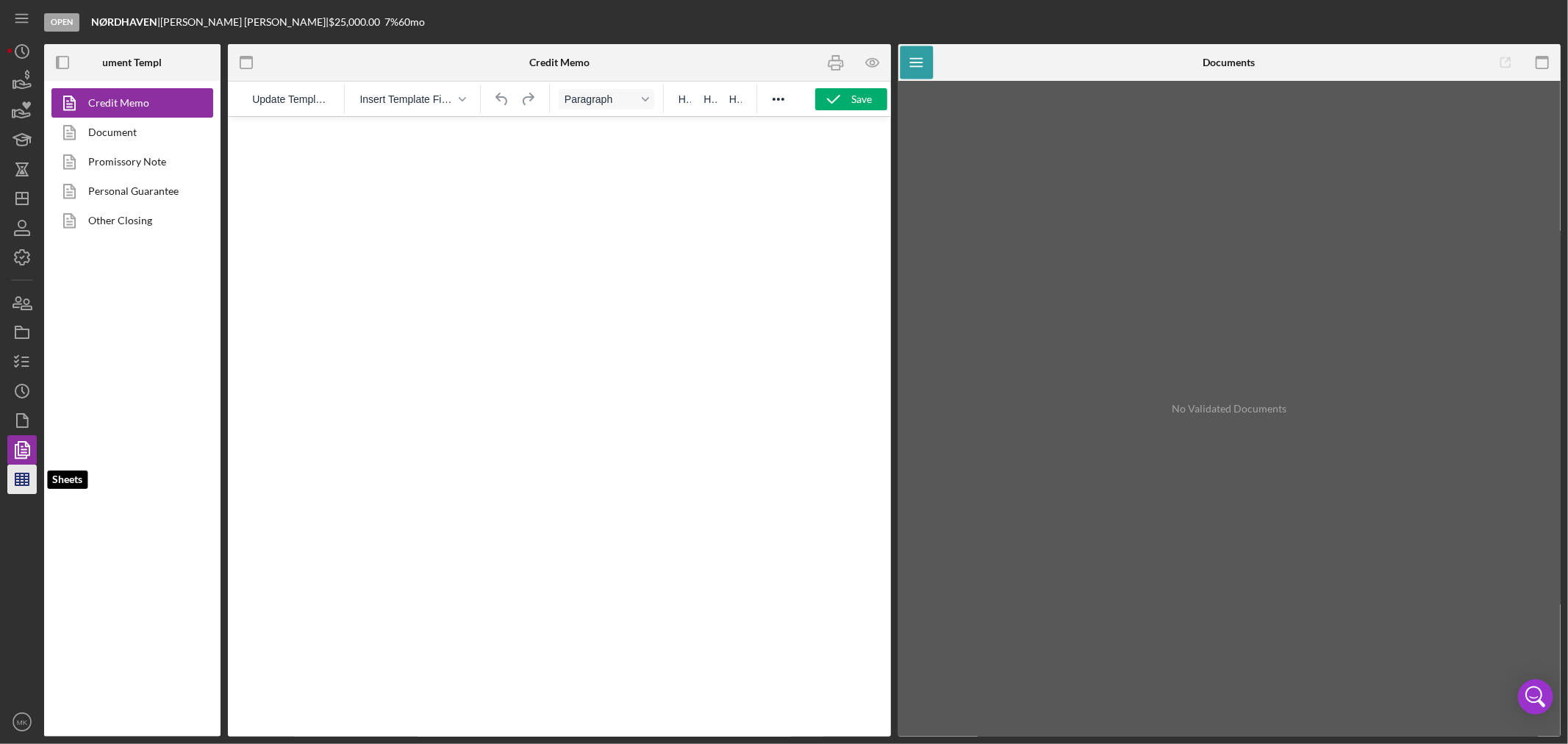
click at [23, 480] on icon "button" at bounding box center [22, 480] width 37 height 37
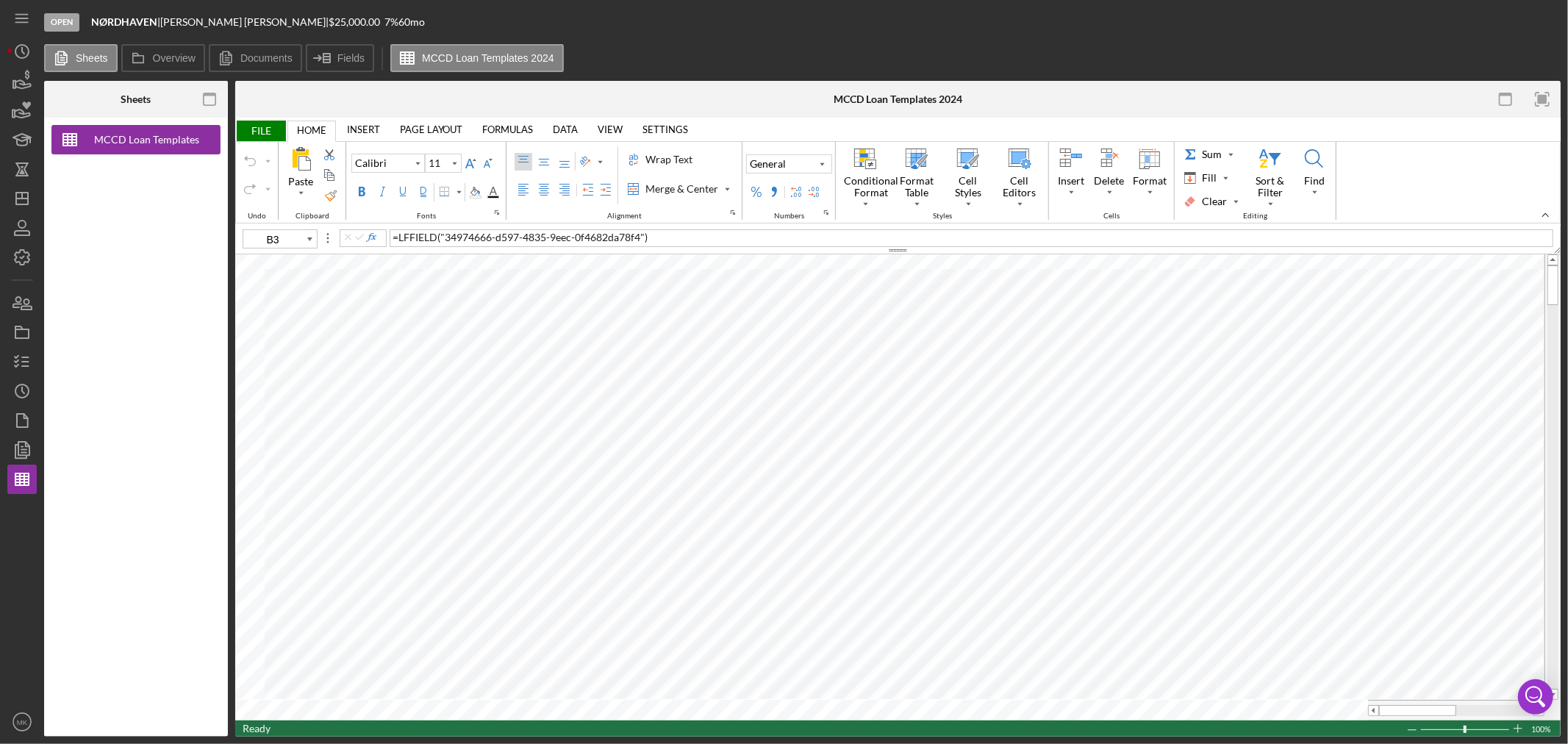
click at [261, 131] on span "FILE" at bounding box center [260, 131] width 51 height 21
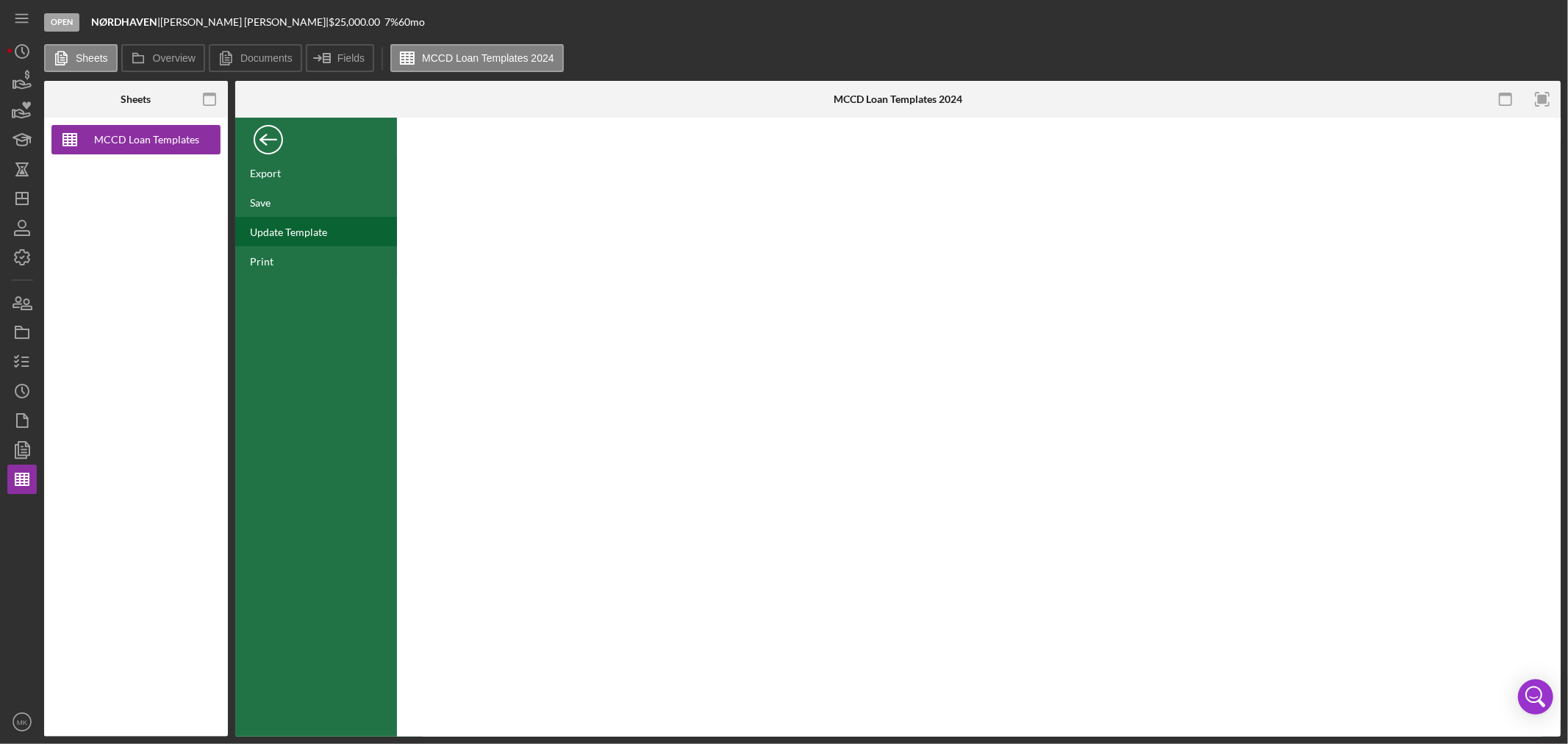
click at [315, 229] on div "Update Template" at bounding box center [288, 232] width 77 height 13
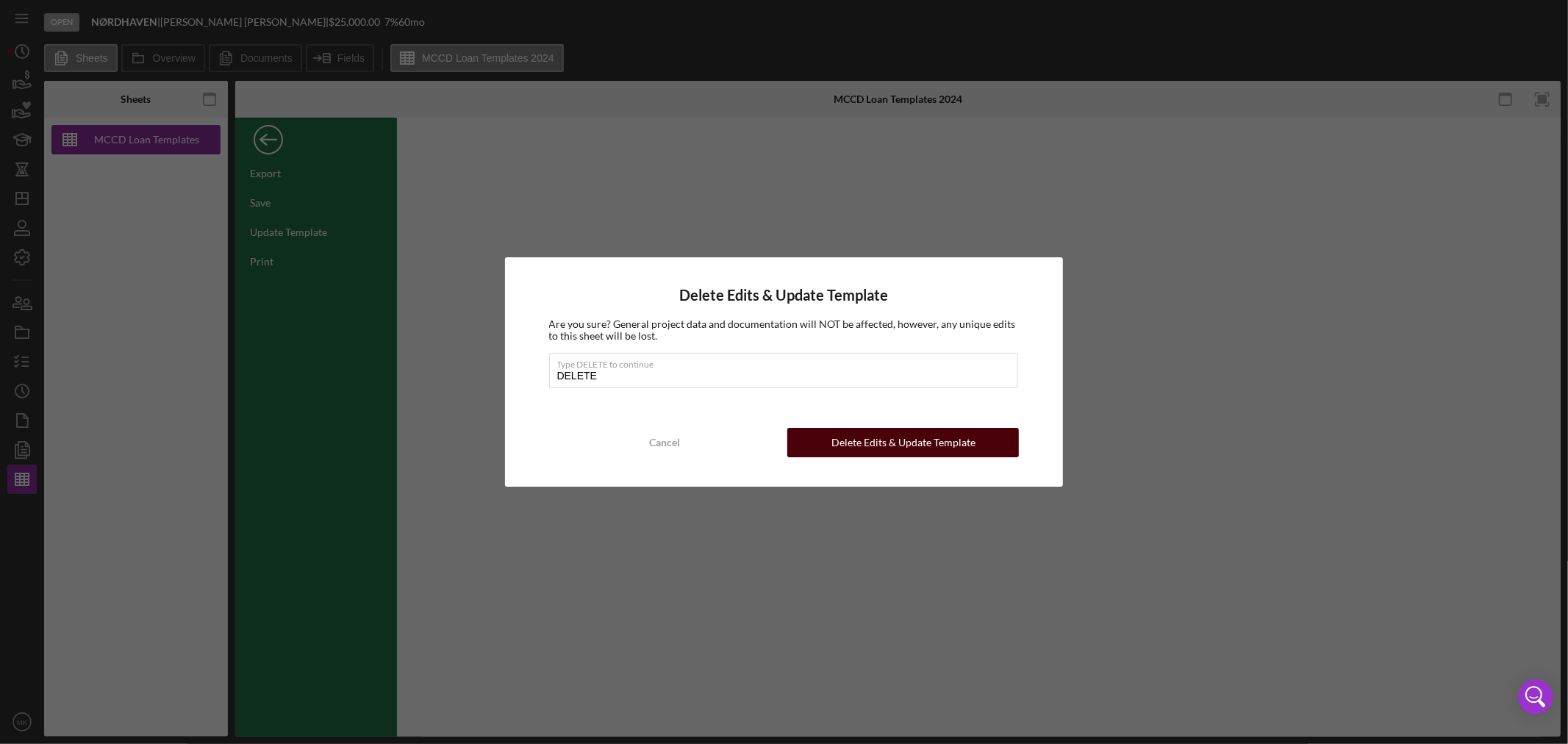
type input "DELETE"
click at [919, 441] on div "Delete Edits & Update Template" at bounding box center [903, 442] width 144 height 29
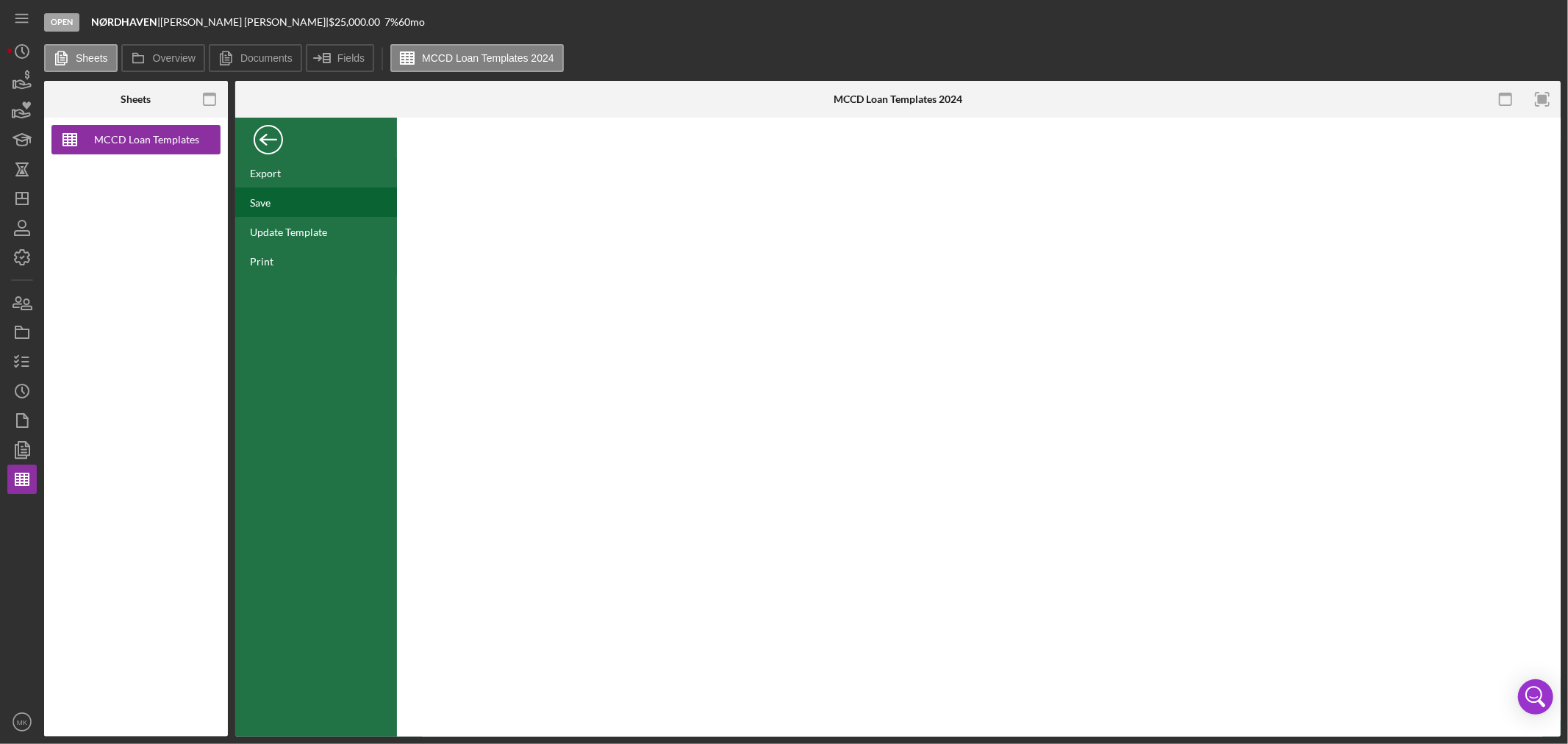
click at [267, 202] on div "Save" at bounding box center [260, 202] width 21 height 13
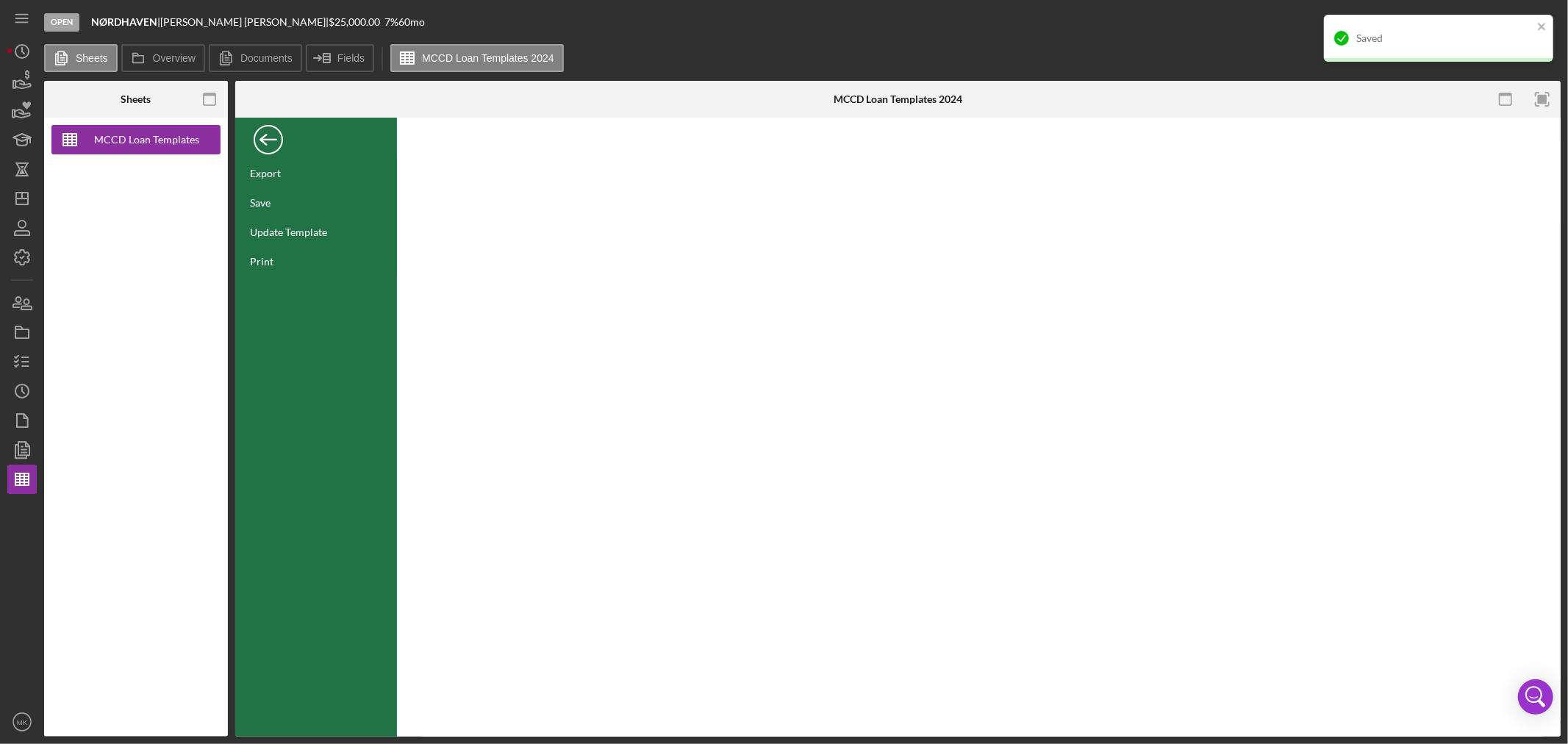
click at [268, 135] on div "Back" at bounding box center [268, 135] width 29 height 29
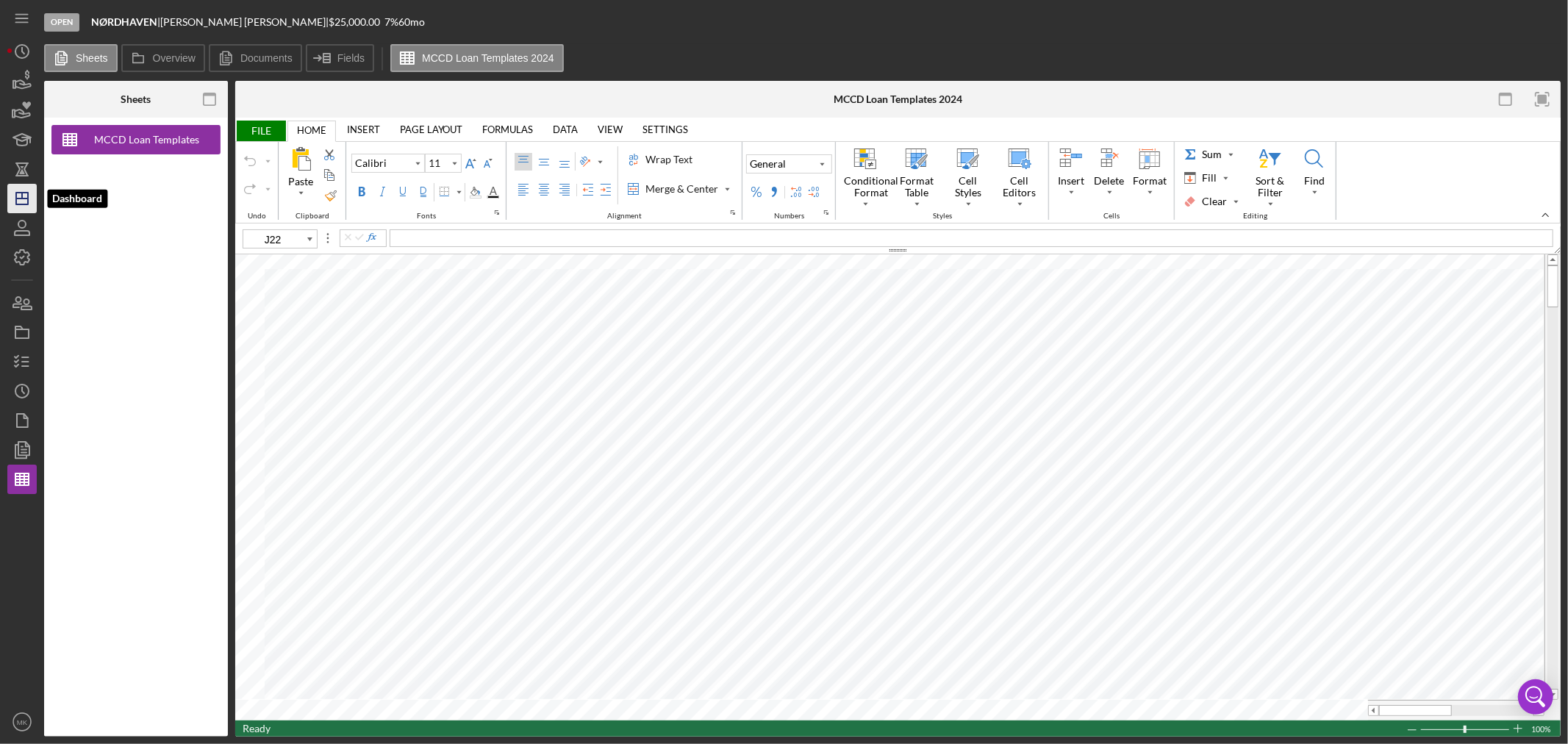
click at [22, 202] on icon "Icon/Dashboard" at bounding box center [22, 198] width 37 height 37
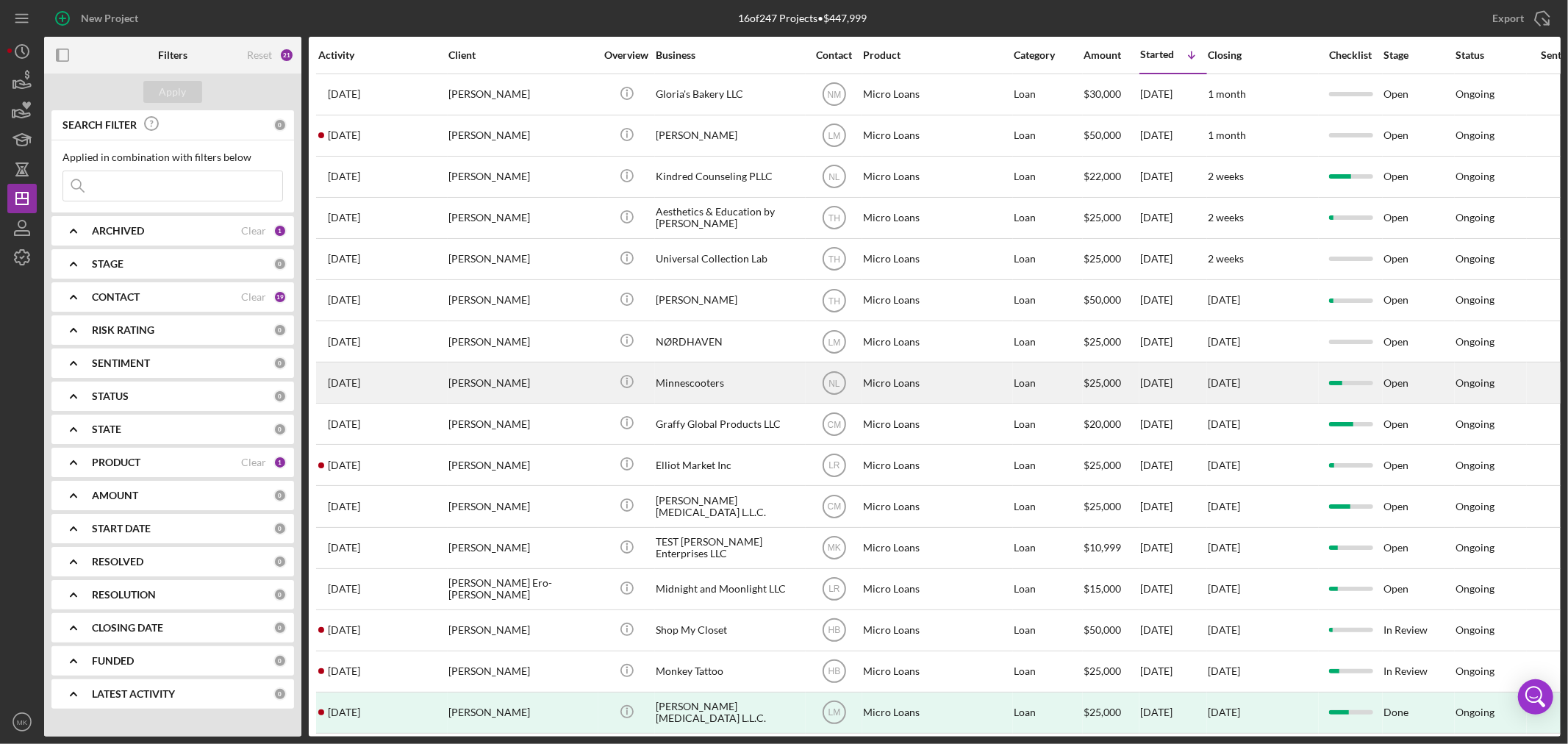
click at [686, 385] on div "Minnescooters" at bounding box center [729, 382] width 147 height 39
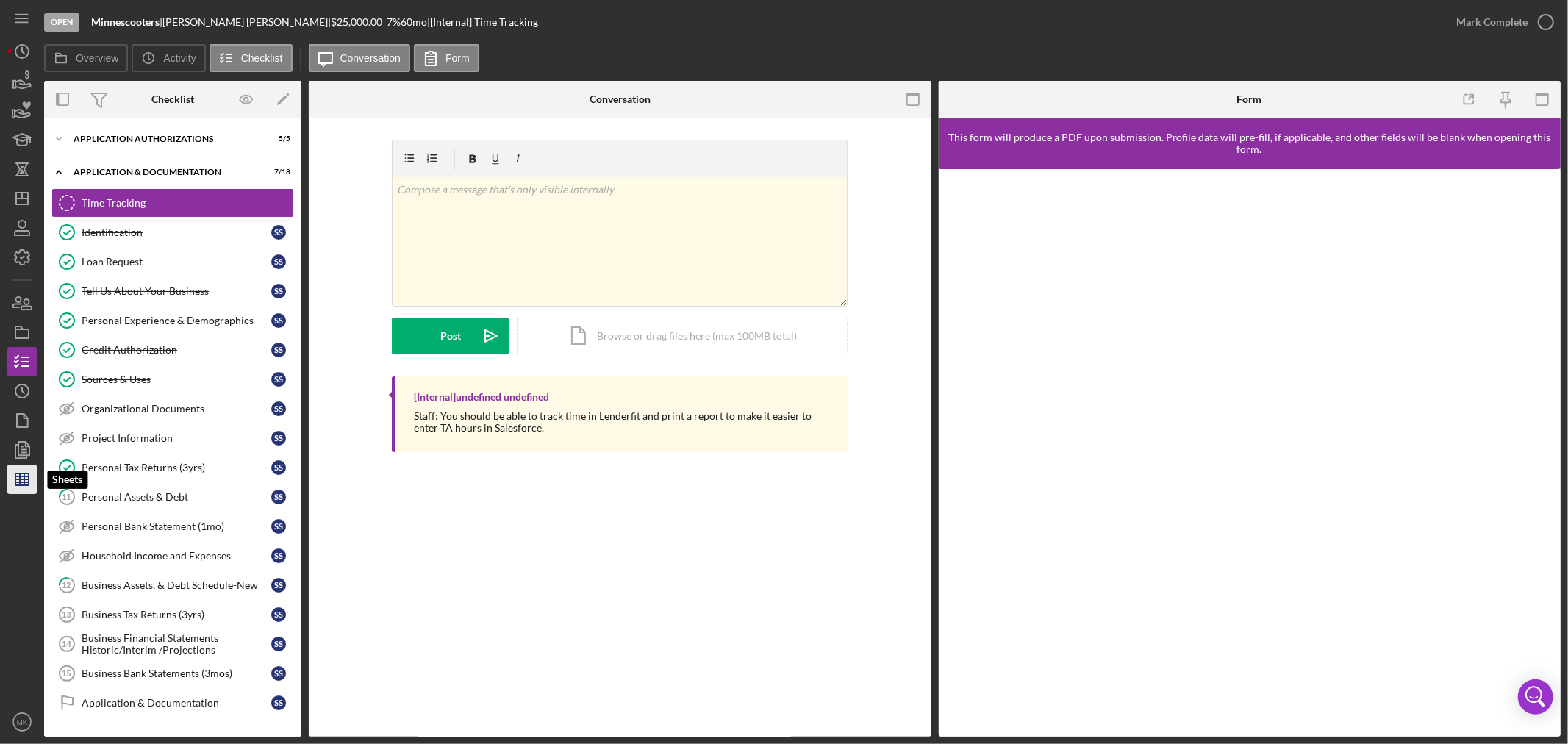
click at [25, 475] on icon "button" at bounding box center [22, 480] width 37 height 37
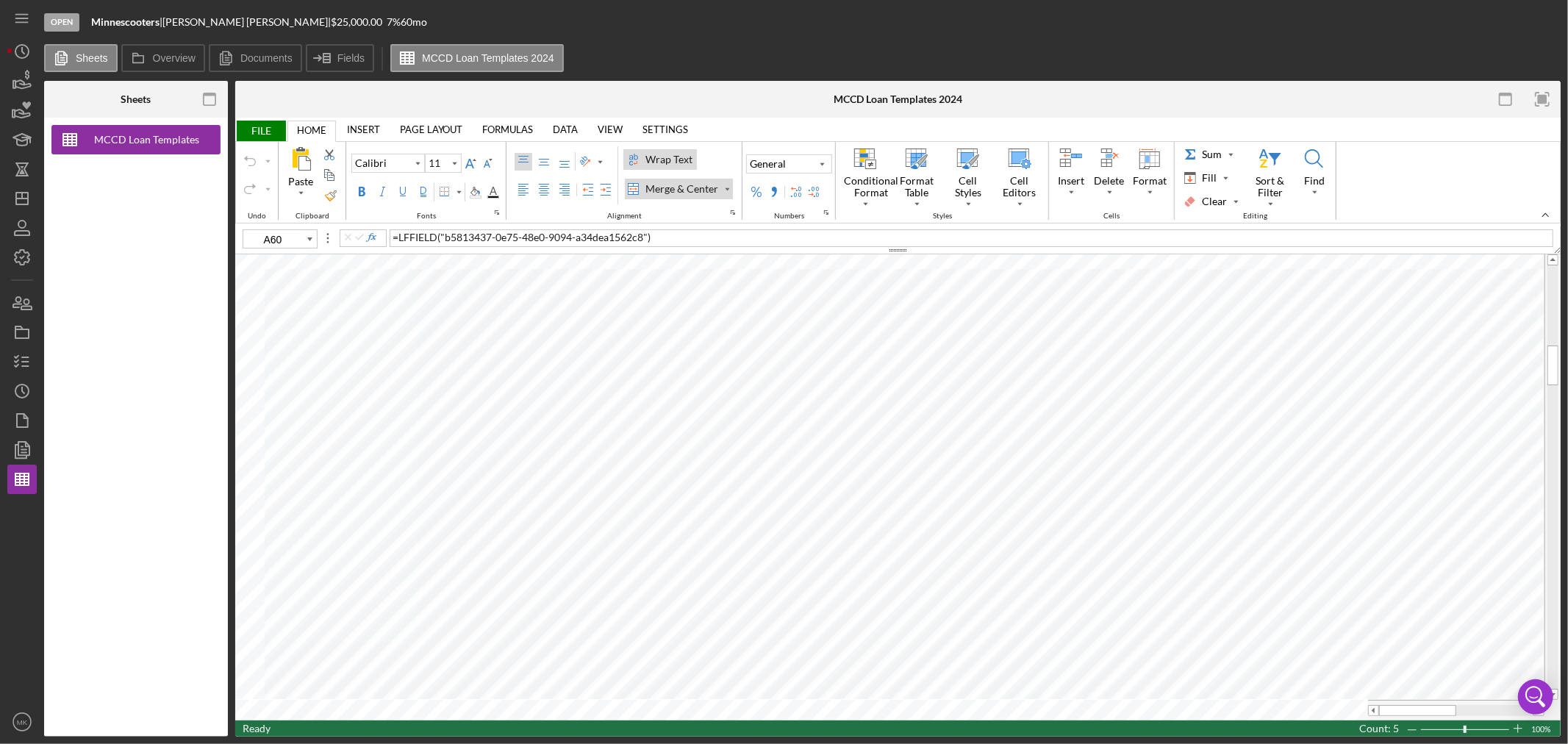
click at [665, 160] on div "Wrap Text" at bounding box center [669, 159] width 53 height 14
type input "I61"
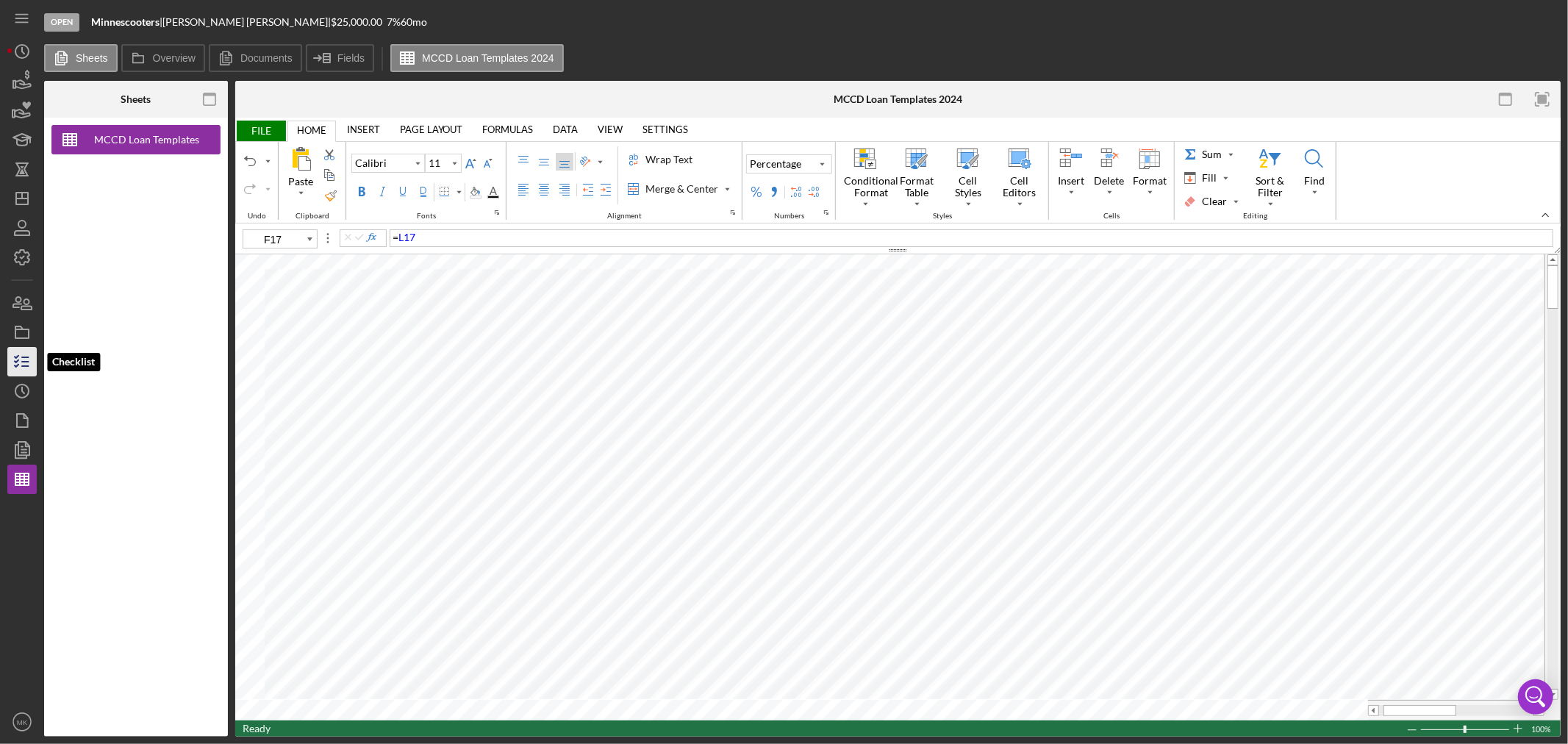
click at [23, 358] on icon "button" at bounding box center [22, 362] width 37 height 37
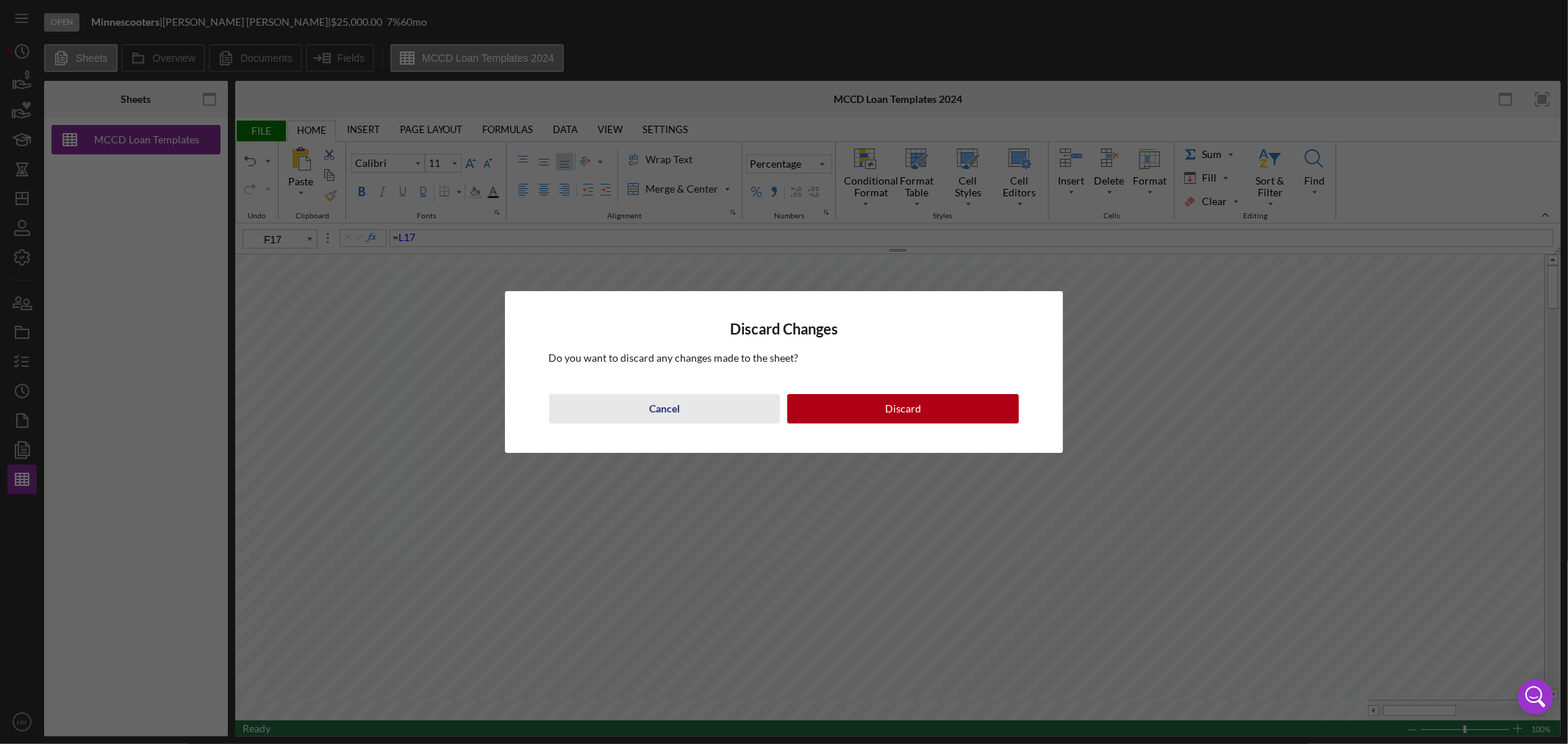
click at [677, 402] on div "Cancel" at bounding box center [664, 409] width 31 height 29
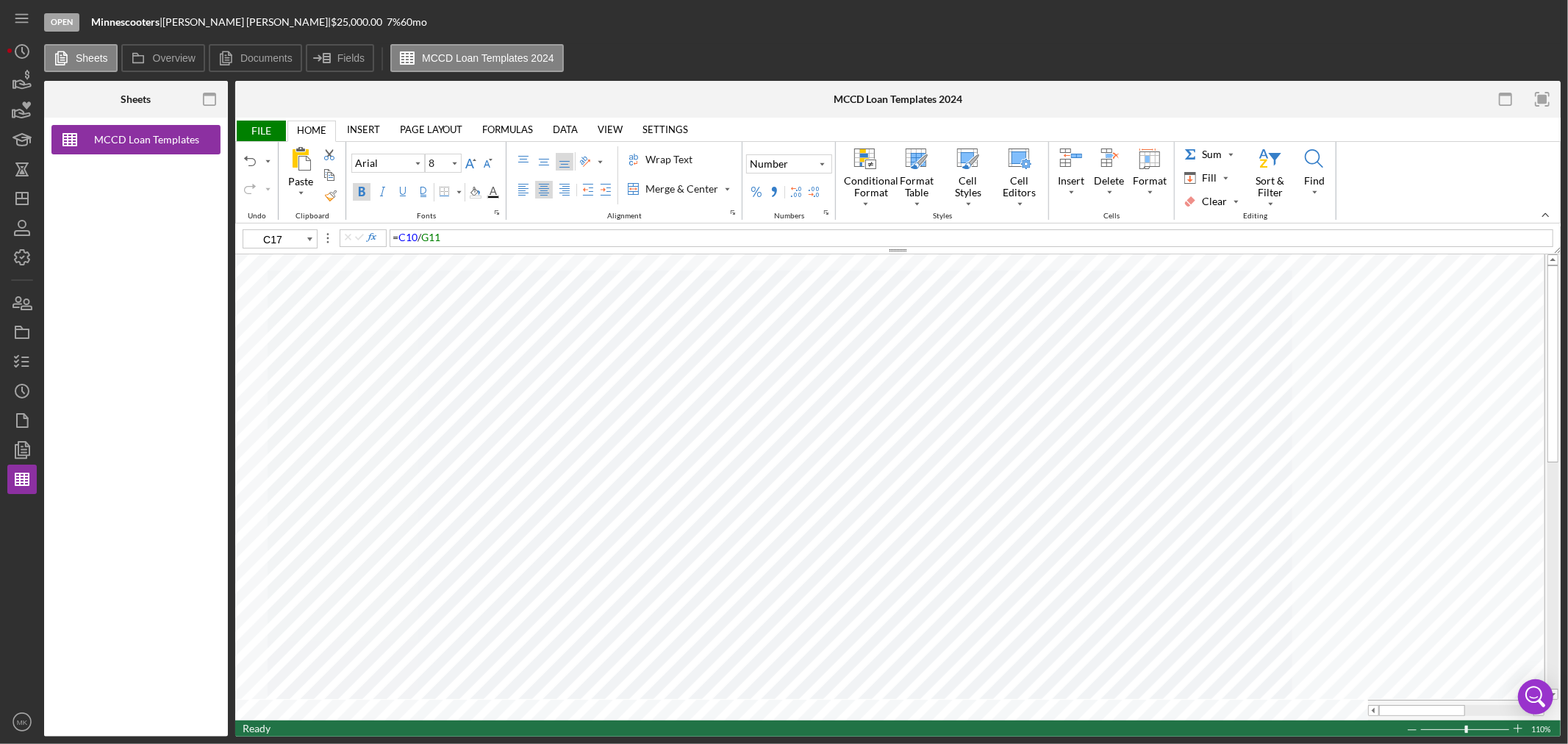
type input "11"
click at [256, 129] on span "FILE" at bounding box center [260, 131] width 51 height 21
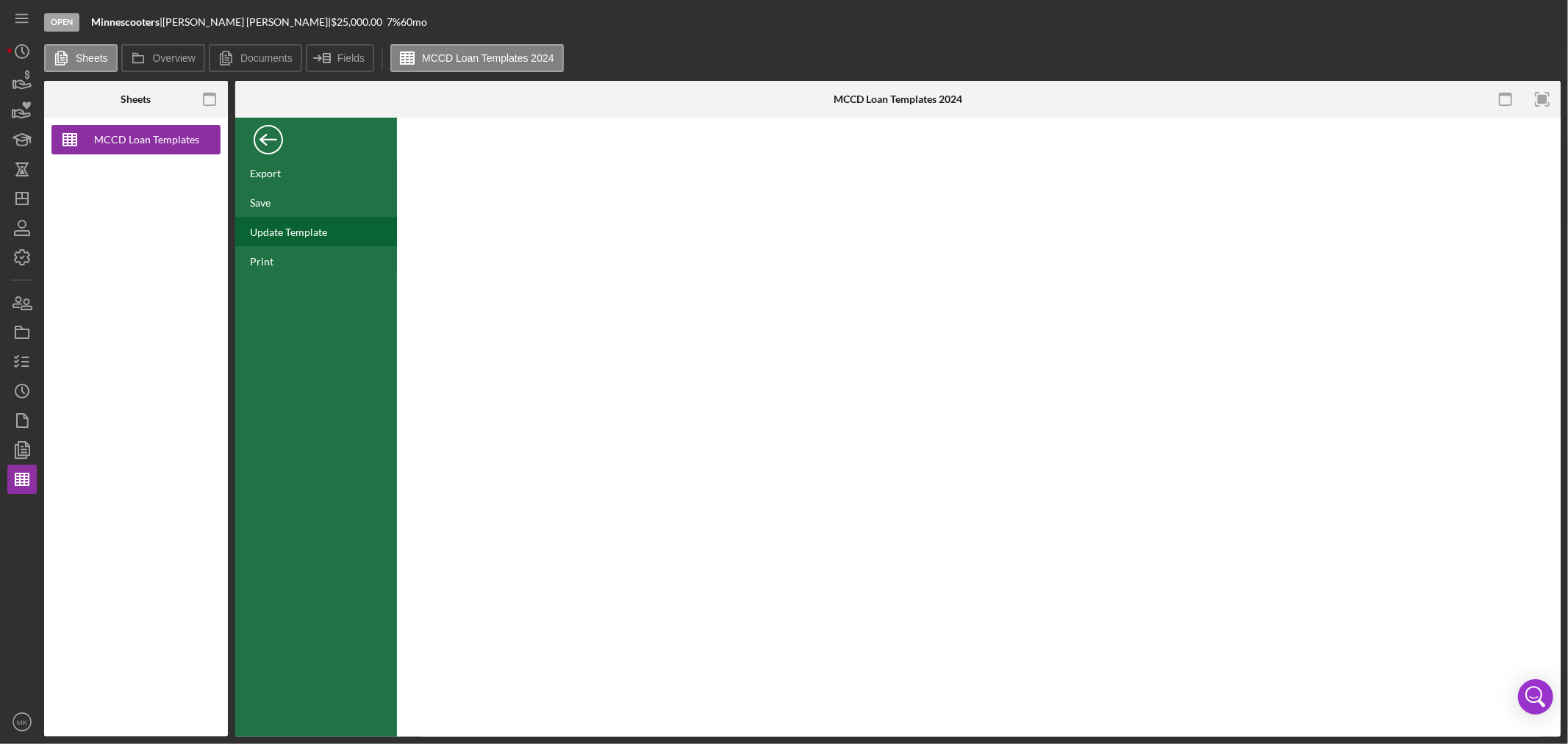
click at [307, 233] on div "Update Template" at bounding box center [288, 232] width 77 height 13
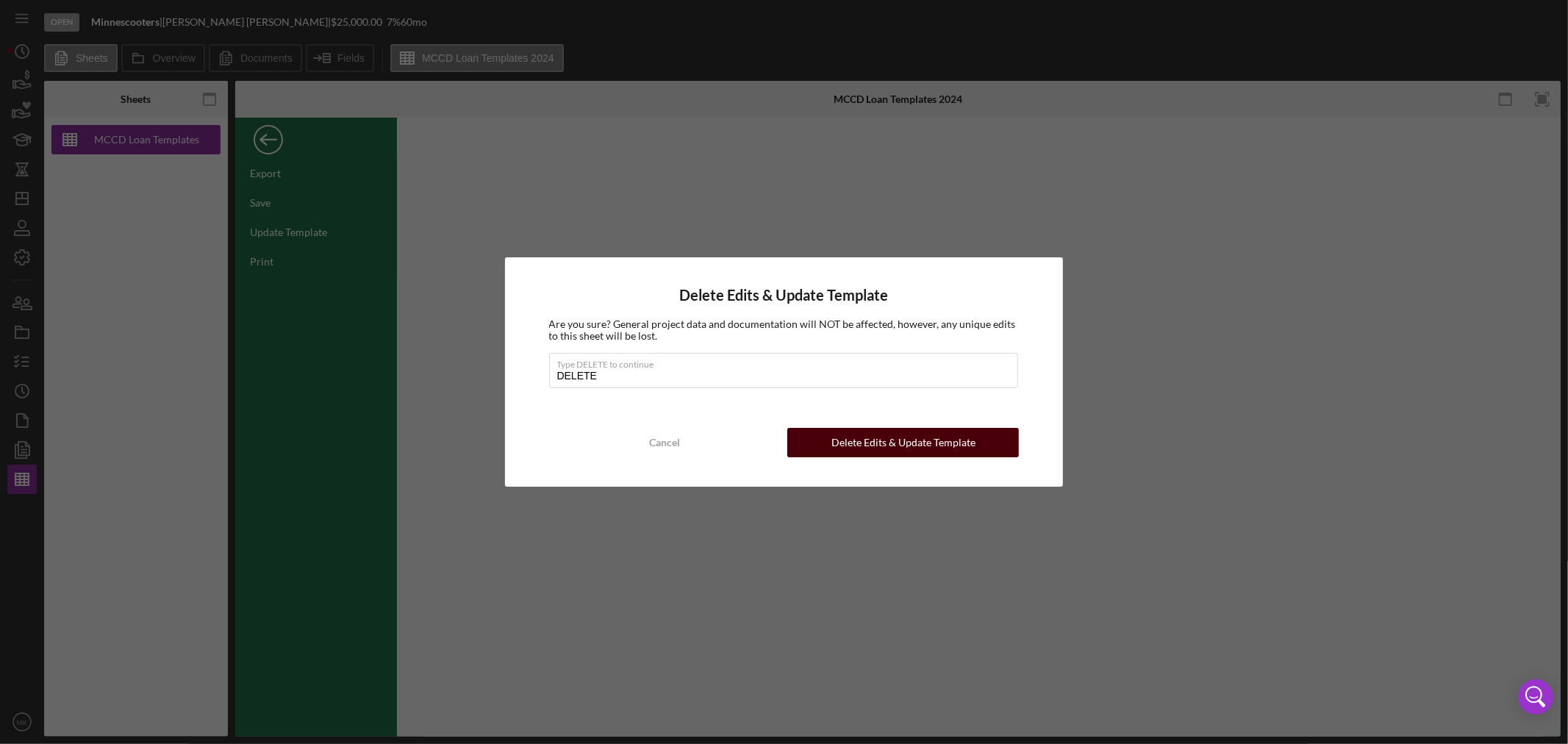
type input "DELETE"
click at [907, 439] on div "Delete Edits & Update Template" at bounding box center [903, 442] width 144 height 29
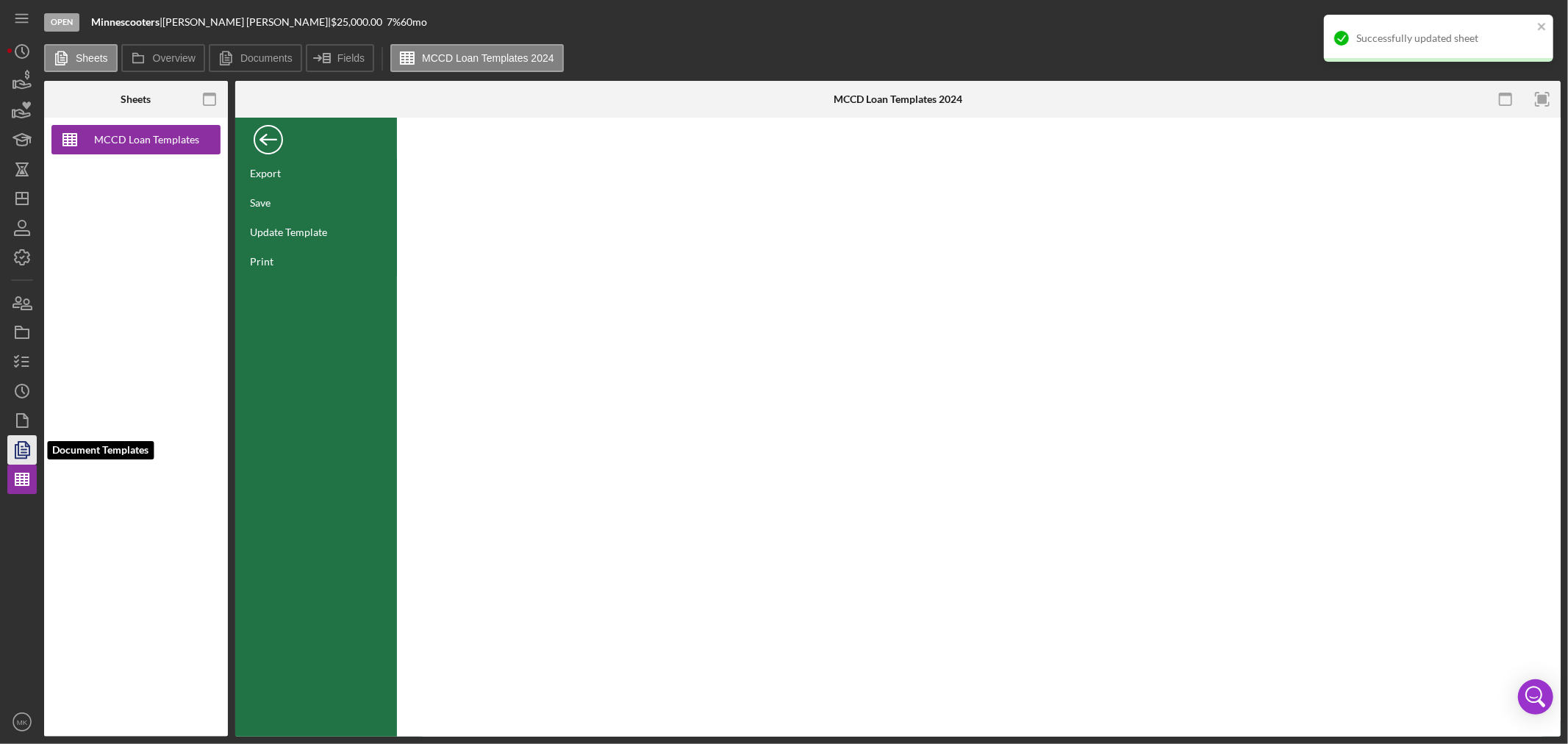
click at [25, 450] on icon "button" at bounding box center [24, 449] width 5 height 6
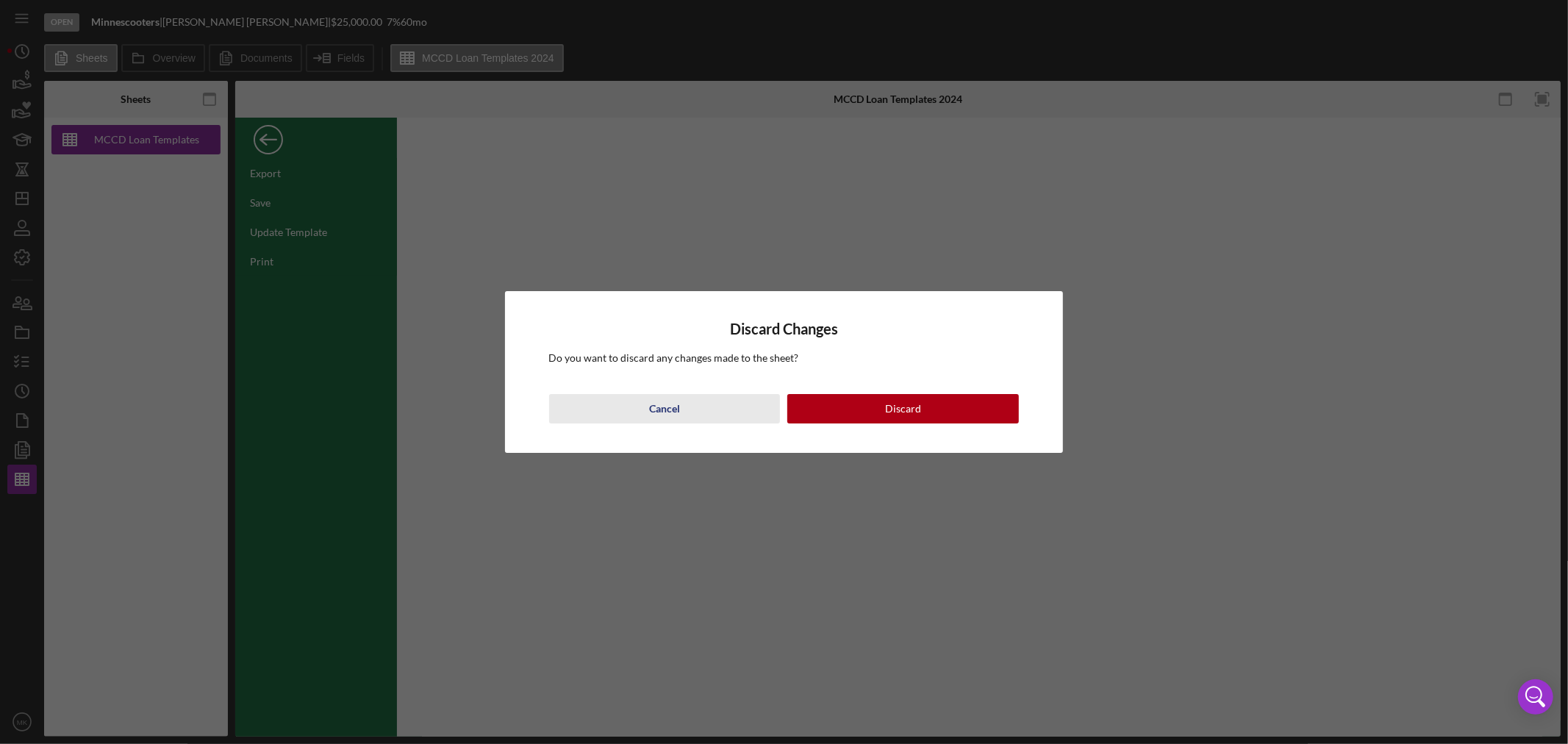
click at [670, 409] on div "Cancel" at bounding box center [664, 409] width 31 height 29
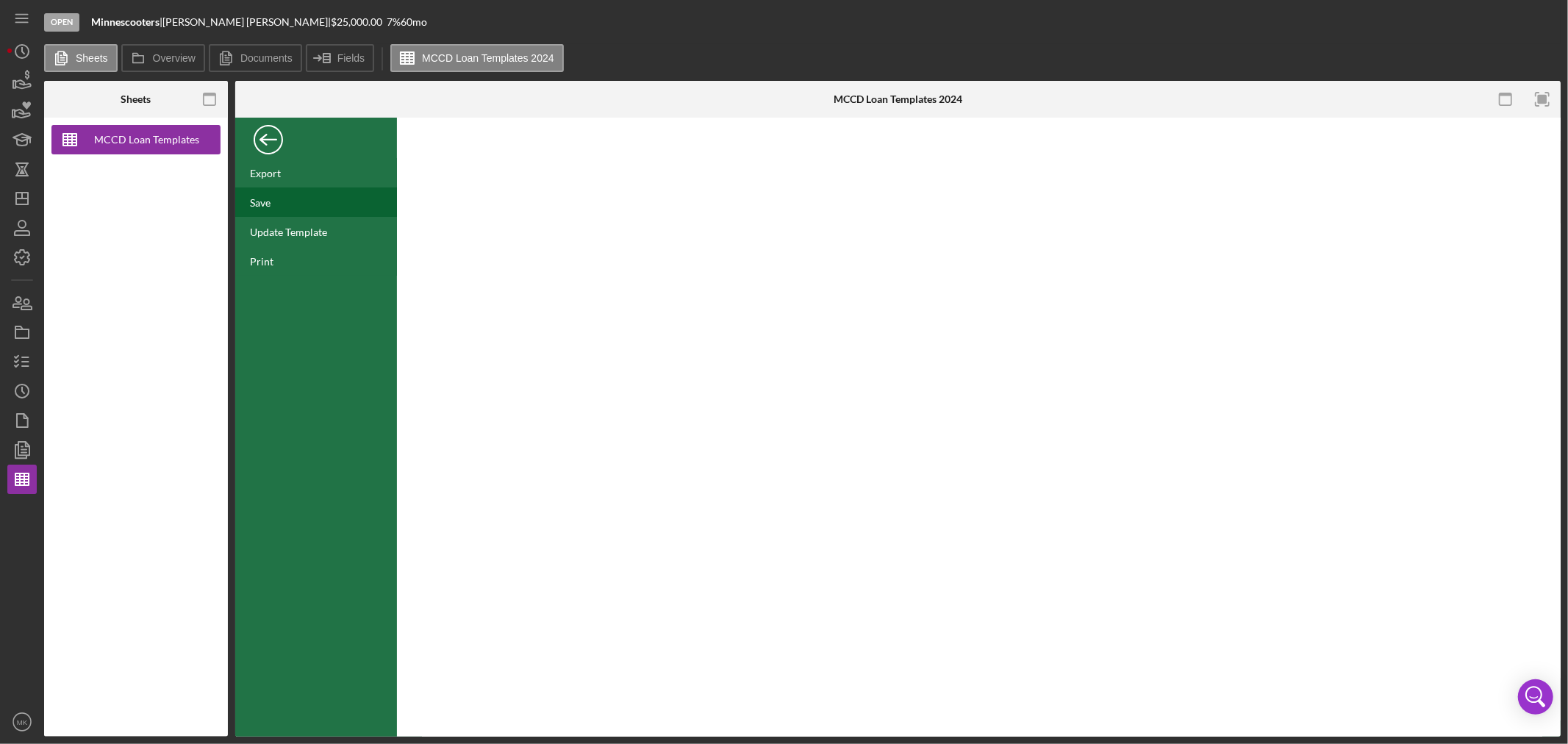
click at [257, 200] on div "Save" at bounding box center [260, 202] width 21 height 13
click at [25, 450] on icon "button" at bounding box center [24, 449] width 5 height 6
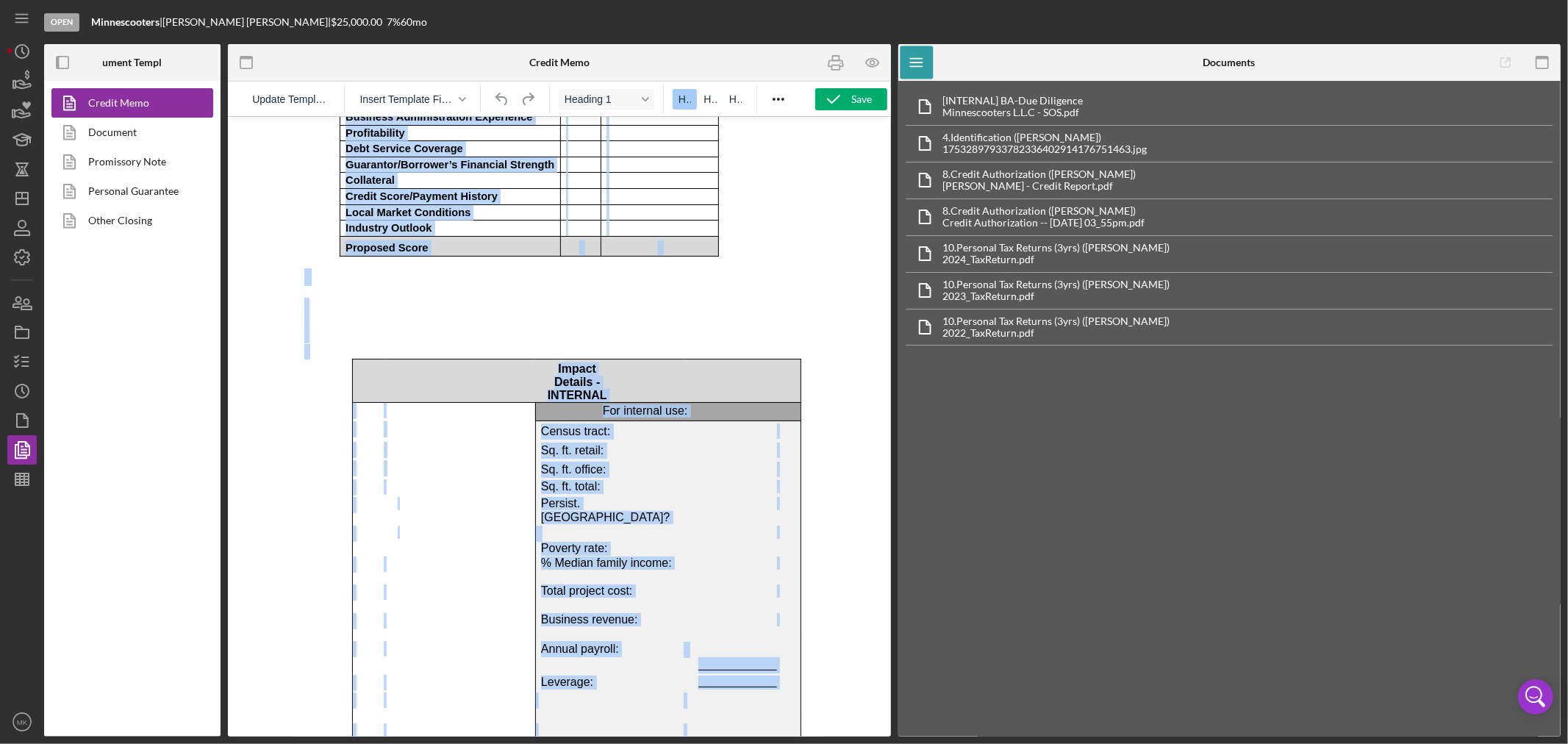
scroll to position [7259, 2]
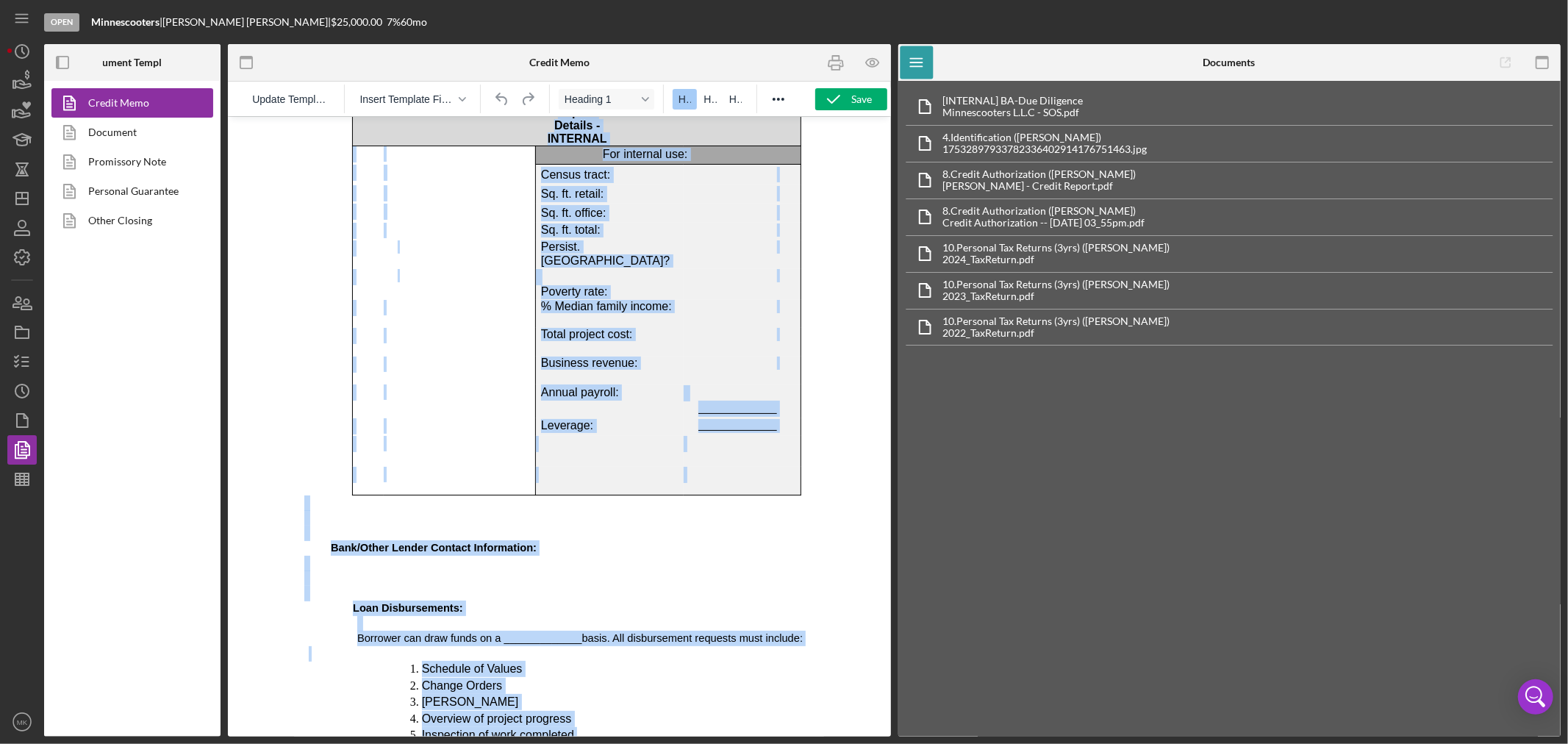
drag, startPoint x: 310, startPoint y: 146, endPoint x: 772, endPoint y: 781, distance: 785.3
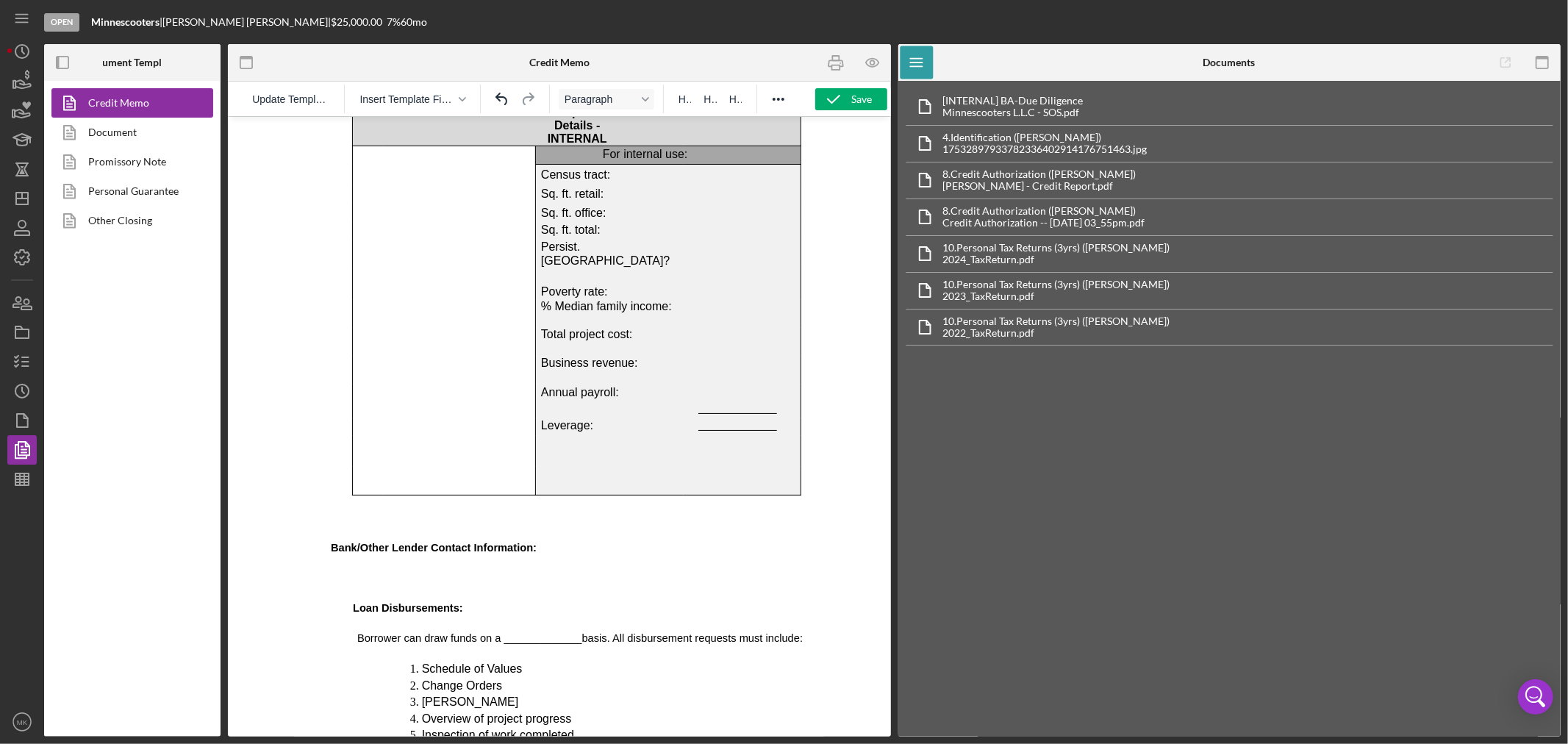
scroll to position [0, 0]
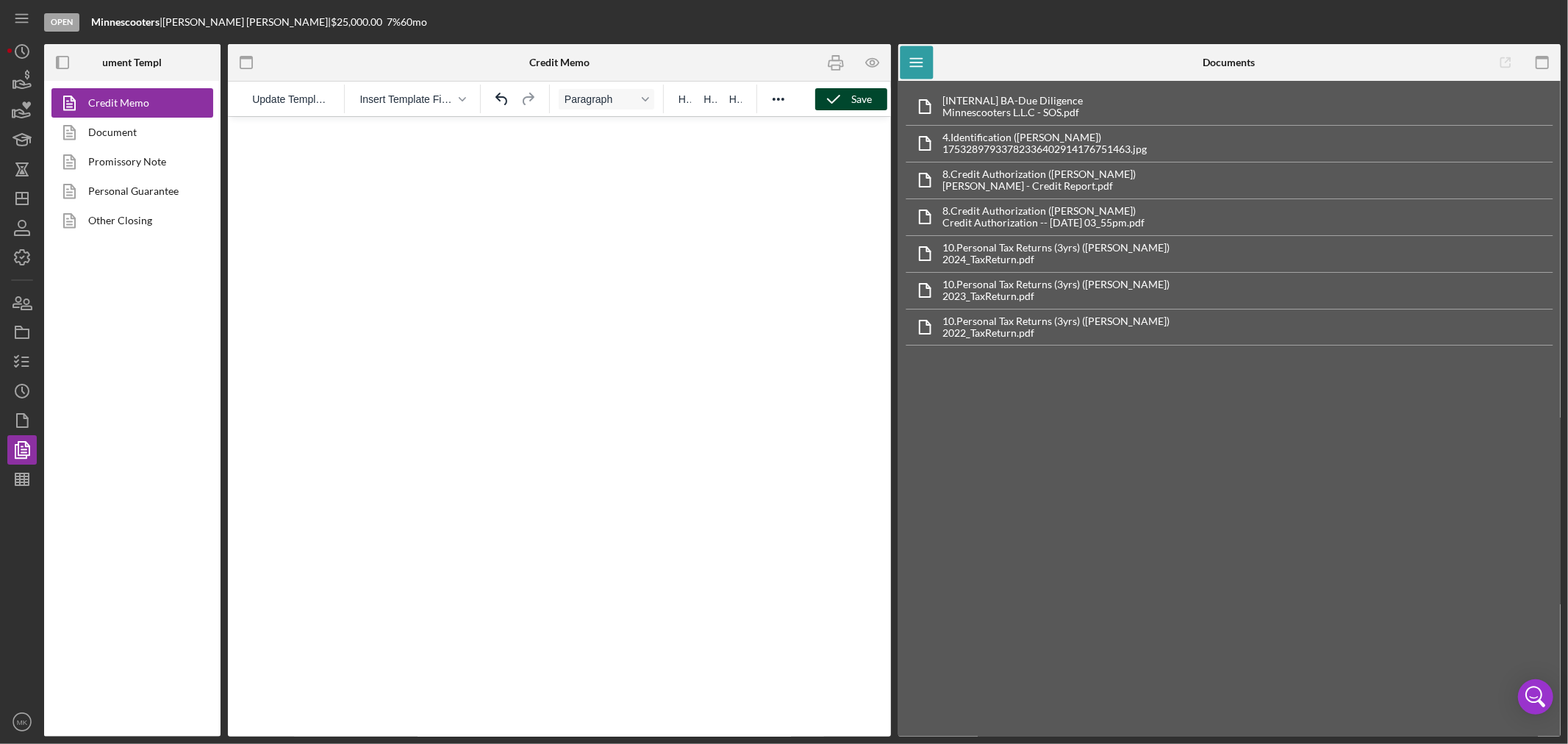
click at [862, 93] on div "Save" at bounding box center [862, 100] width 21 height 22
click at [25, 196] on icon "Icon/Dashboard" at bounding box center [22, 198] width 37 height 37
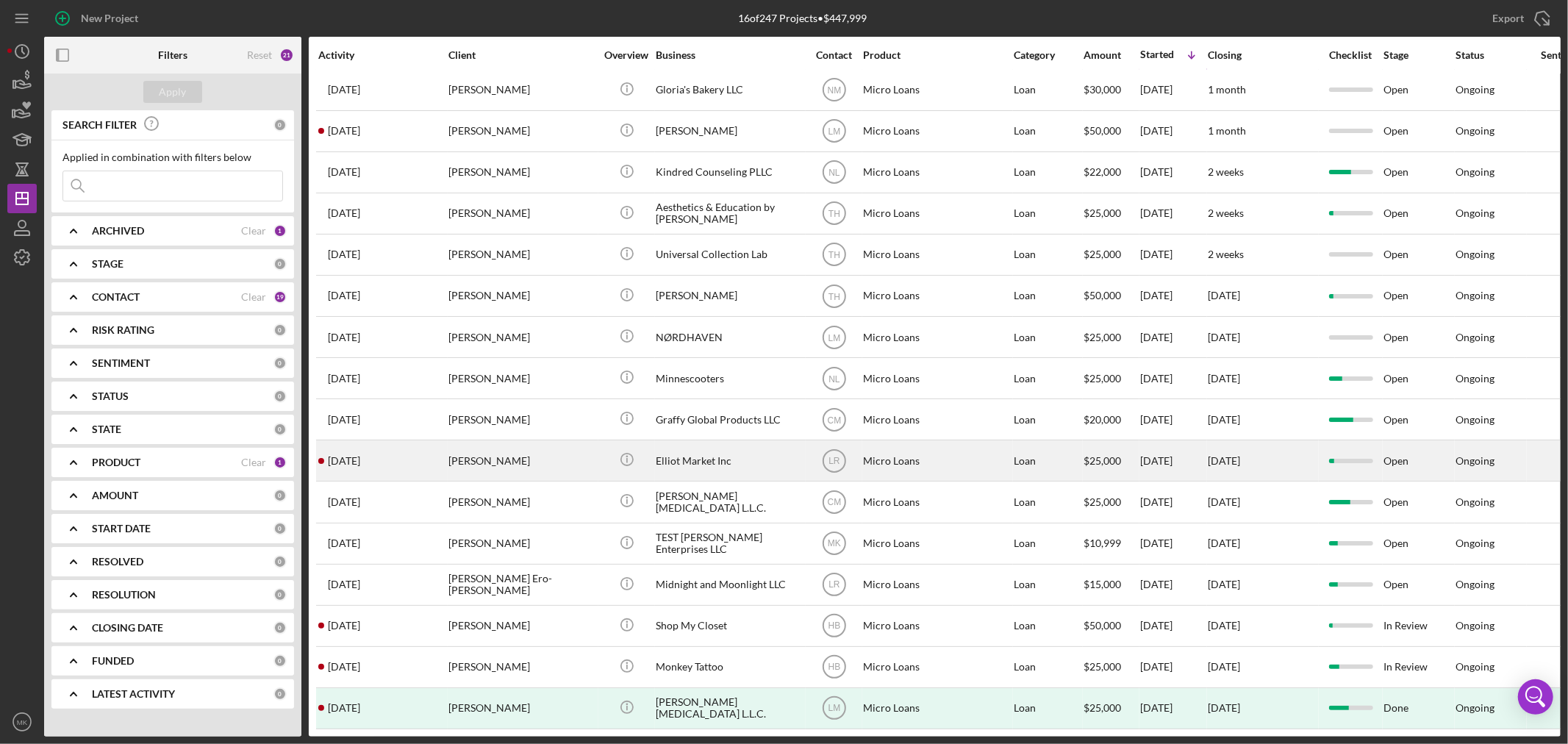
scroll to position [26, 0]
click at [692, 444] on div "Elliot Market Inc" at bounding box center [729, 460] width 147 height 39
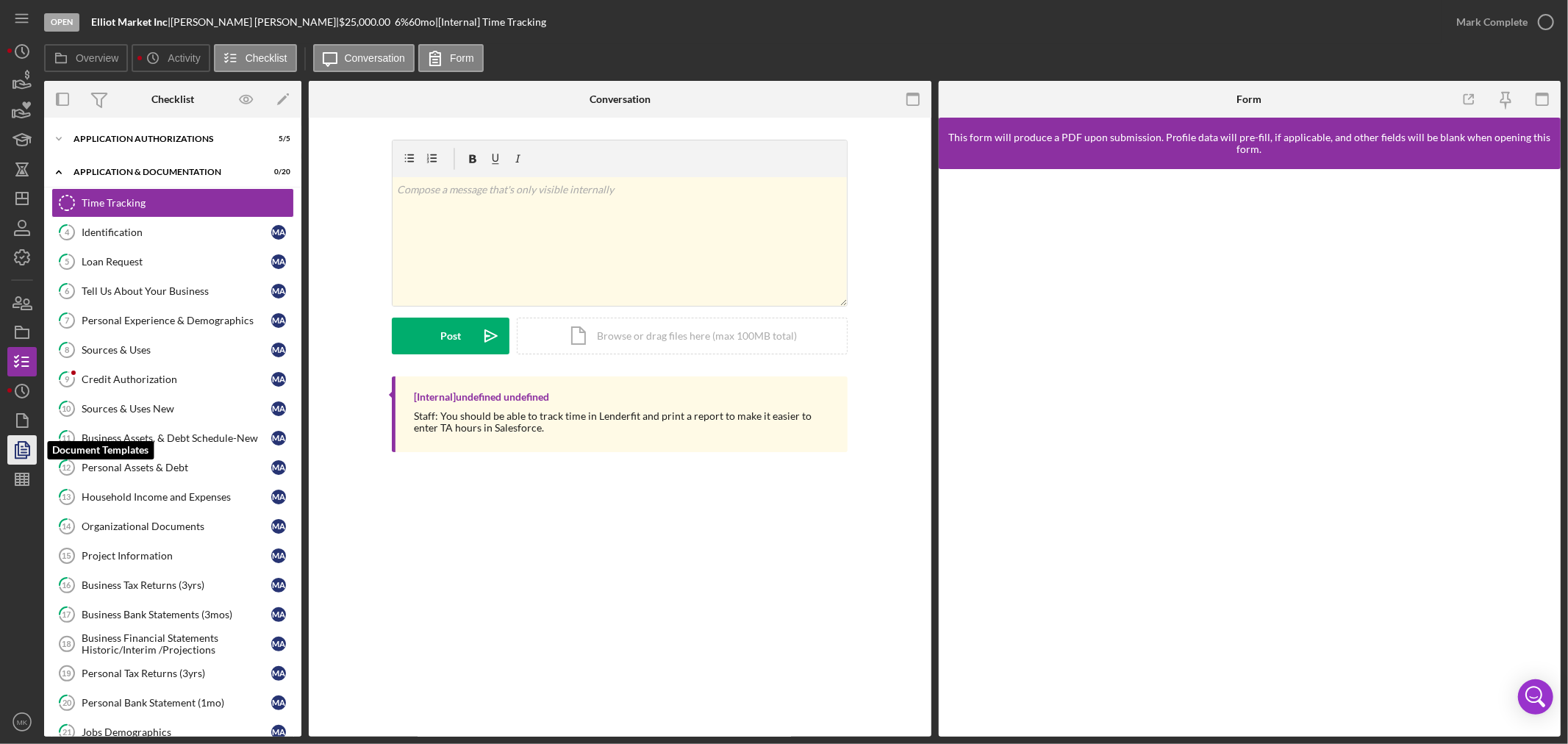
click at [27, 445] on polyline "button" at bounding box center [27, 444] width 4 height 4
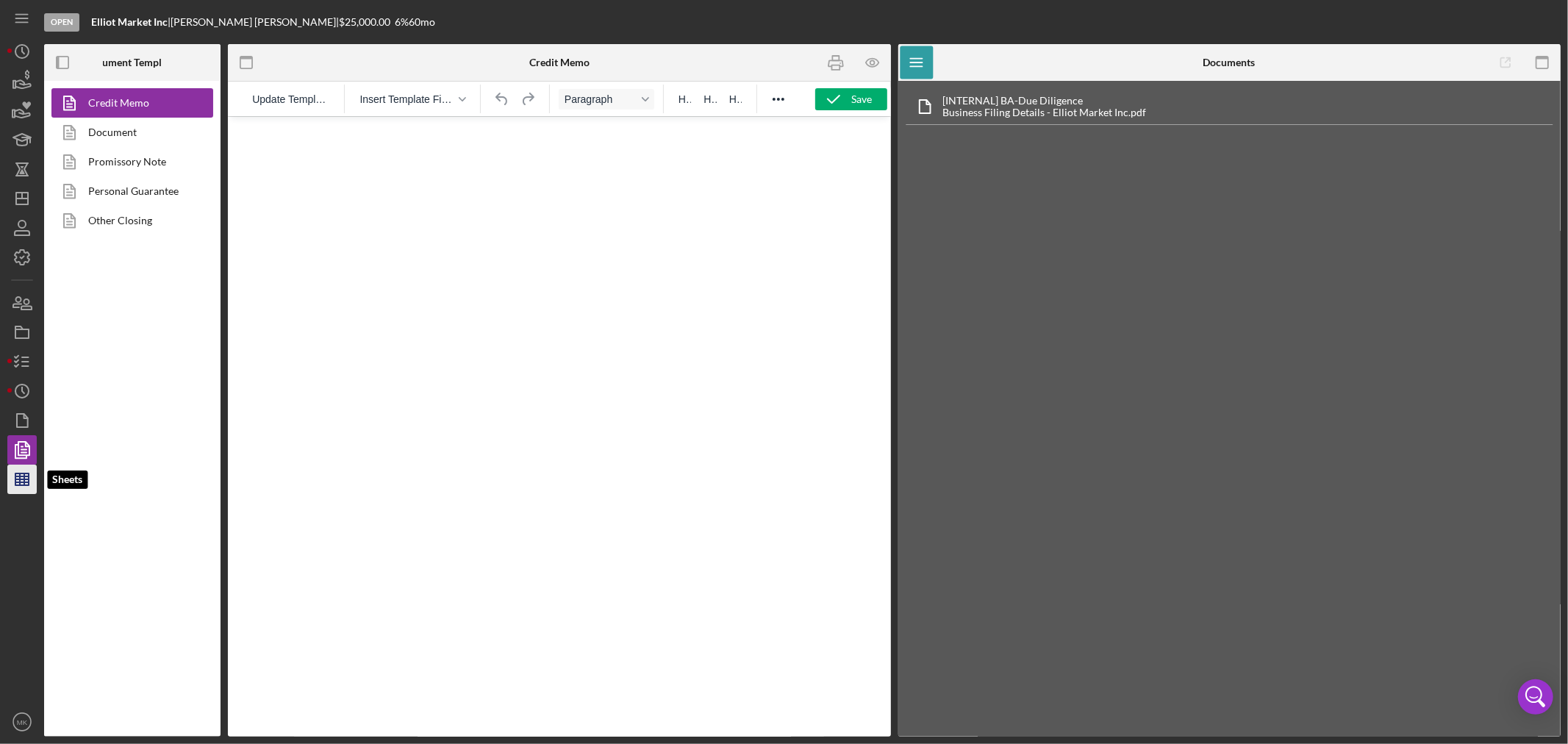
click at [25, 482] on line "button" at bounding box center [22, 482] width 14 height 0
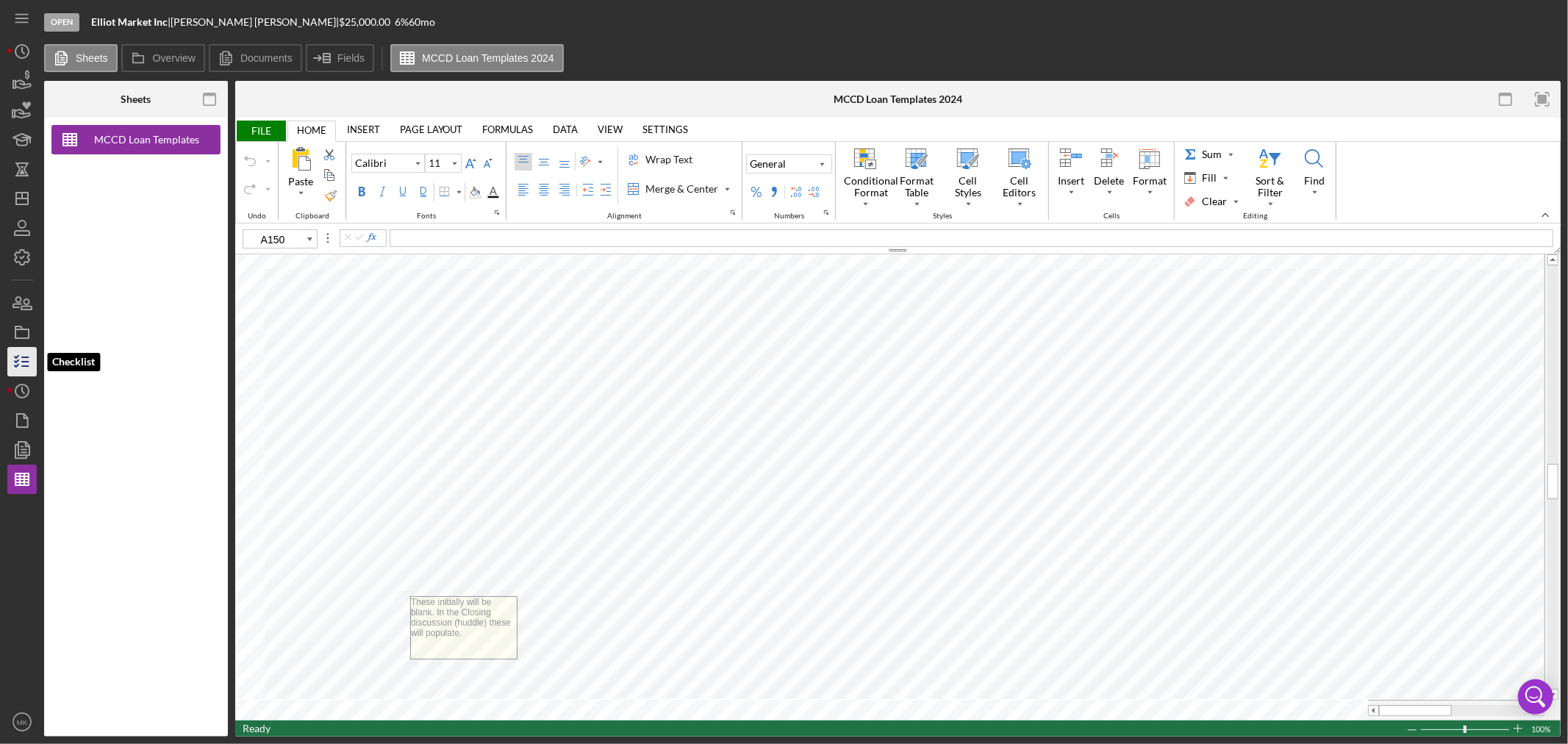
click at [20, 358] on icon "button" at bounding box center [22, 362] width 37 height 37
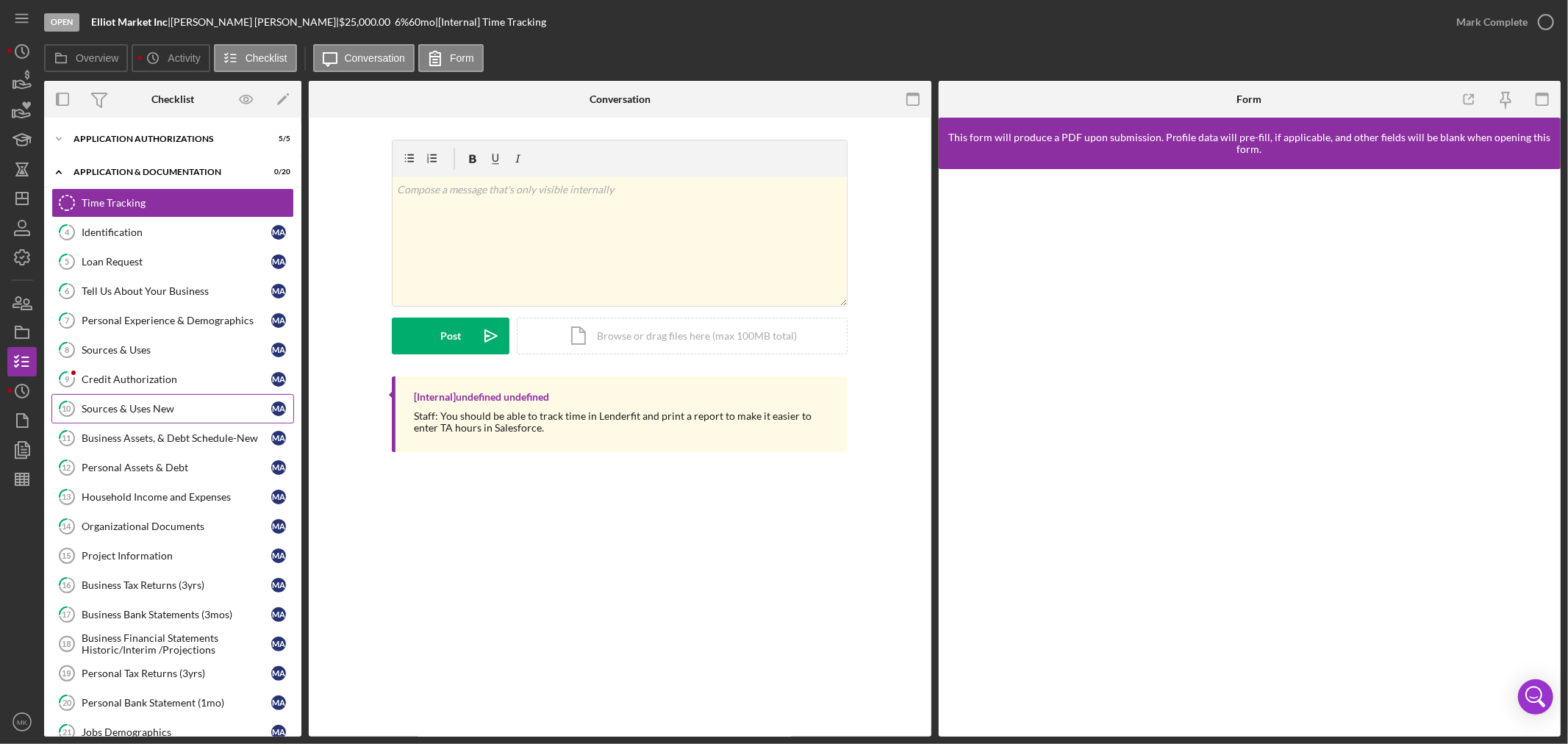
click at [182, 409] on div "Sources & Uses New" at bounding box center [176, 409] width 190 height 12
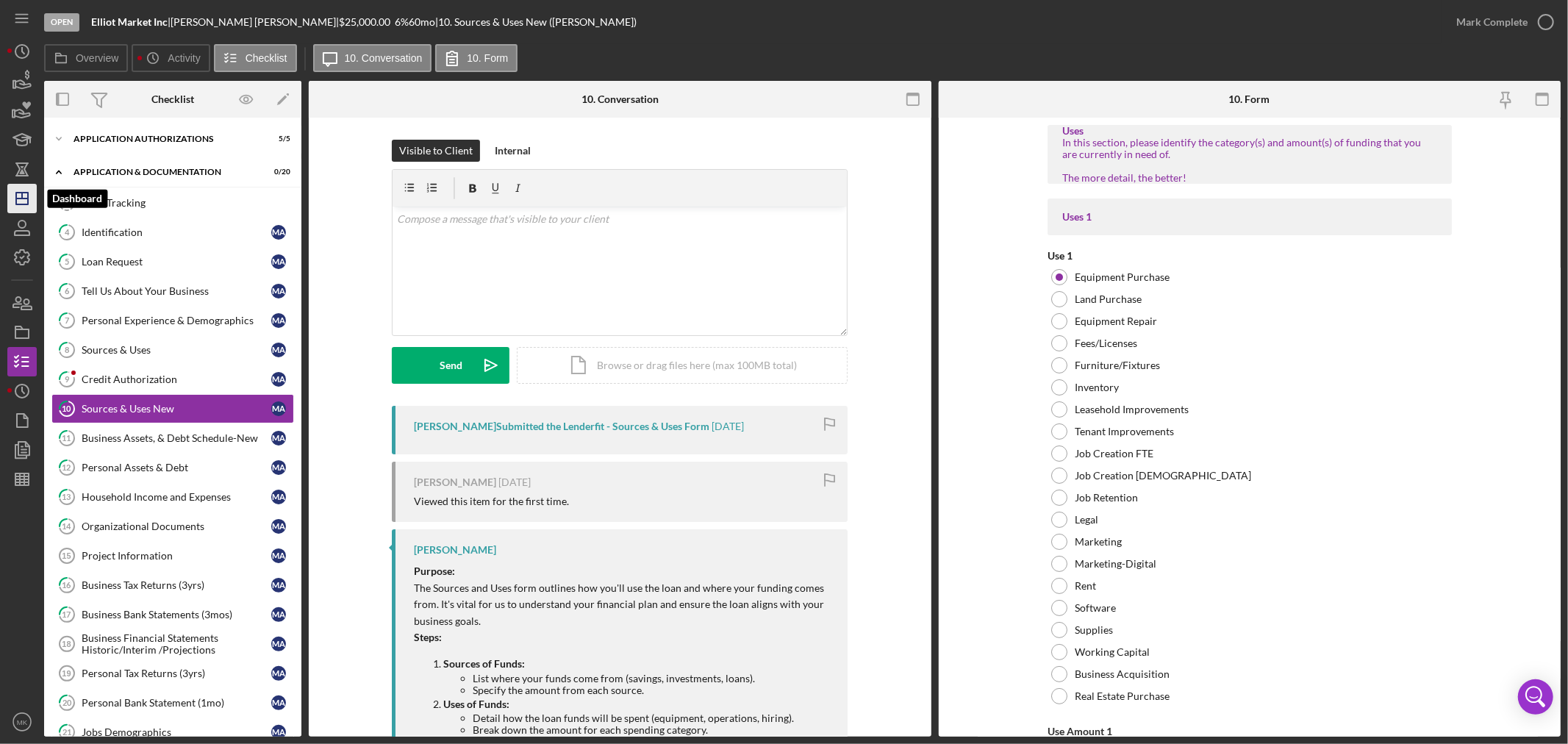
click at [23, 201] on icon "Icon/Dashboard" at bounding box center [22, 198] width 37 height 37
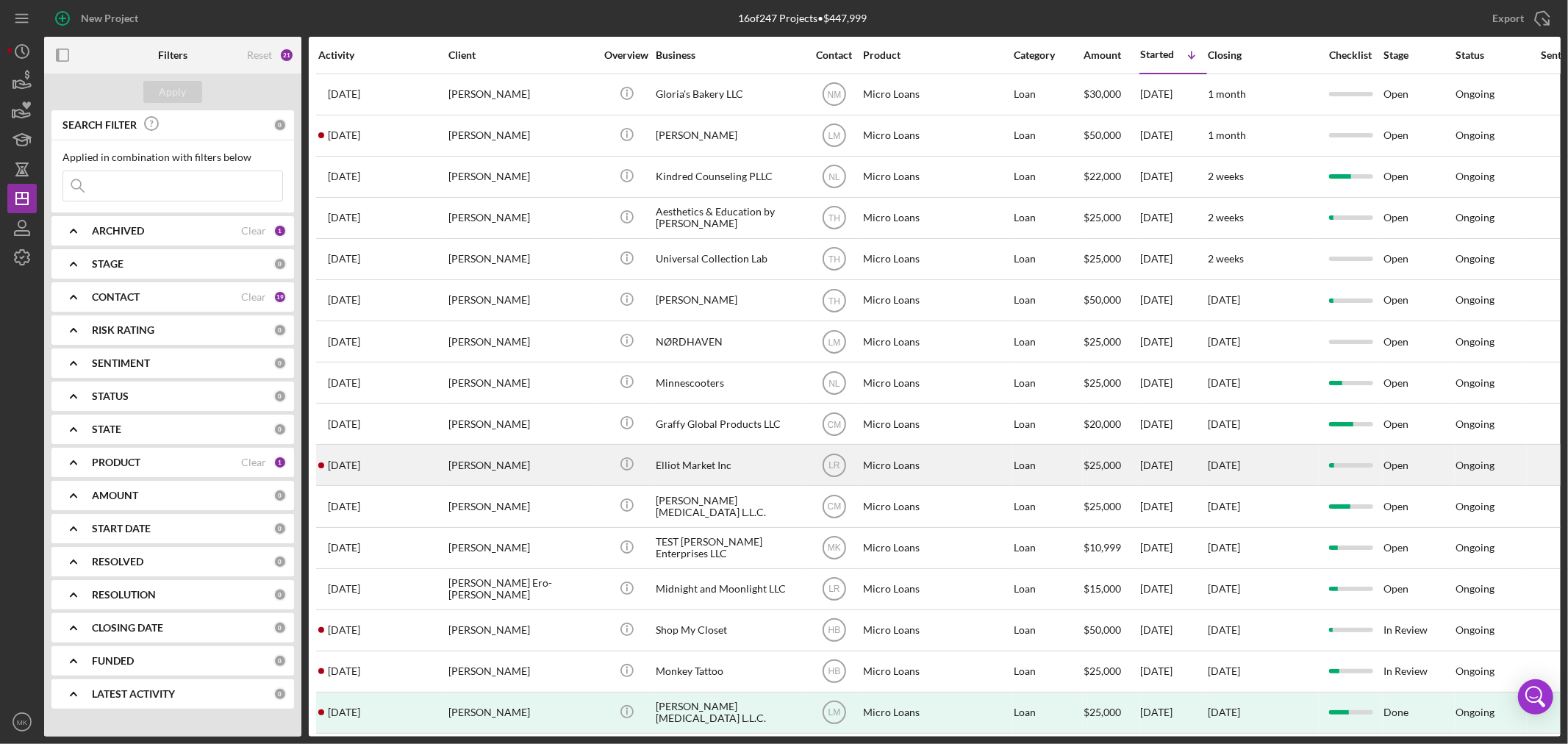
scroll to position [26, 0]
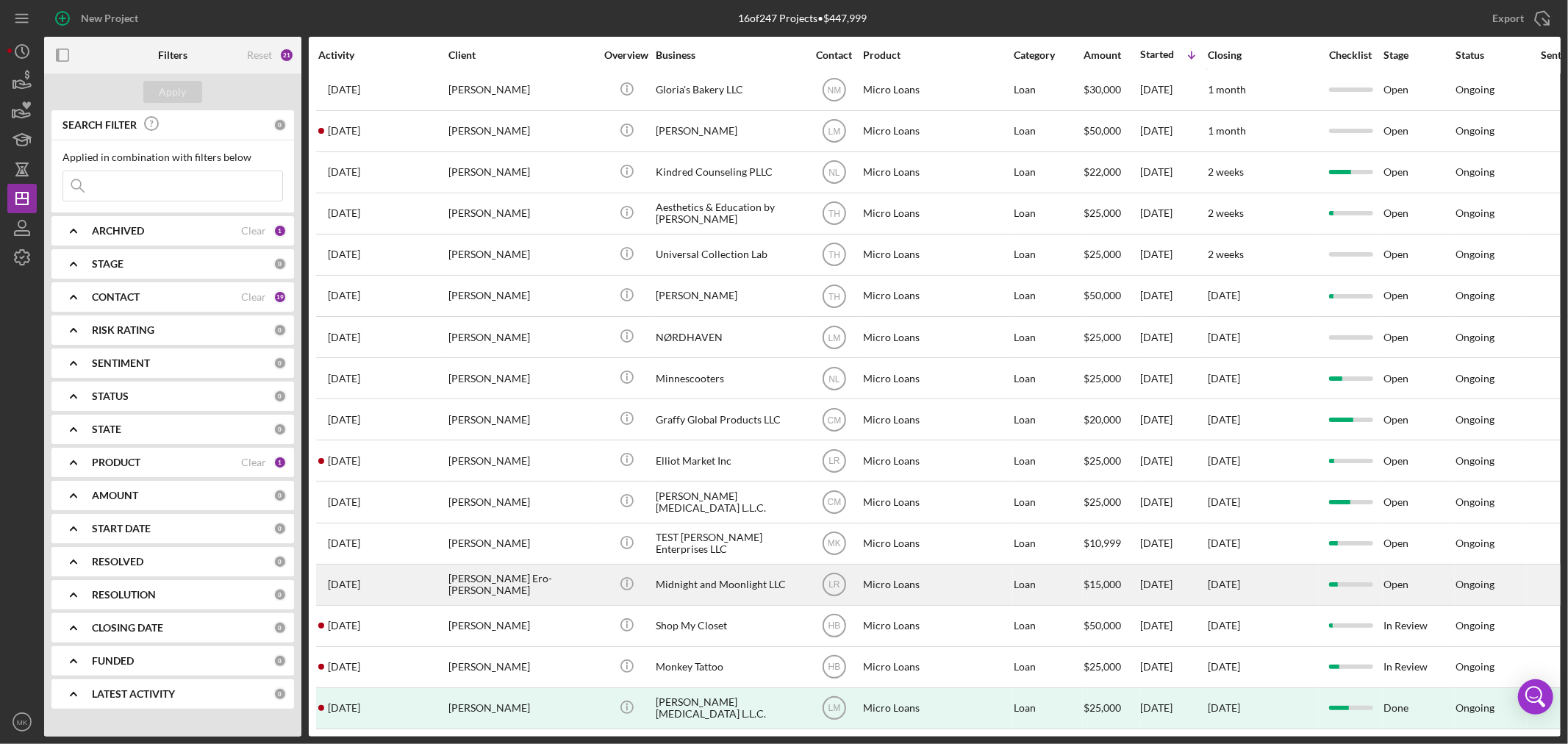
click at [731, 566] on div "Midnight and Moonlight LLC" at bounding box center [729, 585] width 147 height 39
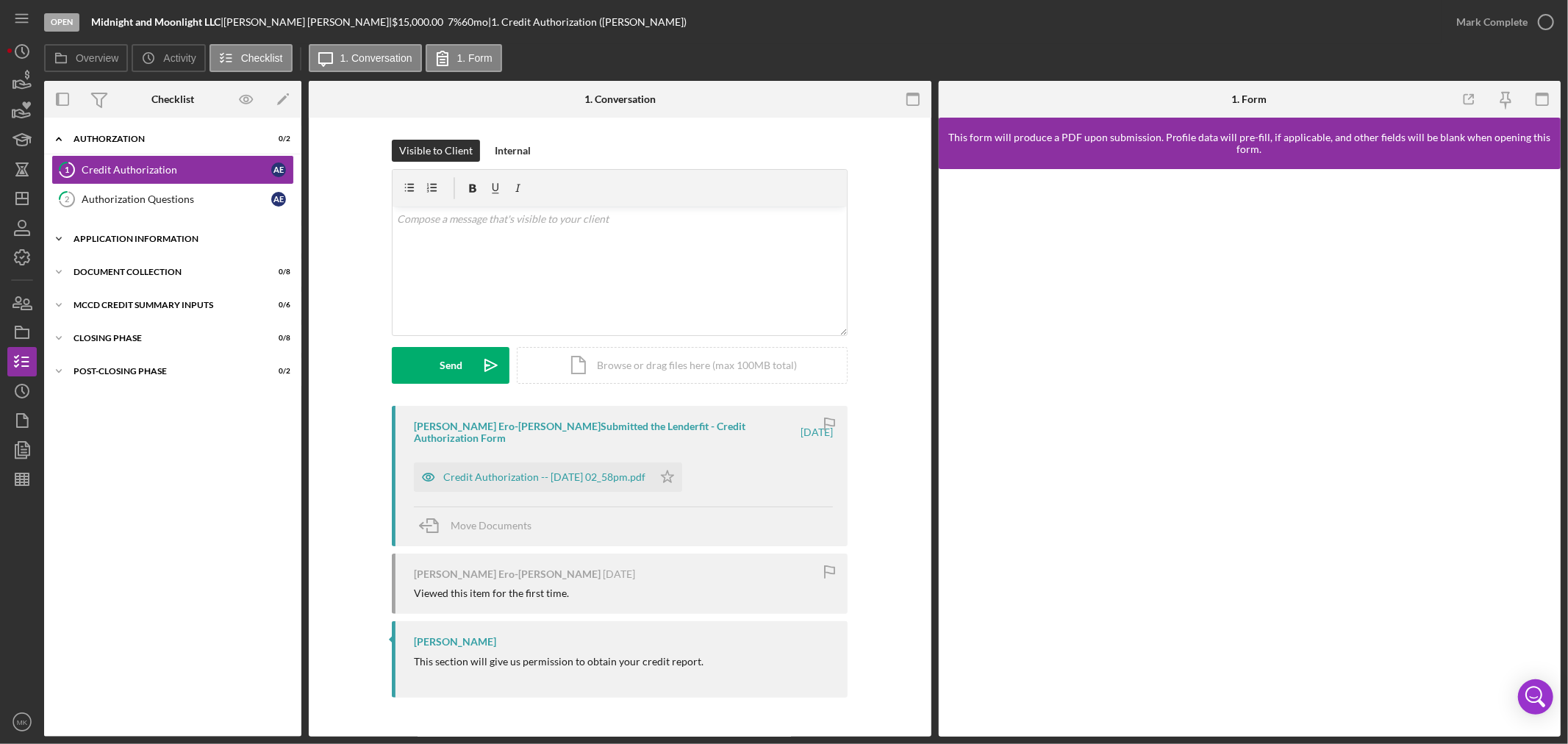
click at [55, 235] on icon "Icon/Expander" at bounding box center [58, 239] width 29 height 29
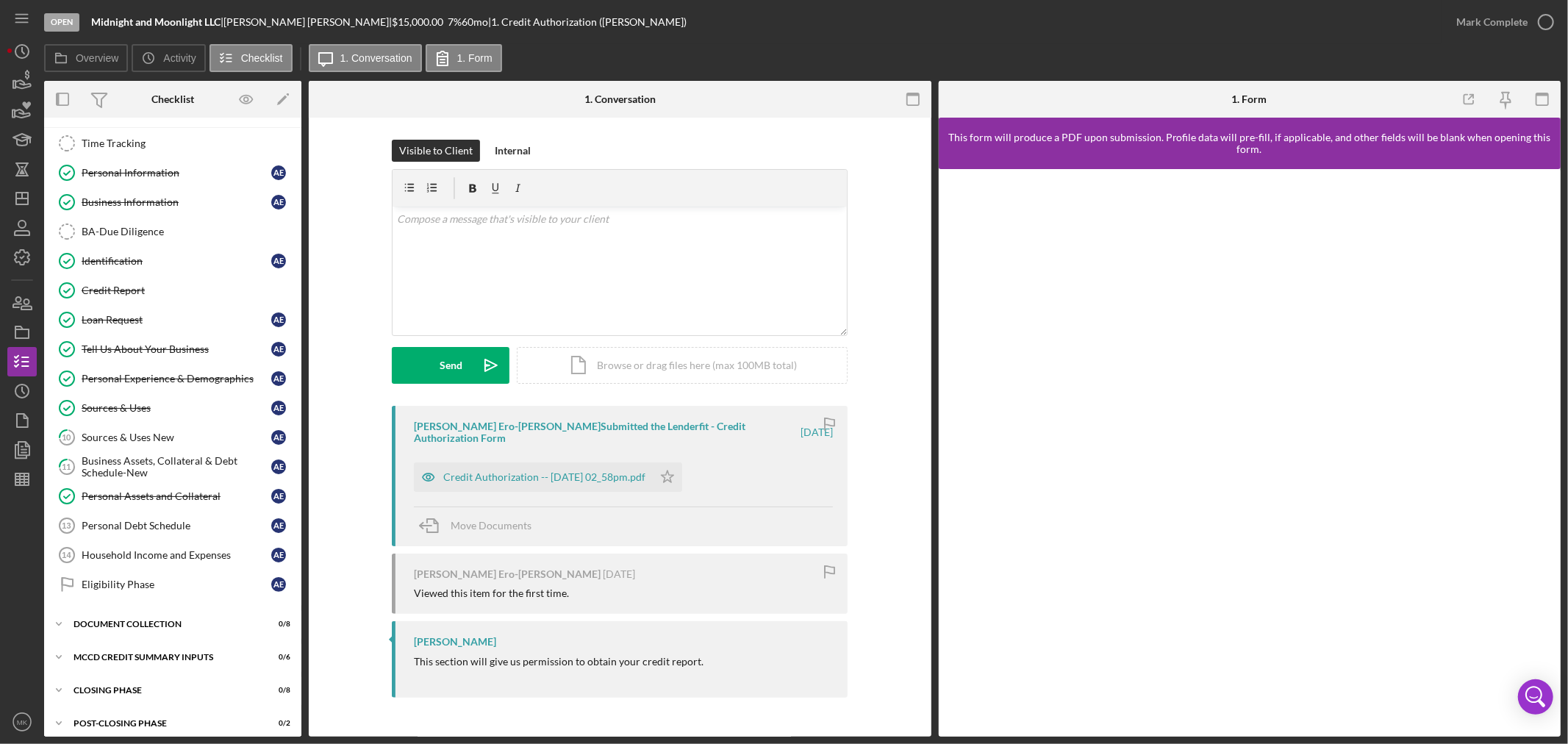
scroll to position [139, 0]
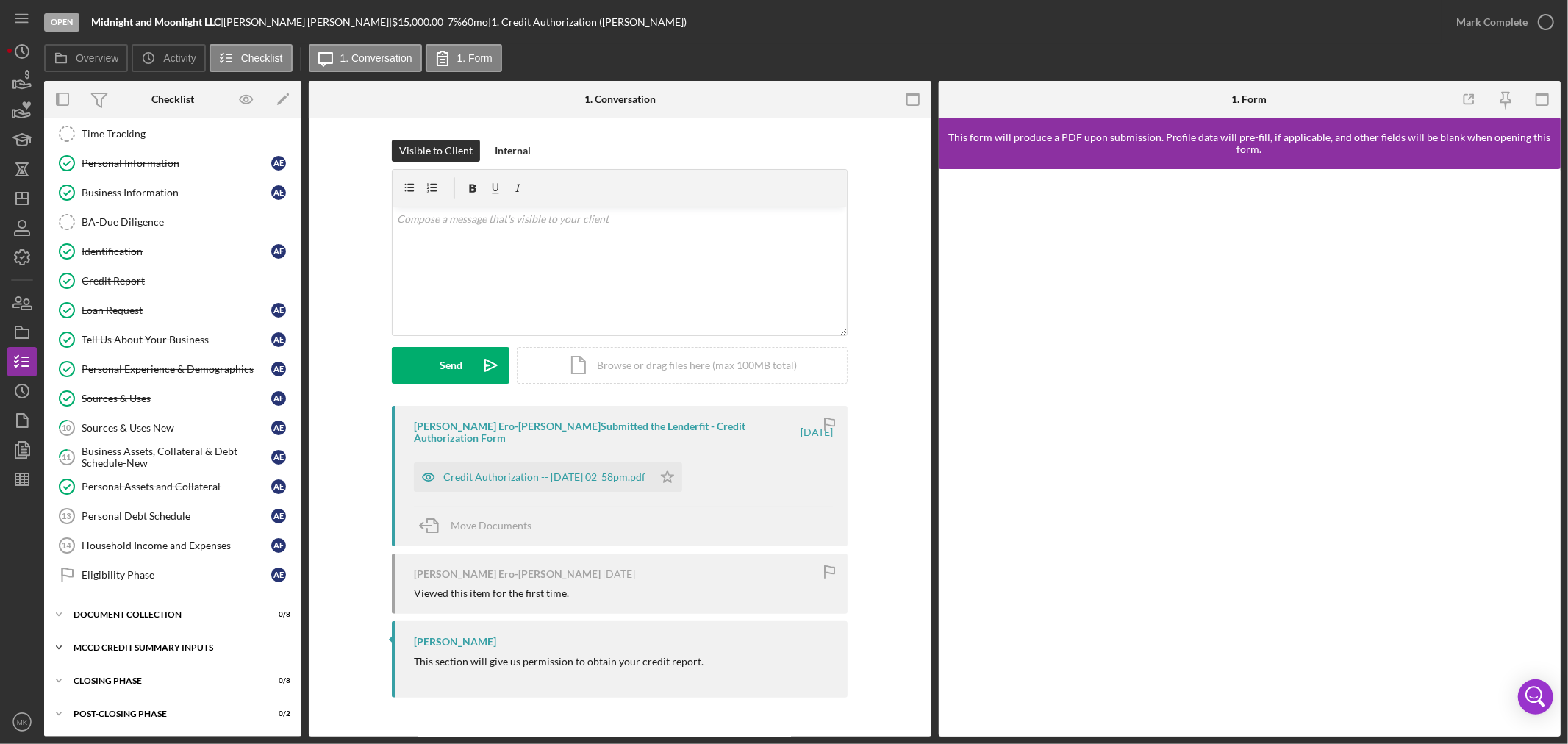
click at [61, 640] on icon "Icon/Expander" at bounding box center [58, 648] width 29 height 29
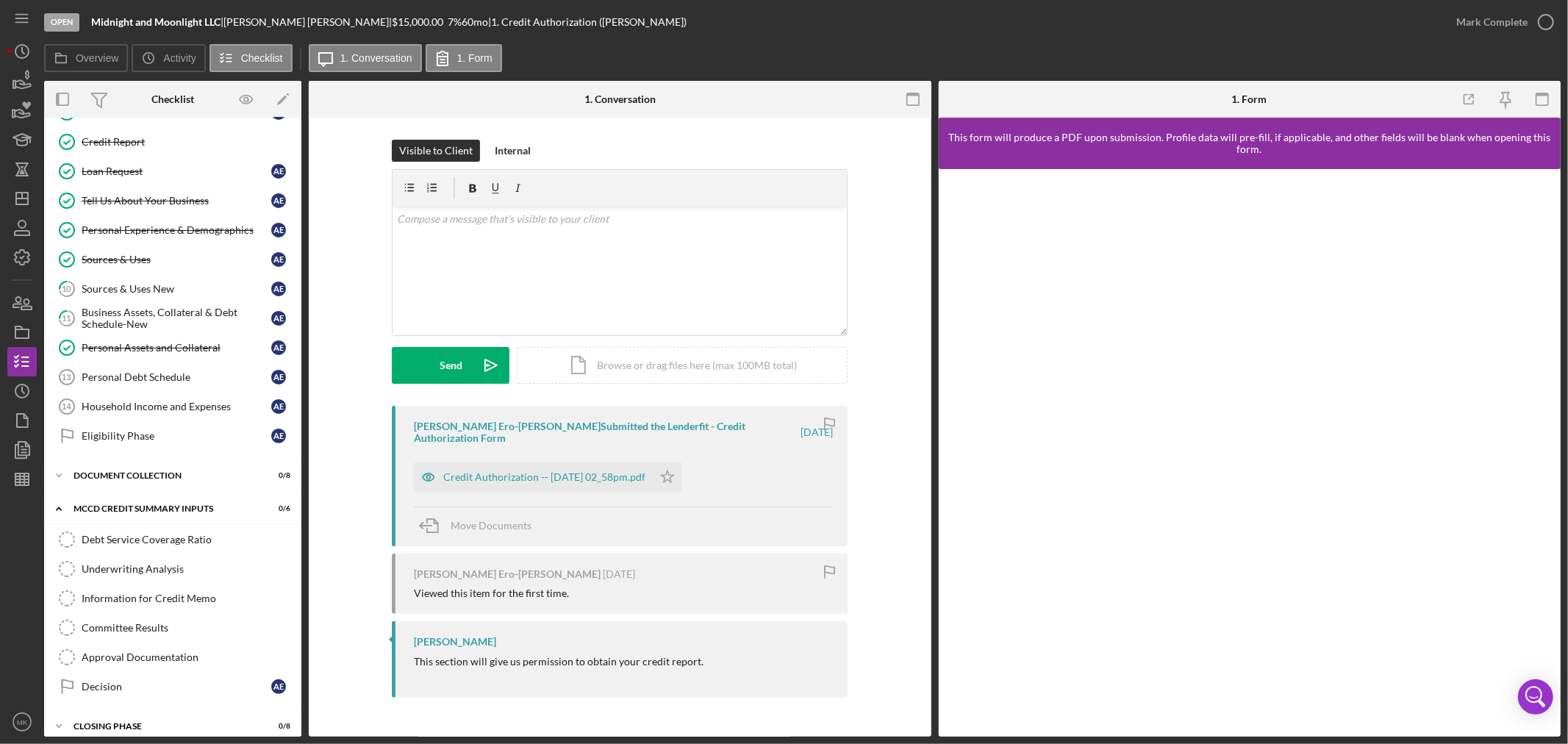
scroll to position [324, 0]
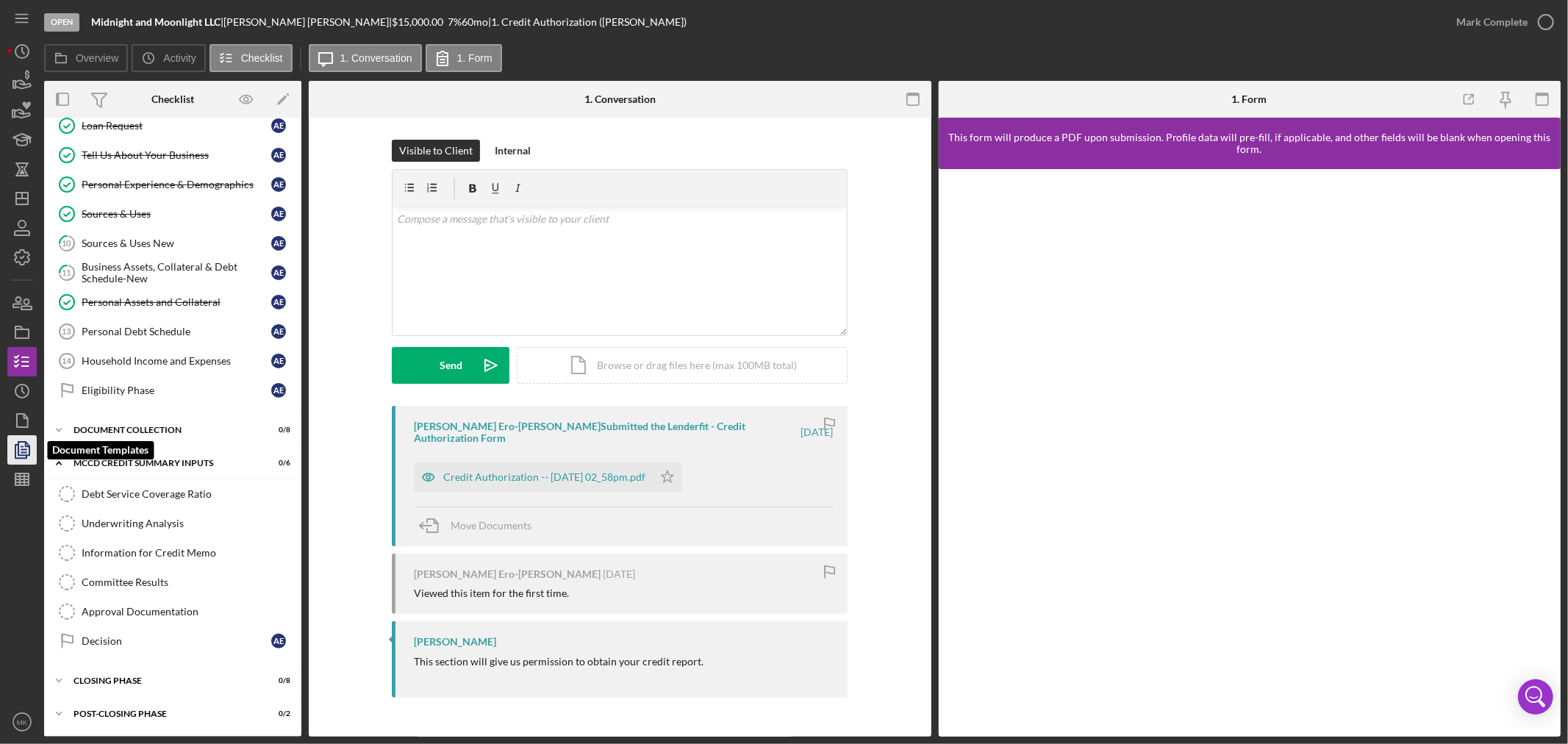
click at [25, 446] on polyline "button" at bounding box center [27, 444] width 4 height 4
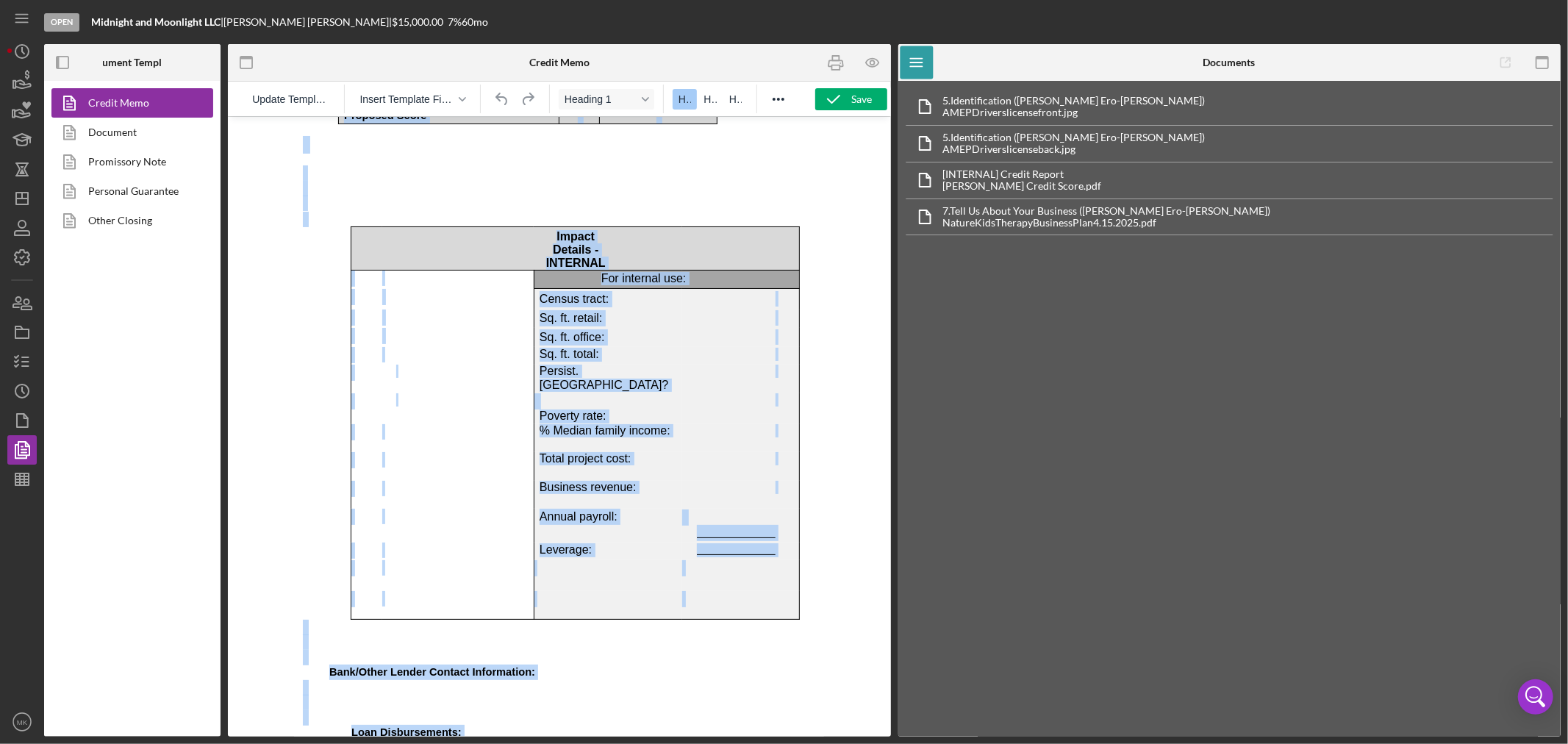
scroll to position [7259, 14]
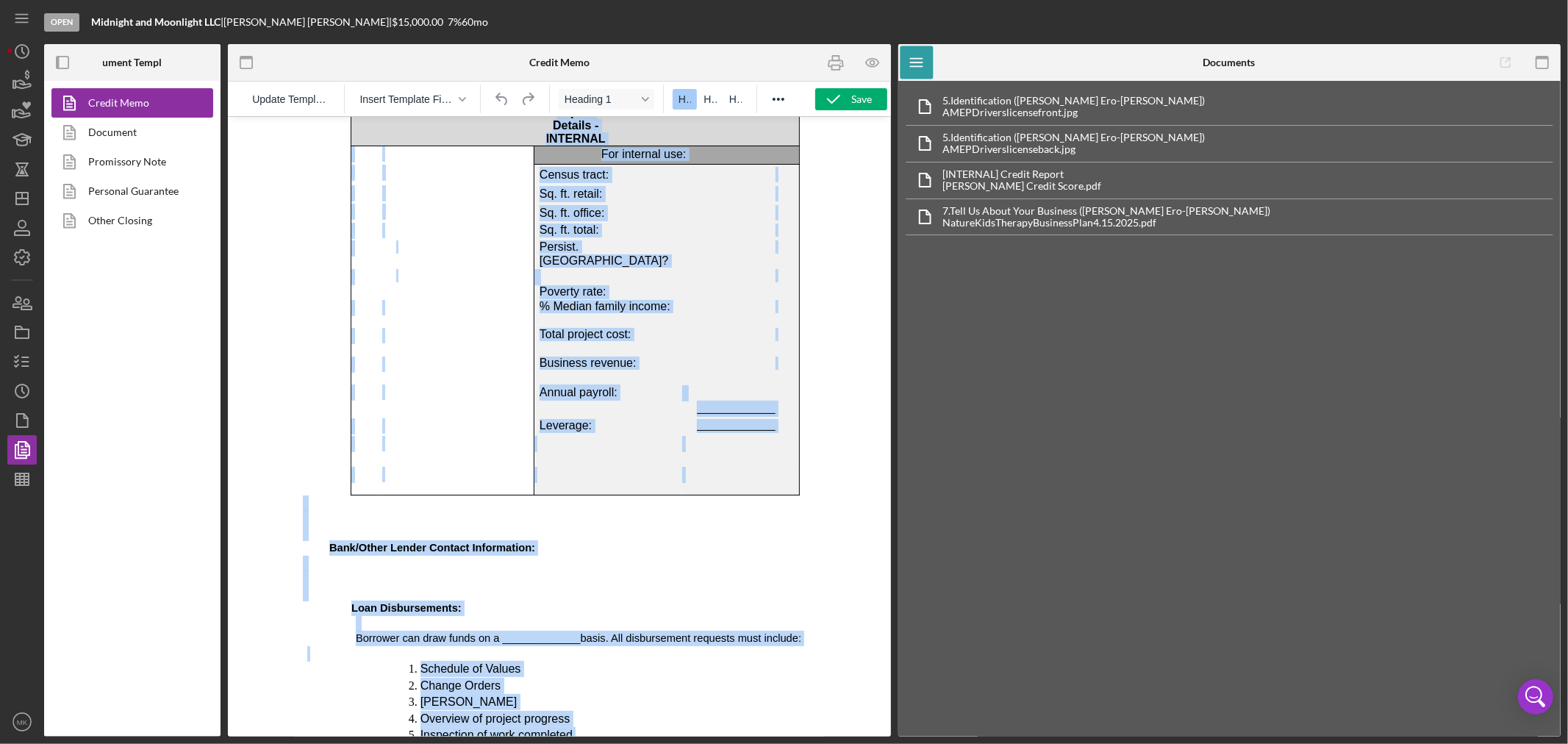
drag, startPoint x: 309, startPoint y: 148, endPoint x: 797, endPoint y: 747, distance: 772.6
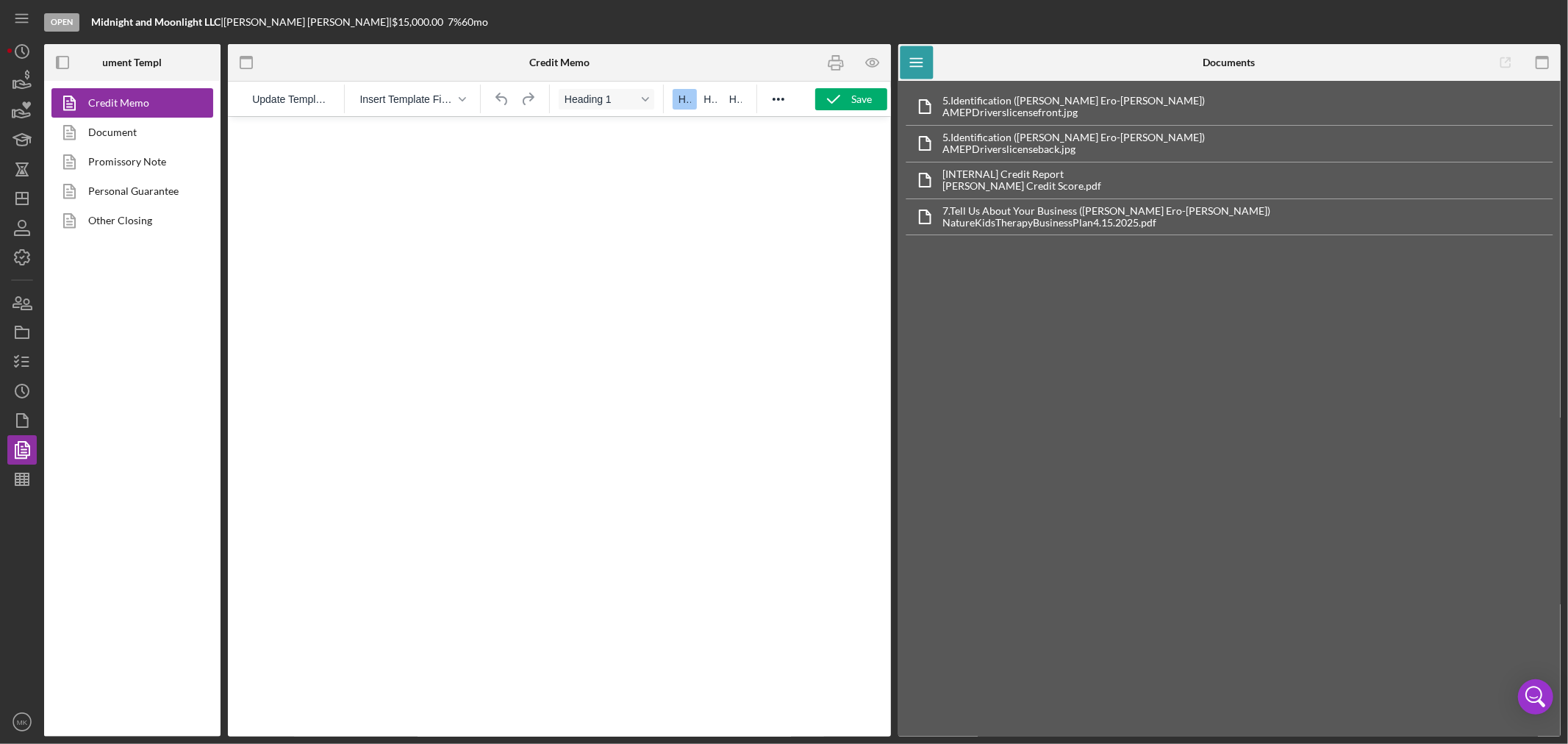
scroll to position [0, 0]
click at [854, 96] on div "Save" at bounding box center [862, 100] width 21 height 22
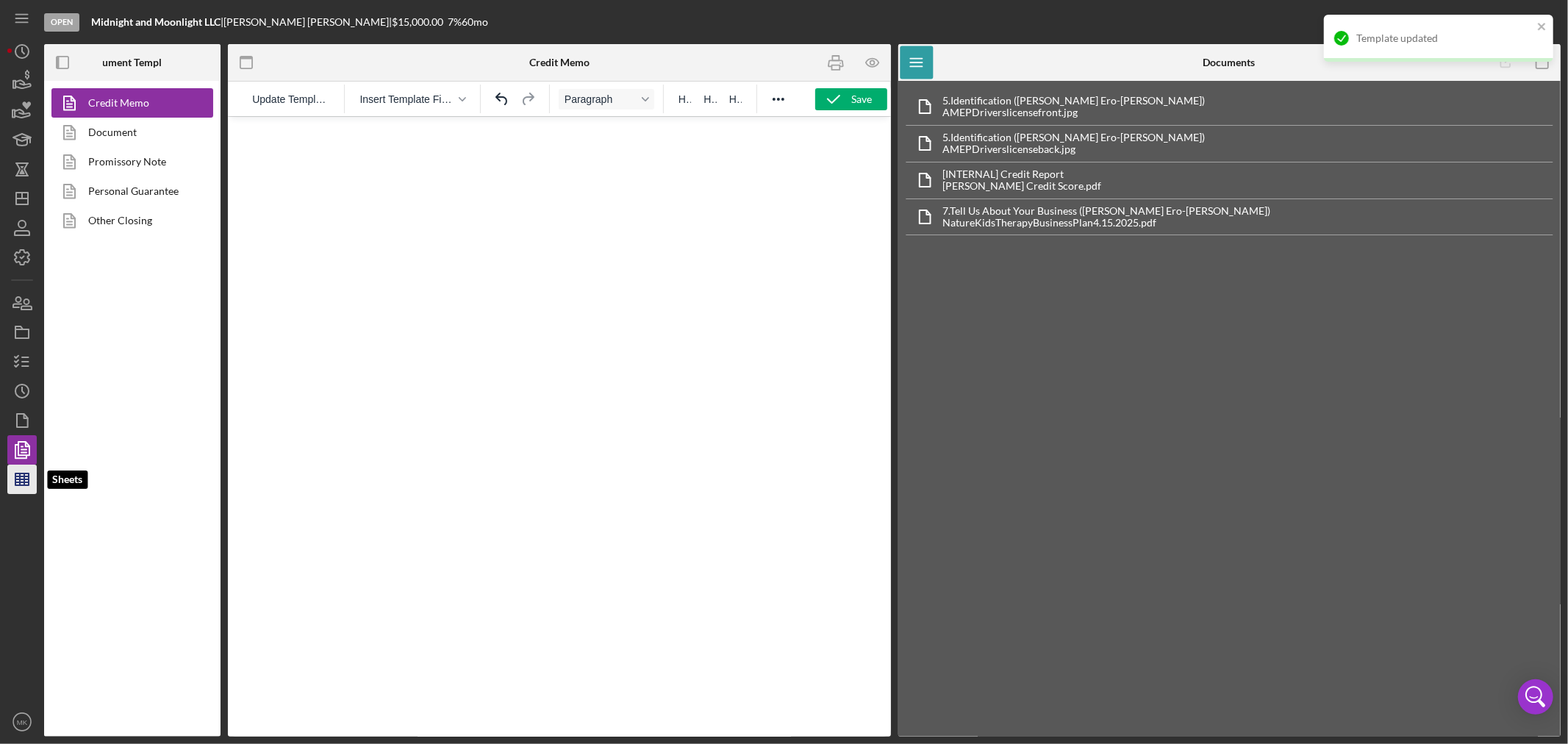
click at [23, 482] on line "button" at bounding box center [22, 482] width 14 height 0
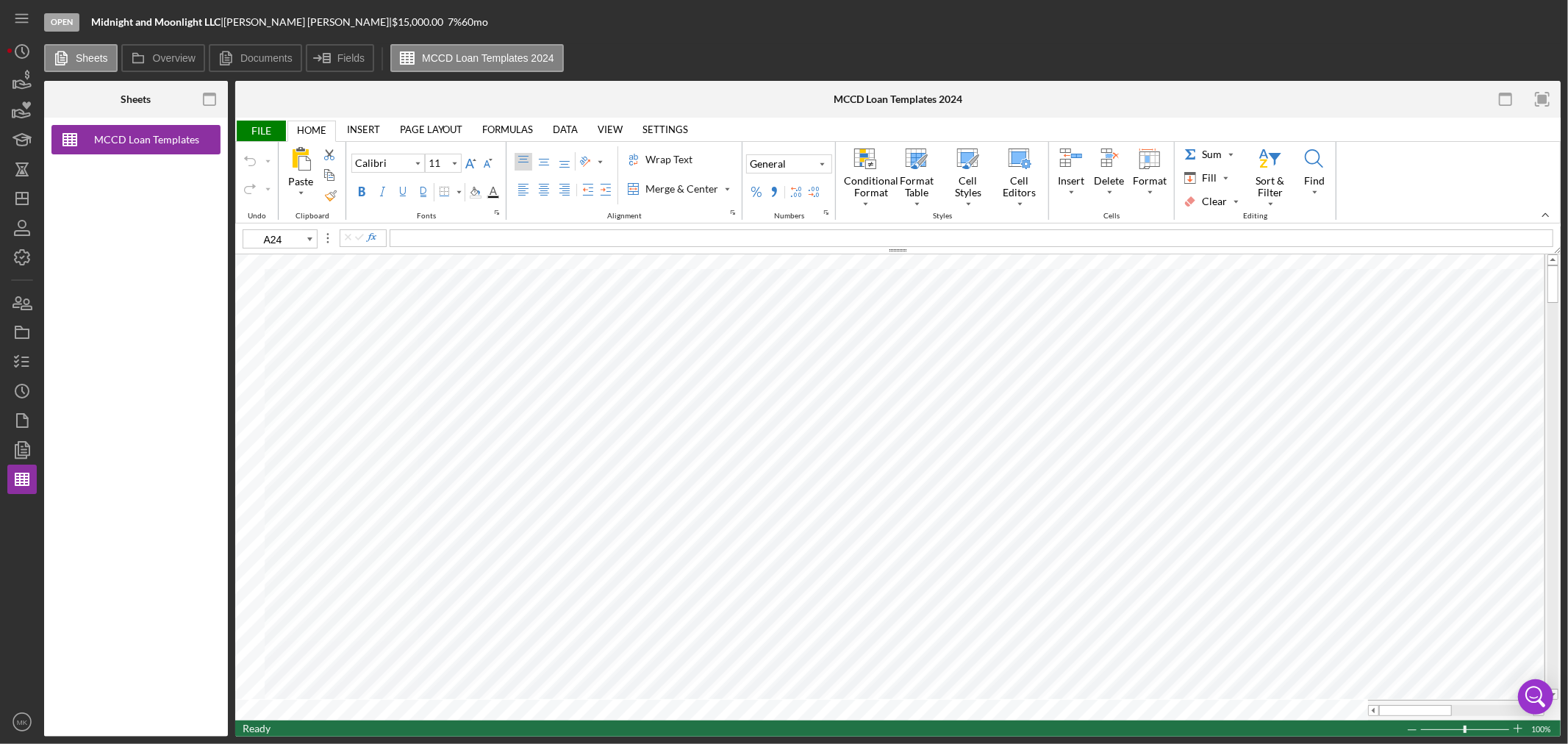
click at [262, 133] on span "FILE" at bounding box center [260, 131] width 51 height 21
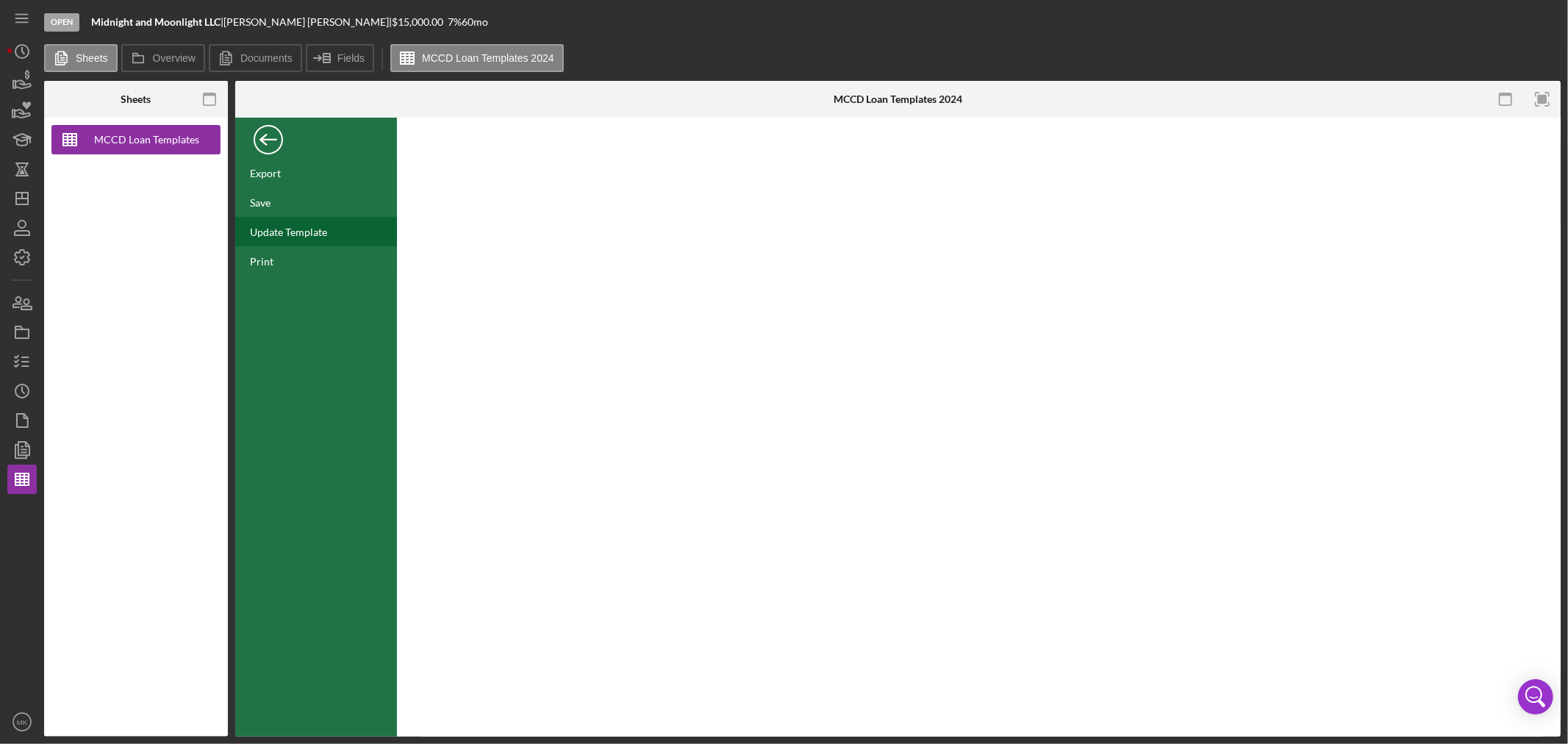
click at [305, 232] on div "Update Template" at bounding box center [288, 232] width 77 height 13
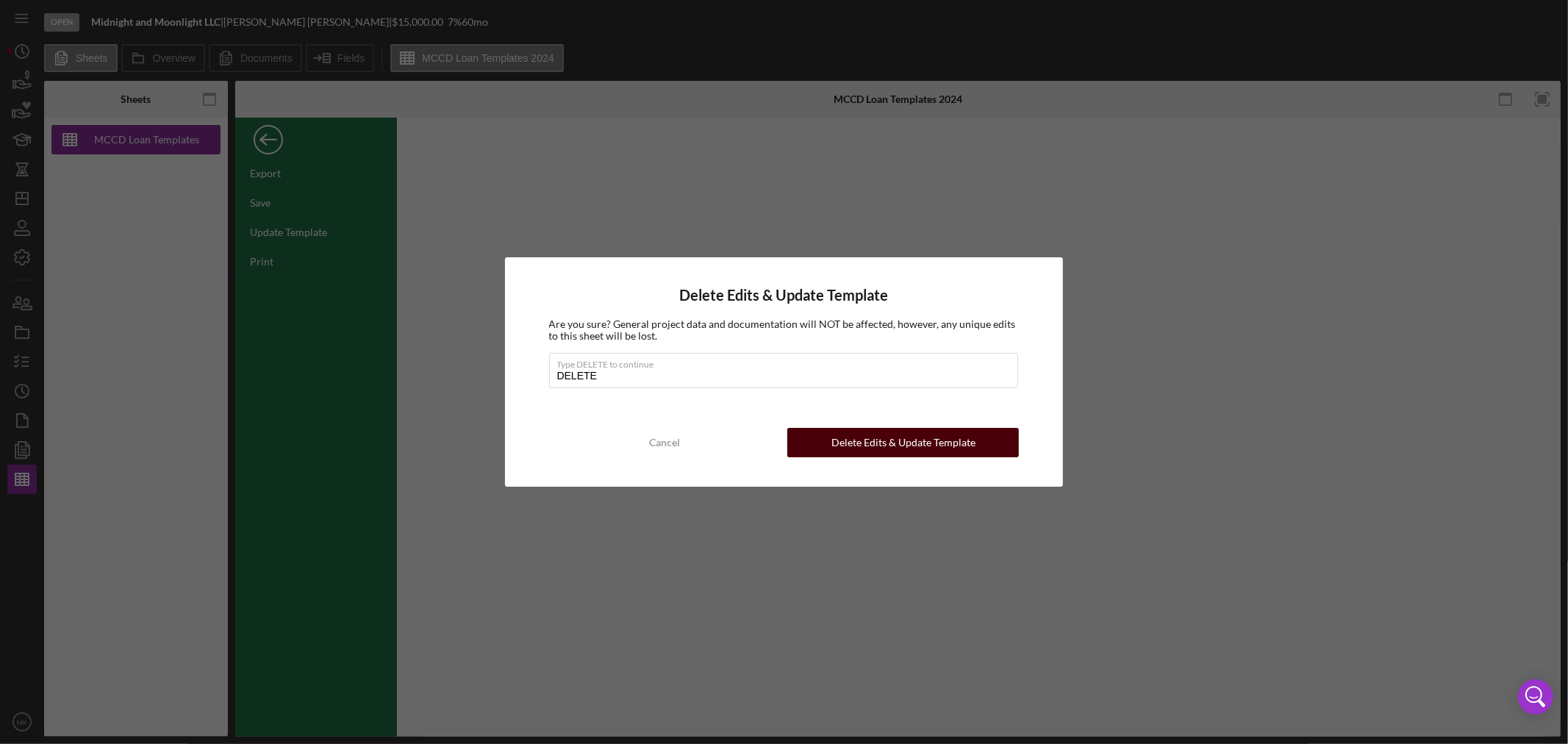
type input "DELETE"
click at [951, 436] on div "Delete Edits & Update Template" at bounding box center [903, 442] width 144 height 29
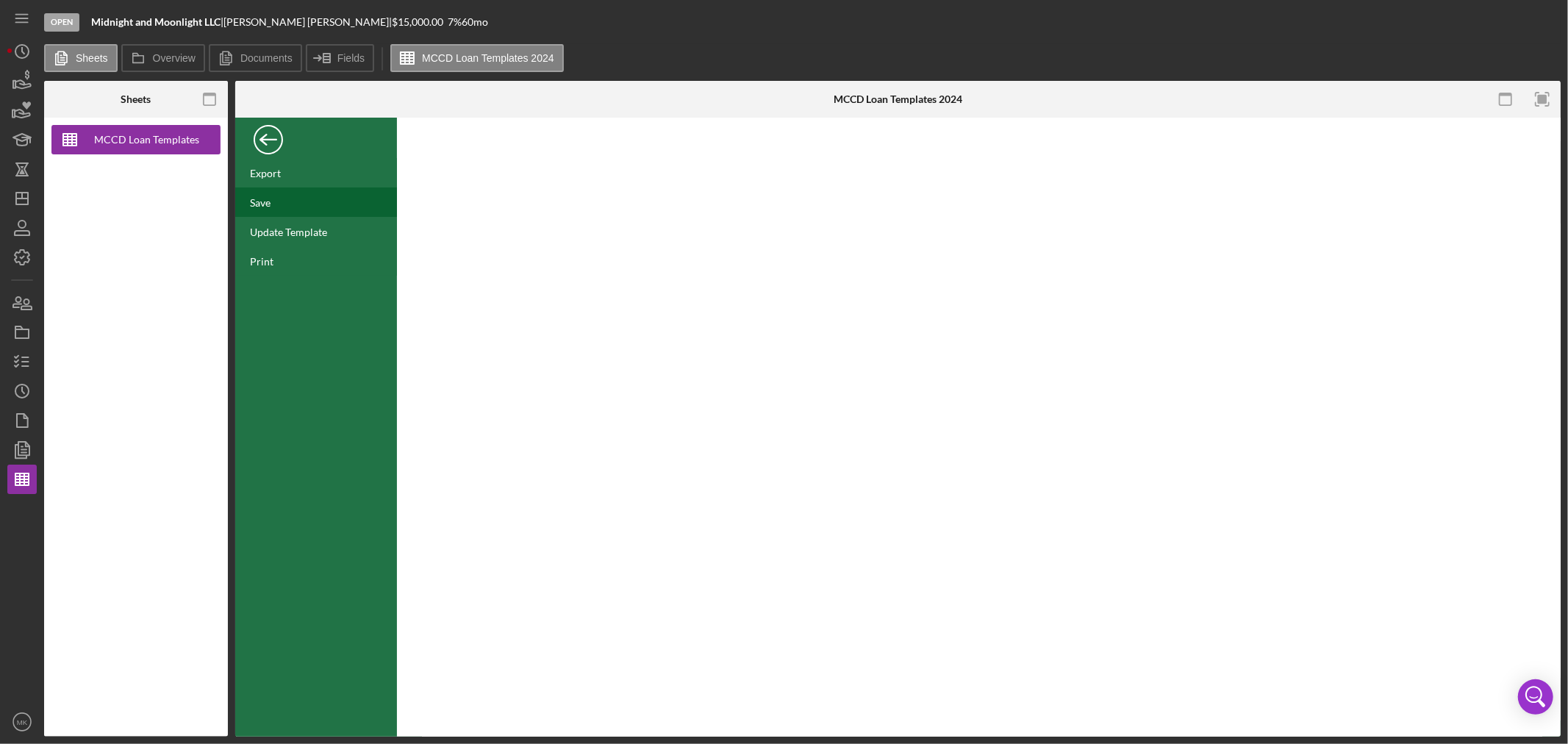
click at [265, 199] on div "Save" at bounding box center [260, 202] width 21 height 13
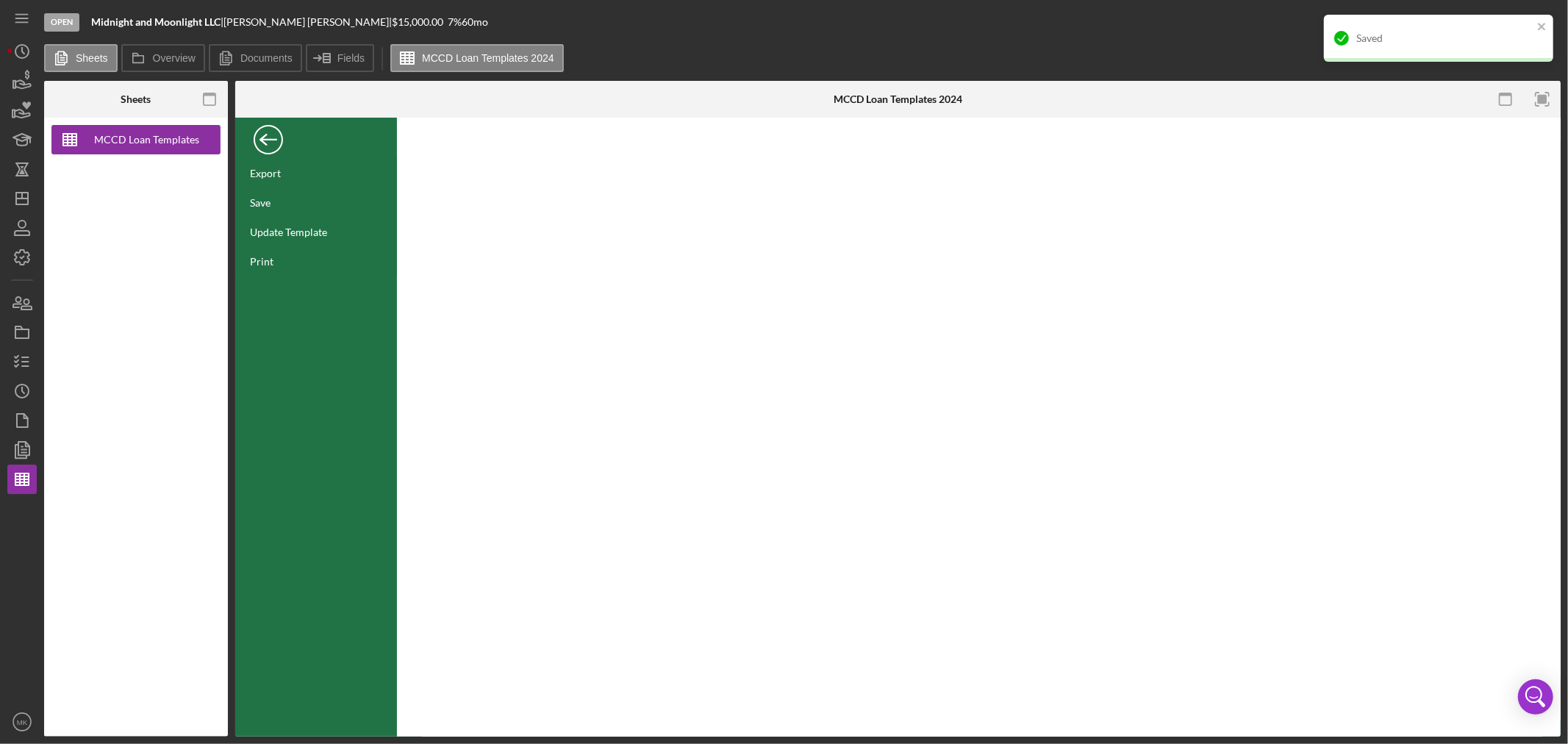
click at [268, 137] on div "Back" at bounding box center [268, 135] width 29 height 29
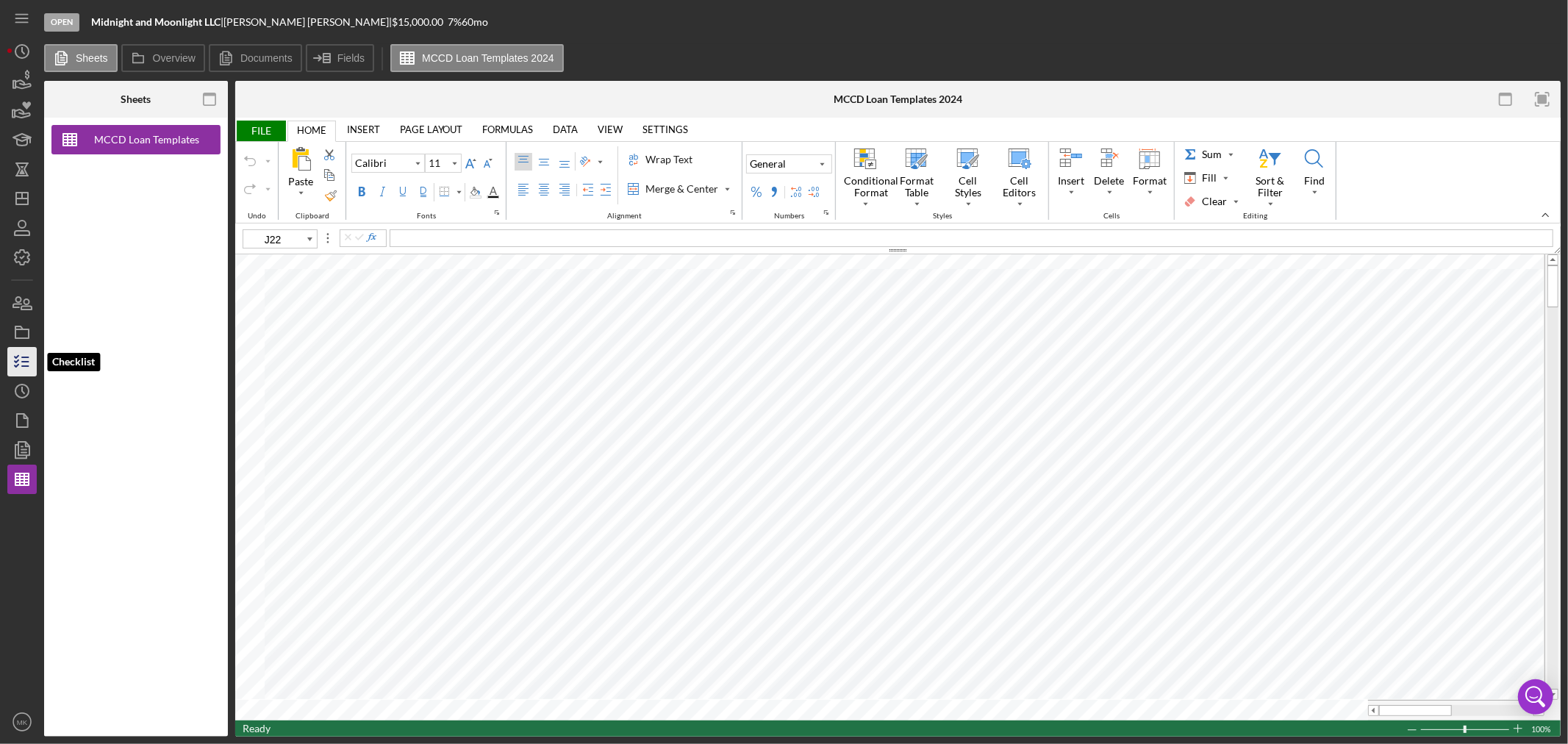
click at [20, 362] on icon "button" at bounding box center [22, 362] width 37 height 37
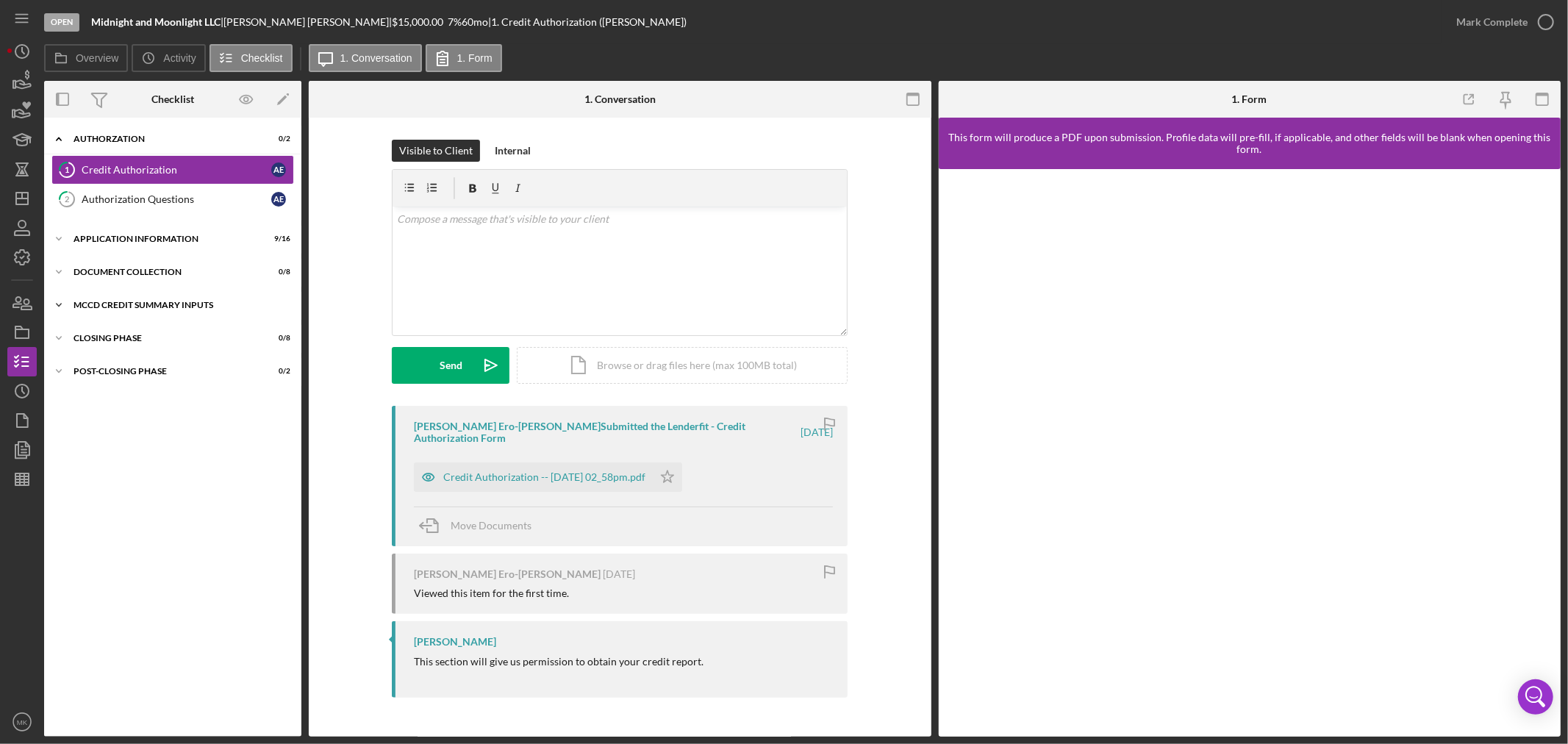
click at [108, 302] on div "MCCD Credit Summary Inputs" at bounding box center [178, 304] width 209 height 9
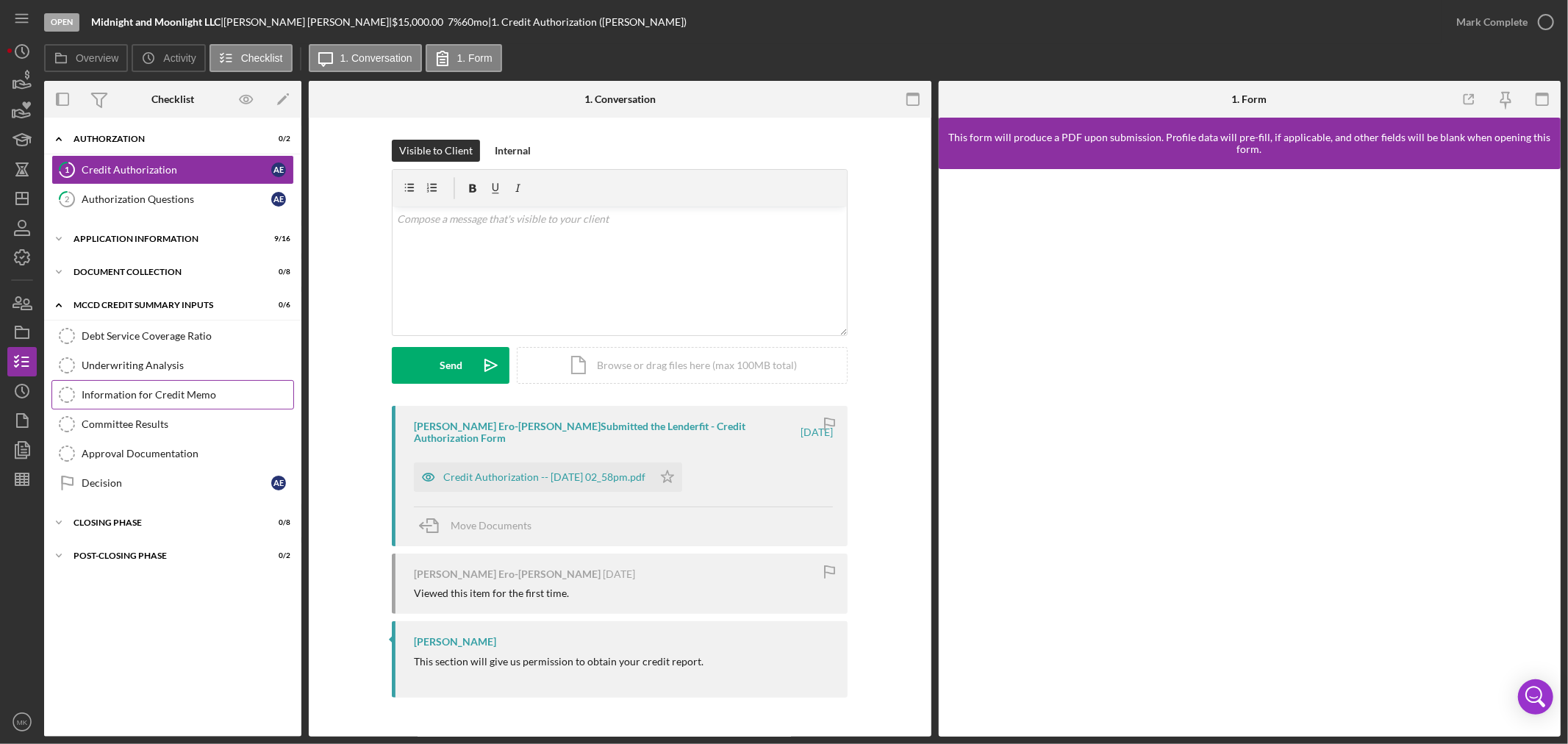
click at [204, 397] on div "Information for Credit Memo" at bounding box center [187, 394] width 212 height 12
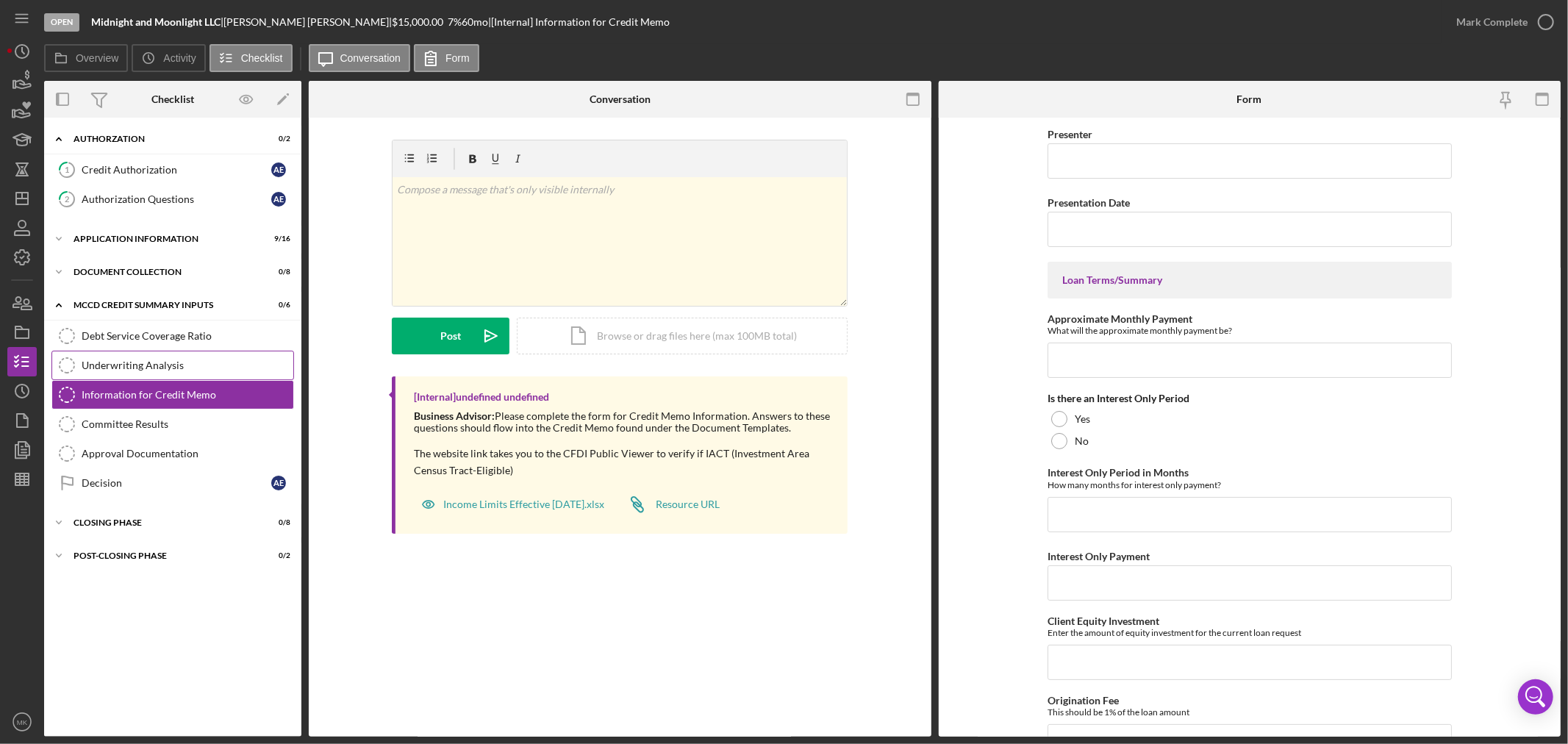
click at [156, 362] on div "Underwriting Analysis" at bounding box center [187, 365] width 212 height 12
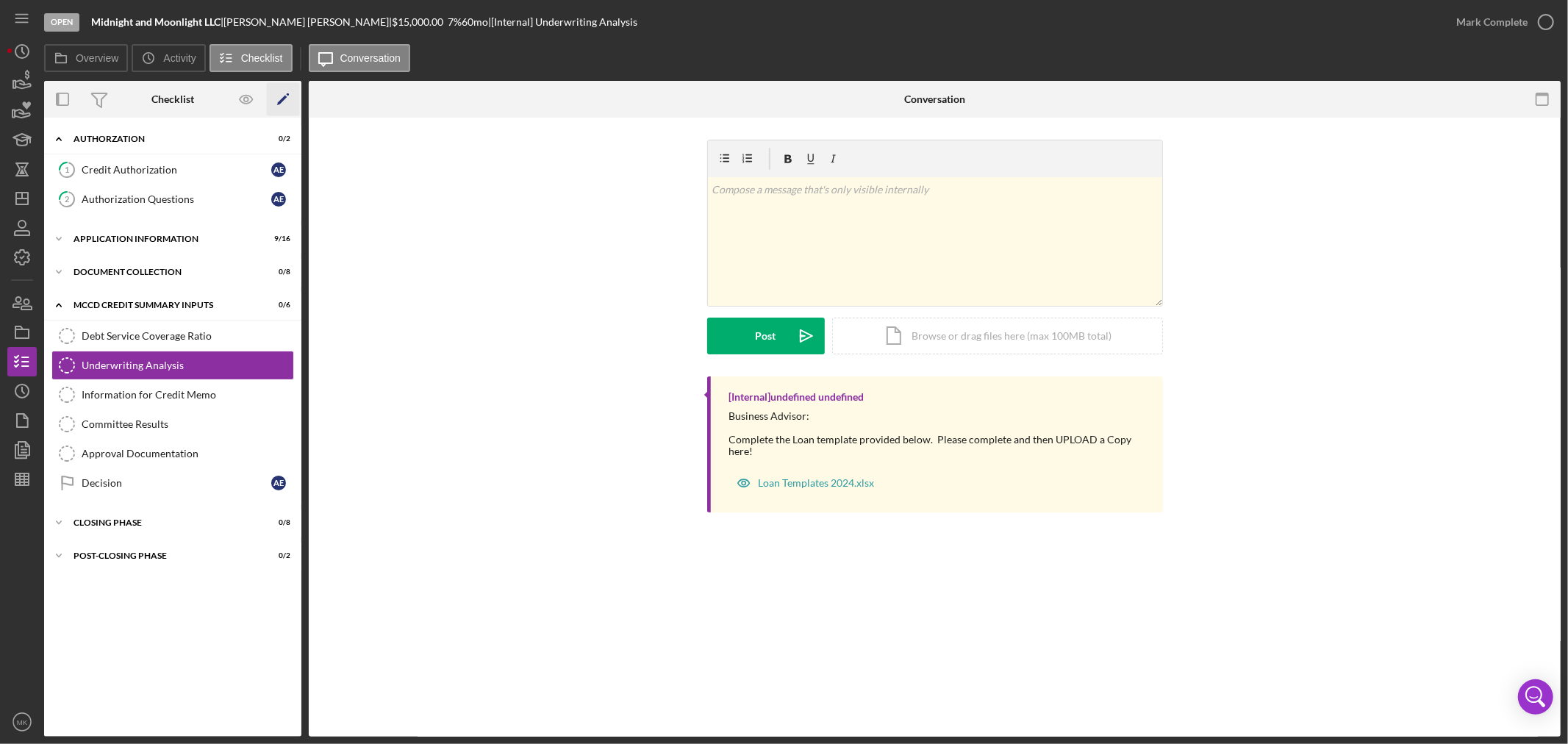
click at [282, 100] on polygon "button" at bounding box center [282, 100] width 10 height 10
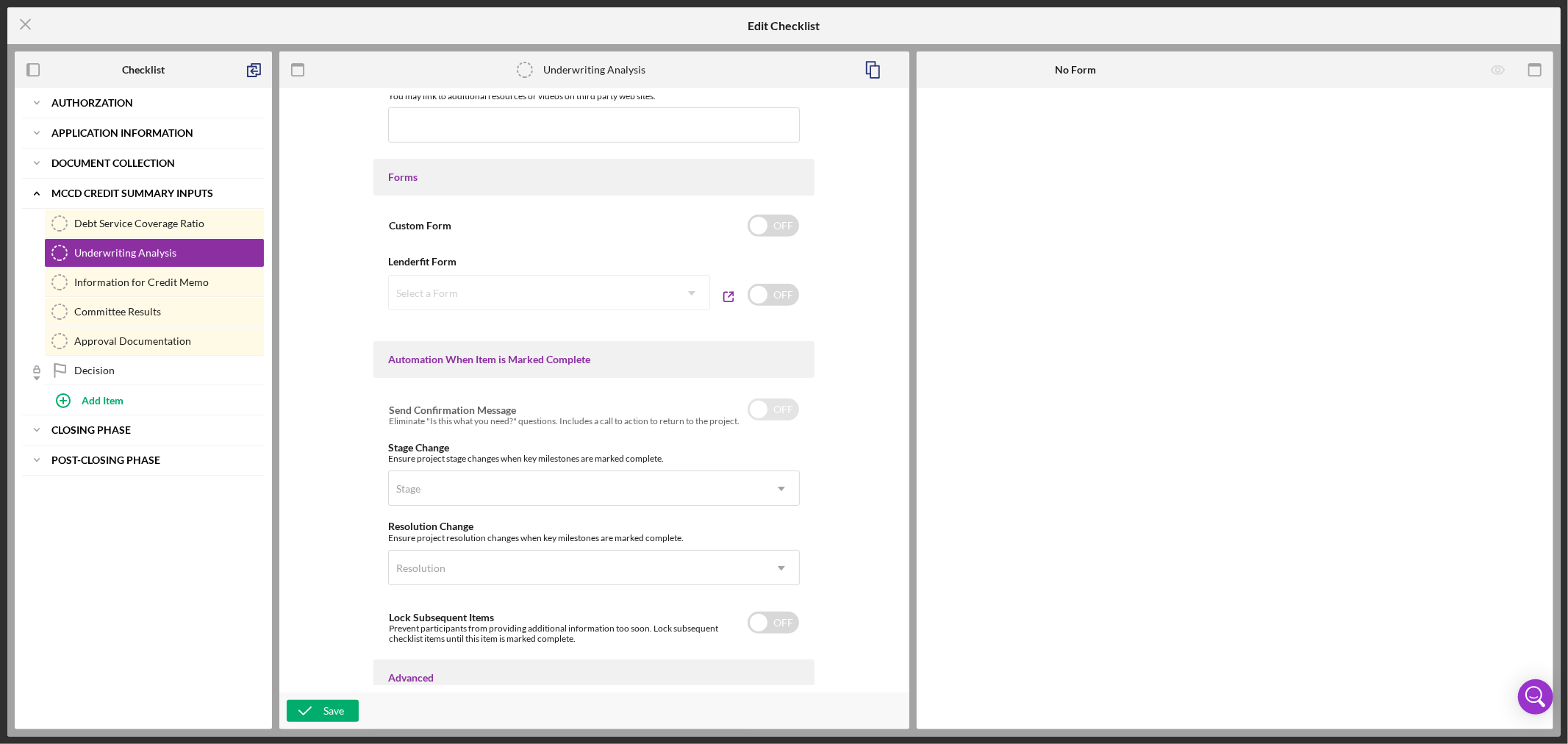
scroll to position [848, 0]
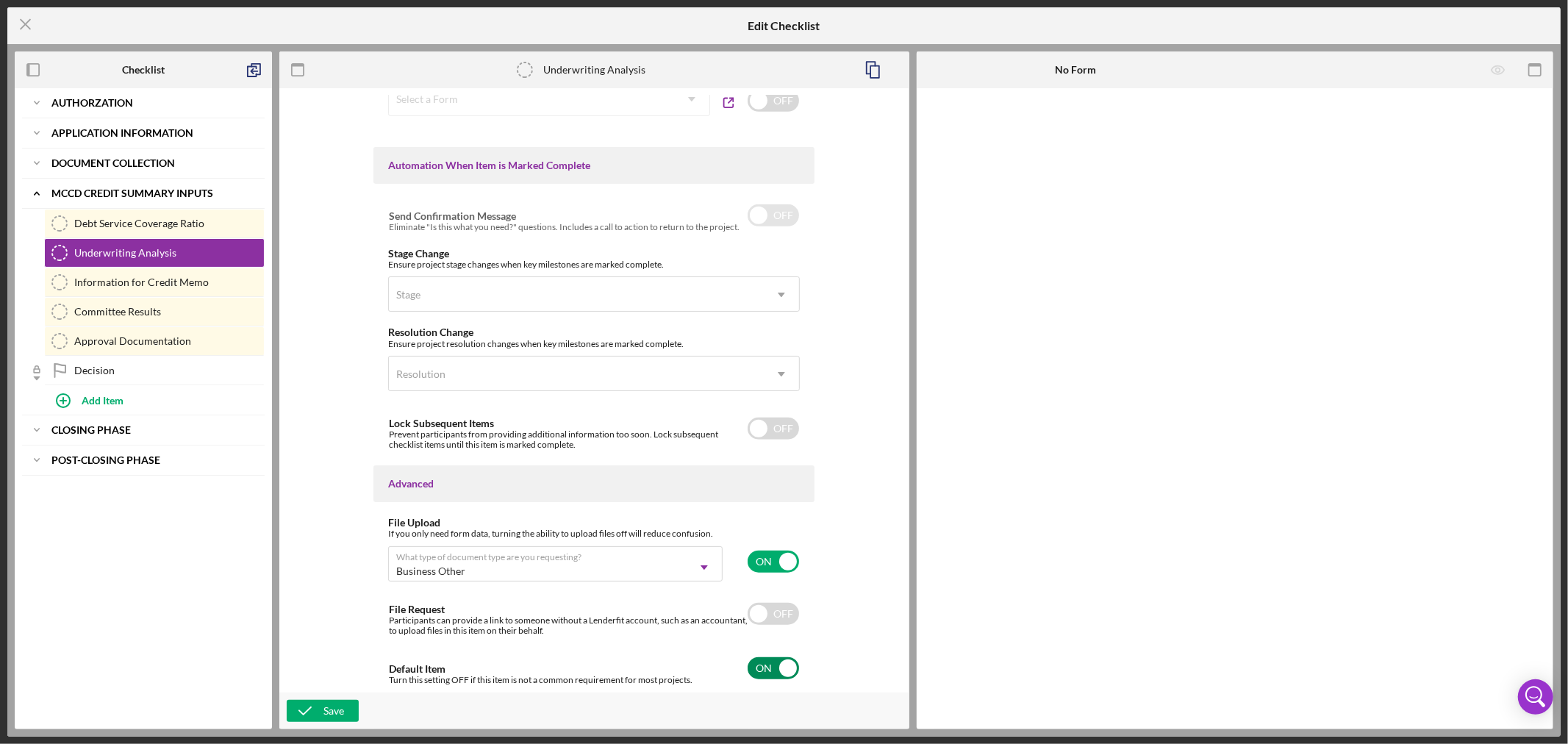
click at [784, 668] on input "checkbox" at bounding box center [773, 668] width 52 height 22
checkbox input "false"
click at [326, 711] on div "Save" at bounding box center [334, 711] width 21 height 22
click at [252, 65] on polyline "button" at bounding box center [256, 69] width 9 height 10
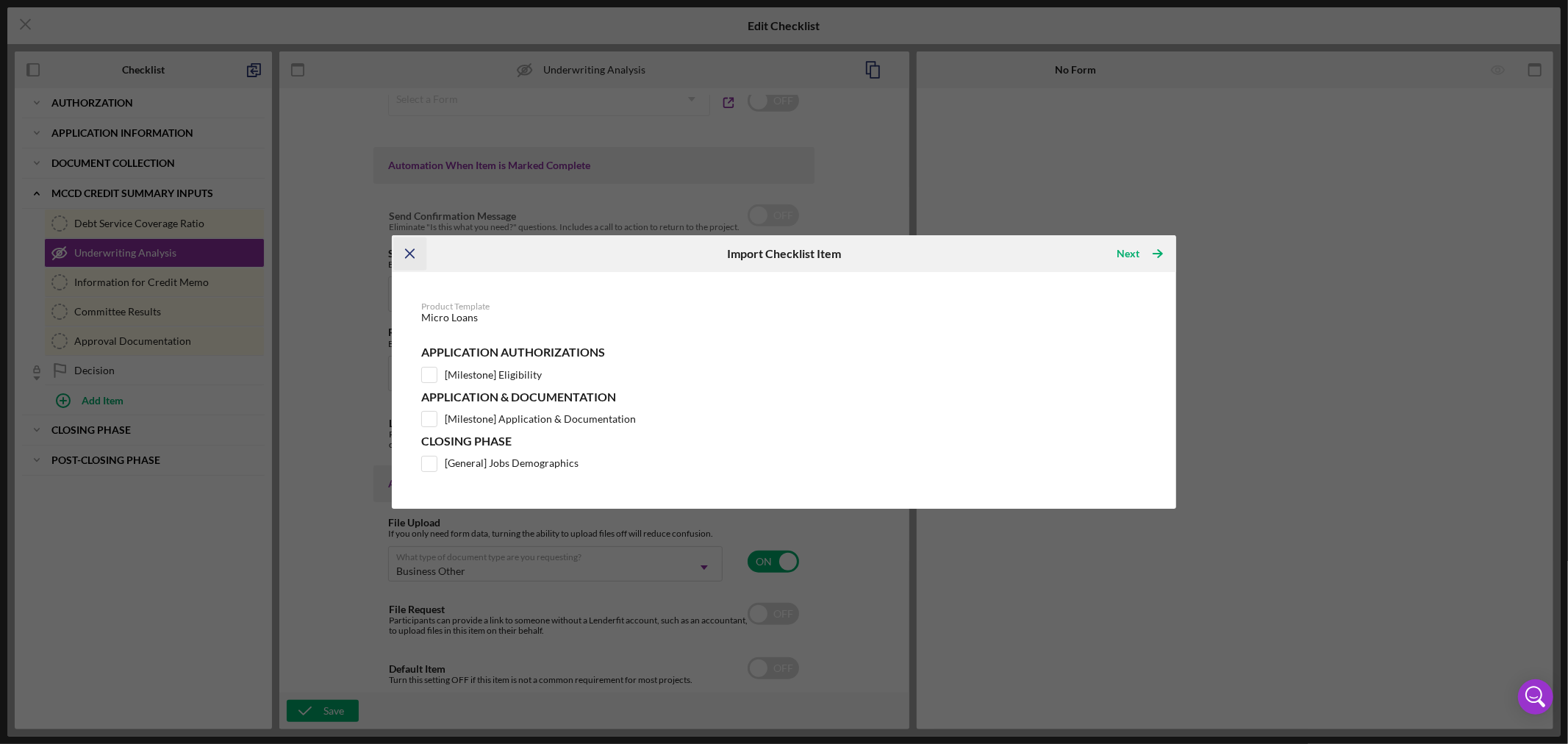
click at [413, 254] on icon "Icon/Menu Close" at bounding box center [411, 254] width 33 height 33
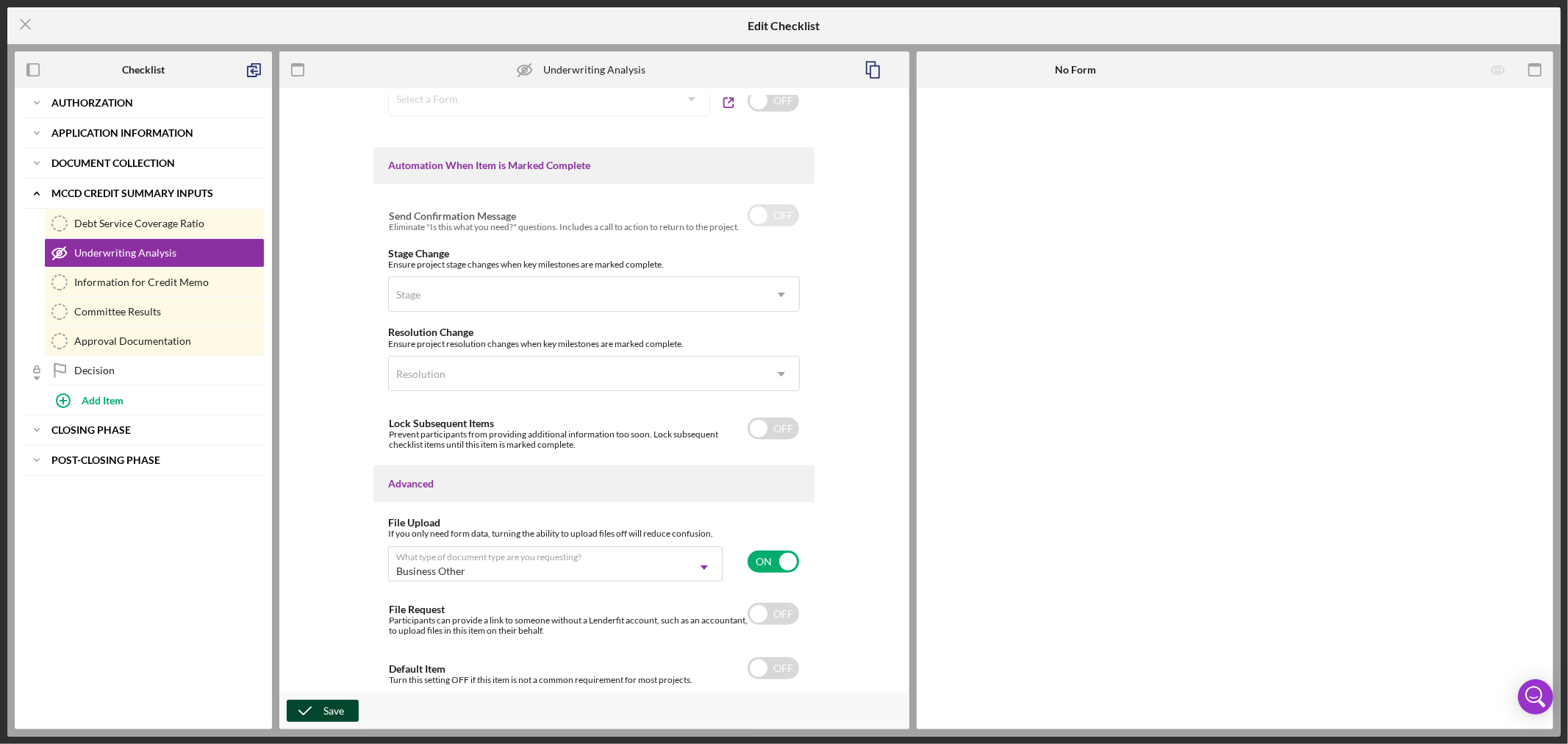
click at [337, 715] on div "Save" at bounding box center [334, 711] width 21 height 22
click at [186, 222] on div "Debt Service Coverage Ratio" at bounding box center [169, 223] width 190 height 12
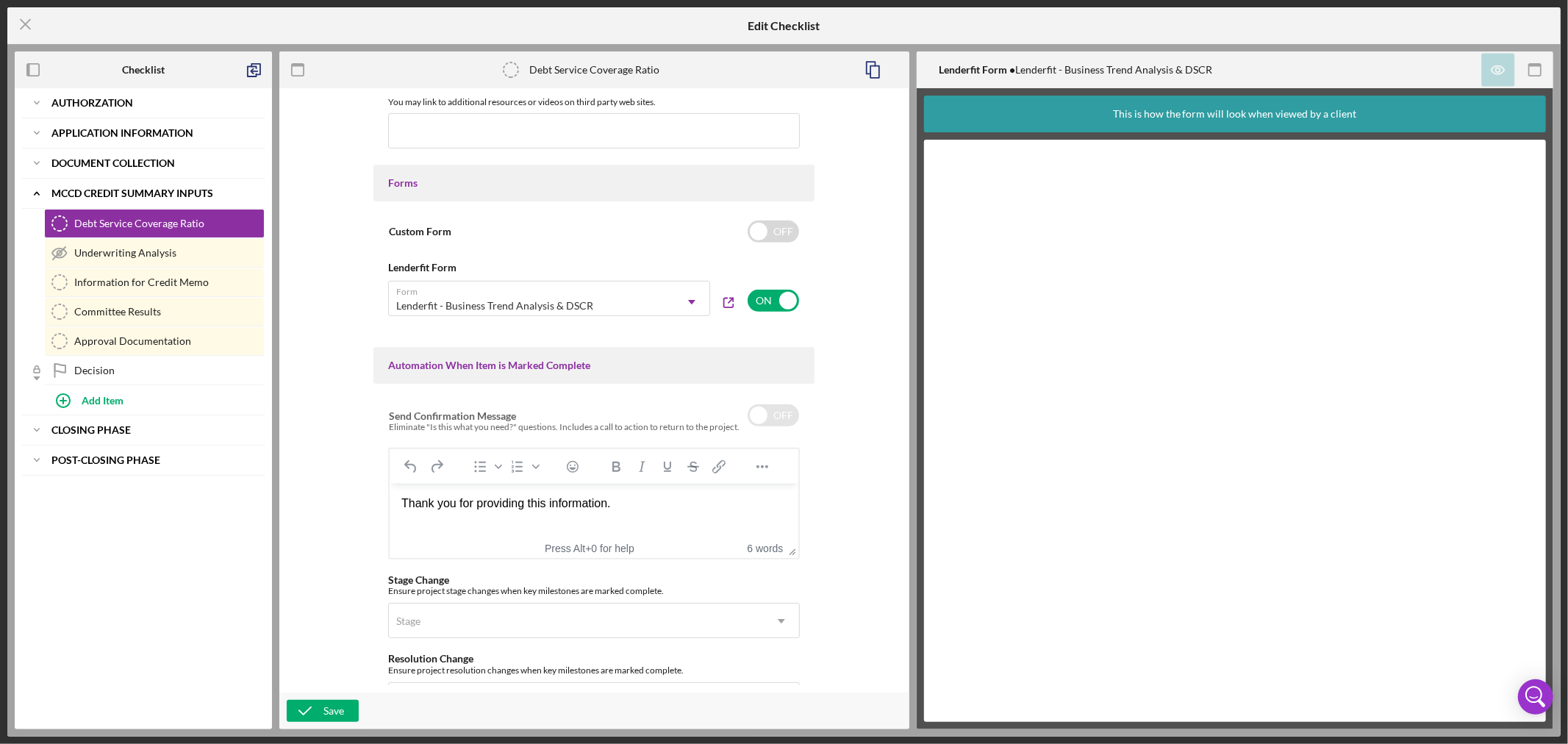
scroll to position [910, 0]
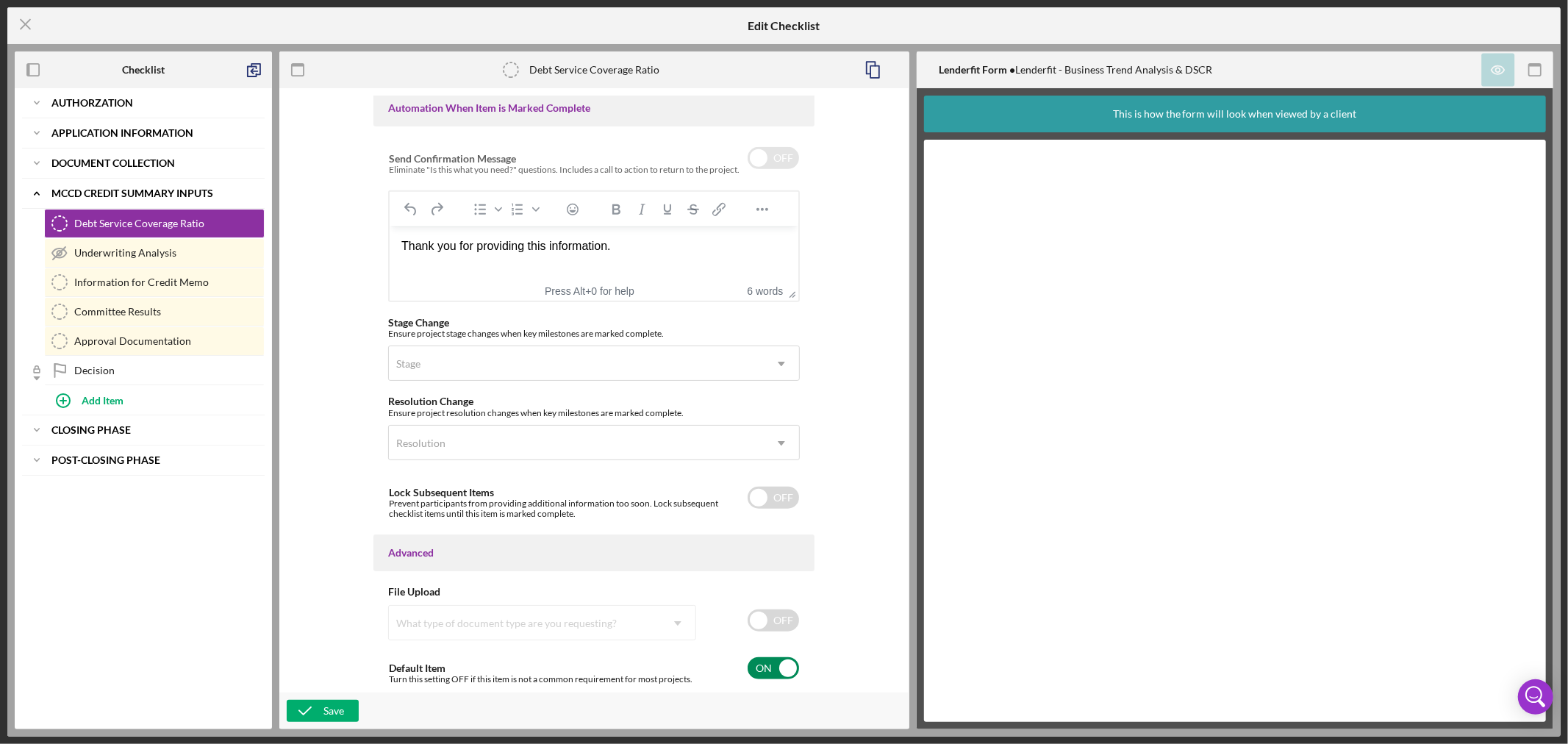
click at [781, 665] on input "checkbox" at bounding box center [773, 668] width 52 height 22
checkbox input "false"
click at [311, 709] on icon "button" at bounding box center [305, 711] width 37 height 37
click at [319, 706] on icon "button" at bounding box center [305, 711] width 37 height 37
click at [25, 25] on line at bounding box center [25, 25] width 10 height 10
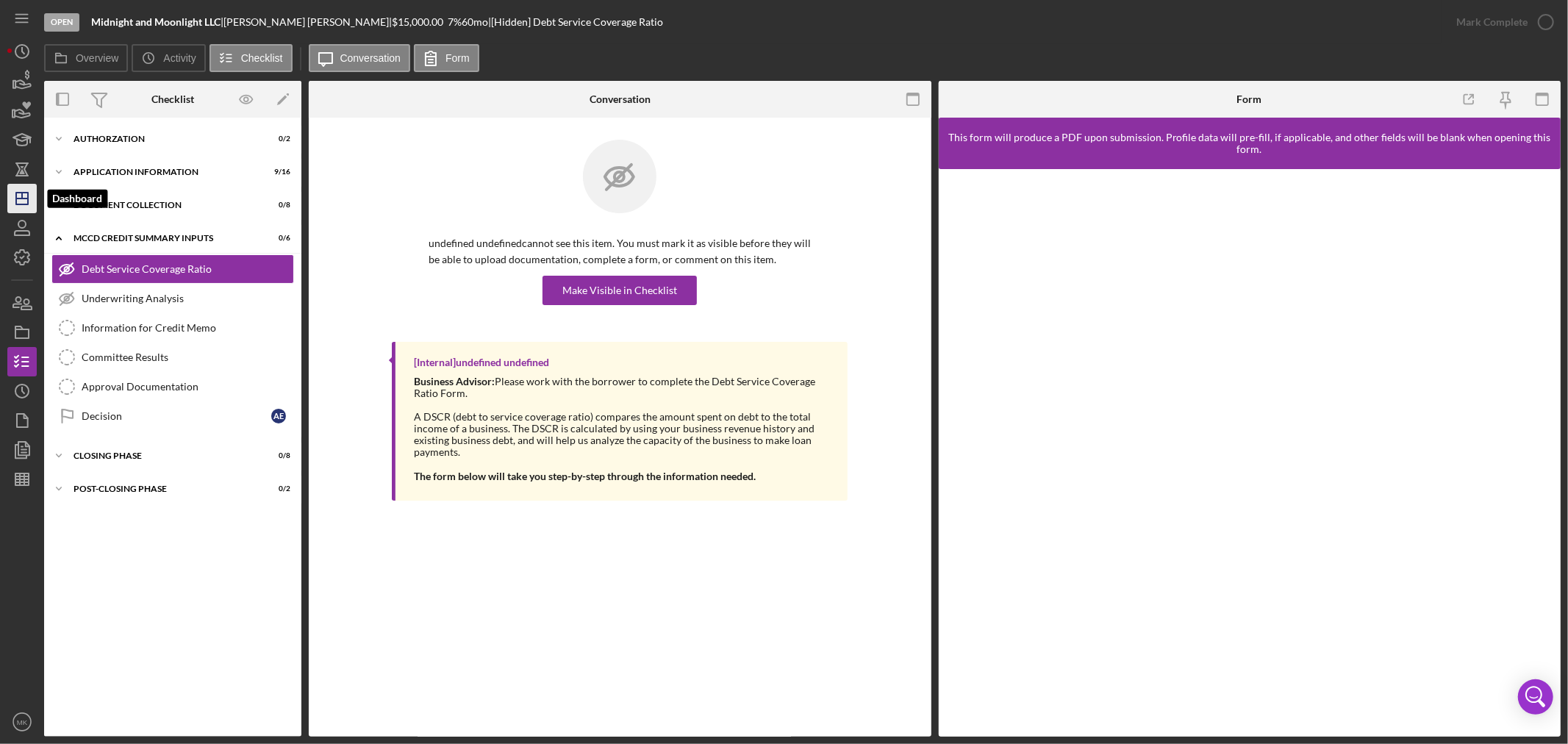
click at [22, 198] on line "button" at bounding box center [22, 195] width 0 height 6
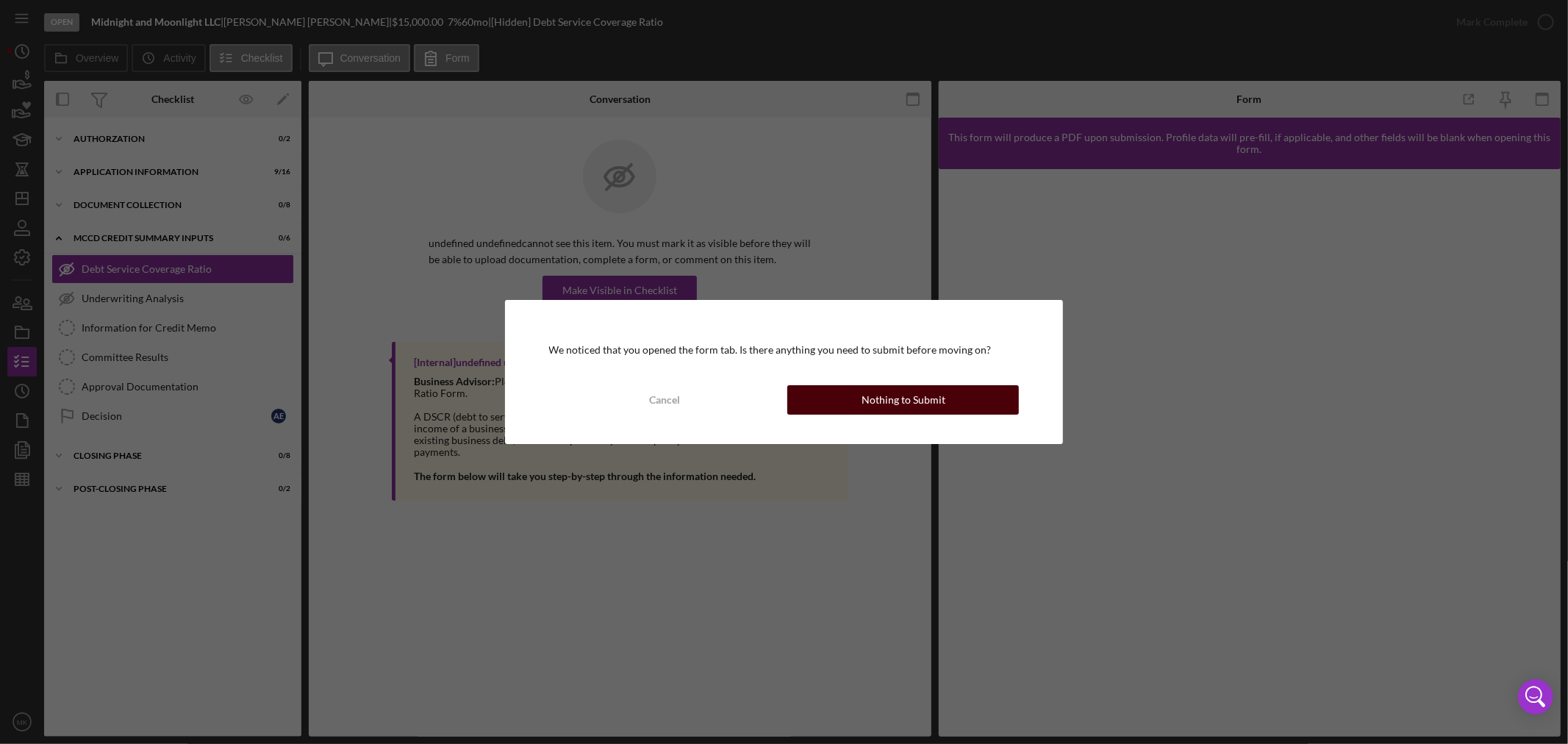
click at [897, 399] on div "Nothing to Submit" at bounding box center [903, 400] width 84 height 29
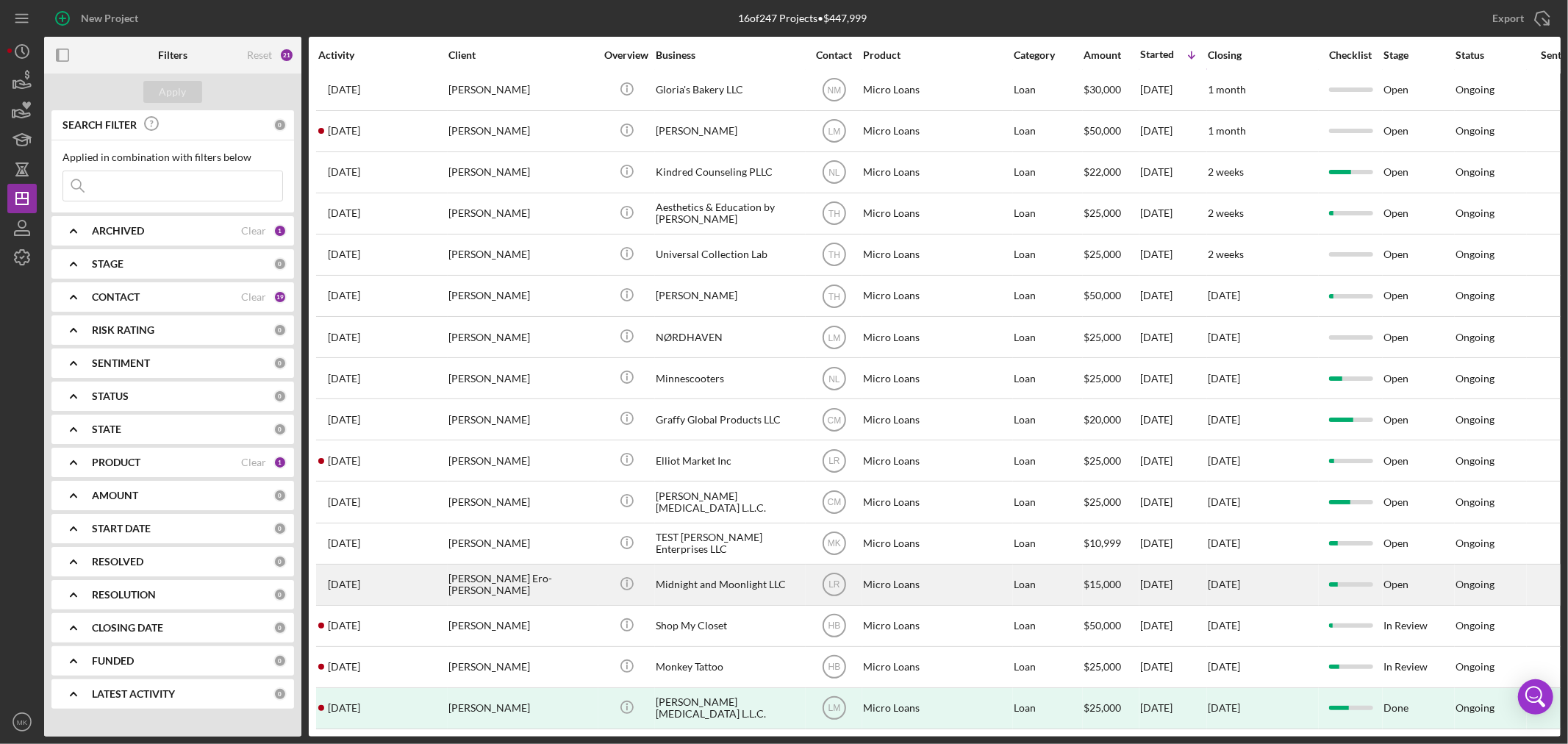
scroll to position [26, 0]
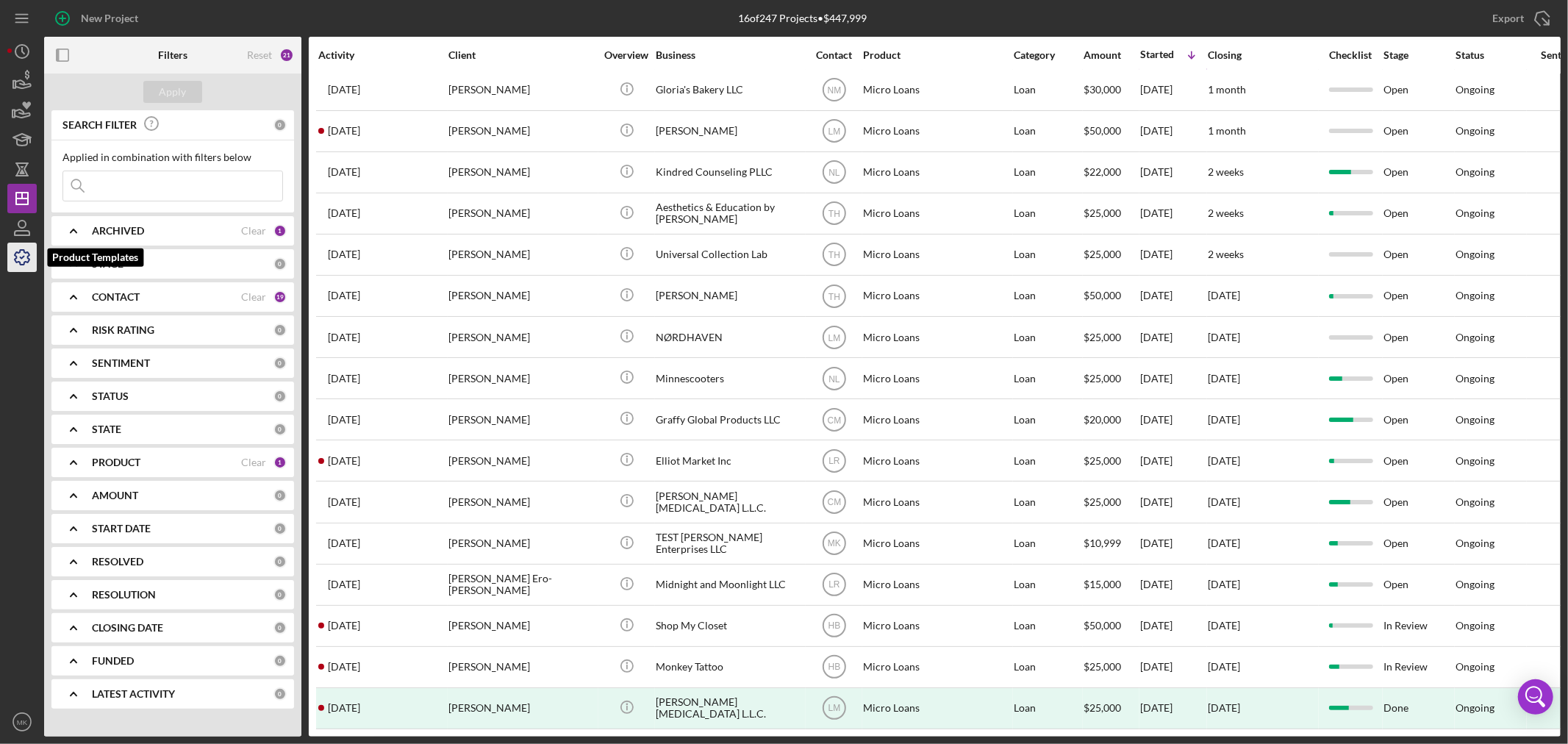
click at [26, 259] on icon "button" at bounding box center [22, 257] width 37 height 37
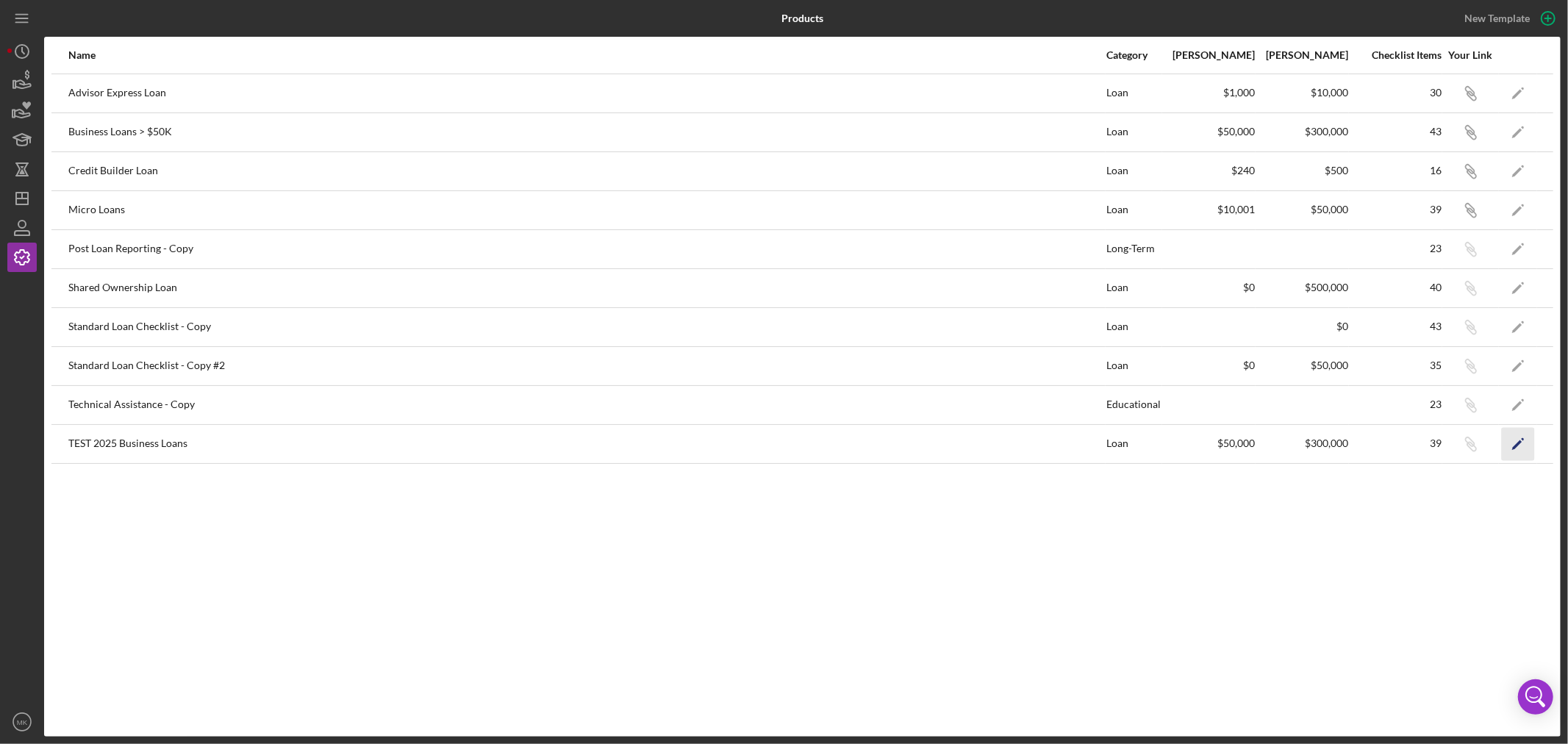
click at [1522, 439] on icon "Icon/Edit" at bounding box center [1519, 444] width 33 height 33
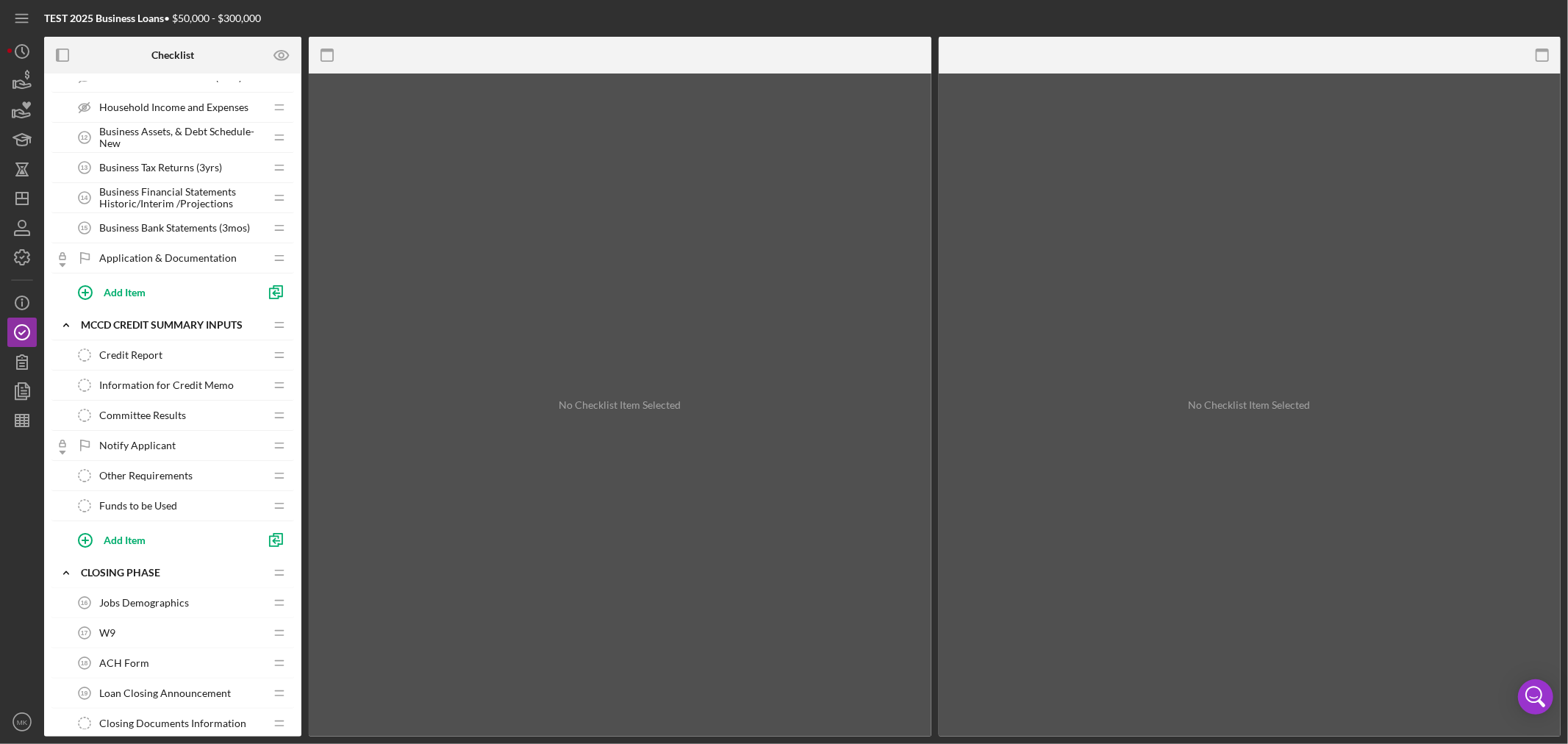
scroll to position [571, 0]
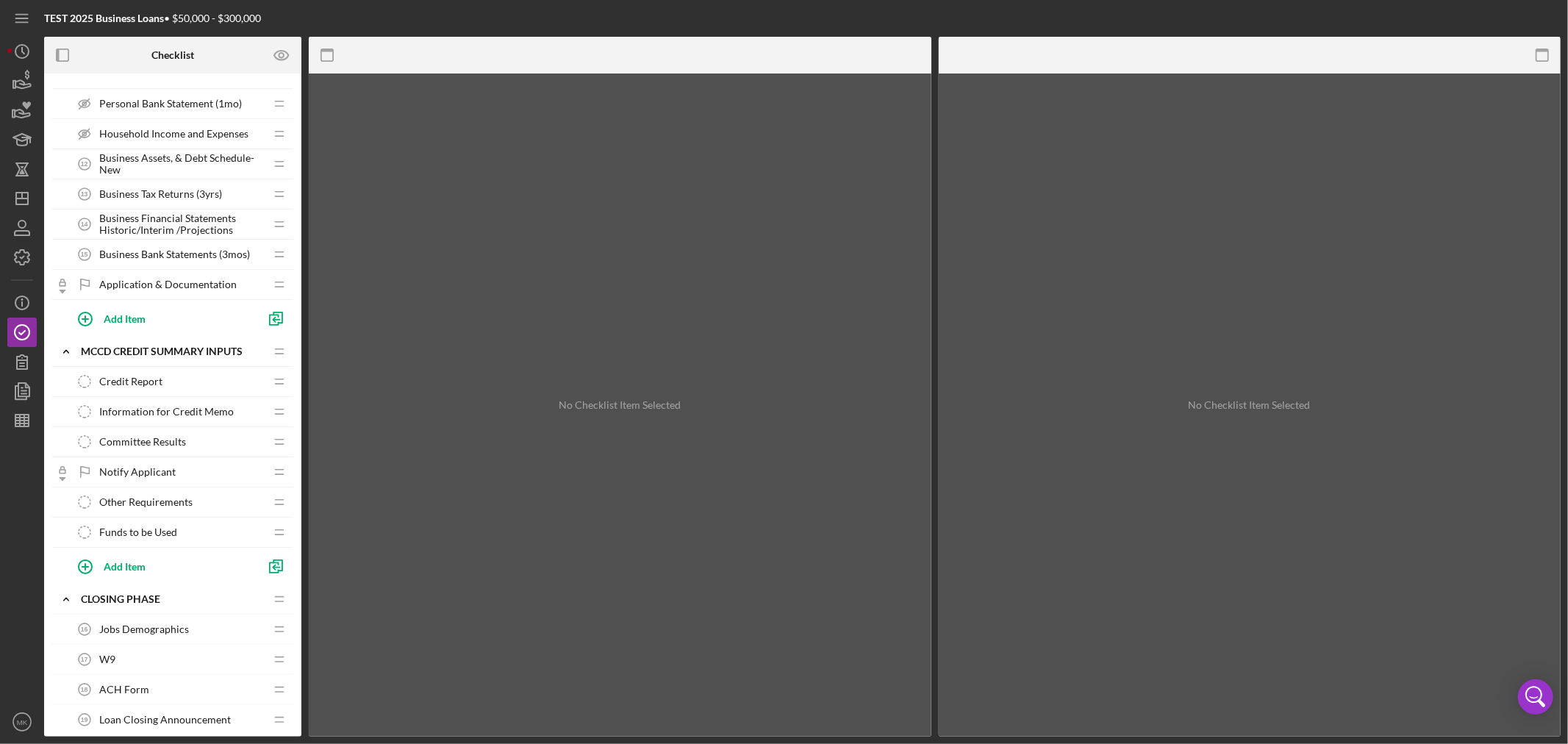
click at [221, 410] on span "Information for Credit Memo" at bounding box center [166, 411] width 135 height 12
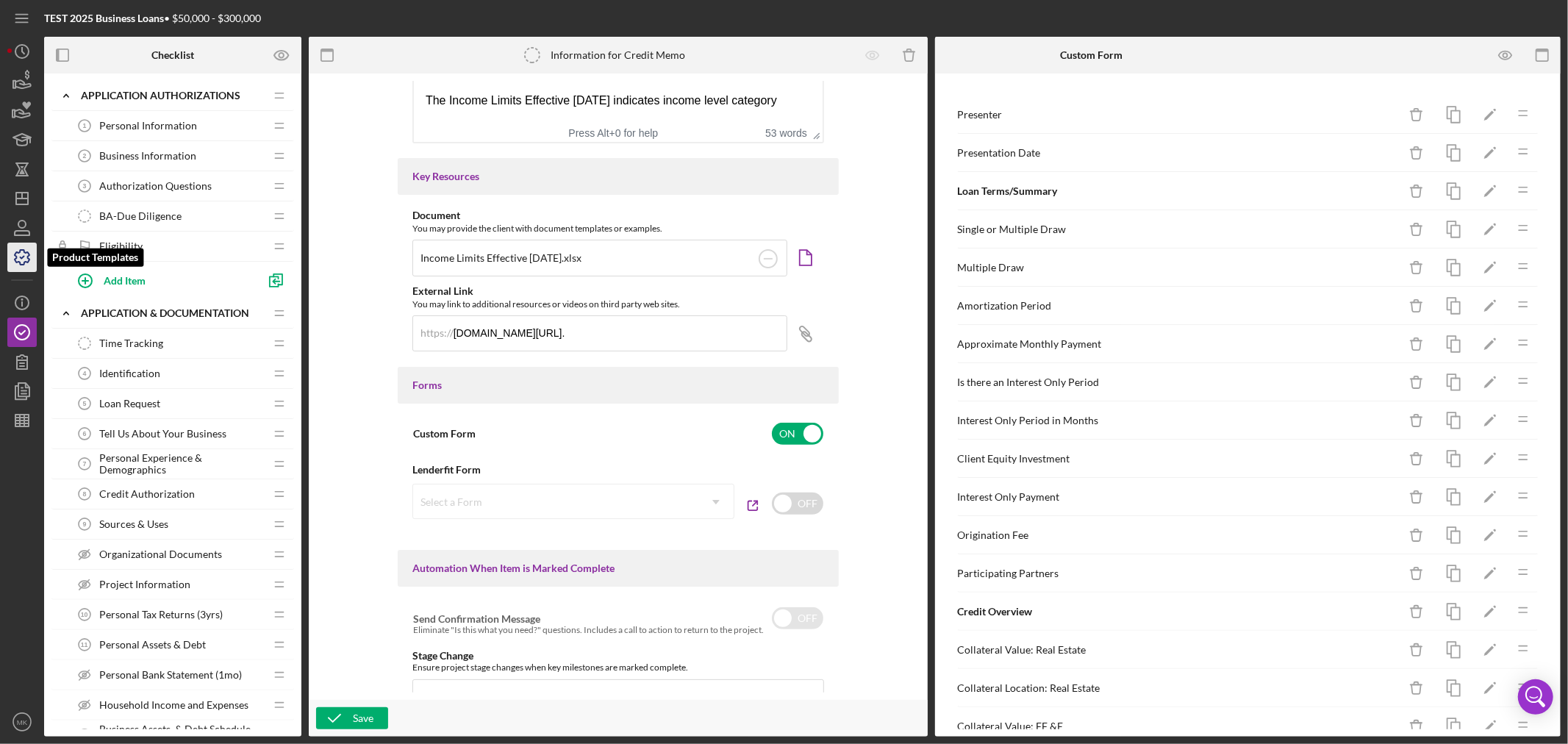
click at [24, 260] on icon "button" at bounding box center [22, 257] width 37 height 37
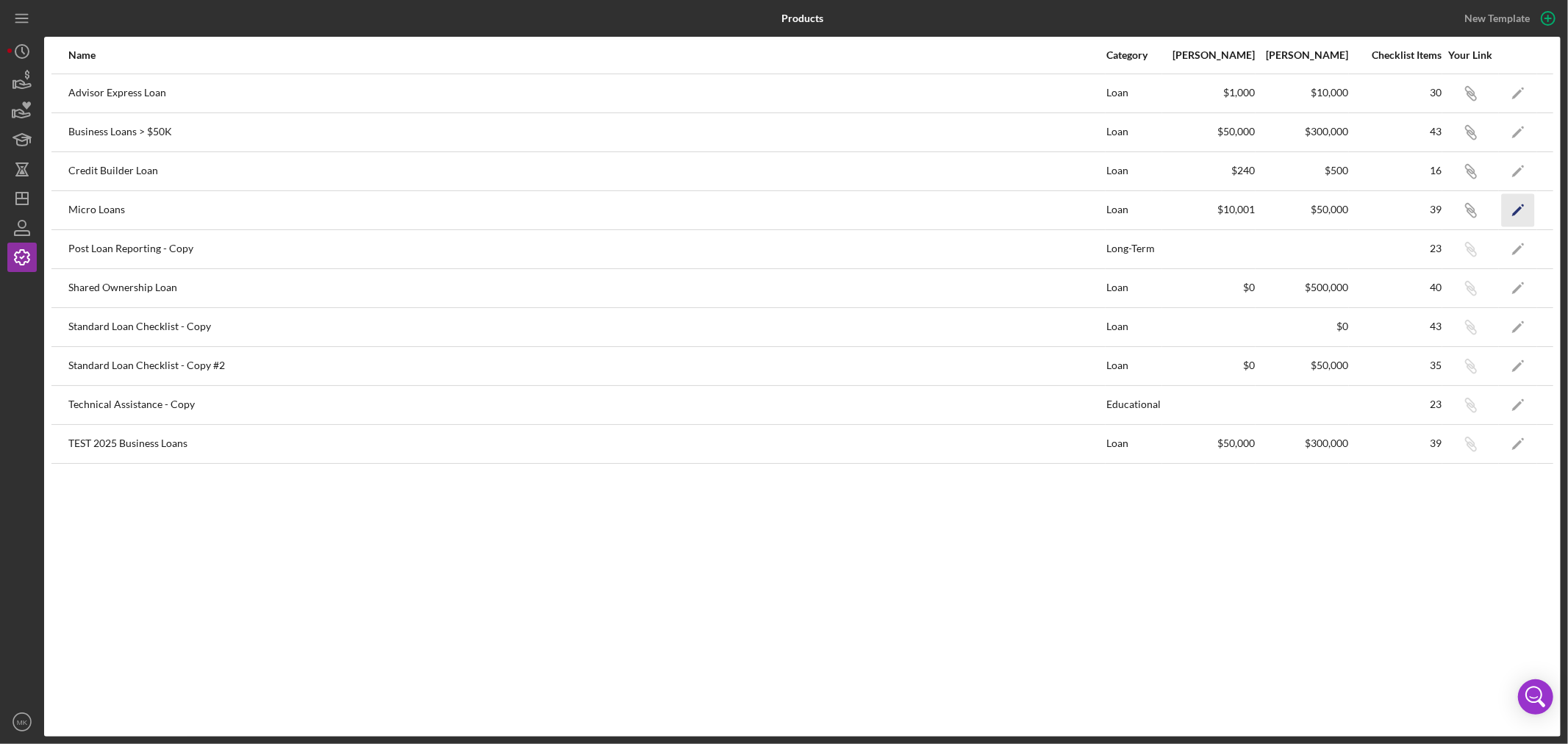
click at [1516, 210] on polygon "button" at bounding box center [1517, 210] width 10 height 10
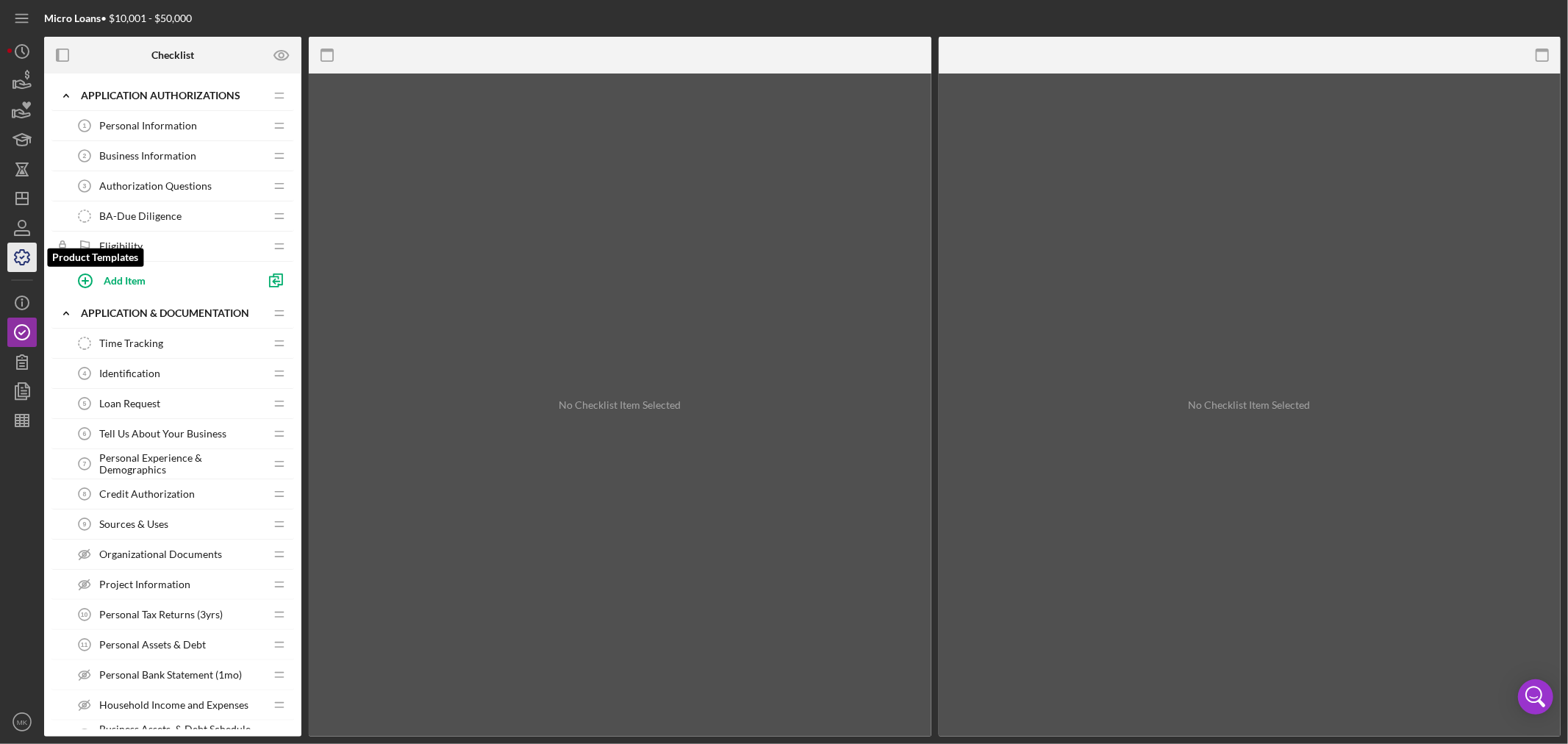
click at [25, 259] on icon "button" at bounding box center [22, 257] width 37 height 37
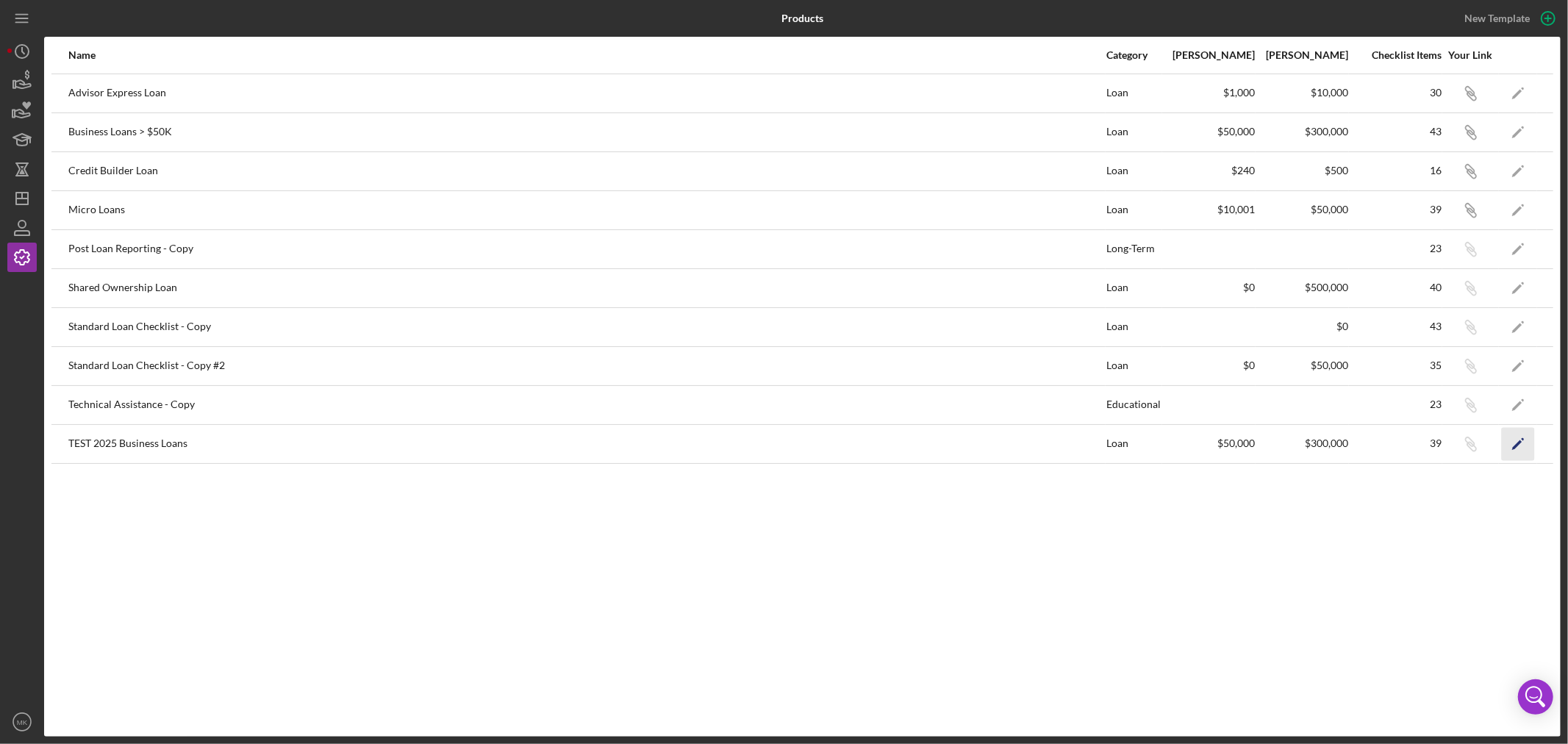
click at [1518, 445] on icon "Icon/Edit" at bounding box center [1519, 444] width 33 height 33
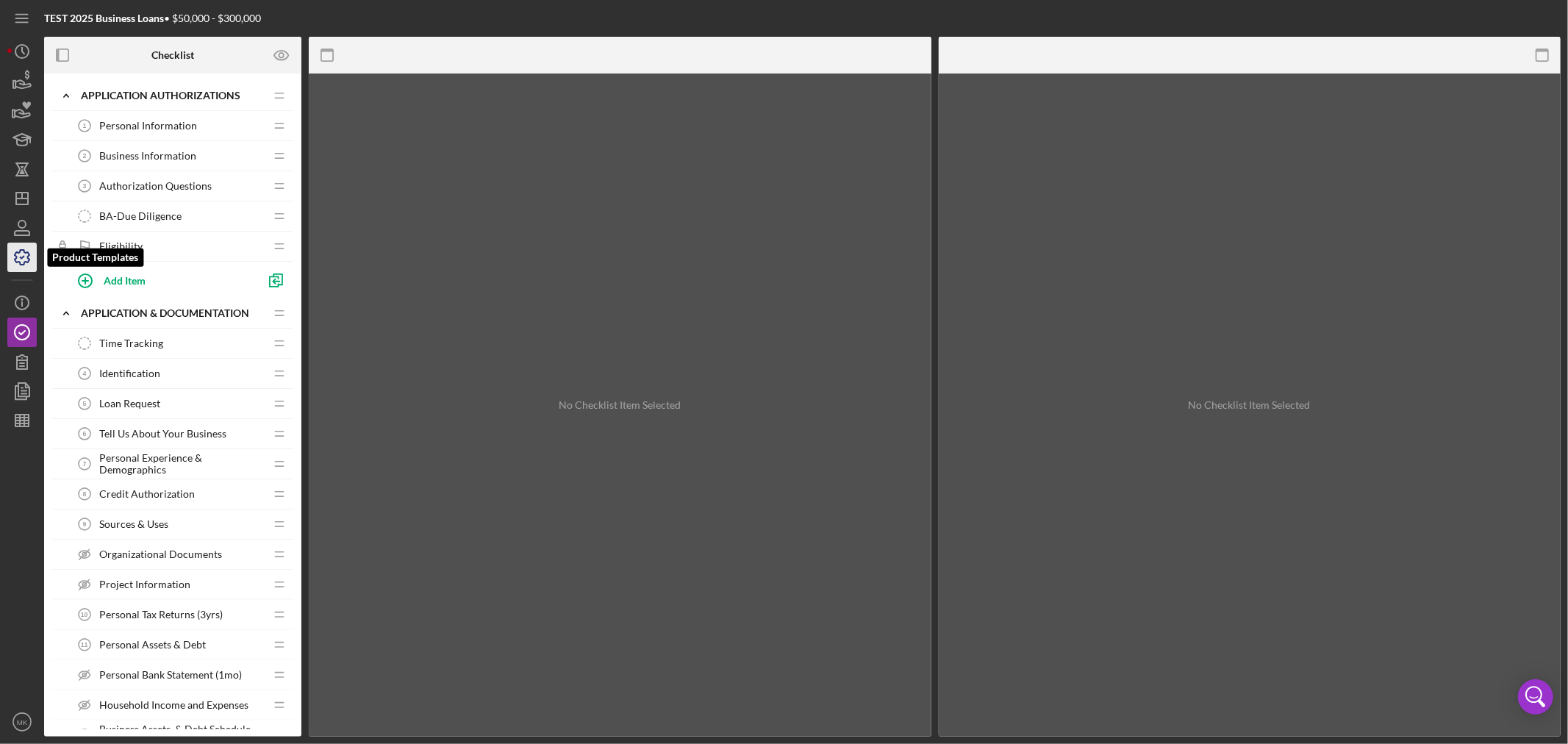
click at [25, 257] on icon "button" at bounding box center [22, 257] width 37 height 37
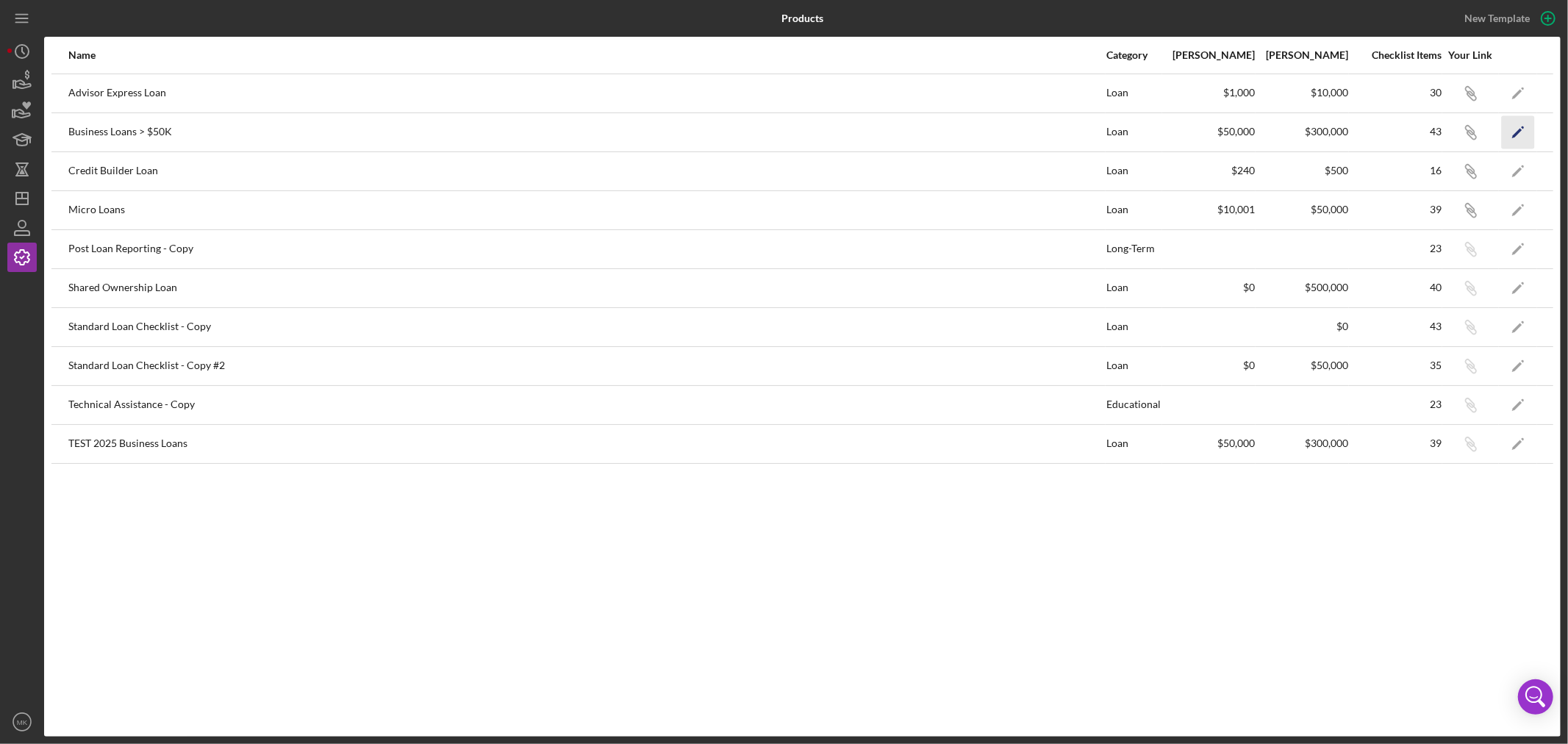
click at [1519, 129] on polygon "button" at bounding box center [1517, 133] width 10 height 10
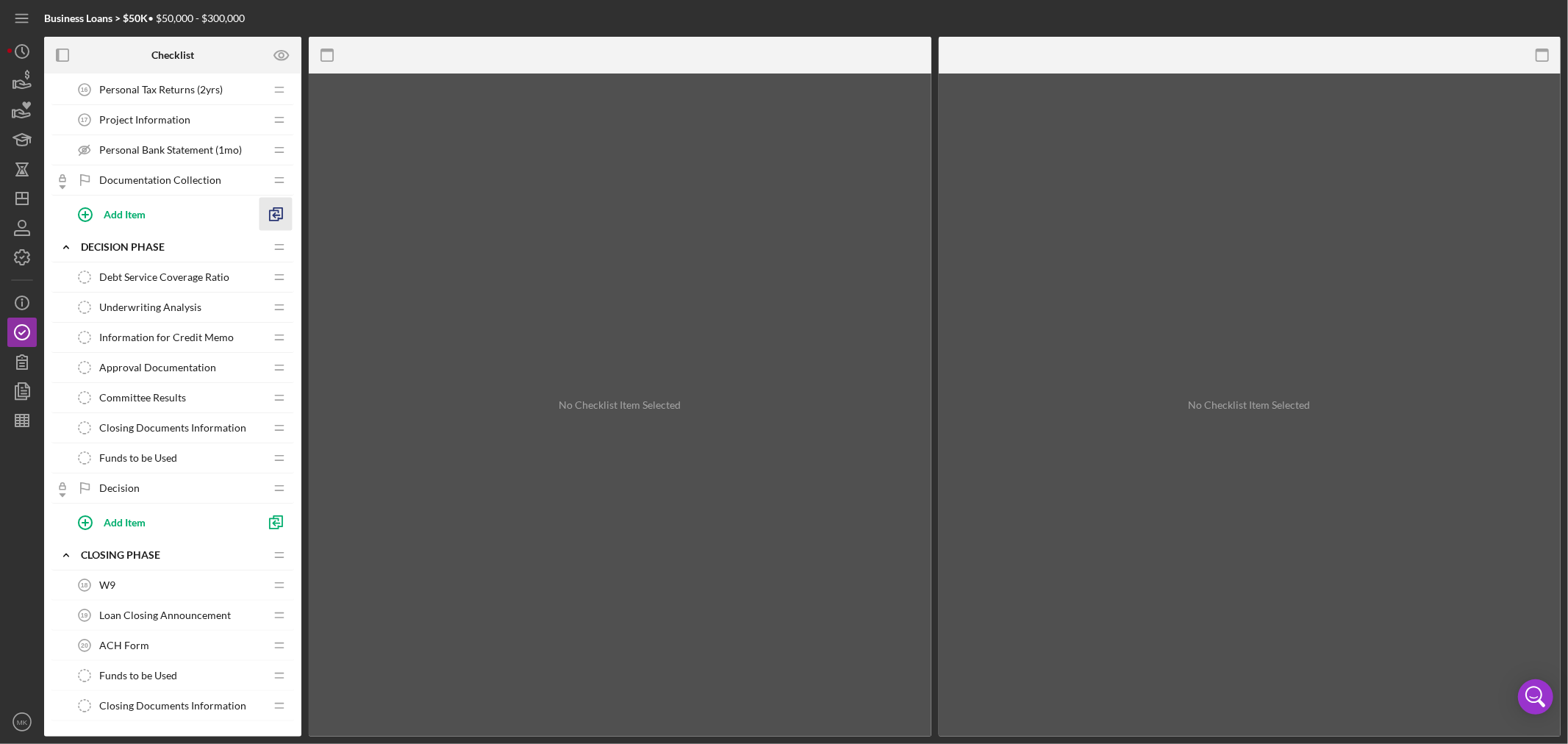
scroll to position [725, 0]
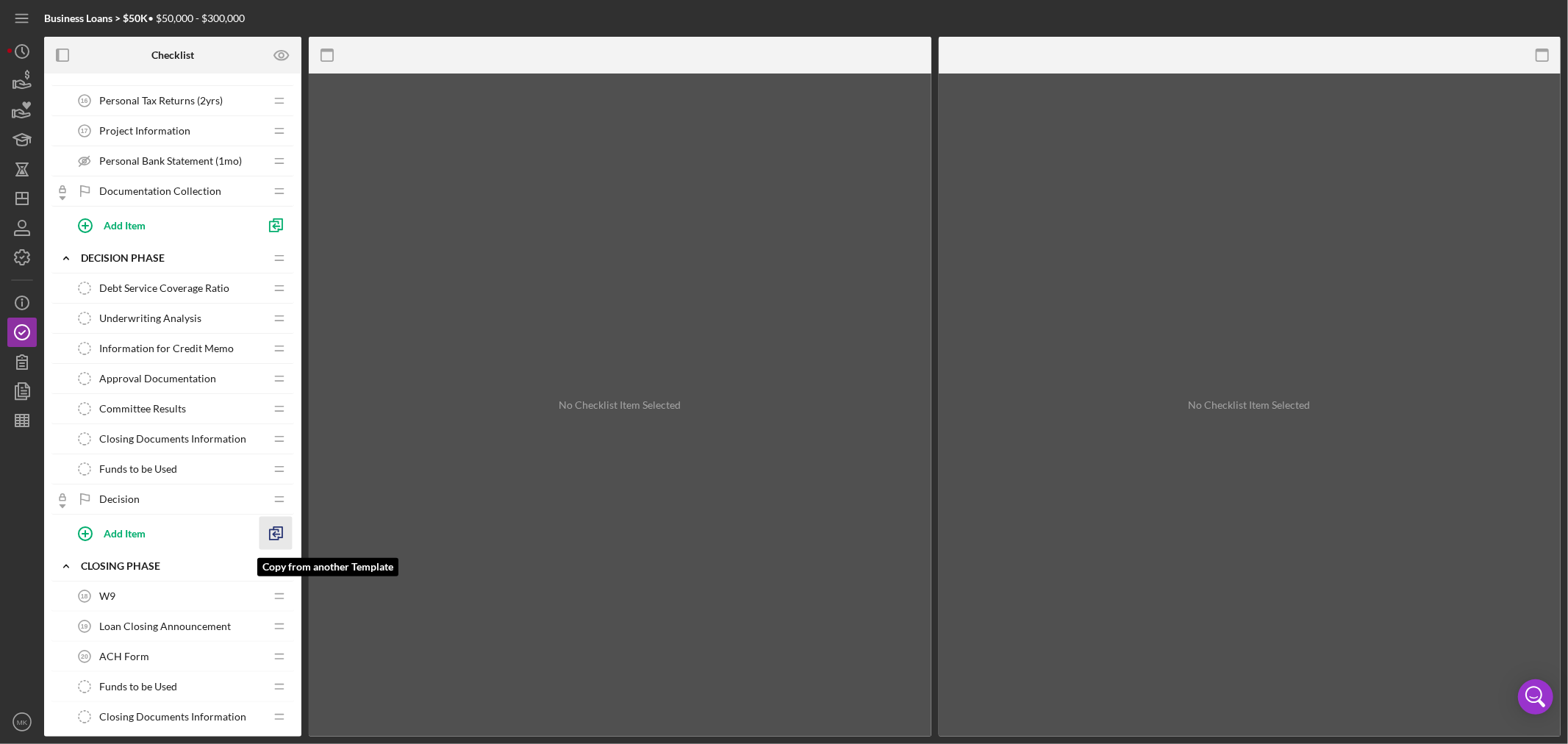
click at [276, 533] on icon "button" at bounding box center [276, 534] width 33 height 33
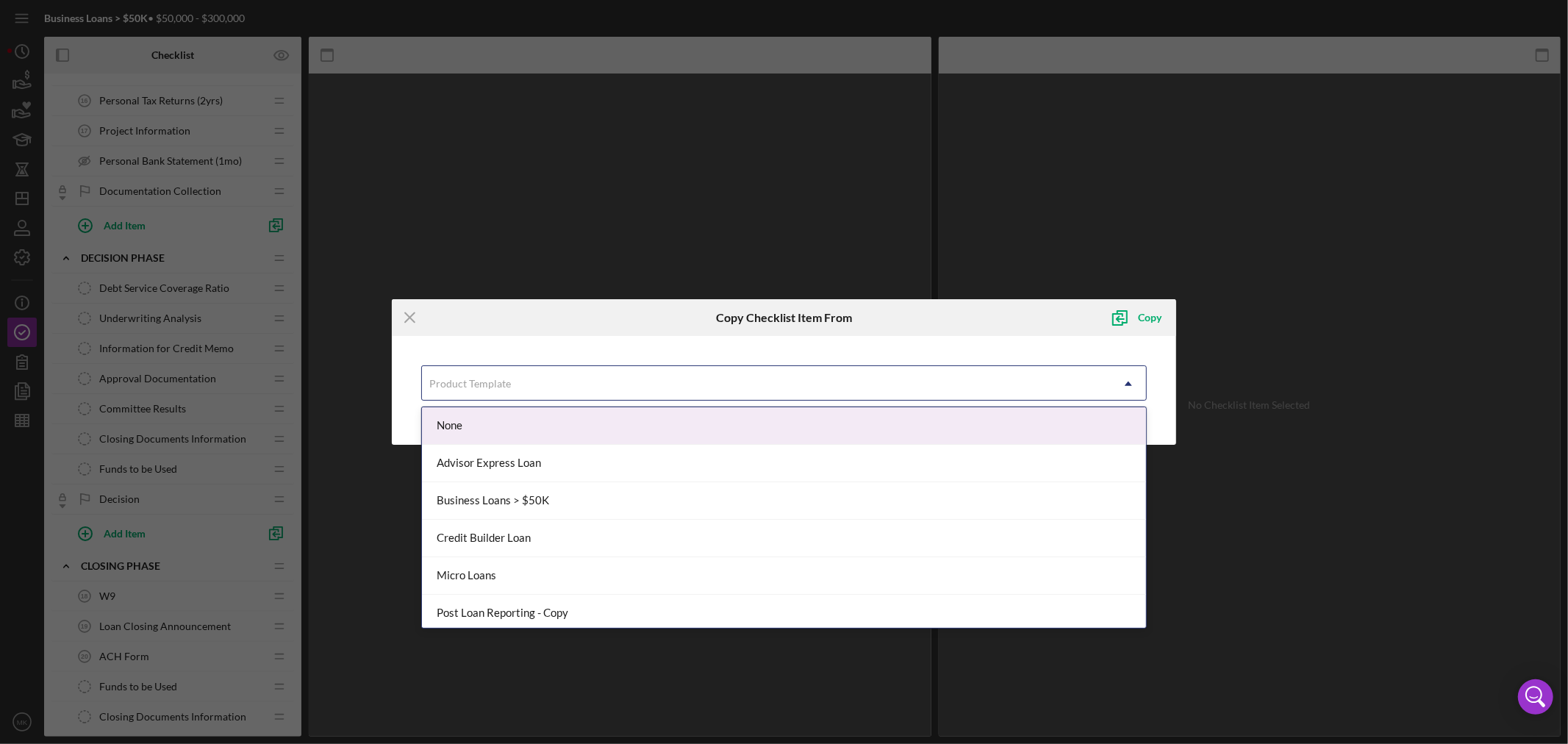
click at [1129, 379] on icon "Icon/Dropdown Arrow" at bounding box center [1128, 384] width 35 height 35
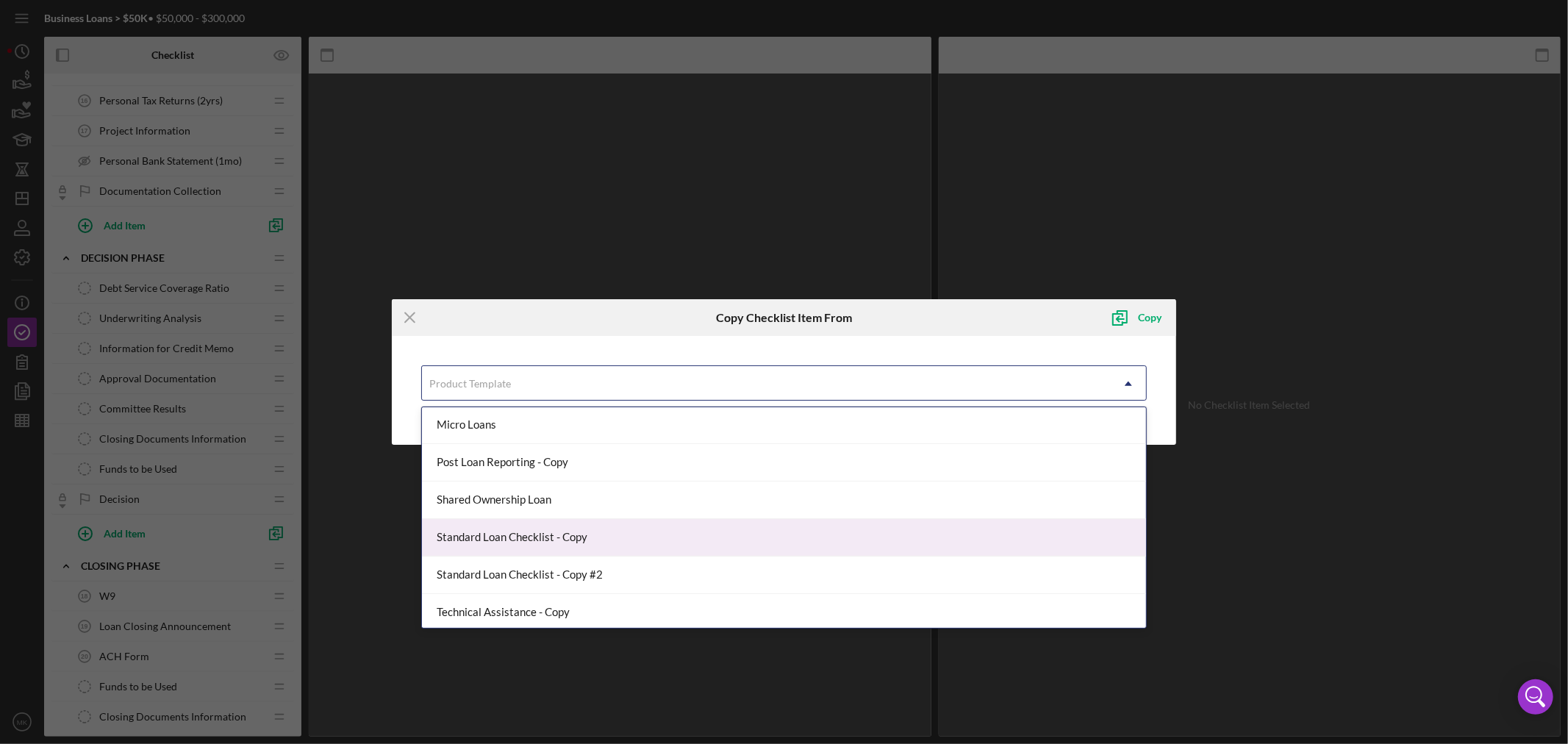
scroll to position [193, 0]
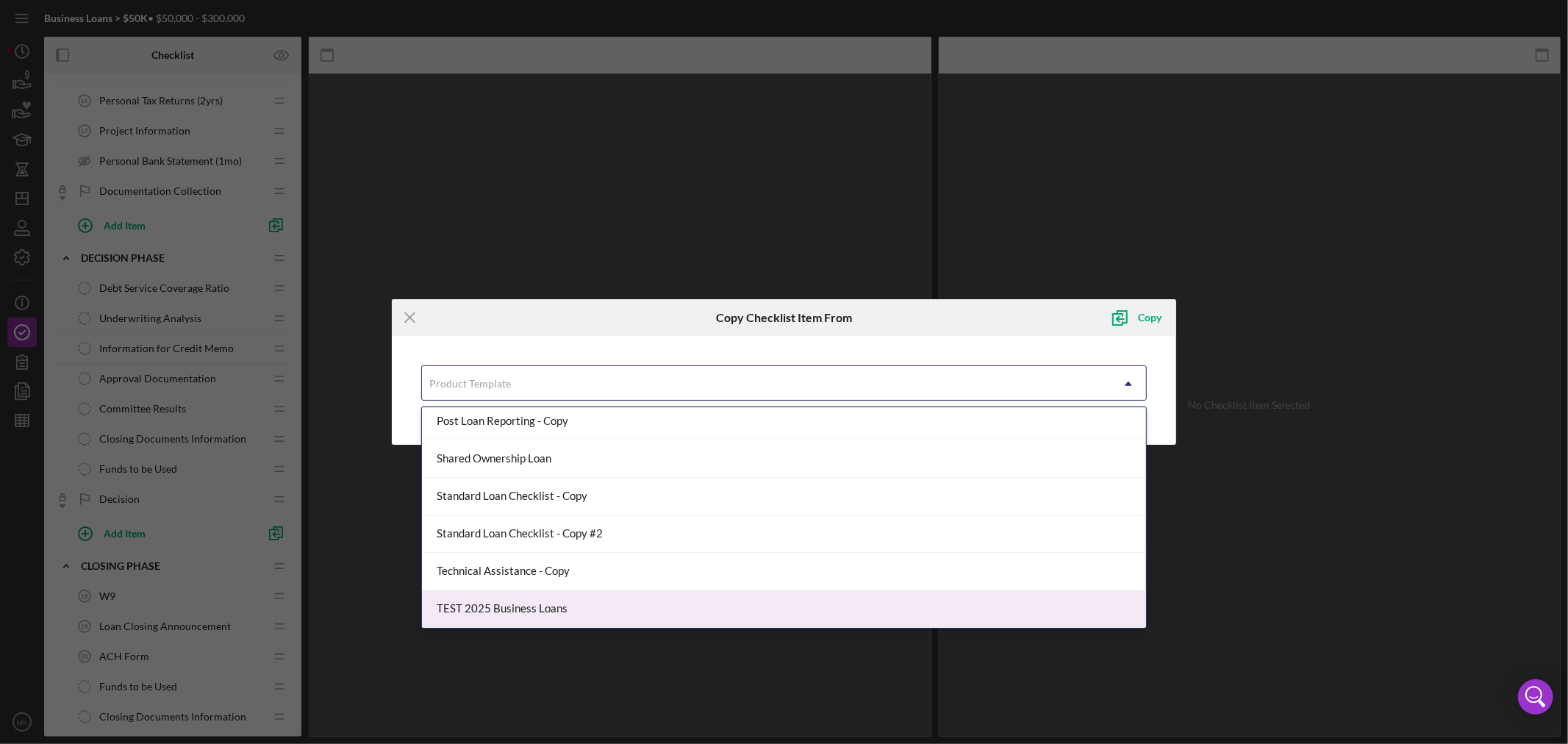
click at [696, 613] on div "TEST 2025 Business Loans" at bounding box center [784, 609] width 724 height 37
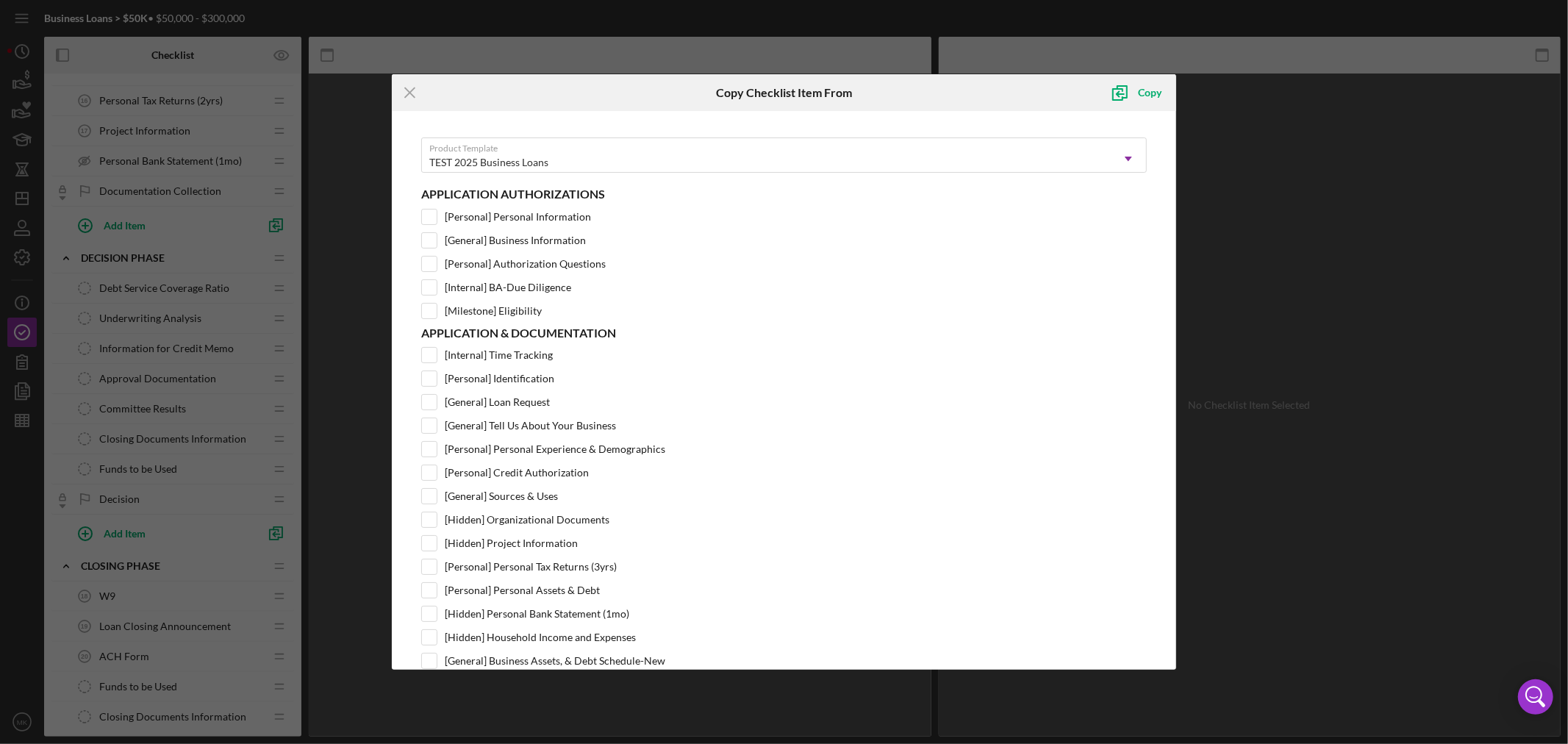
scroll to position [0, 0]
click at [410, 91] on icon "Icon/Menu Close" at bounding box center [410, 92] width 37 height 37
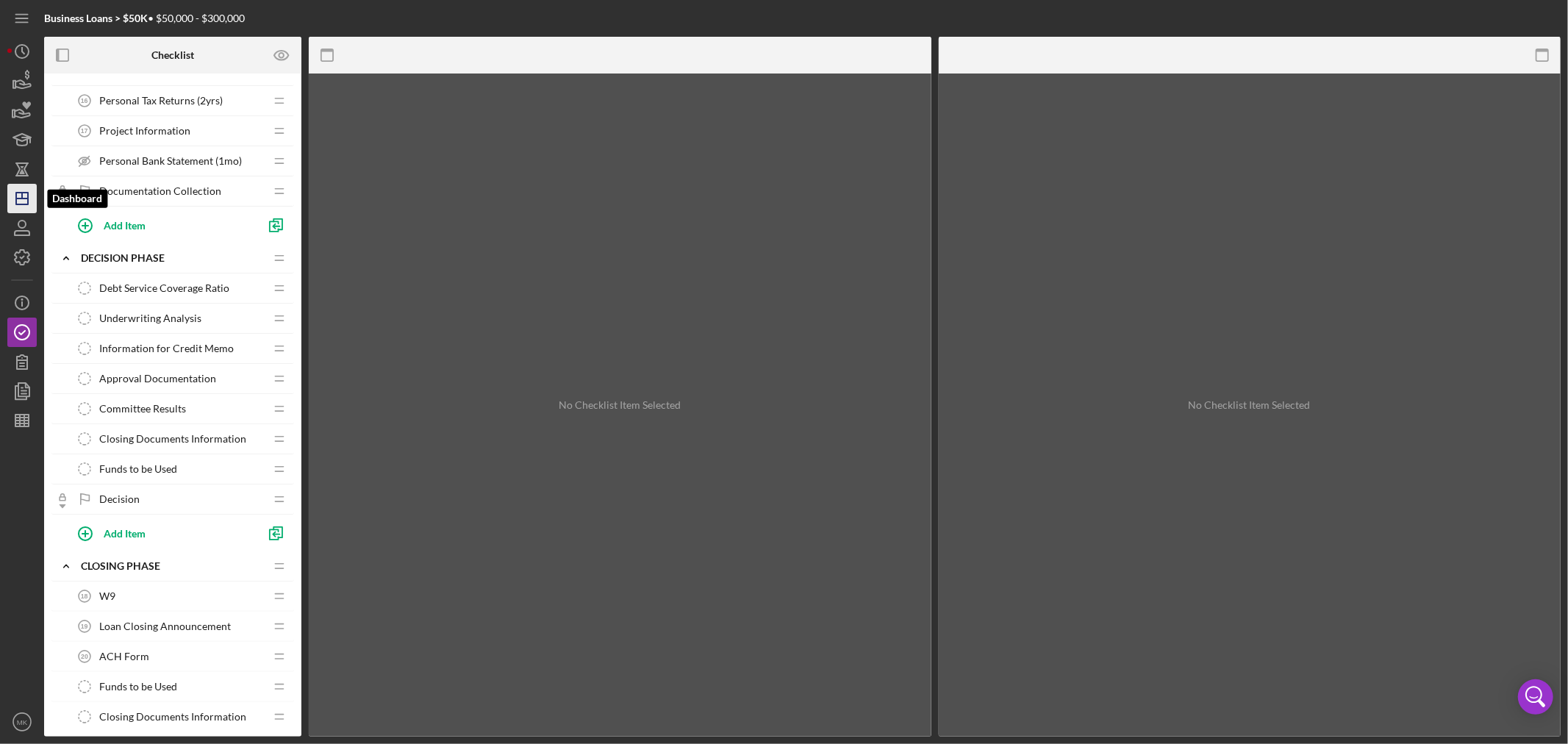
click at [21, 200] on icon "Icon/Dashboard" at bounding box center [22, 198] width 37 height 37
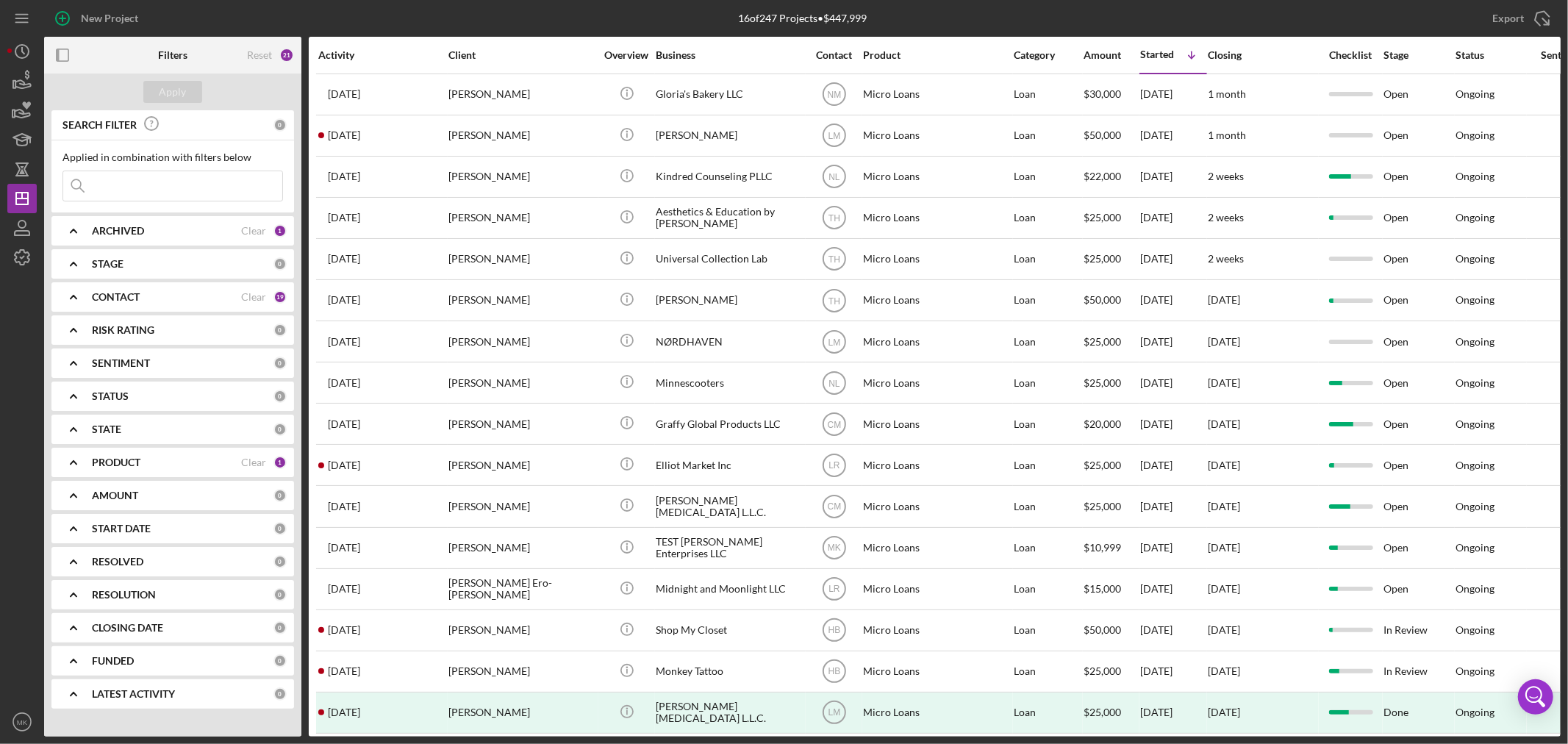
click at [103, 460] on b "PRODUCT" at bounding box center [115, 462] width 49 height 12
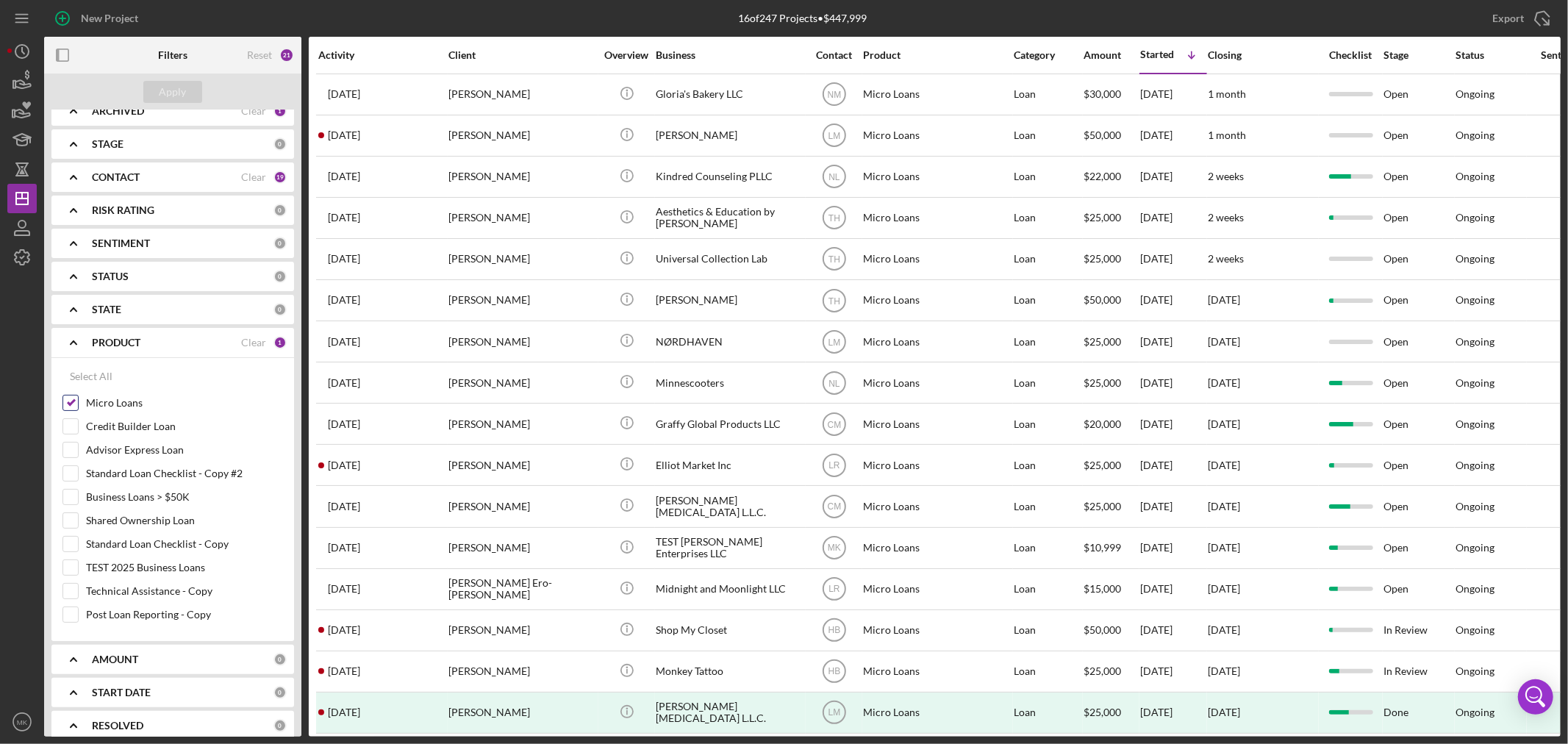
scroll to position [163, 0]
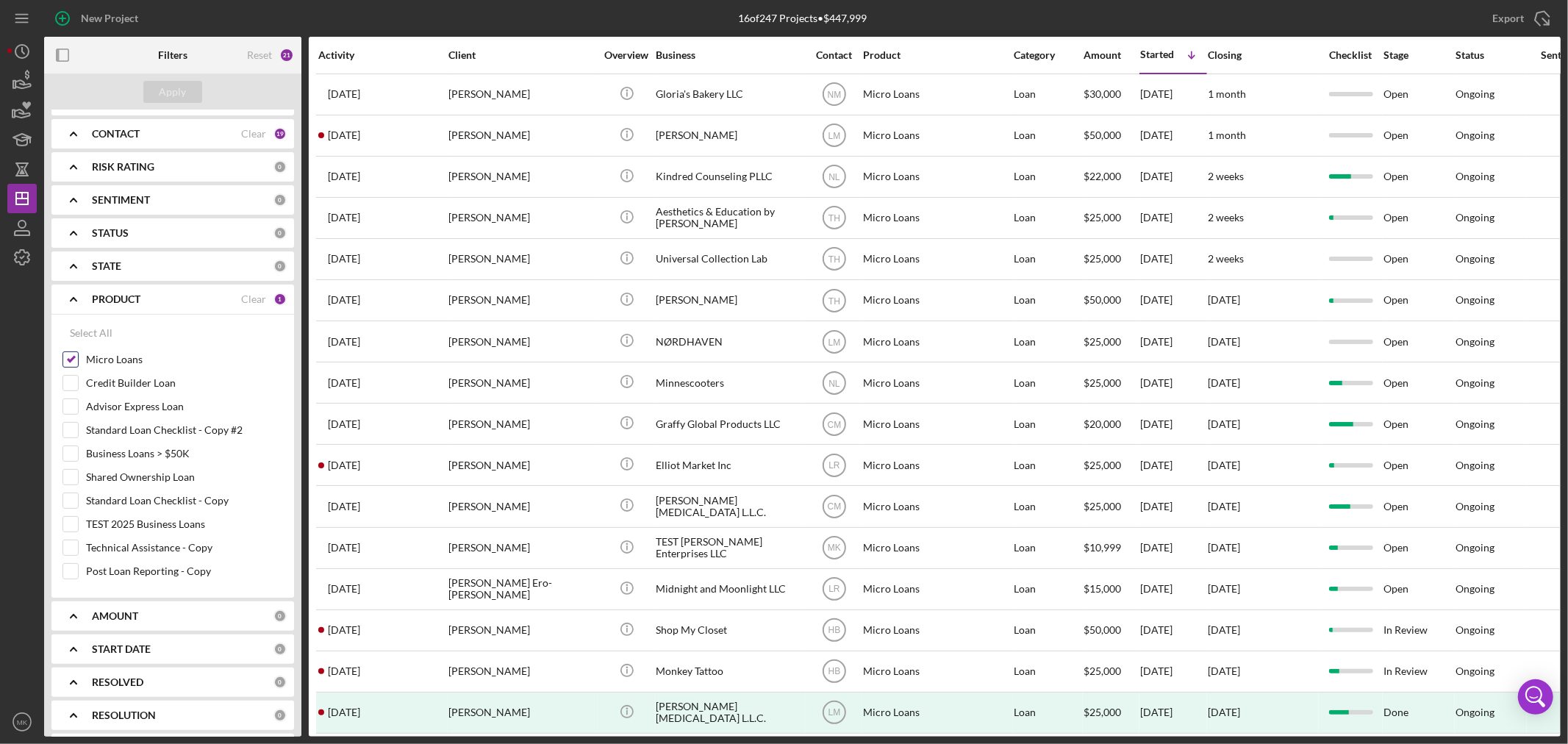
click at [68, 358] on input "Micro Loans" at bounding box center [70, 359] width 14 height 14
checkbox input "false"
click at [71, 453] on input "Business Loans > $50K" at bounding box center [70, 453] width 14 height 14
checkbox input "true"
click at [178, 94] on div "Apply" at bounding box center [173, 92] width 27 height 22
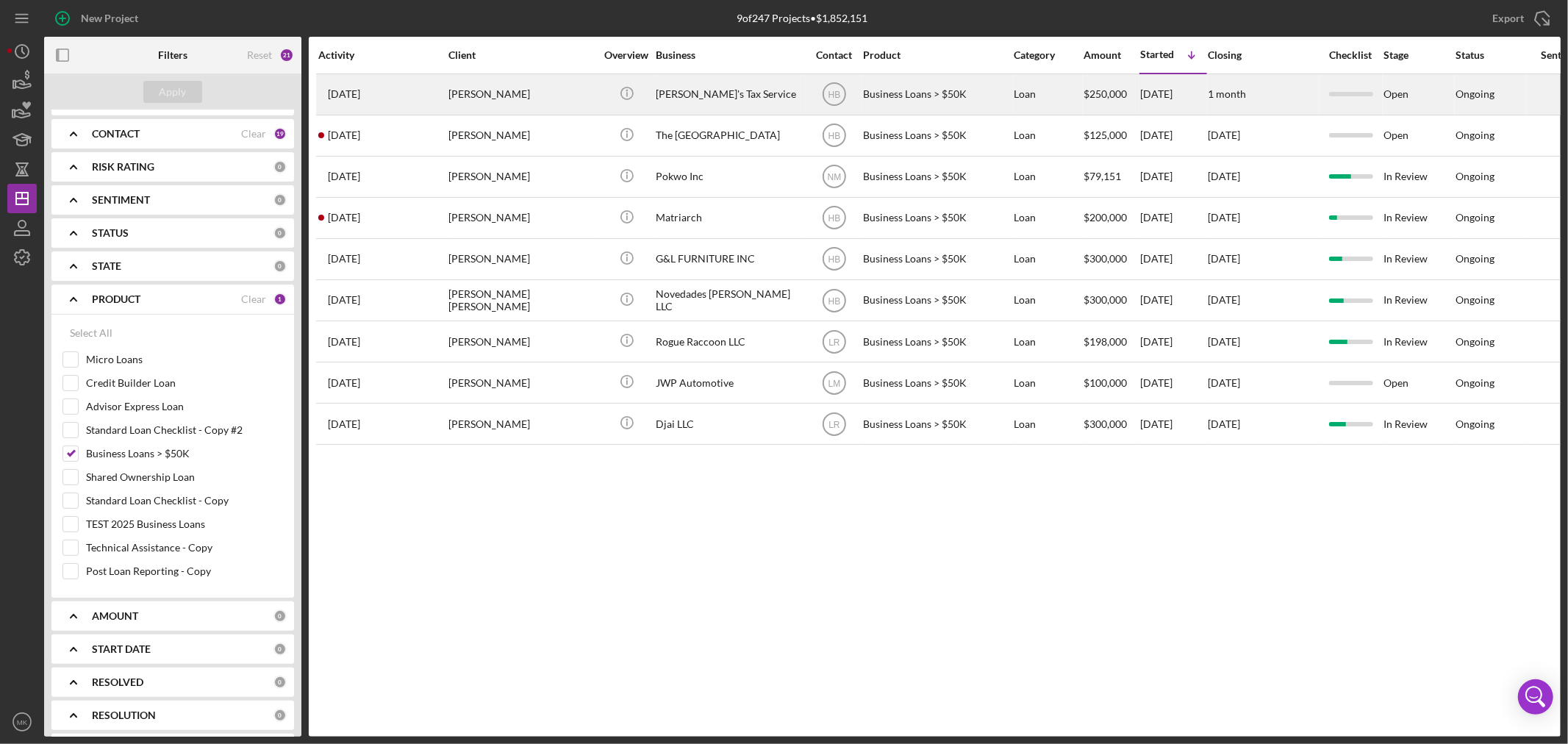
click at [483, 94] on div "Dominic Nzara" at bounding box center [522, 94] width 147 height 39
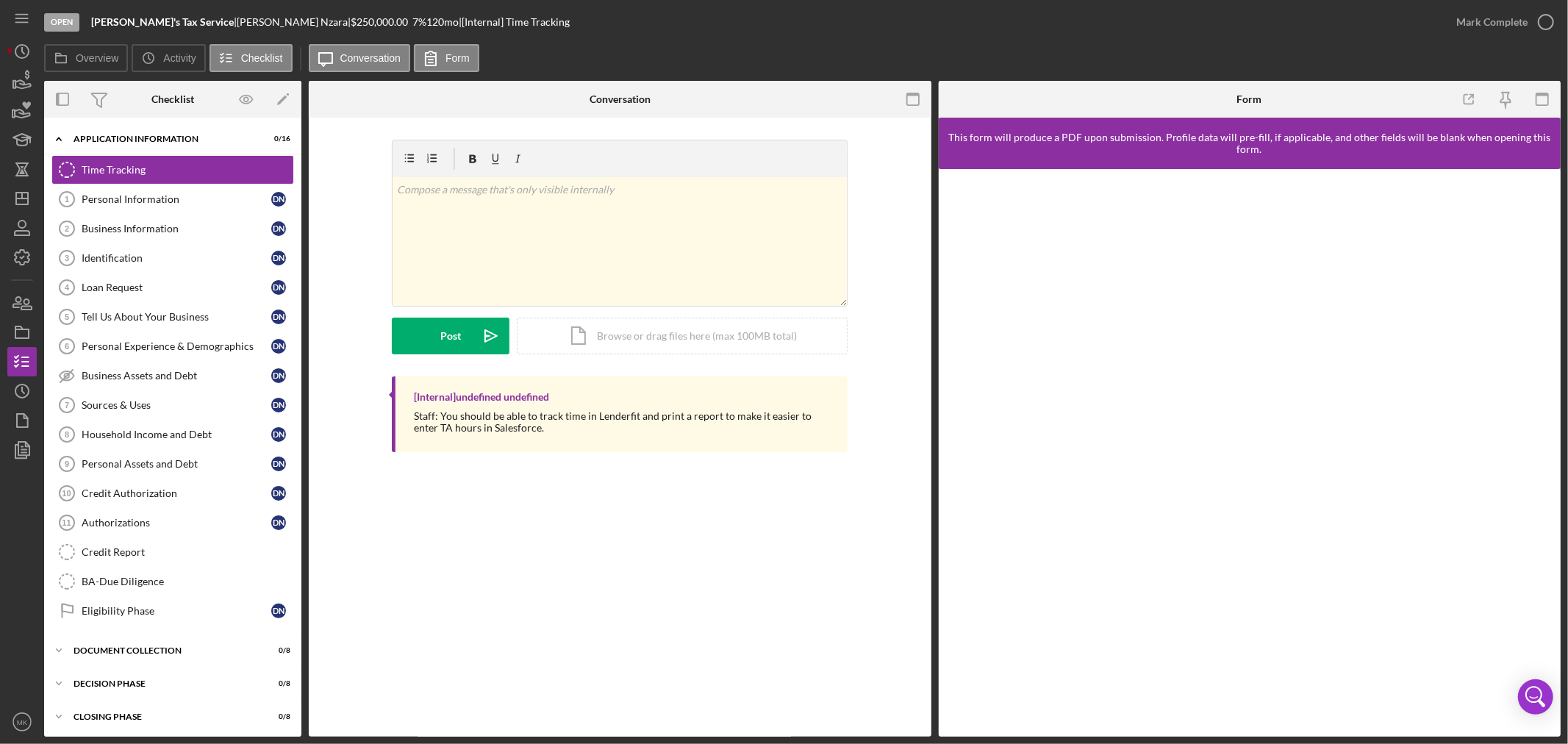
scroll to position [38, 0]
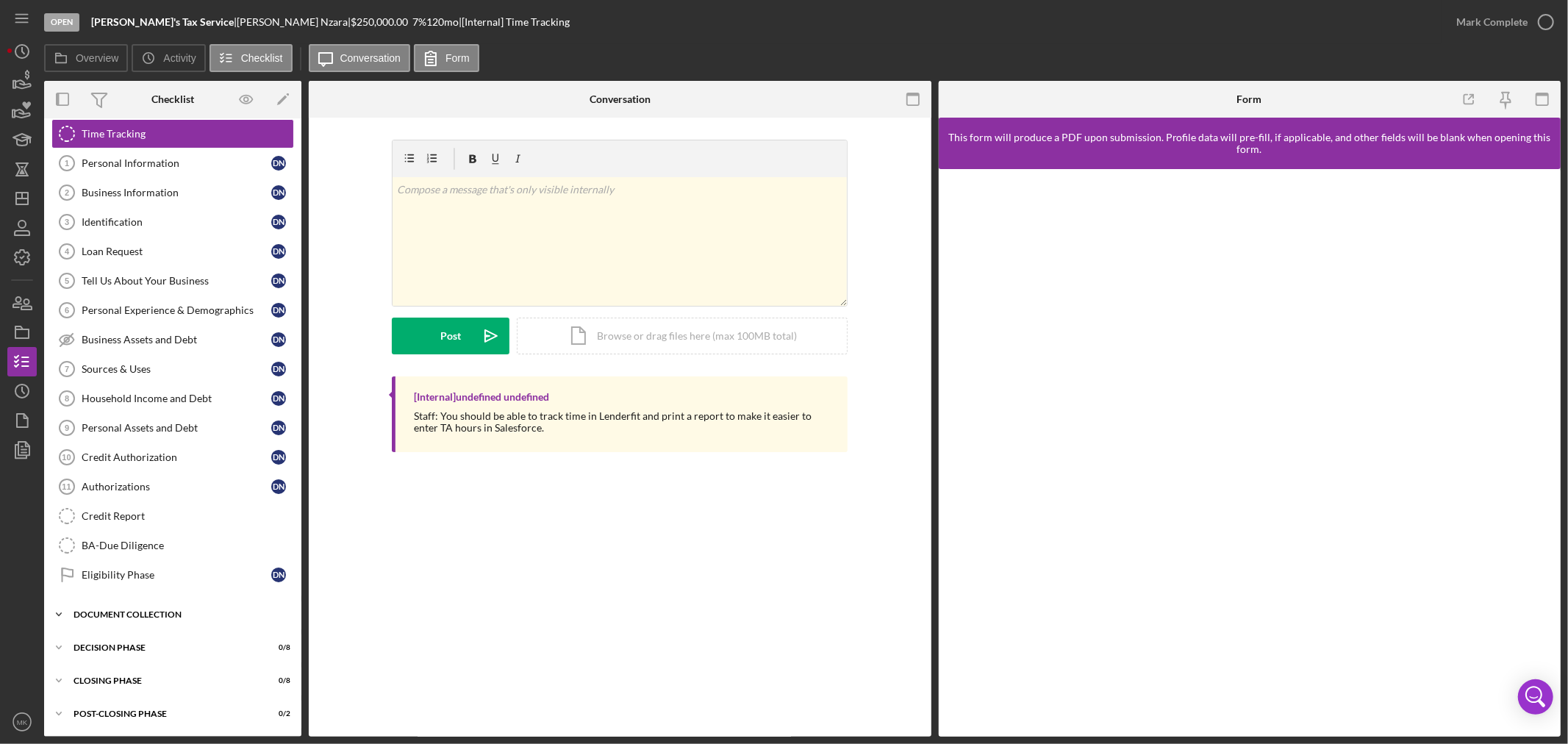
click at [63, 614] on icon "Icon/Expander" at bounding box center [58, 614] width 29 height 29
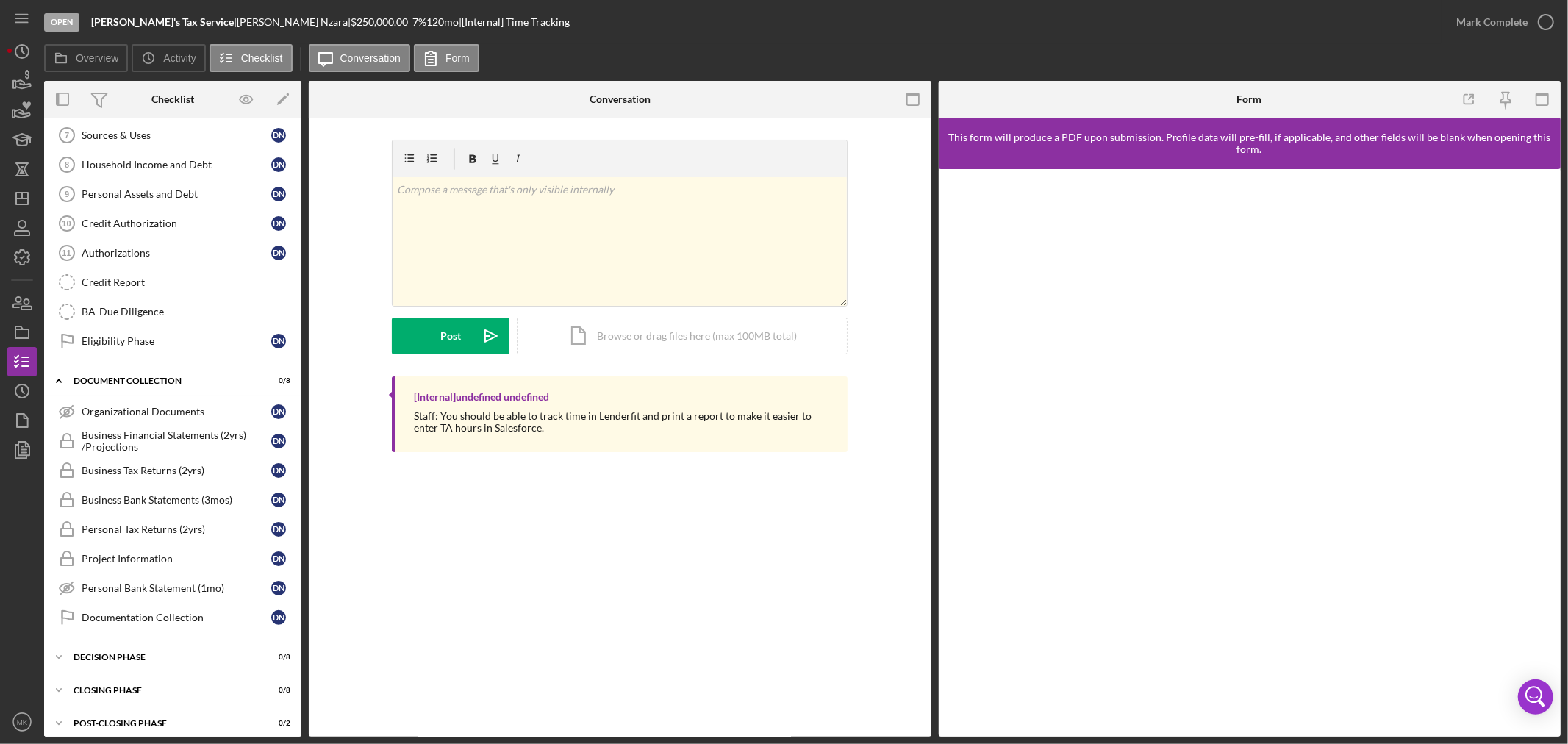
scroll to position [283, 0]
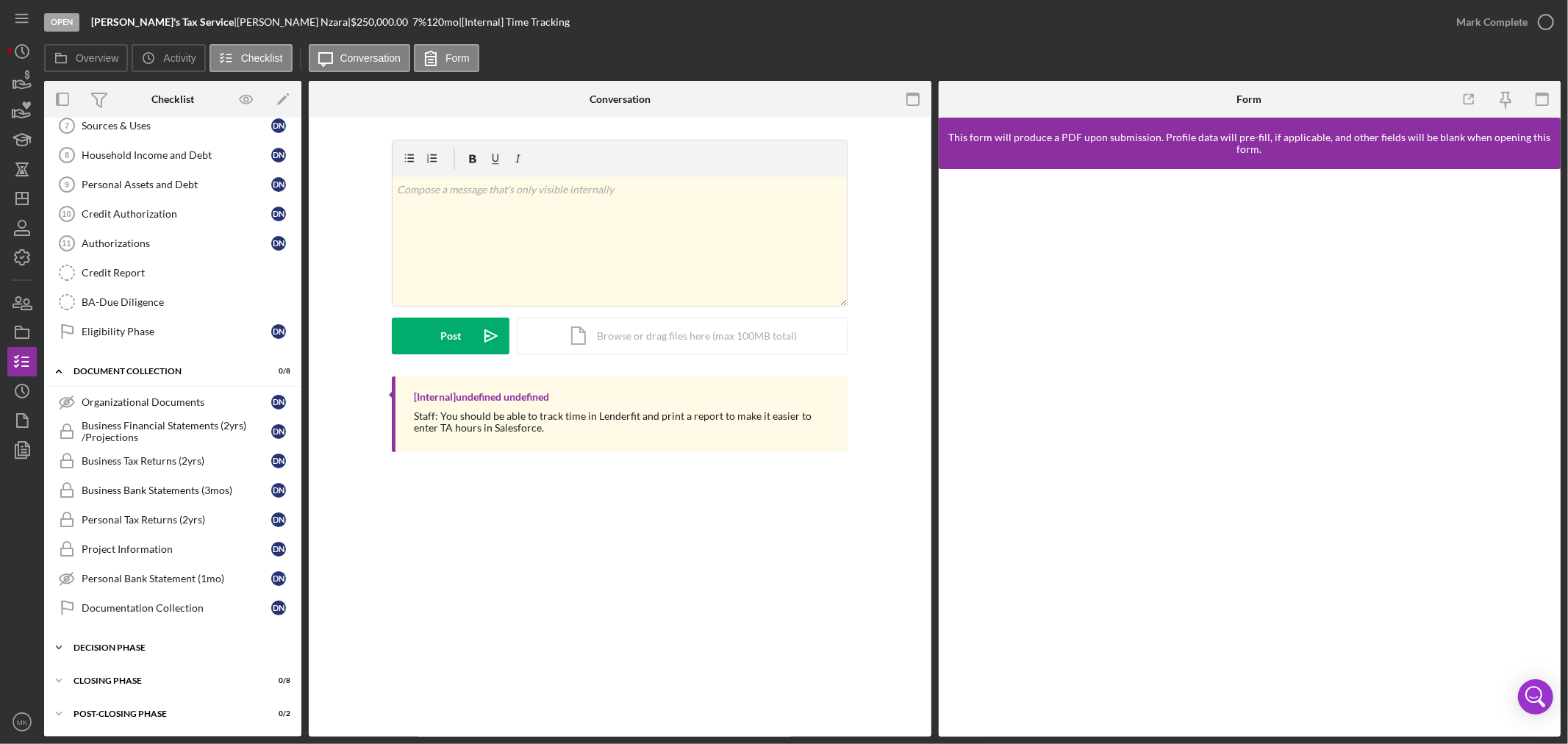
click at [121, 647] on div "Decision Phase" at bounding box center [178, 648] width 209 height 9
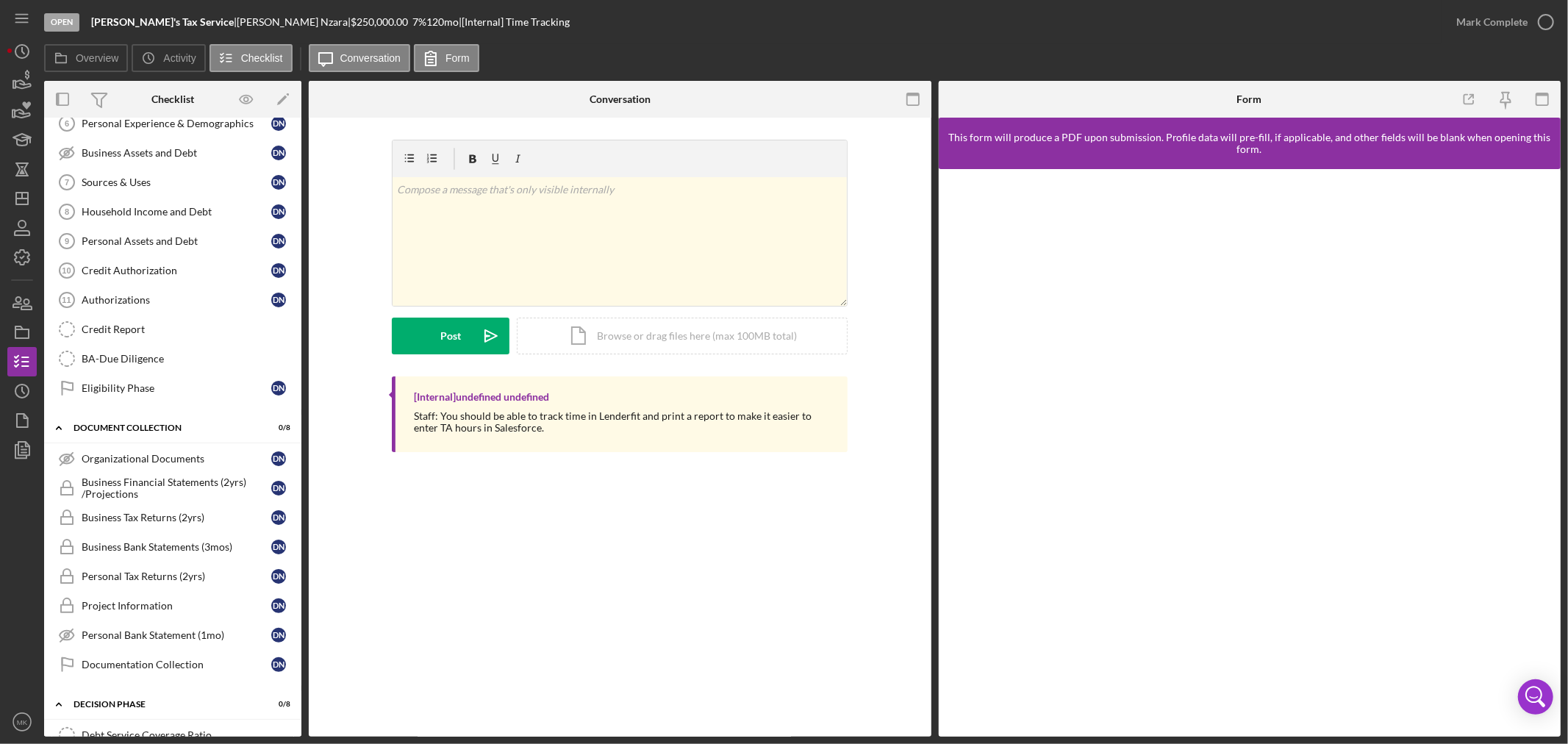
scroll to position [245, 0]
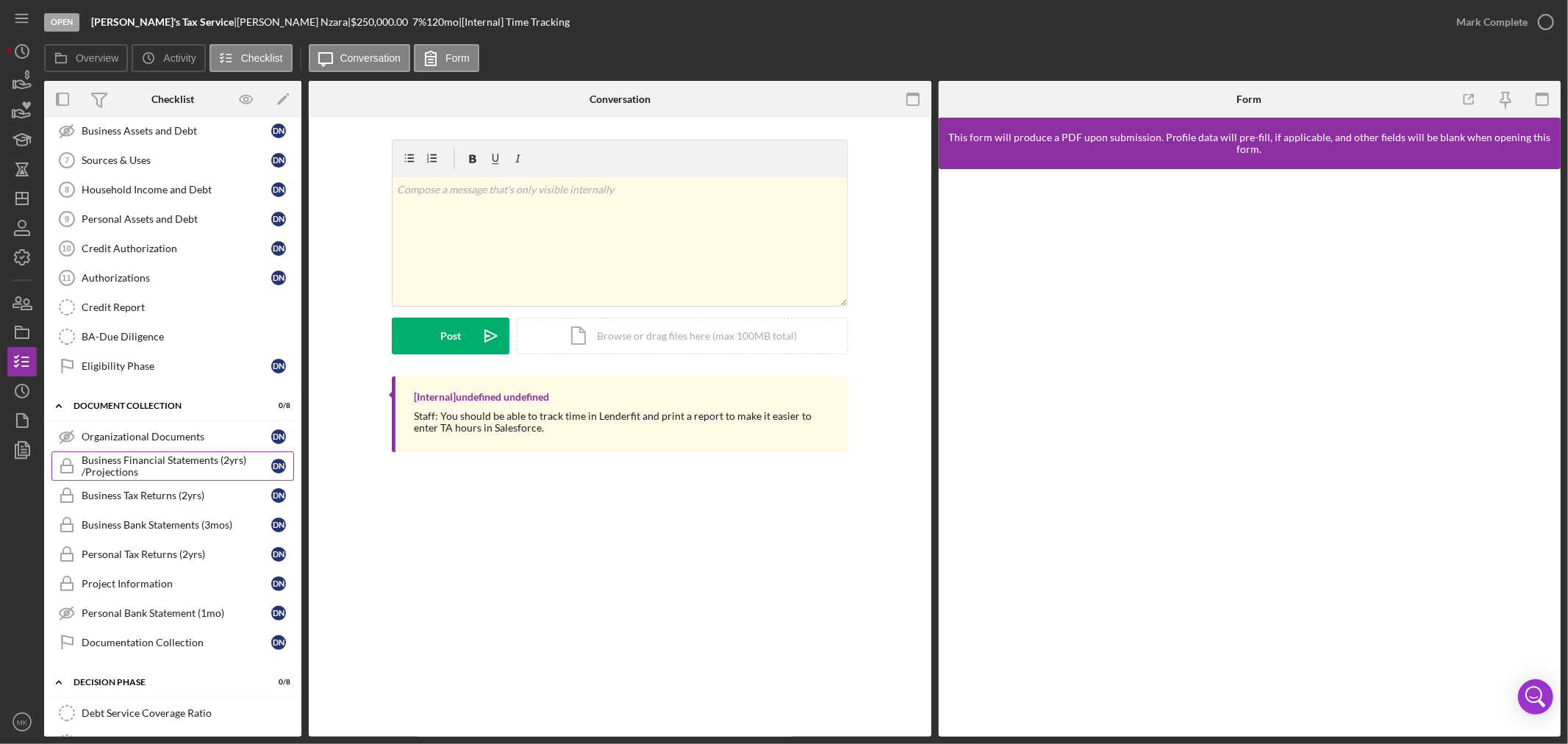
click at [143, 464] on div "Business Financial Statements (2yrs) /Projections" at bounding box center [176, 466] width 190 height 24
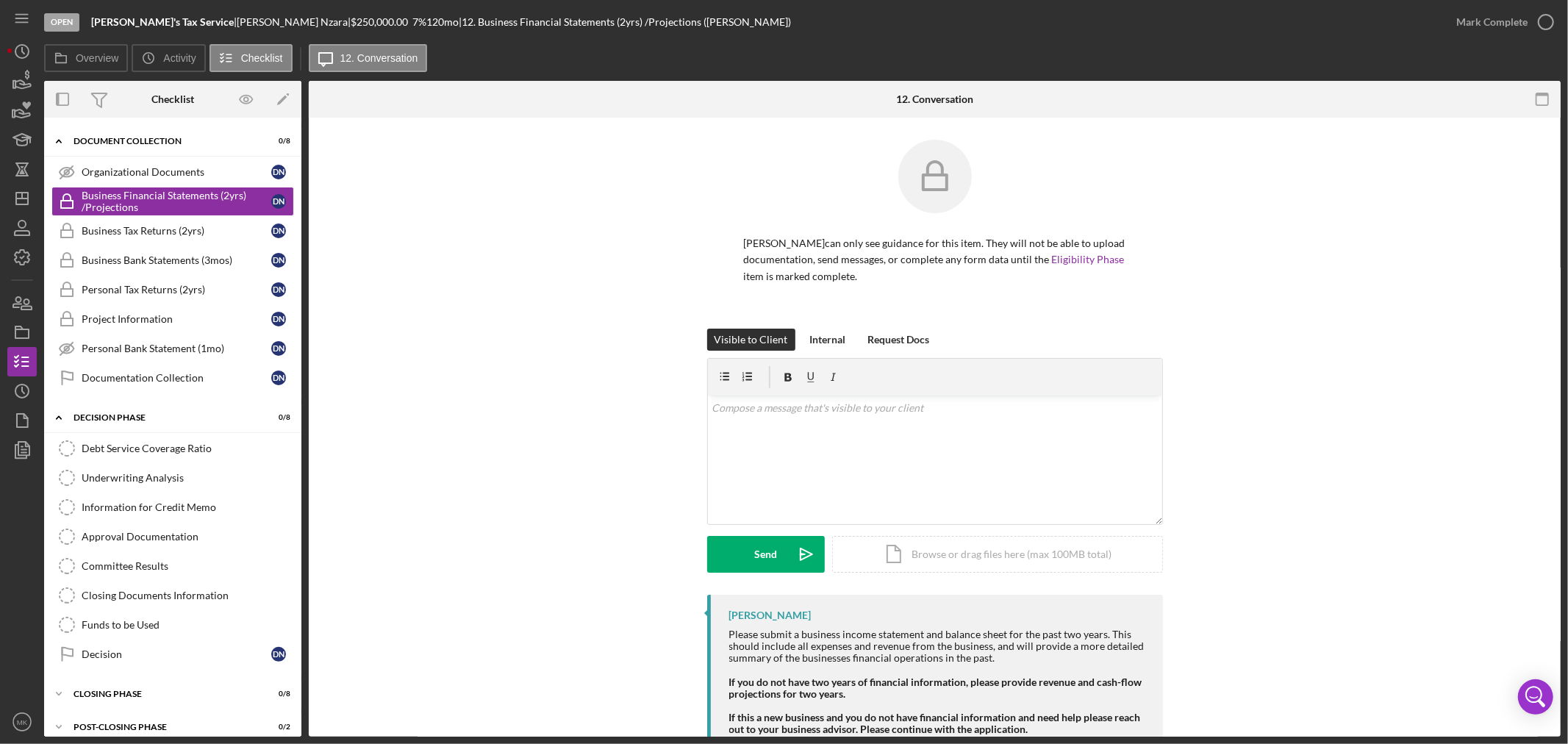
scroll to position [527, 0]
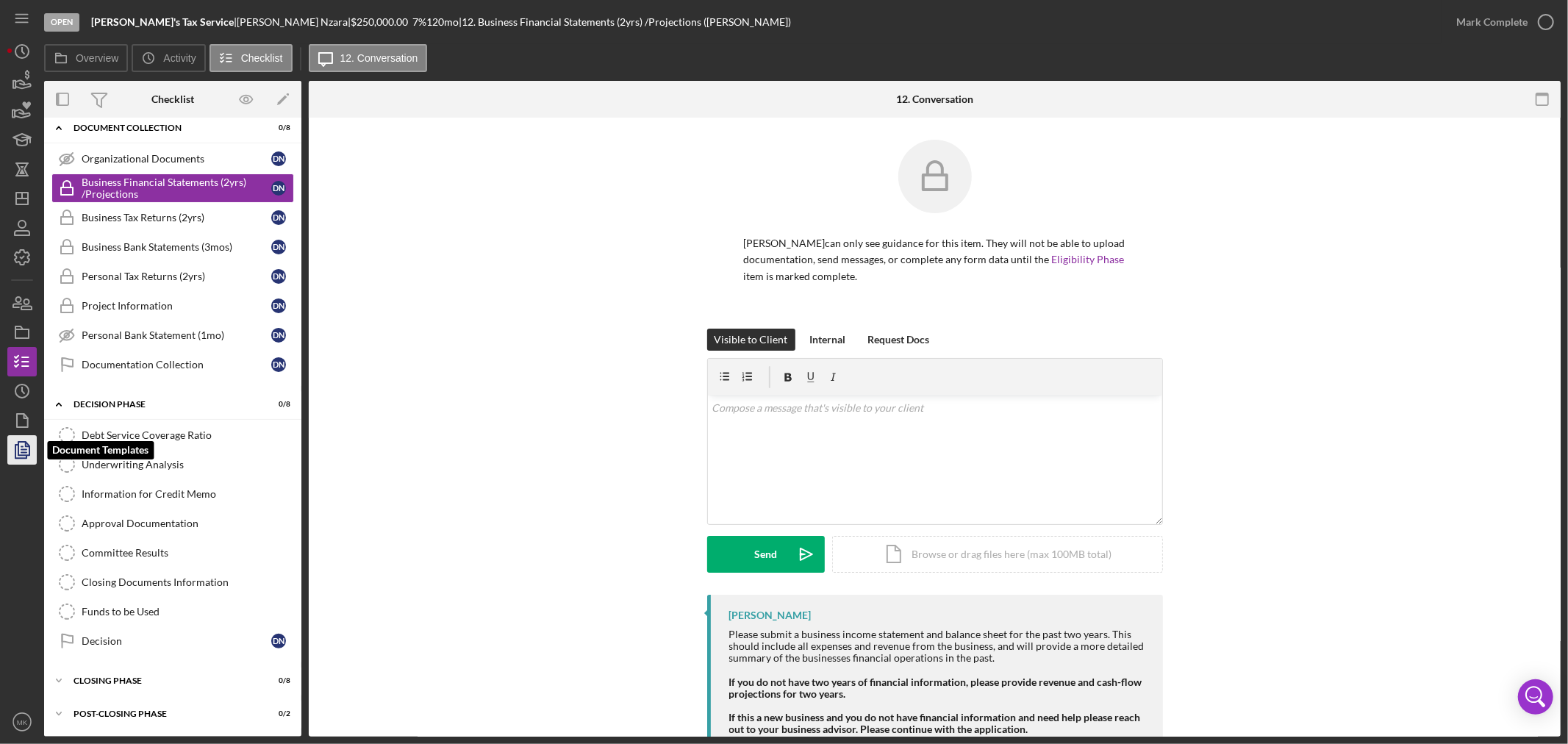
click at [23, 451] on icon "button" at bounding box center [22, 450] width 37 height 37
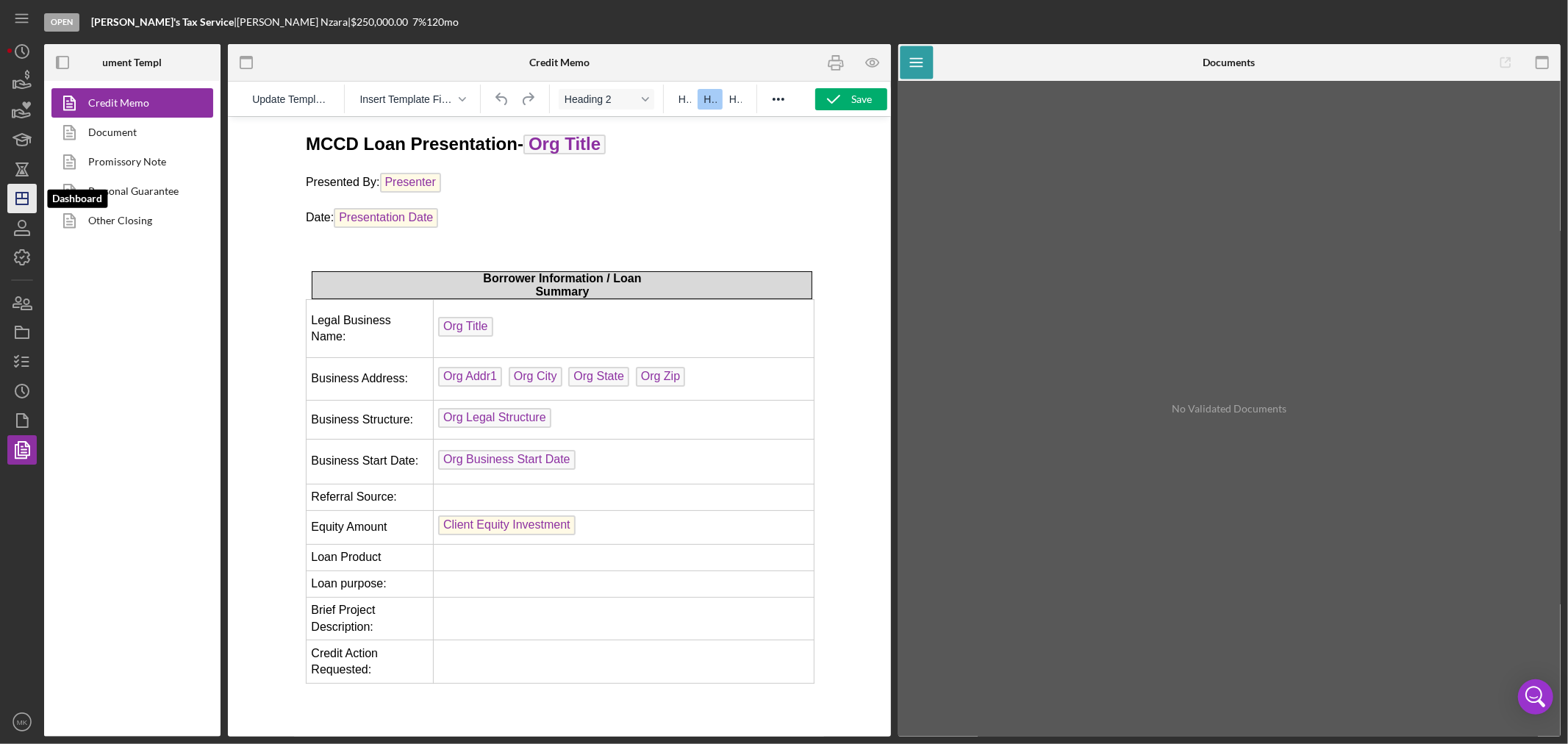
click at [24, 196] on icon "Icon/Dashboard" at bounding box center [22, 198] width 37 height 37
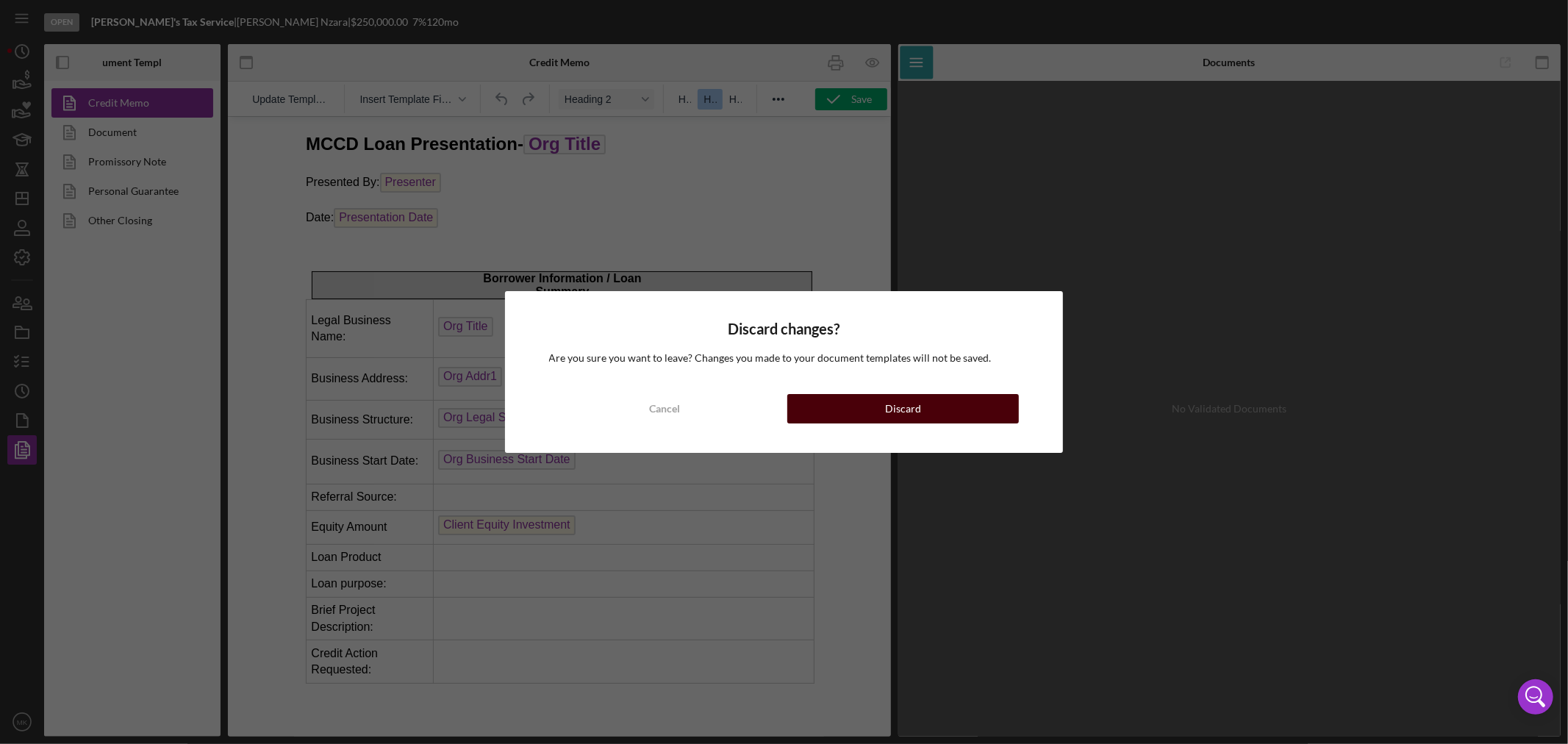
click at [887, 403] on div "Discard" at bounding box center [902, 409] width 36 height 29
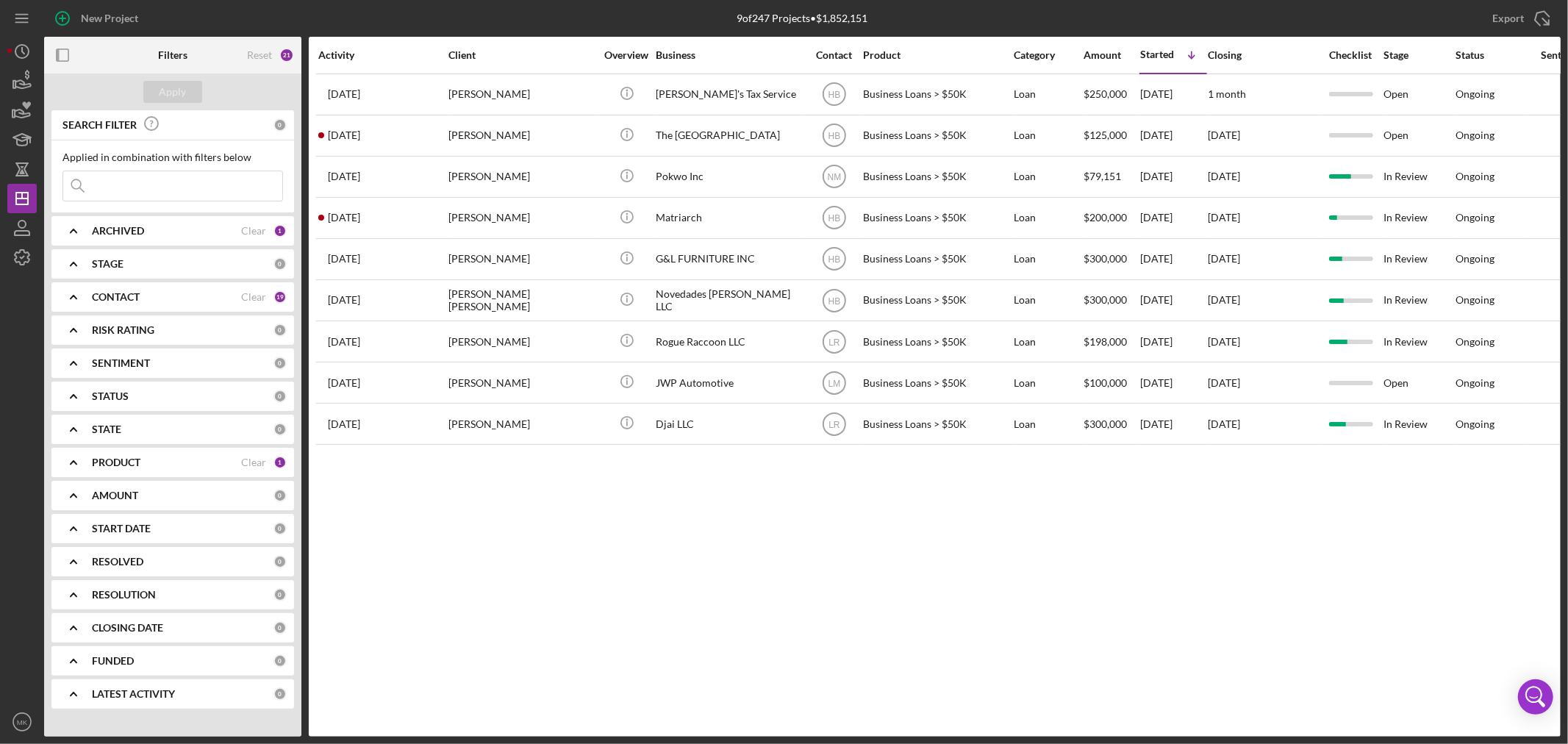
click at [196, 467] on div "PRODUCT" at bounding box center [166, 462] width 149 height 12
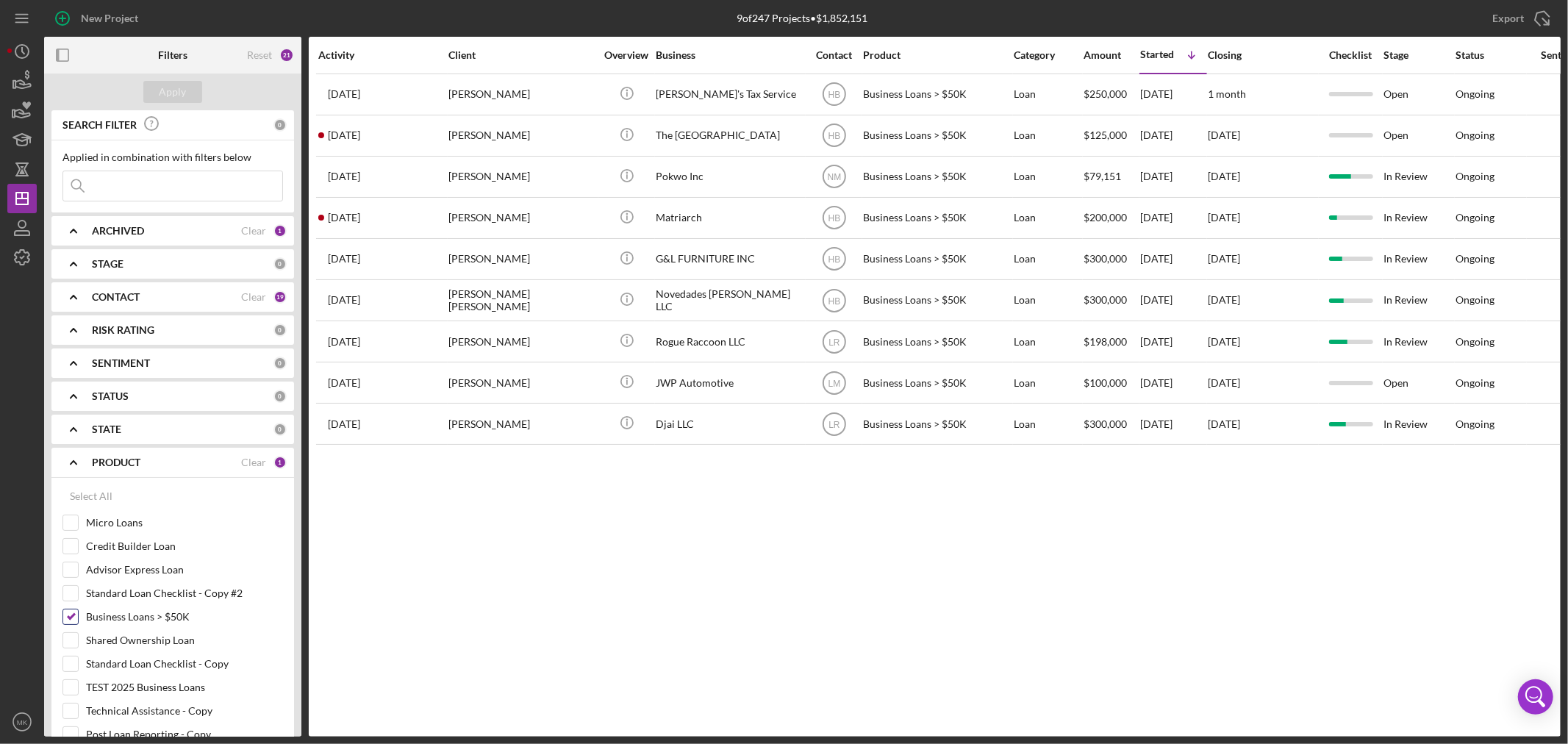
click at [72, 617] on input "Business Loans > $50K" at bounding box center [70, 617] width 14 height 14
checkbox input "false"
click at [68, 519] on input "Micro Loans" at bounding box center [70, 523] width 14 height 14
checkbox input "true"
click at [169, 89] on div "Apply" at bounding box center [173, 92] width 27 height 22
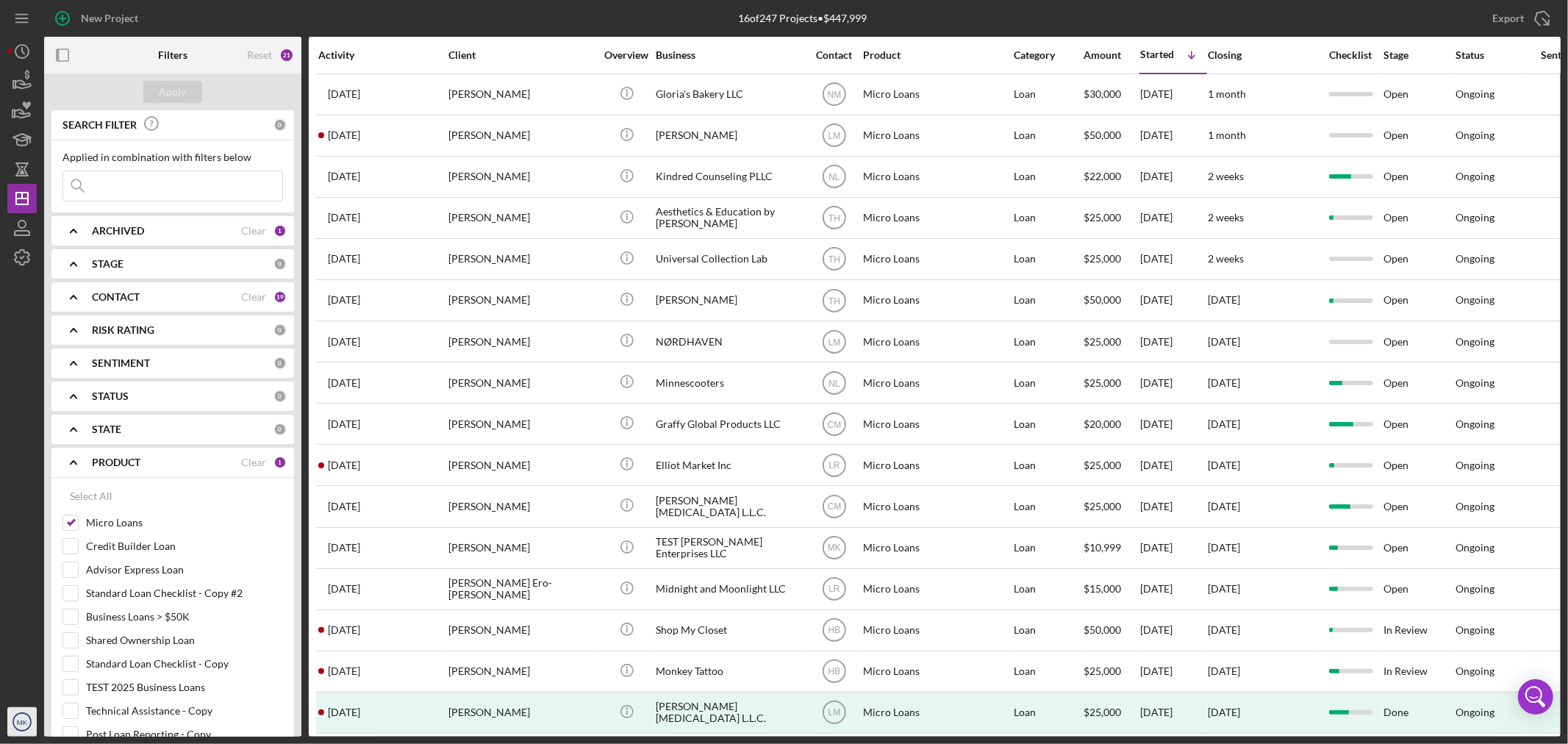
click at [18, 722] on text "MK" at bounding box center [22, 722] width 11 height 8
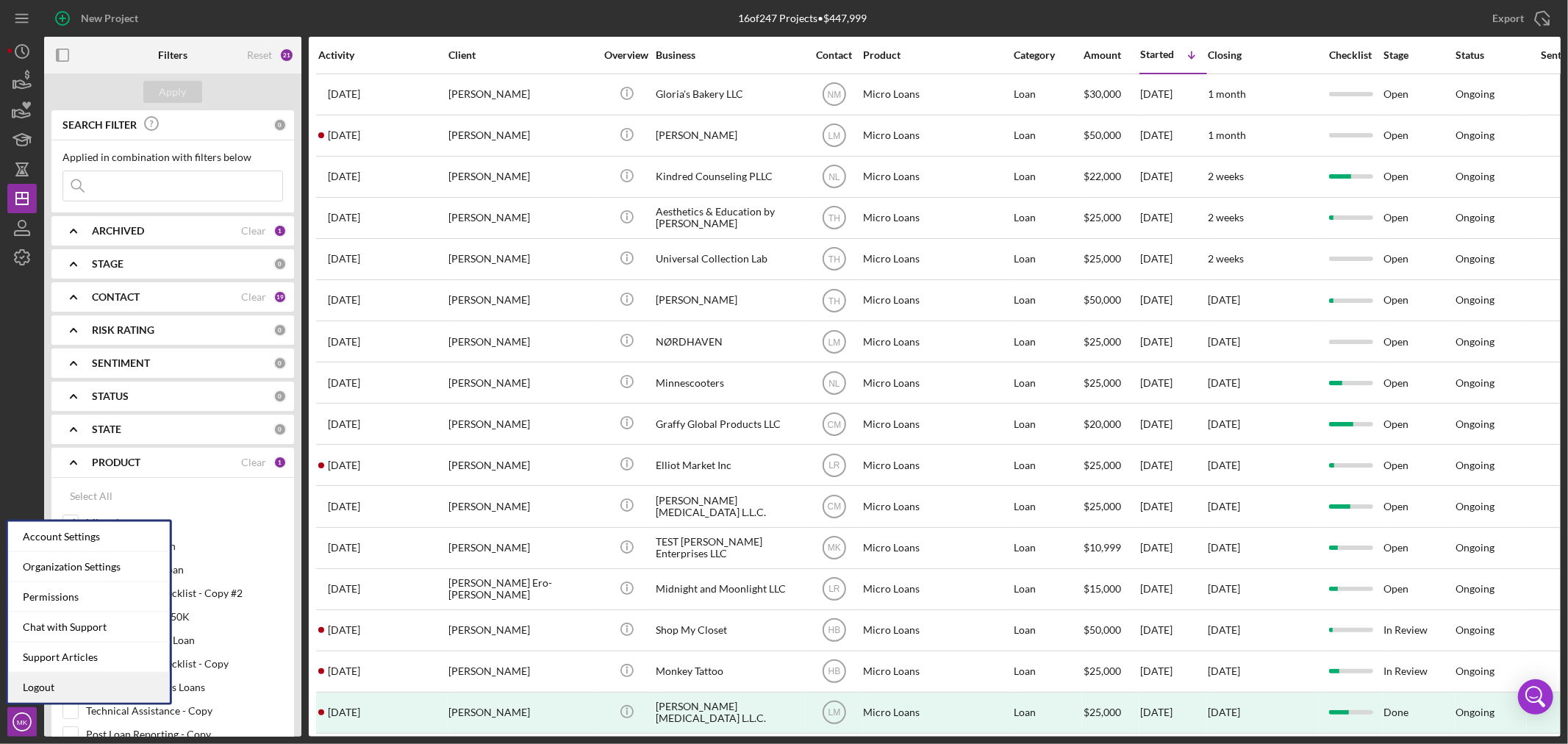
click at [57, 686] on link "Logout" at bounding box center [88, 688] width 162 height 30
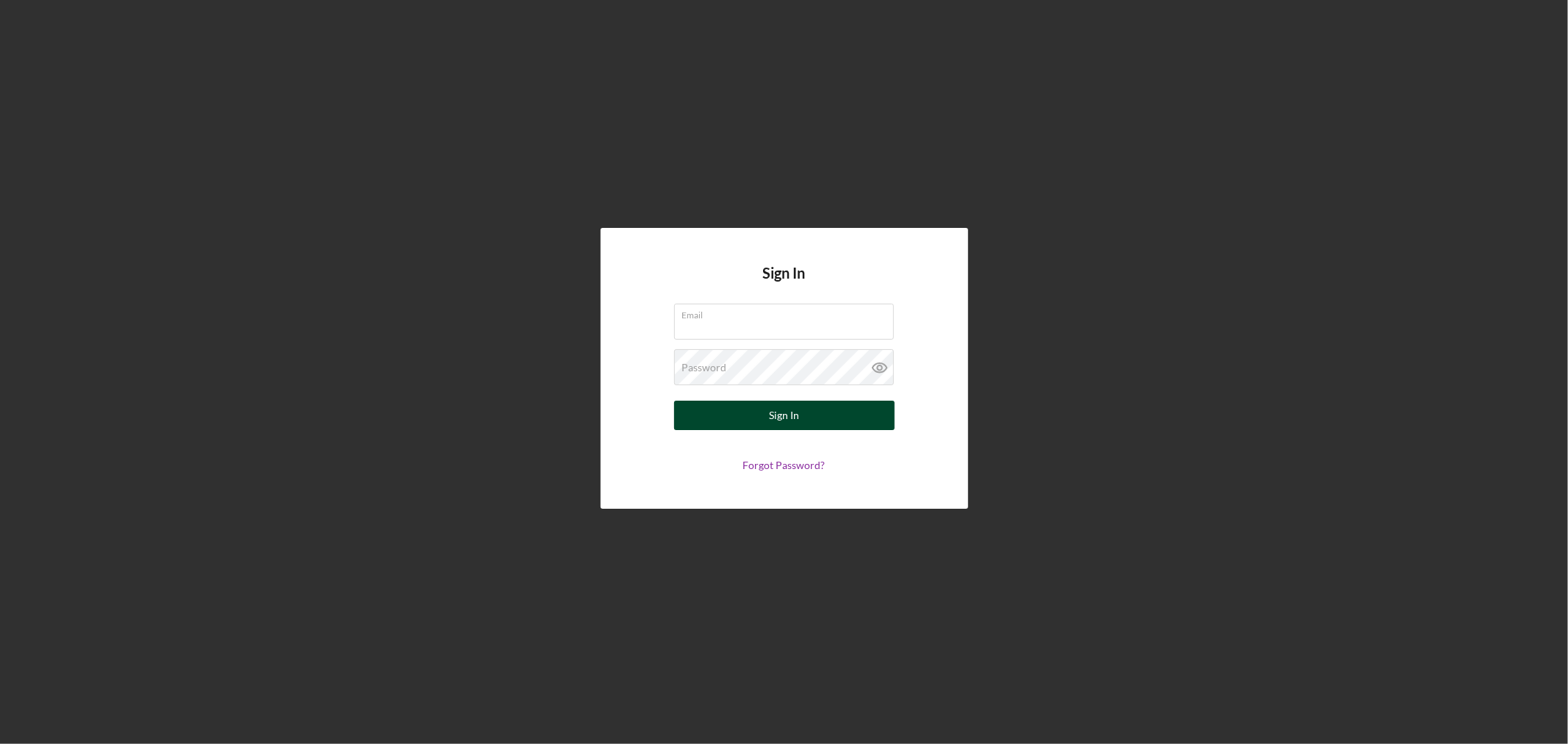
type input "mkaminski@mccdmn.org"
